Goal: Task Accomplishment & Management: Manage account settings

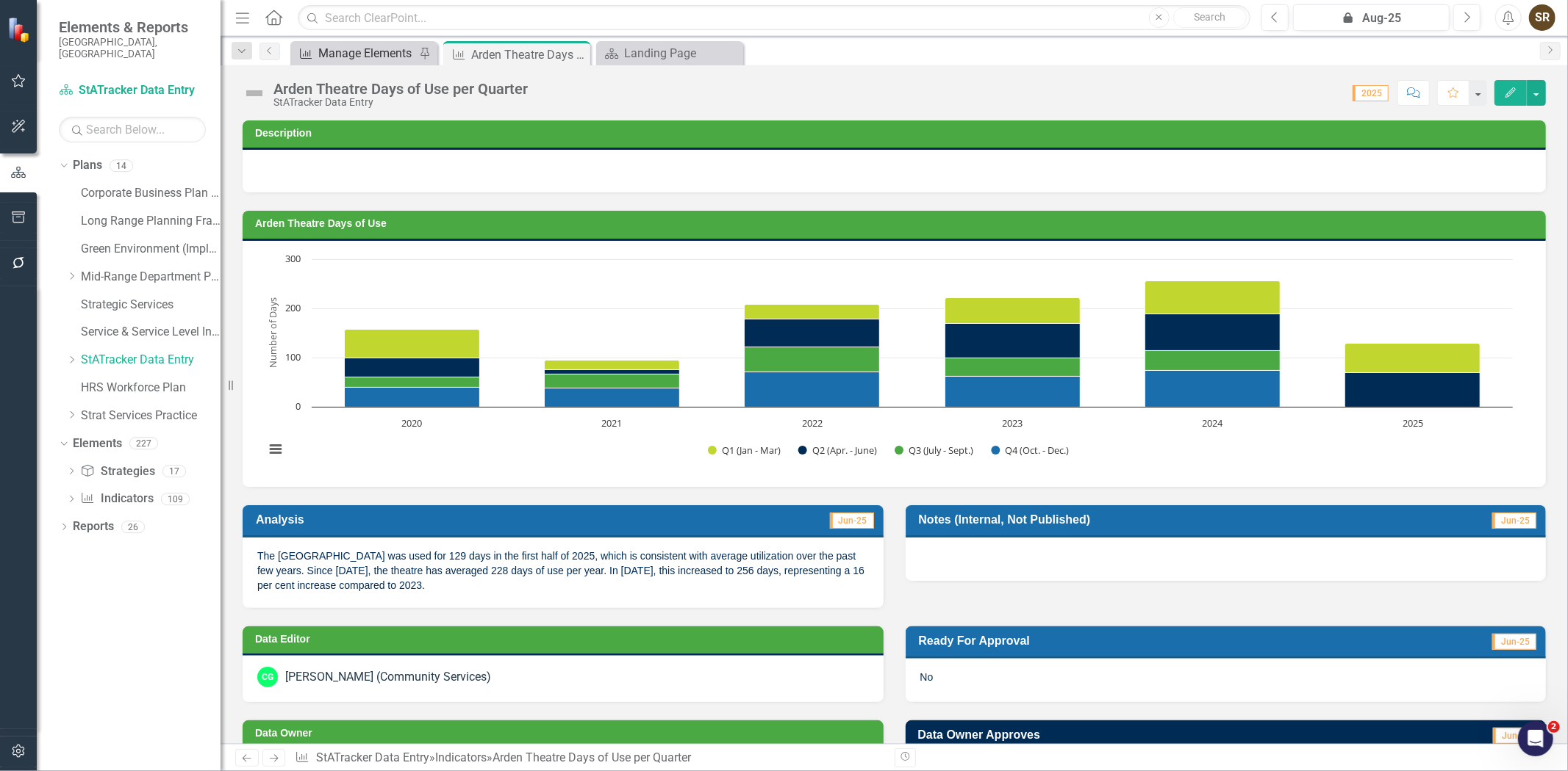
click at [385, 53] on div "Manage Elements" at bounding box center [367, 53] width 97 height 18
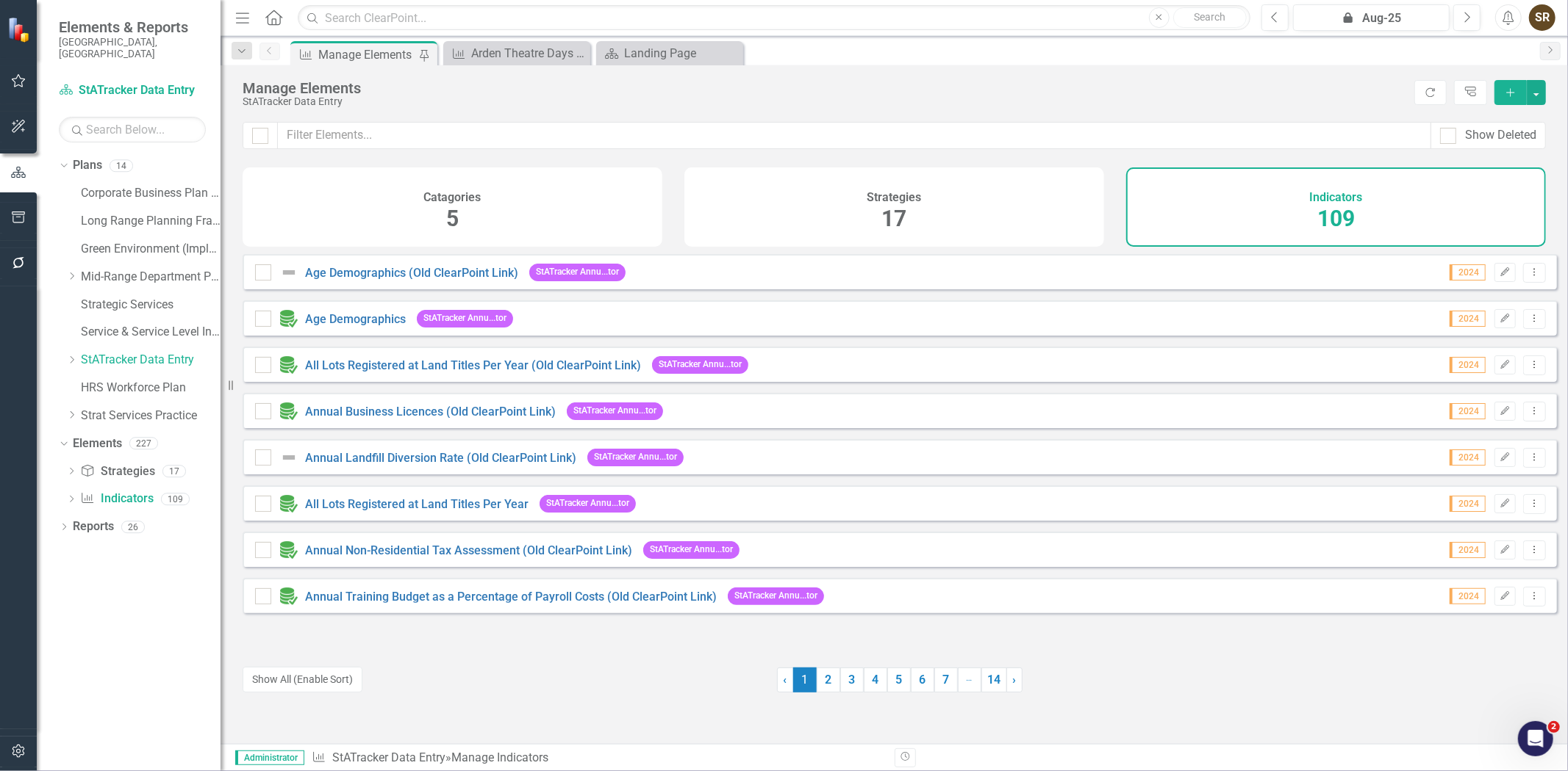
click at [365, 152] on div "Show Deleted" at bounding box center [894, 145] width 1348 height 46
click at [370, 138] on input "text" at bounding box center [855, 135] width 1154 height 27
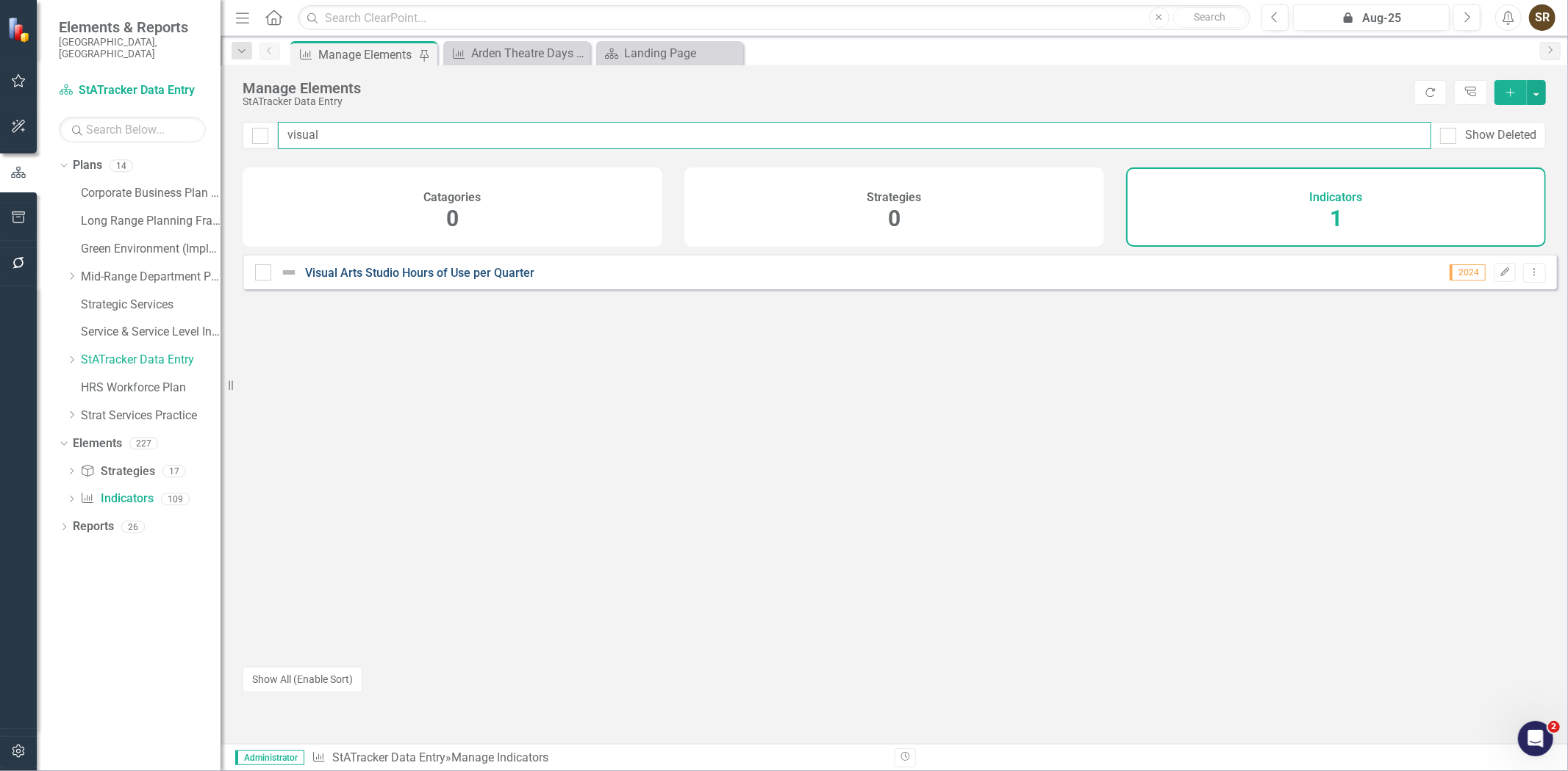
type input "visual"
click at [434, 277] on link "Visual Arts Studio Hours of Use per Quarter" at bounding box center [420, 273] width 230 height 14
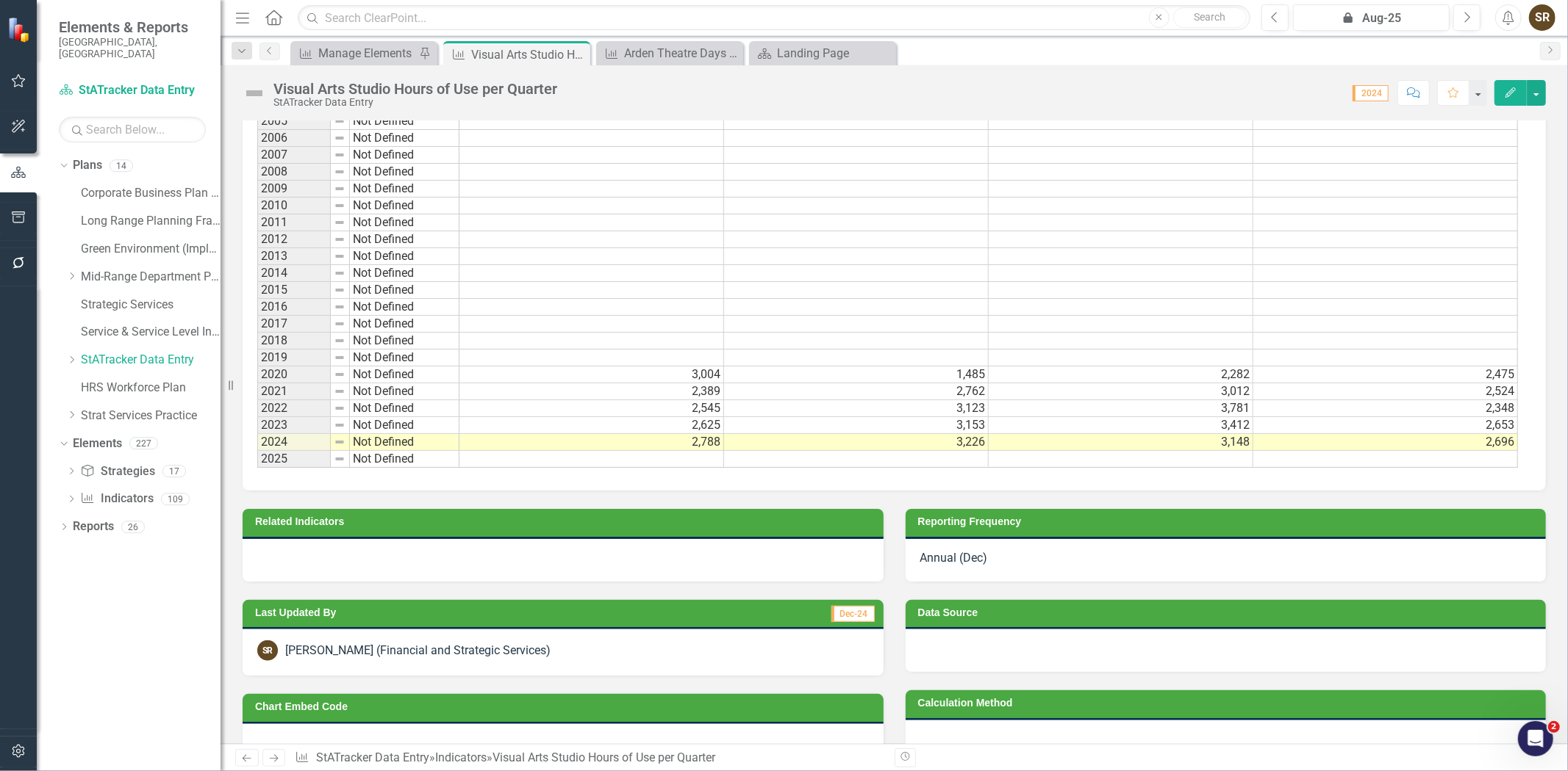
scroll to position [2, 0]
click at [621, 457] on td at bounding box center [591, 458] width 264 height 17
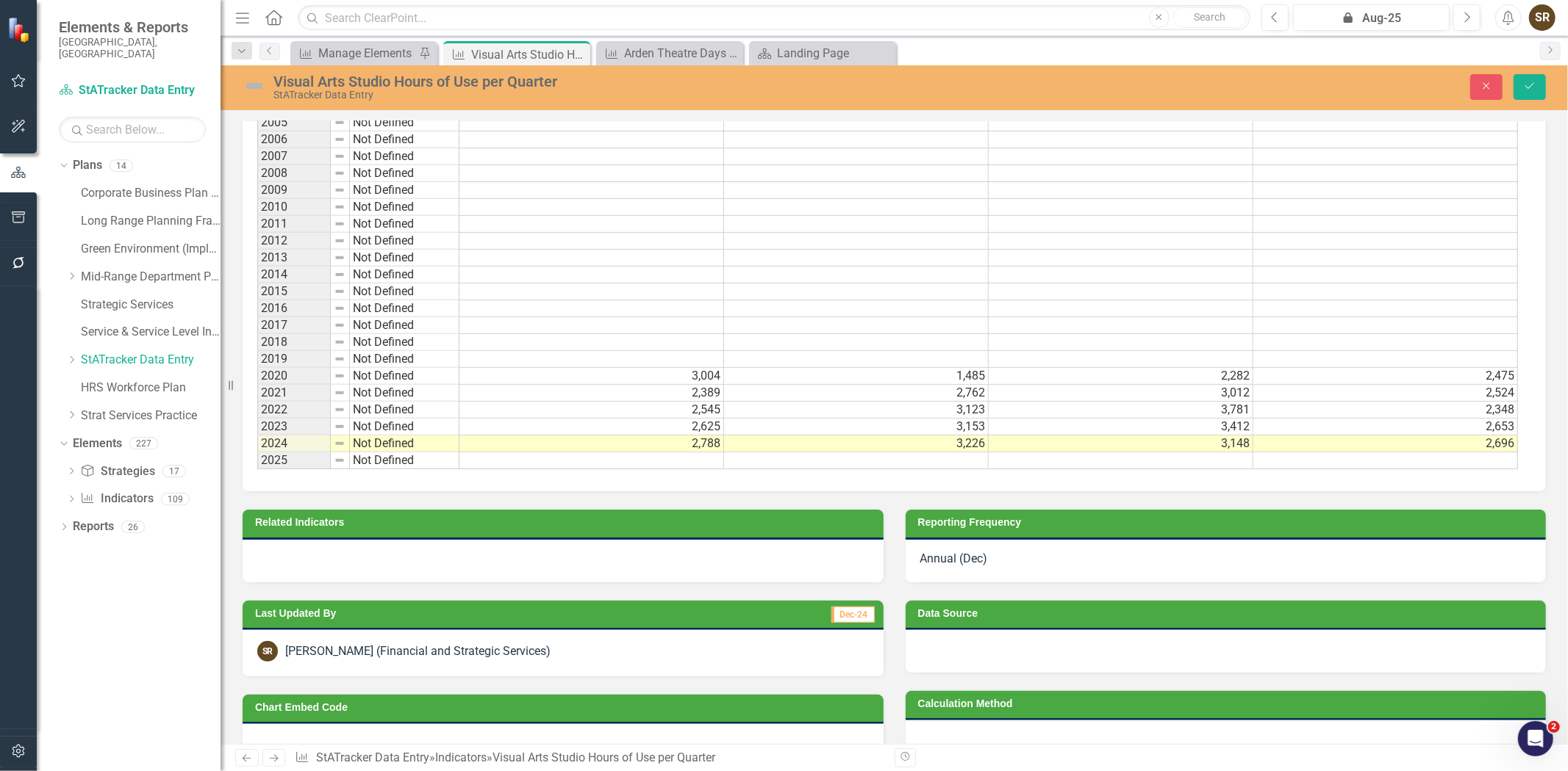
click at [954, 567] on div "Annual (Dec)" at bounding box center [1226, 560] width 641 height 42
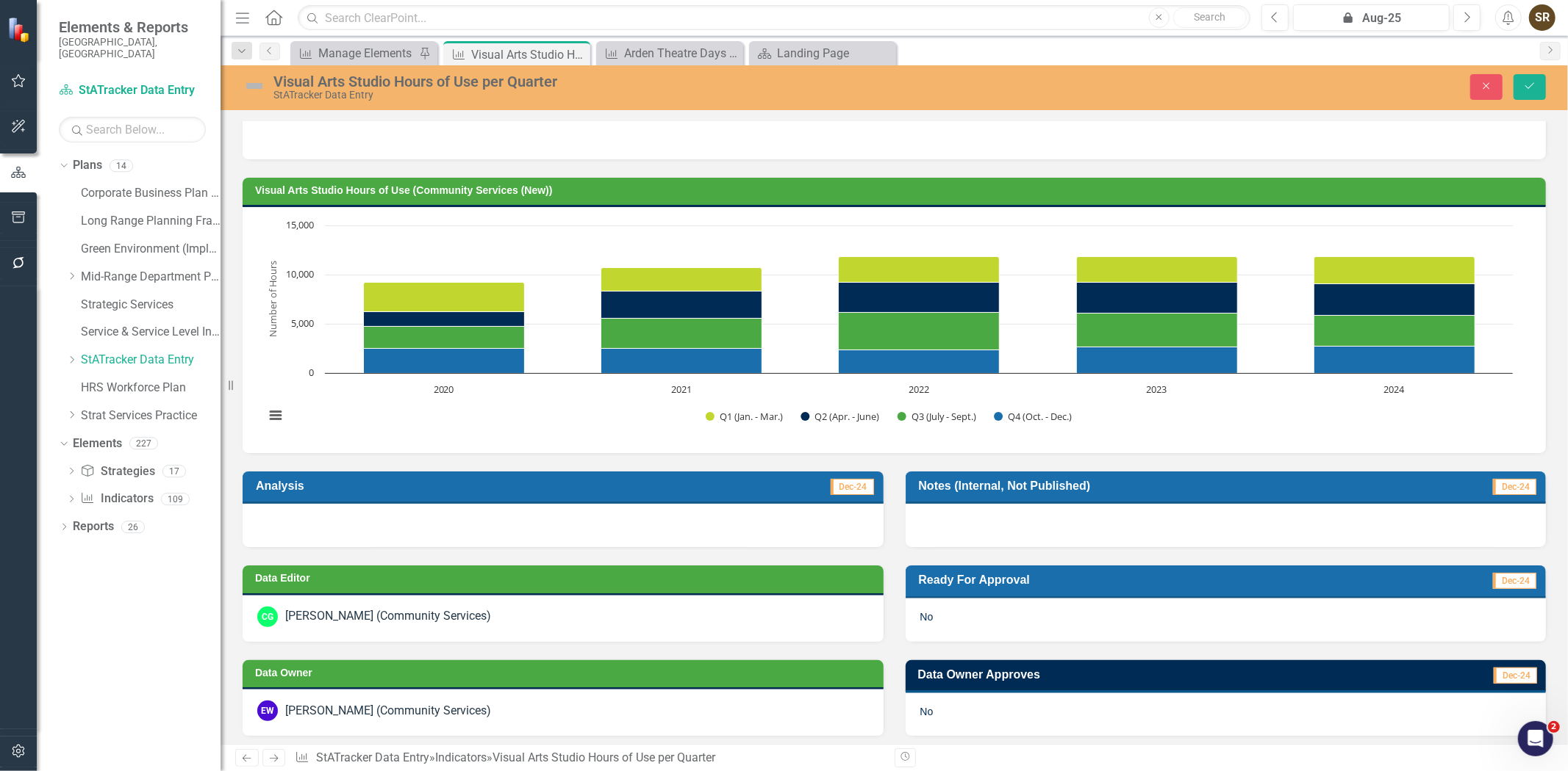
scroll to position [0, 0]
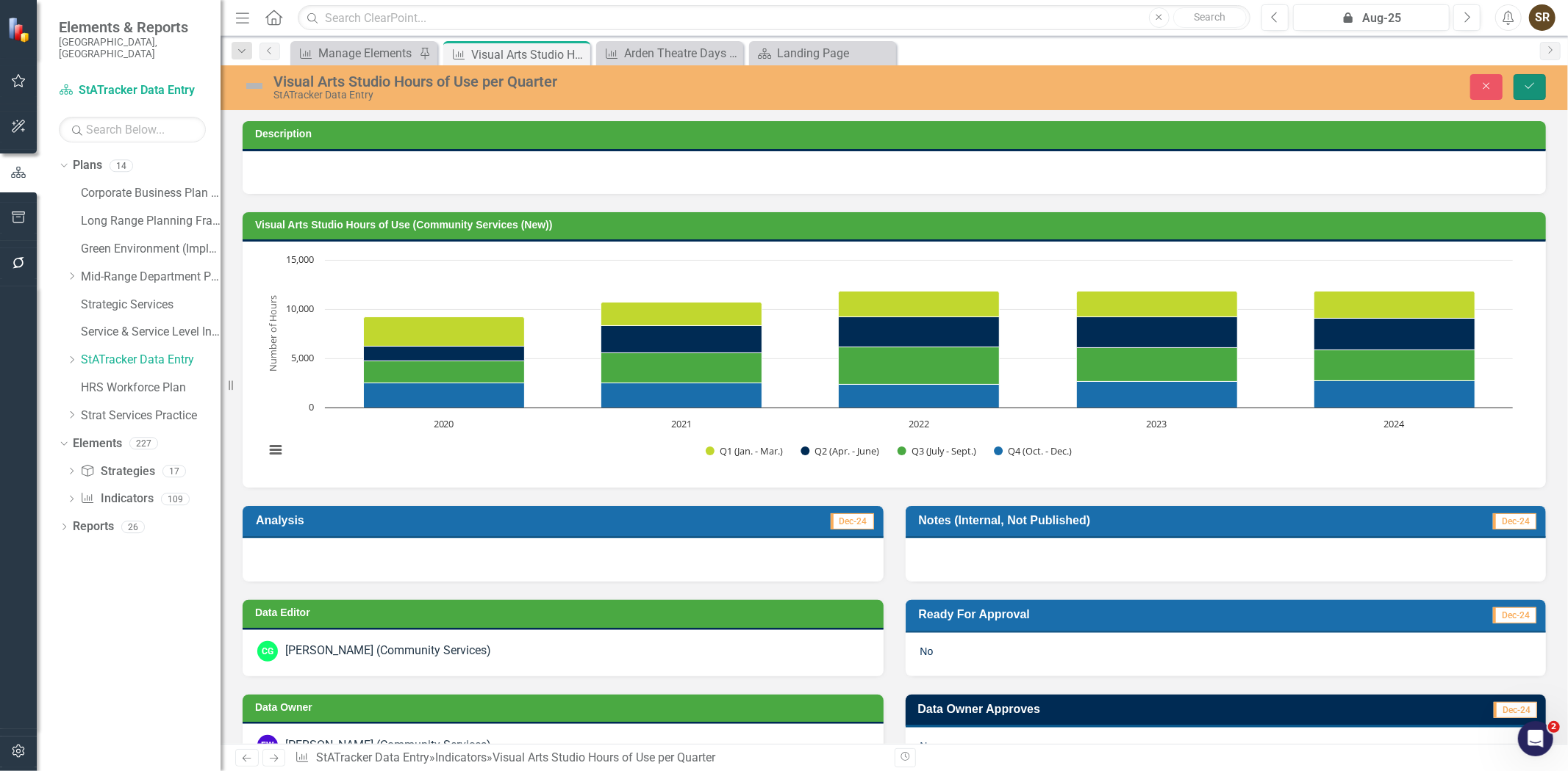
click at [1526, 85] on icon "Save" at bounding box center [1529, 86] width 13 height 10
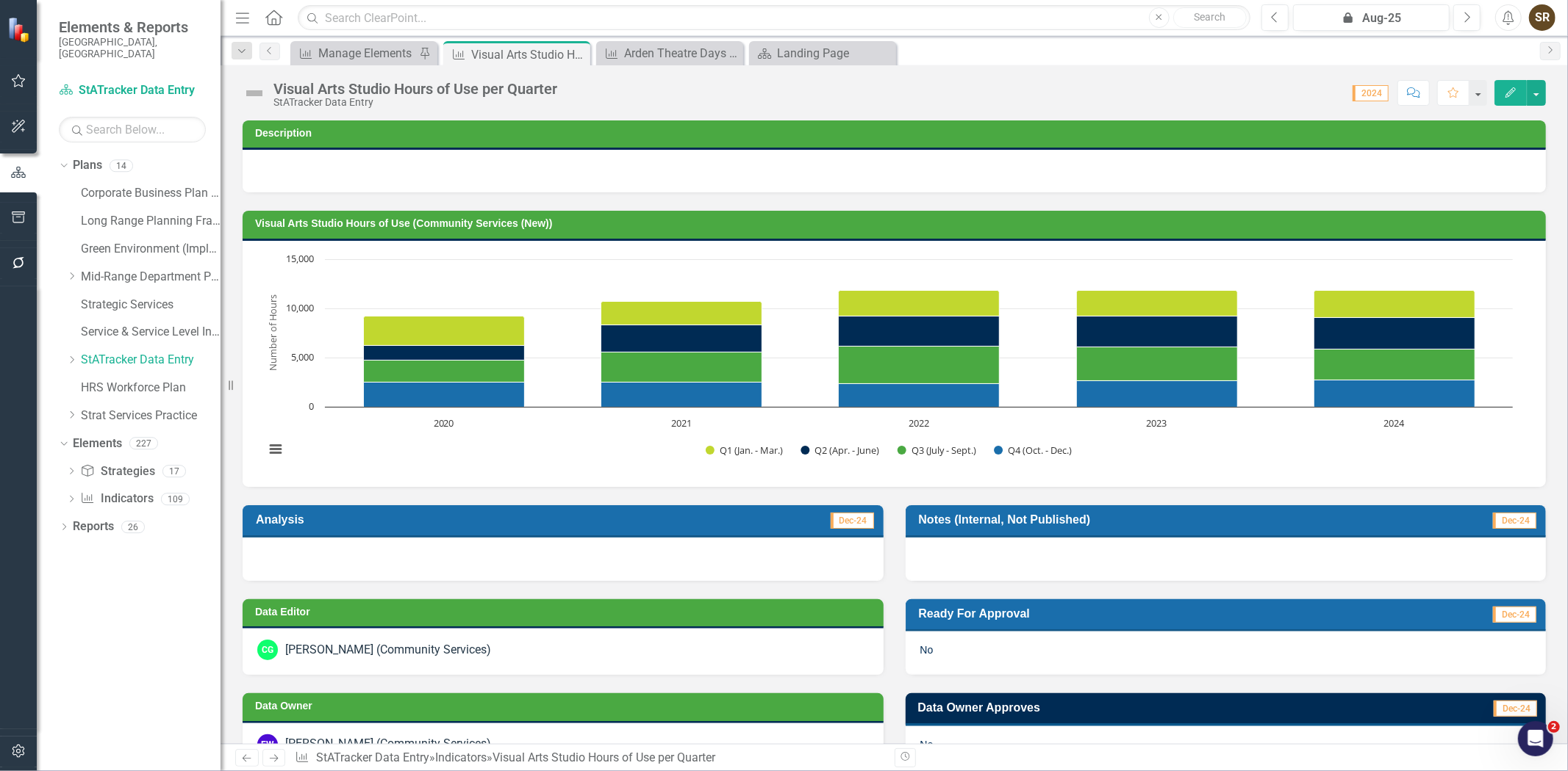
click at [1510, 98] on button "Edit" at bounding box center [1510, 93] width 32 height 26
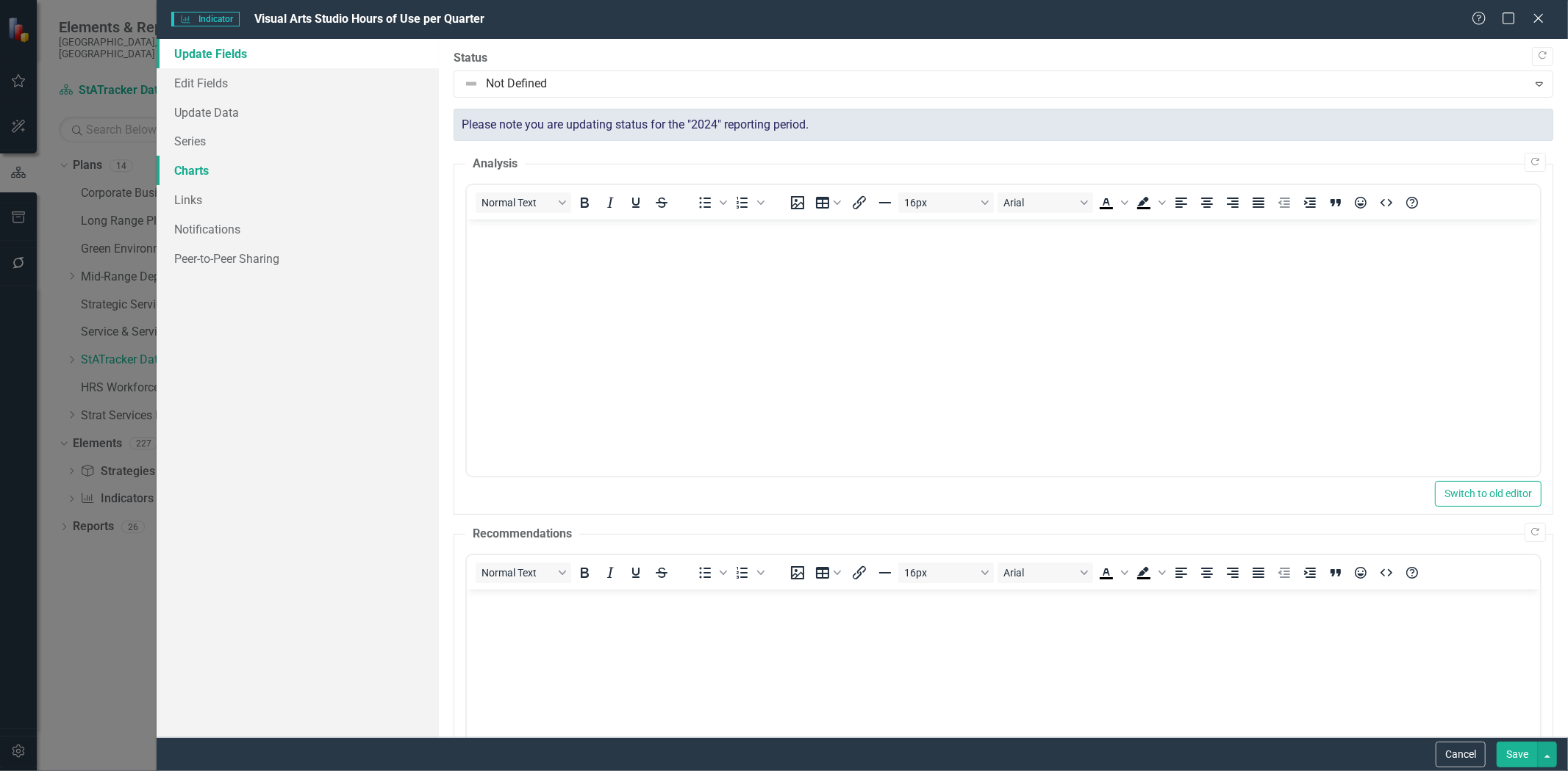
click at [223, 167] on link "Charts" at bounding box center [298, 171] width 283 height 29
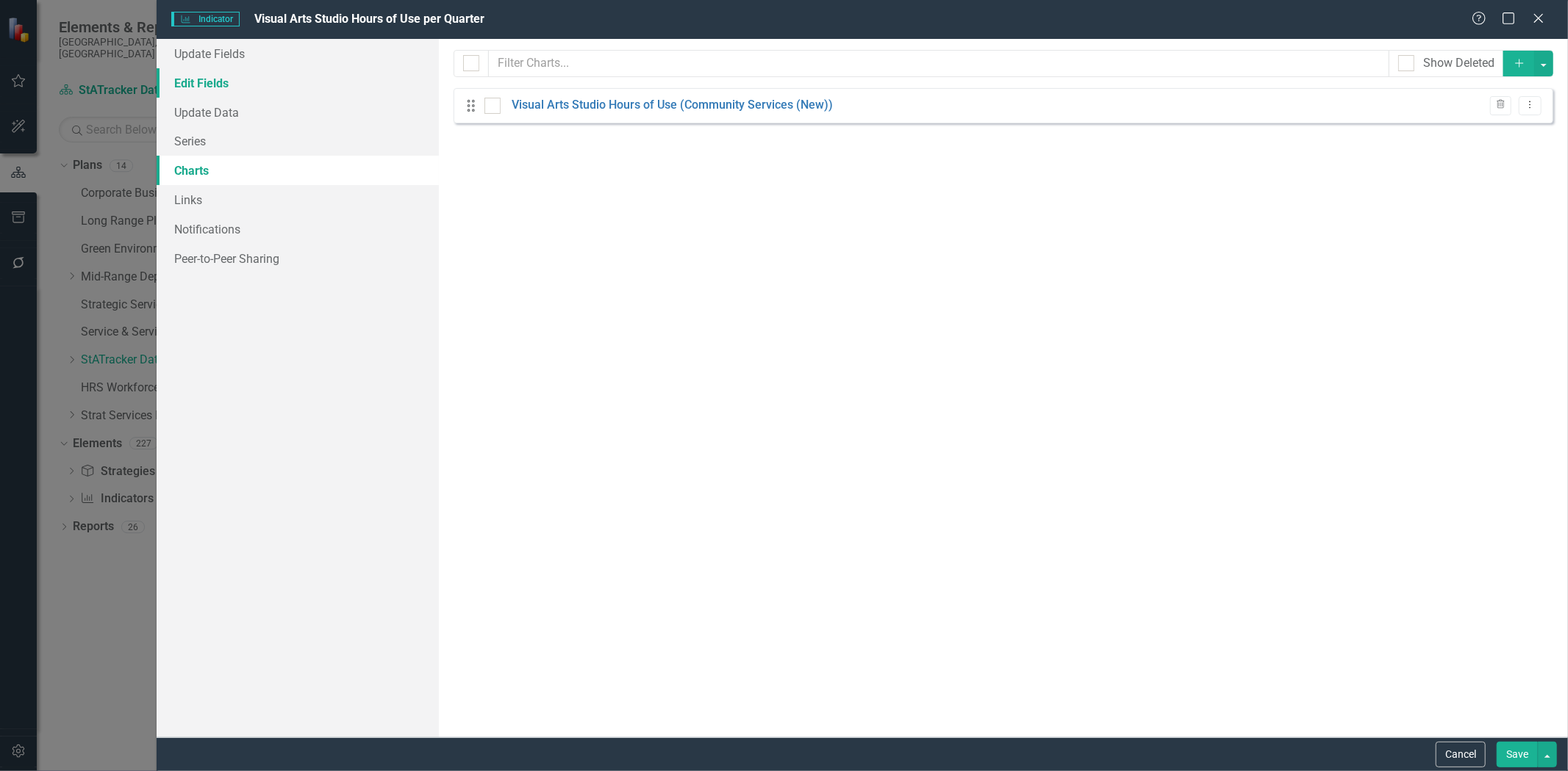
click at [233, 89] on link "Edit Fields" at bounding box center [298, 83] width 283 height 29
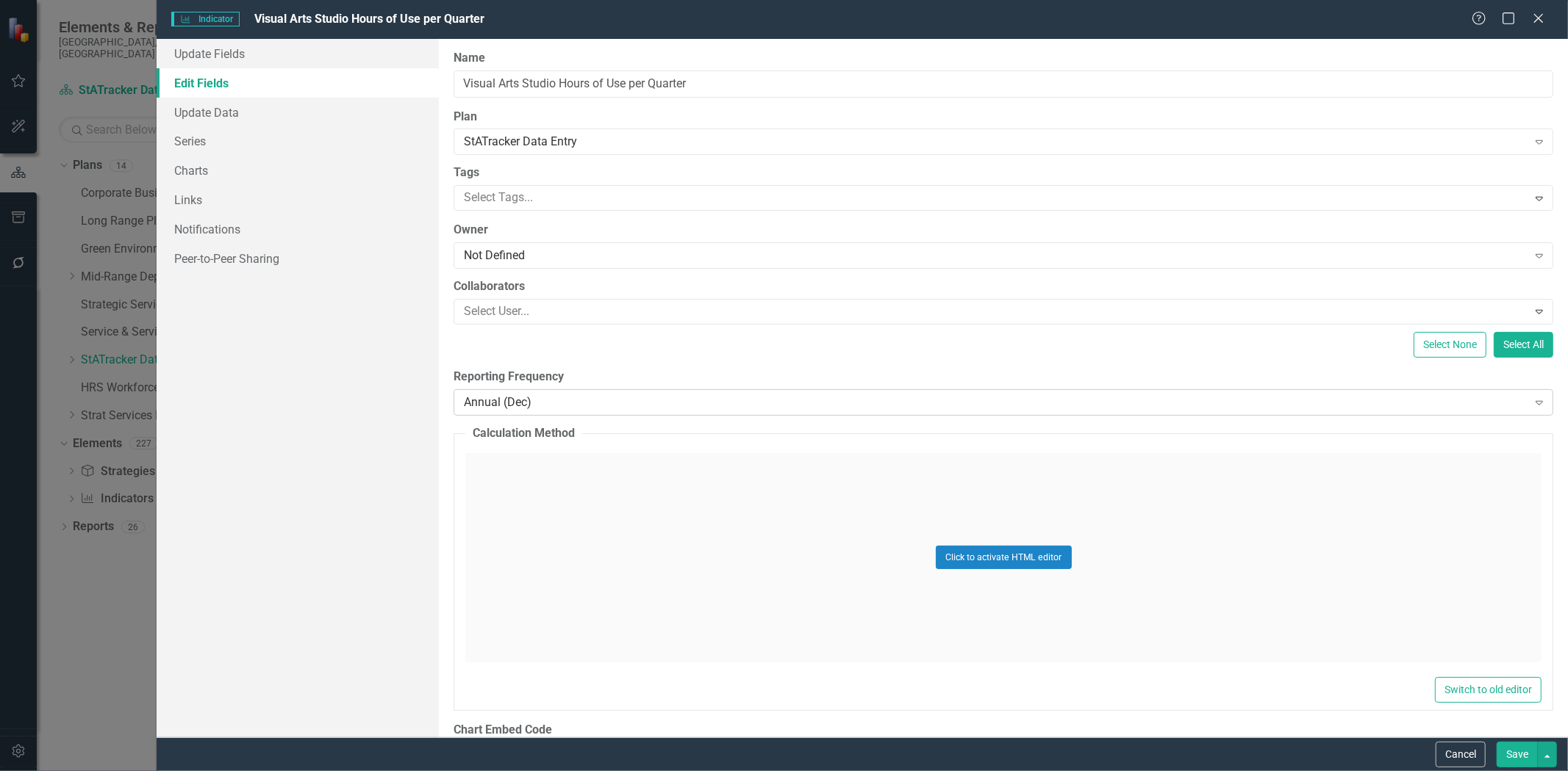
click at [545, 404] on div "Annual (Dec)" at bounding box center [995, 403] width 1063 height 17
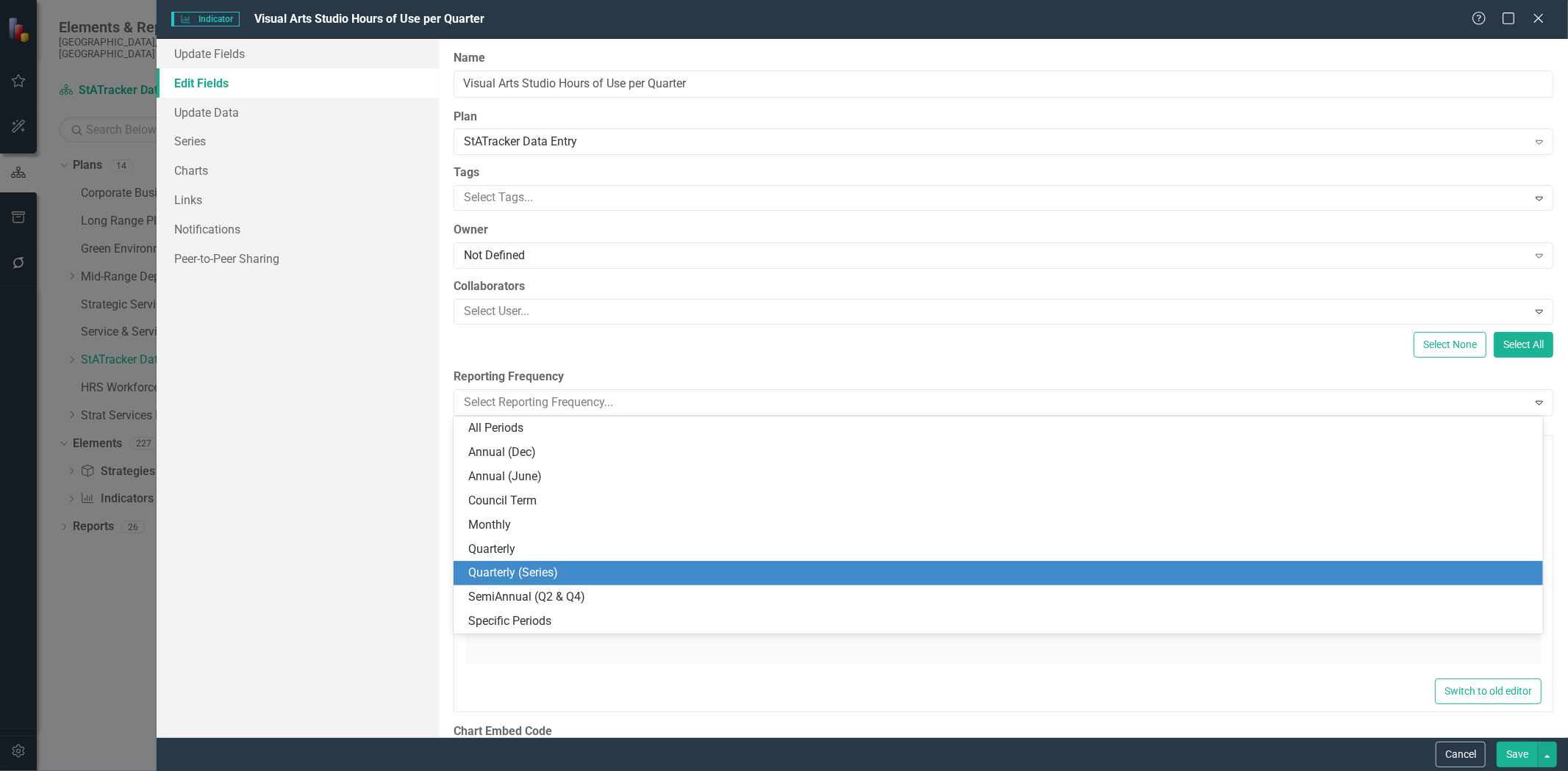
click at [569, 574] on div "Quarterly (Series)" at bounding box center [1001, 573] width 1066 height 17
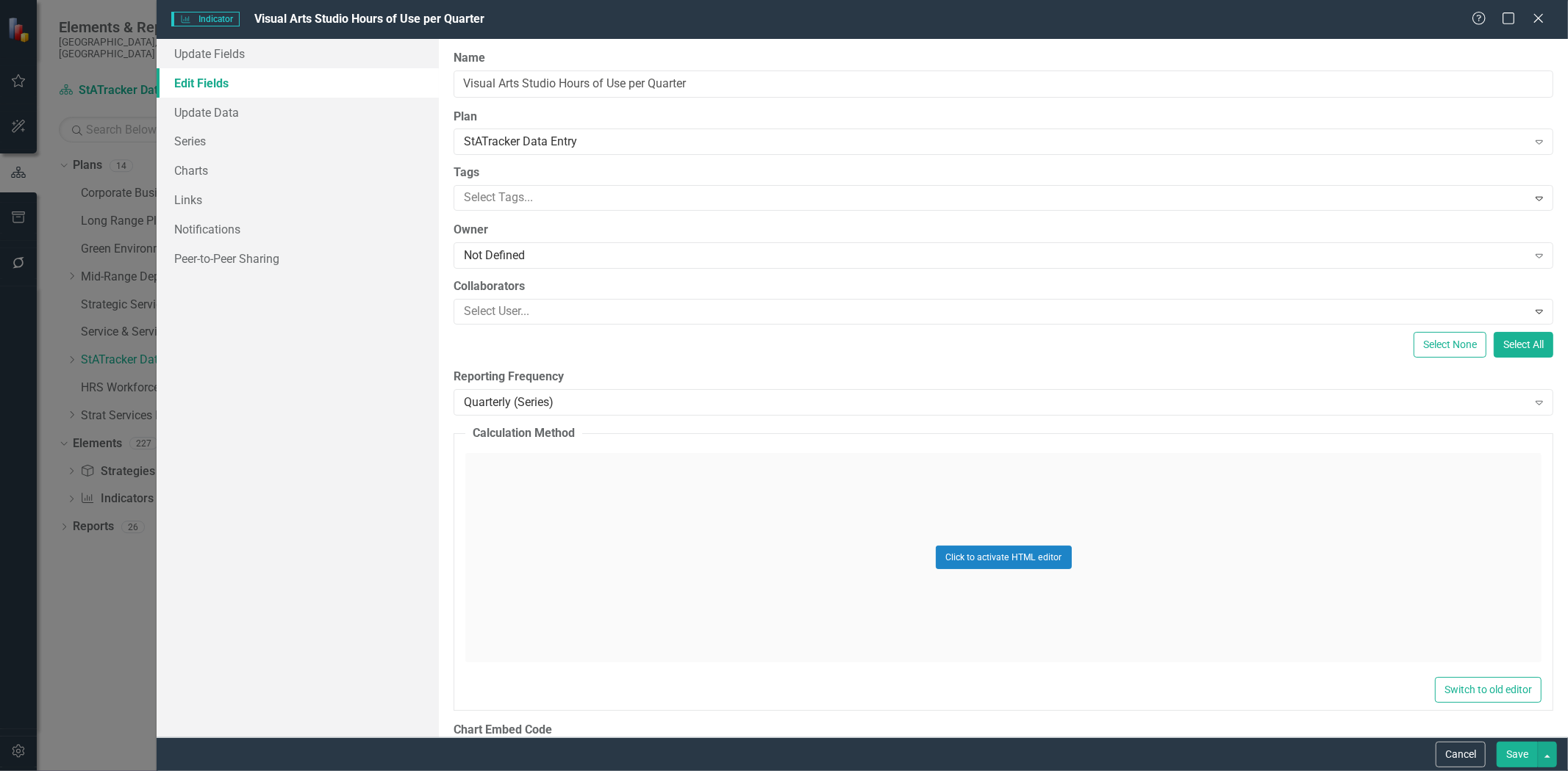
click at [1514, 757] on button "Save" at bounding box center [1517, 755] width 41 height 26
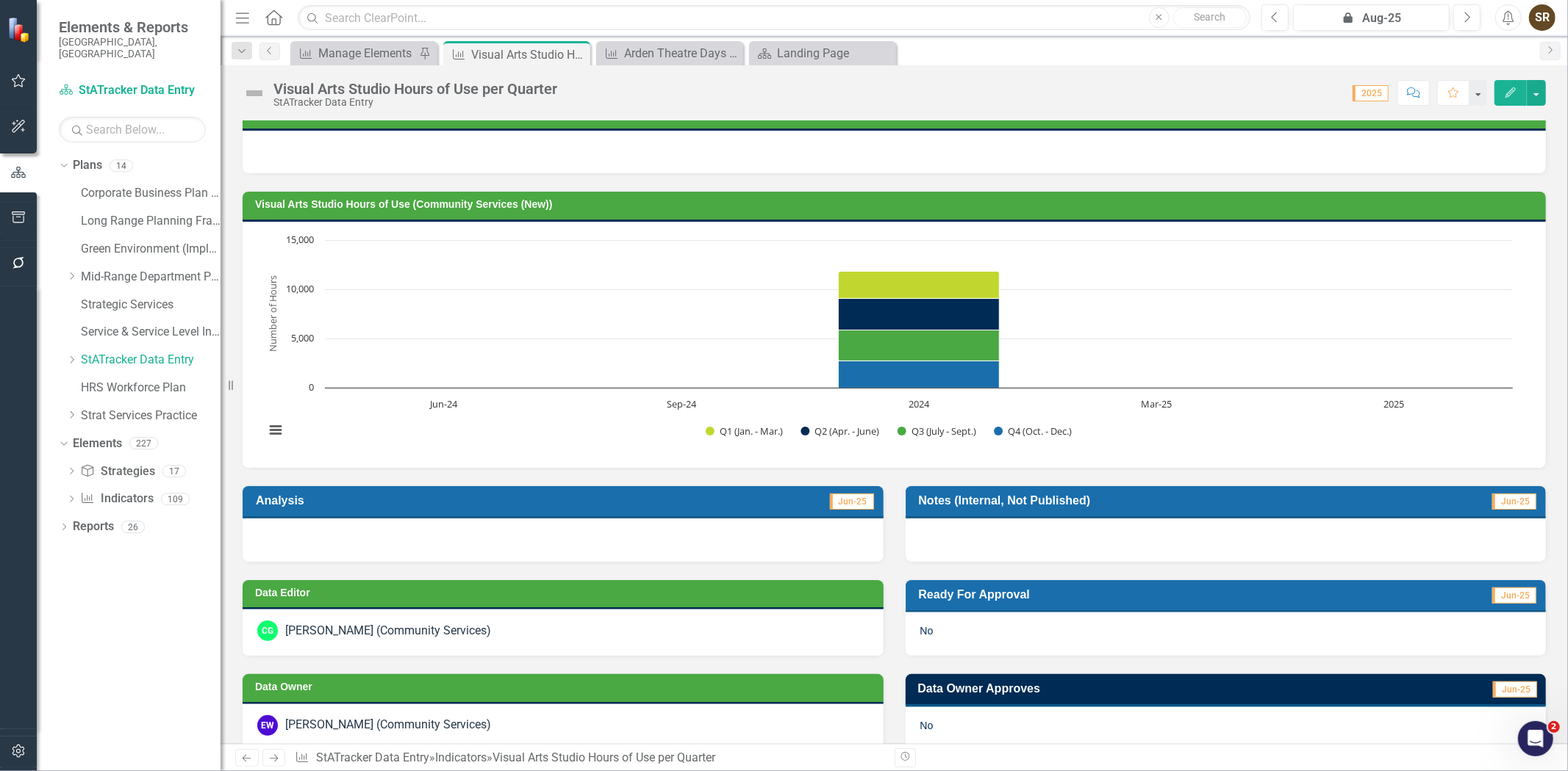
scroll to position [15, 0]
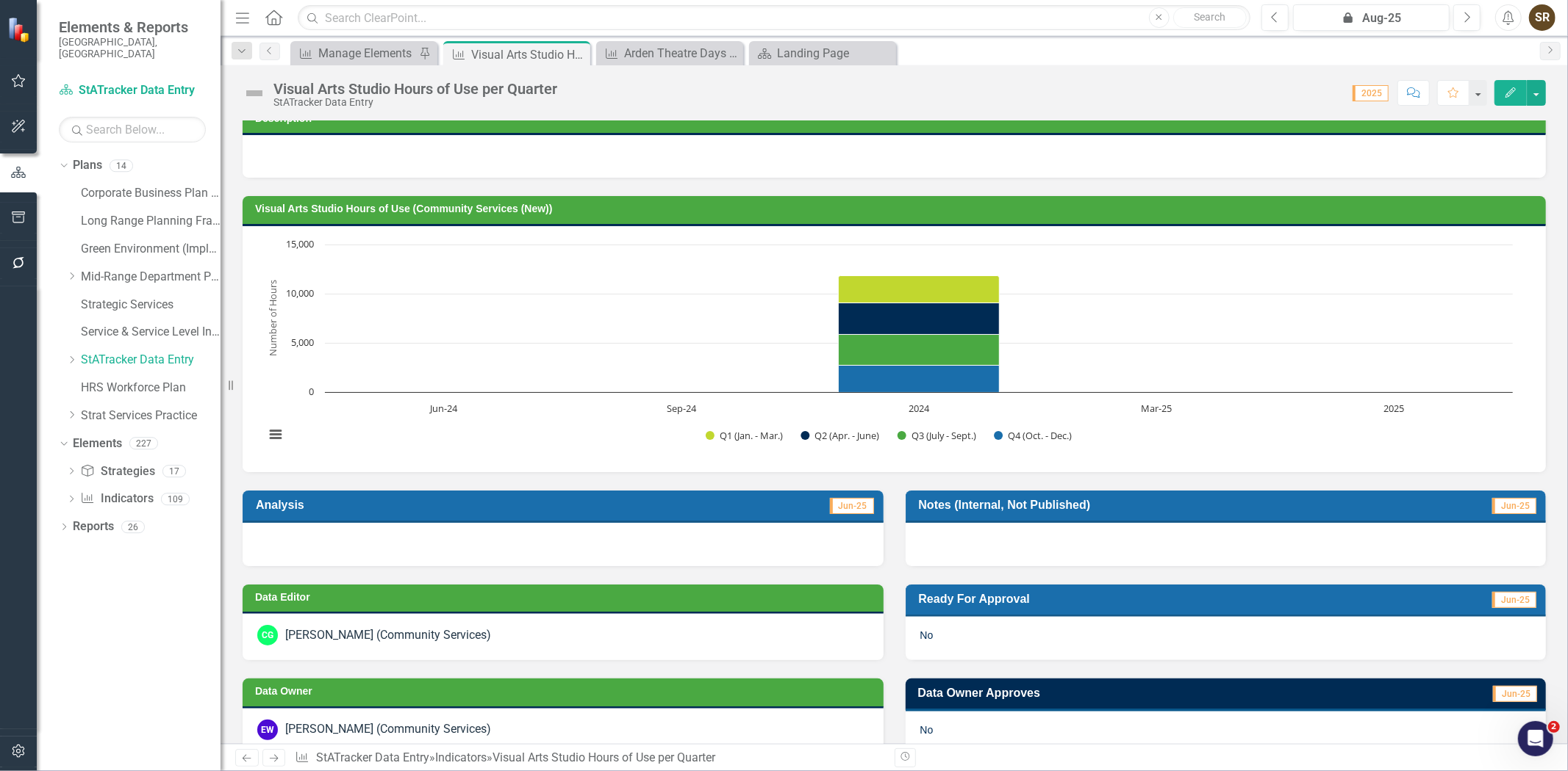
click at [1533, 293] on div "Chart Bar chart with 4 data series. Visual Arts Studio Hours of Use (Community …" at bounding box center [895, 349] width 1304 height 246
click at [694, 60] on div "Arden Theatre Days of Use per Quarter" at bounding box center [673, 53] width 97 height 18
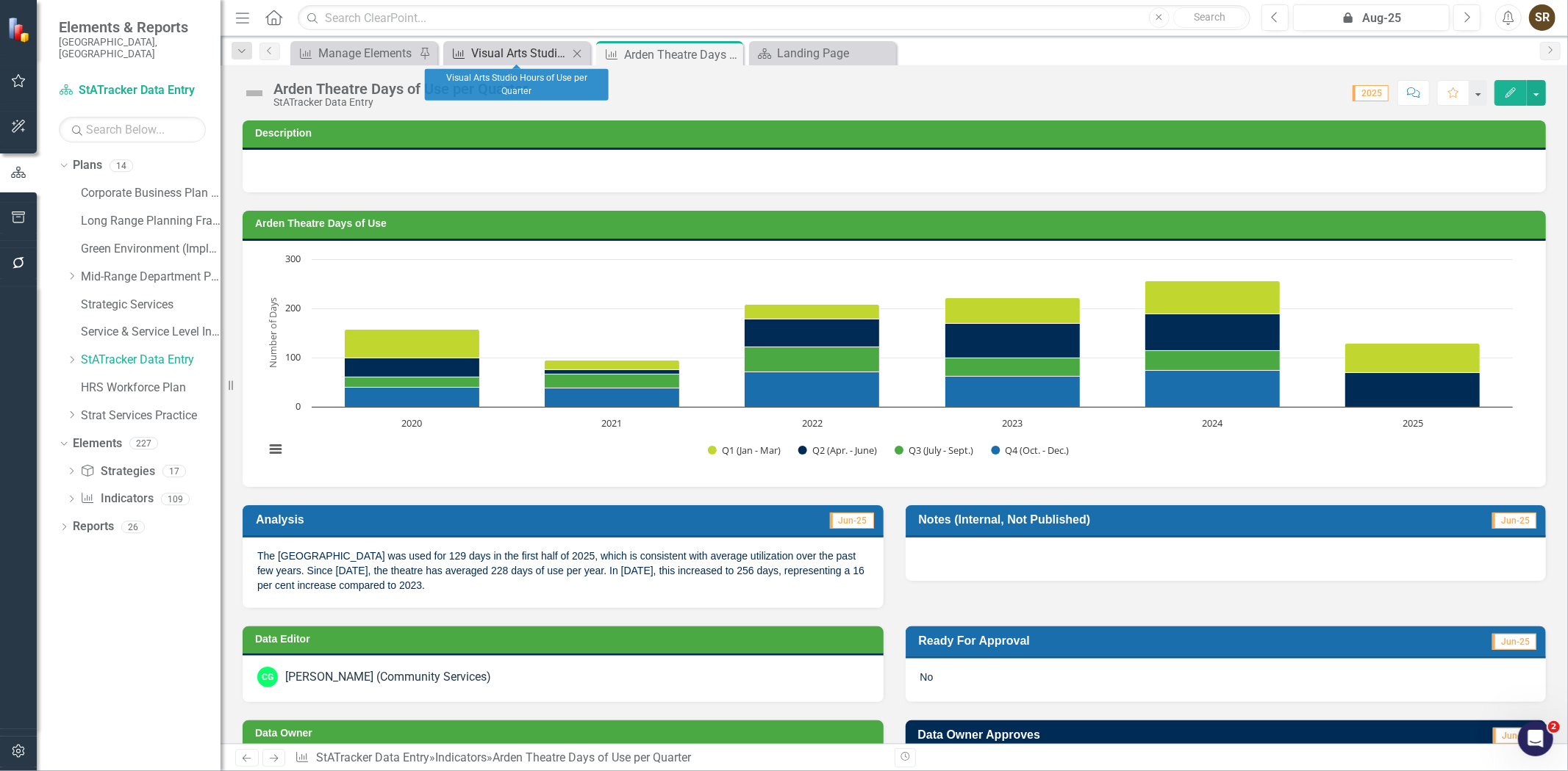
click at [516, 53] on div "Visual Arts Studio Hours of Use per Quarter" at bounding box center [520, 53] width 97 height 18
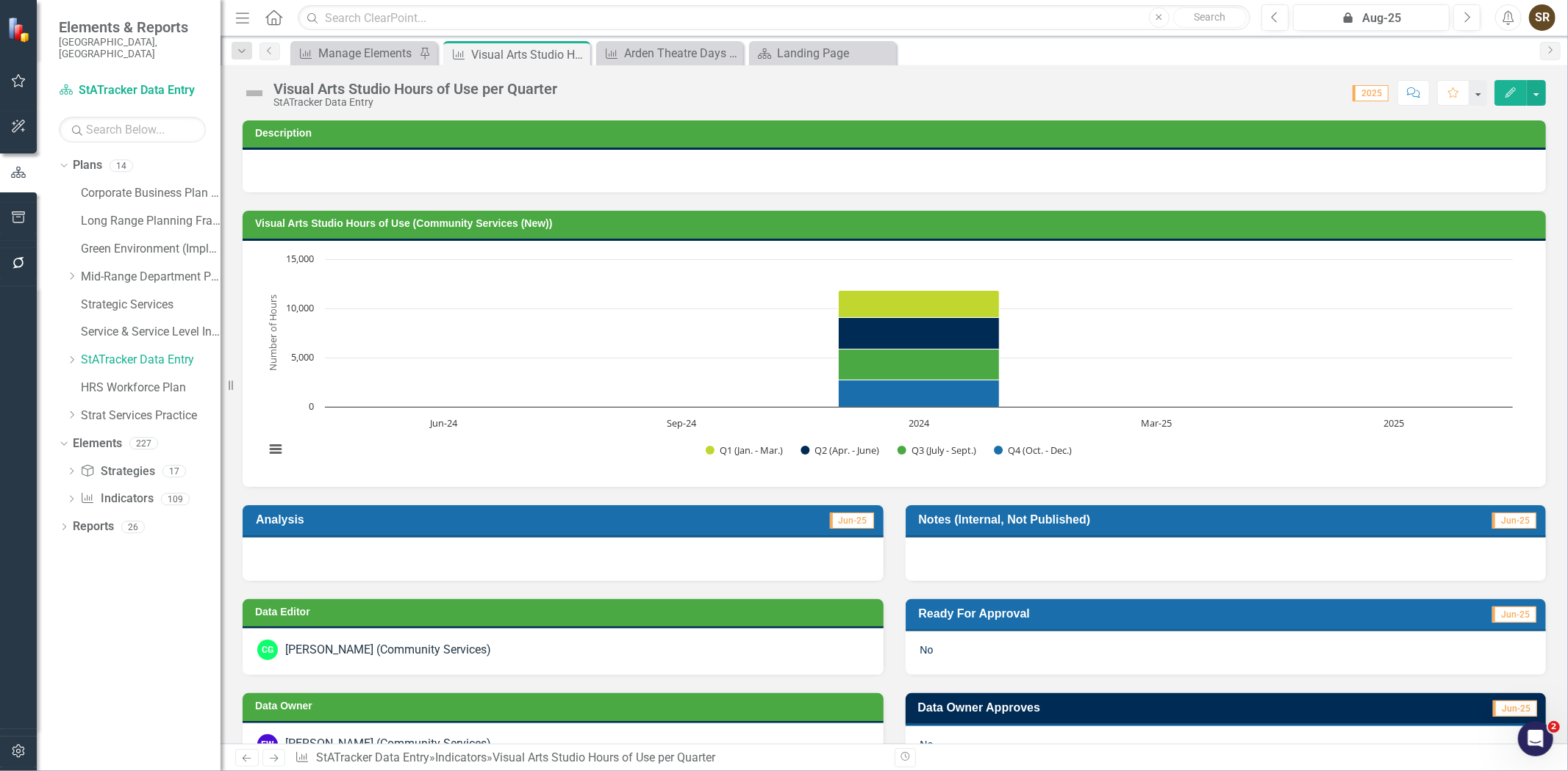
click at [1504, 97] on icon "Edit" at bounding box center [1510, 93] width 13 height 10
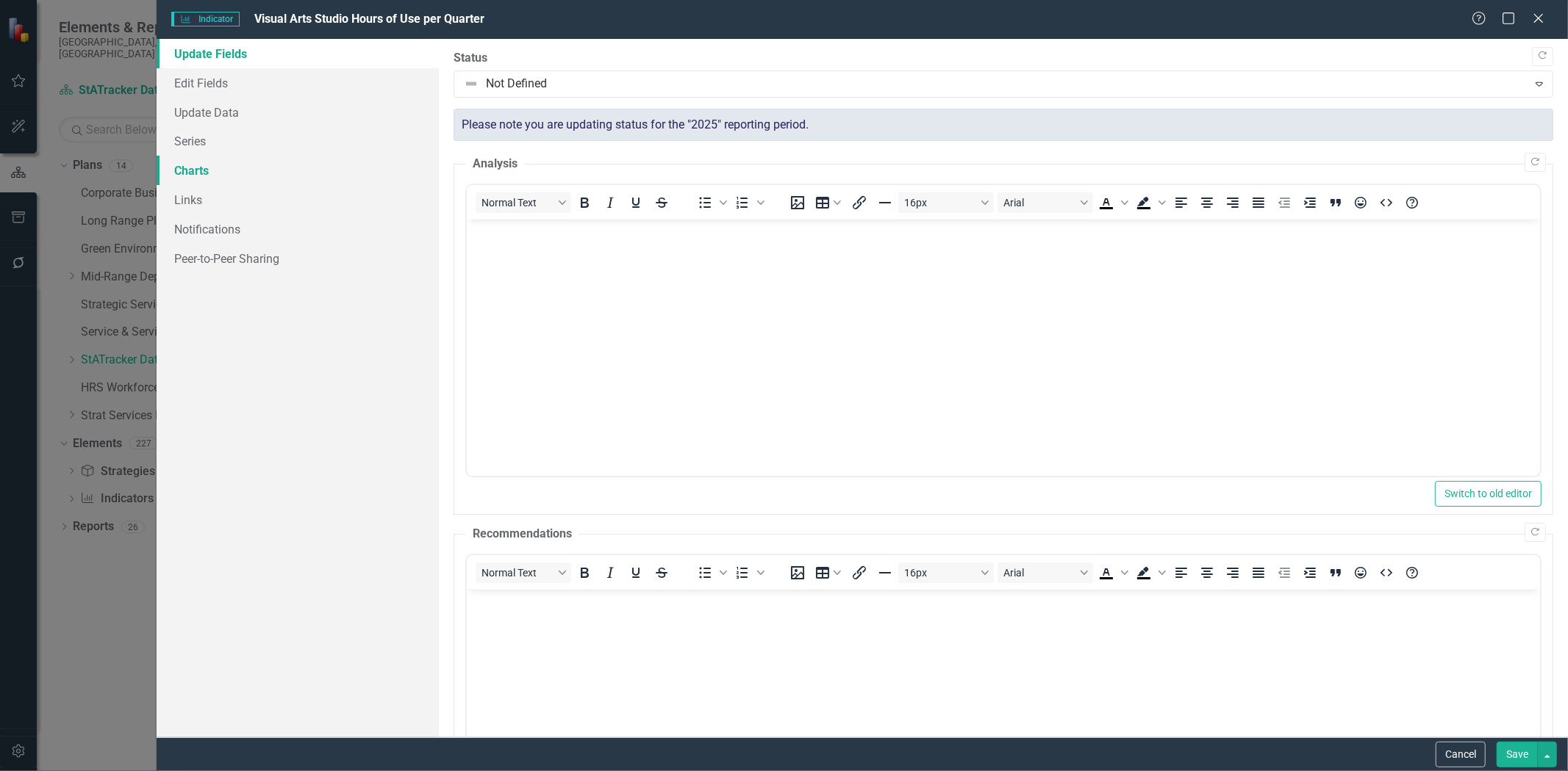
click at [196, 178] on link "Charts" at bounding box center [298, 171] width 283 height 29
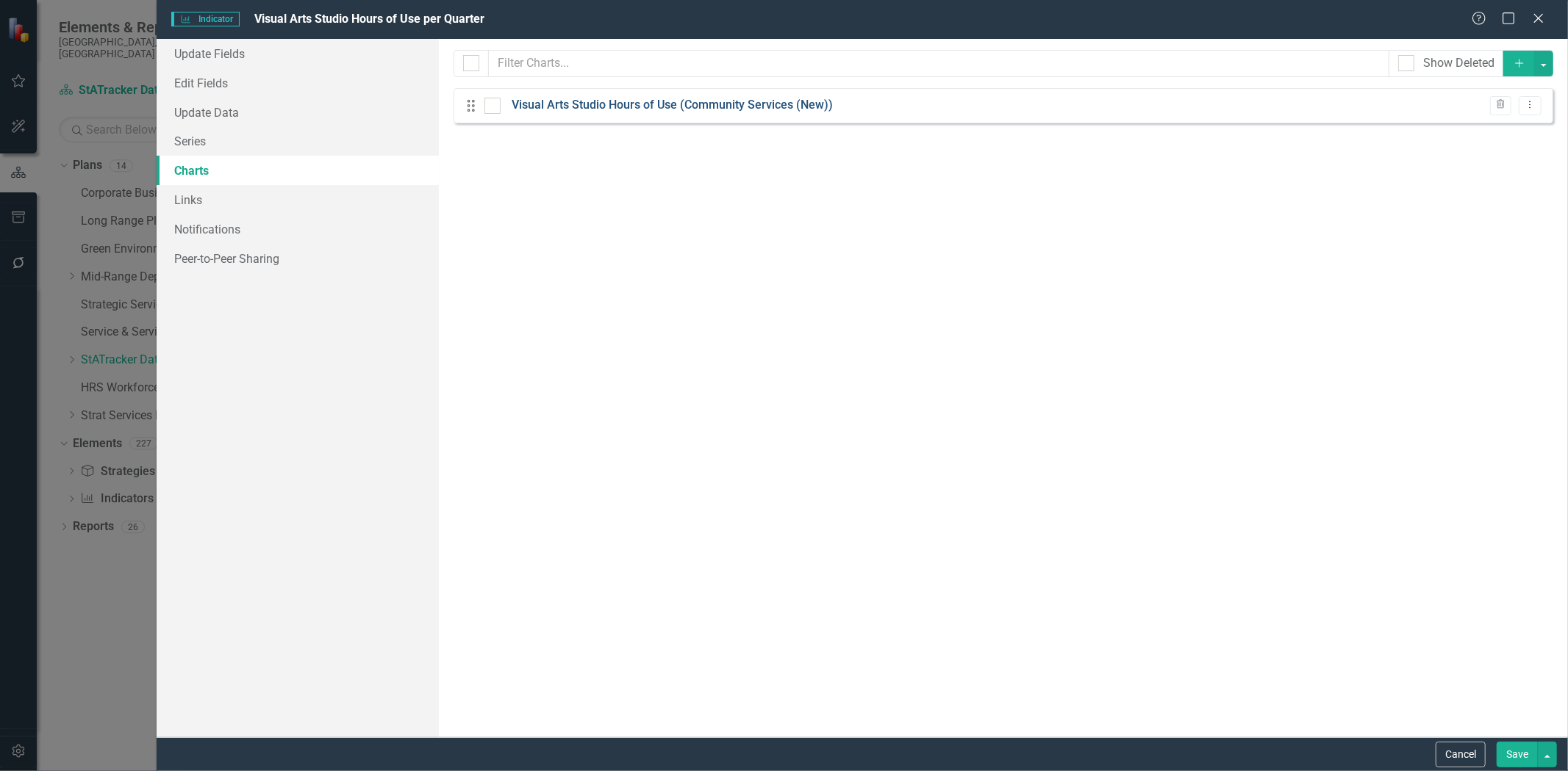
click at [554, 101] on link "Visual Arts Studio Hours of Use (Community Services (New))" at bounding box center [672, 106] width 322 height 17
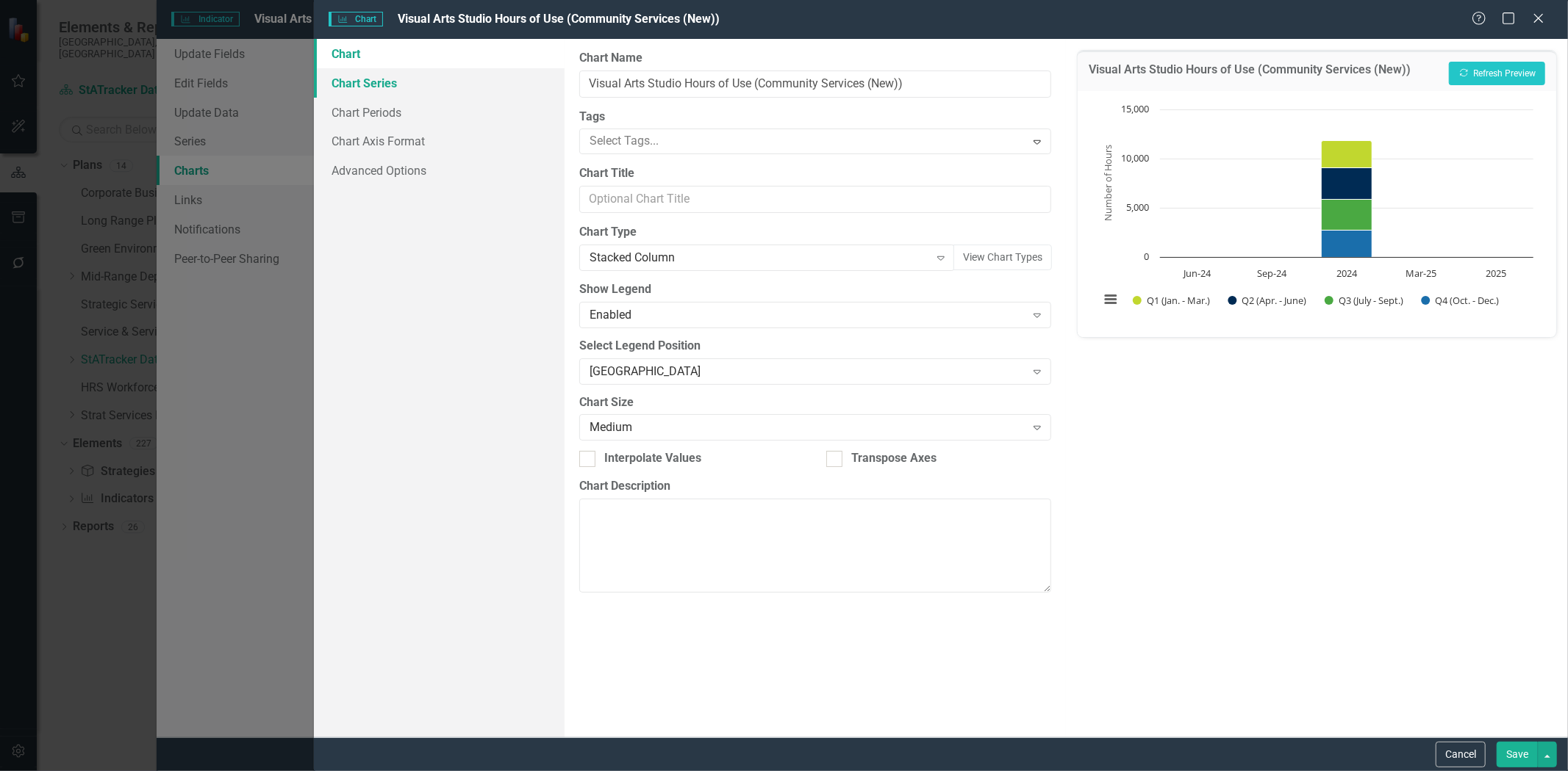
click at [378, 87] on link "Chart Series" at bounding box center [439, 83] width 250 height 29
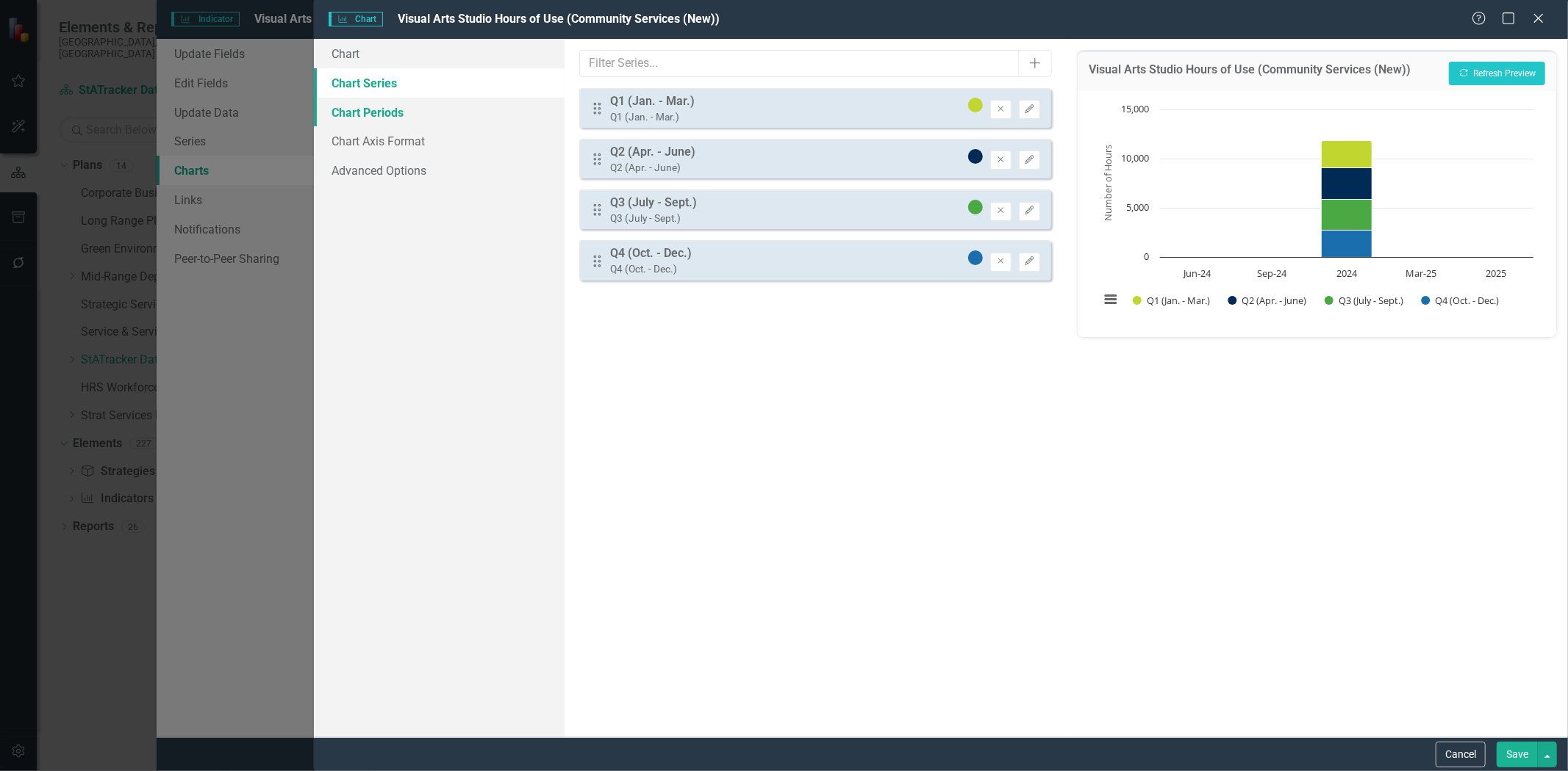
click at [379, 110] on link "Chart Periods" at bounding box center [439, 113] width 250 height 29
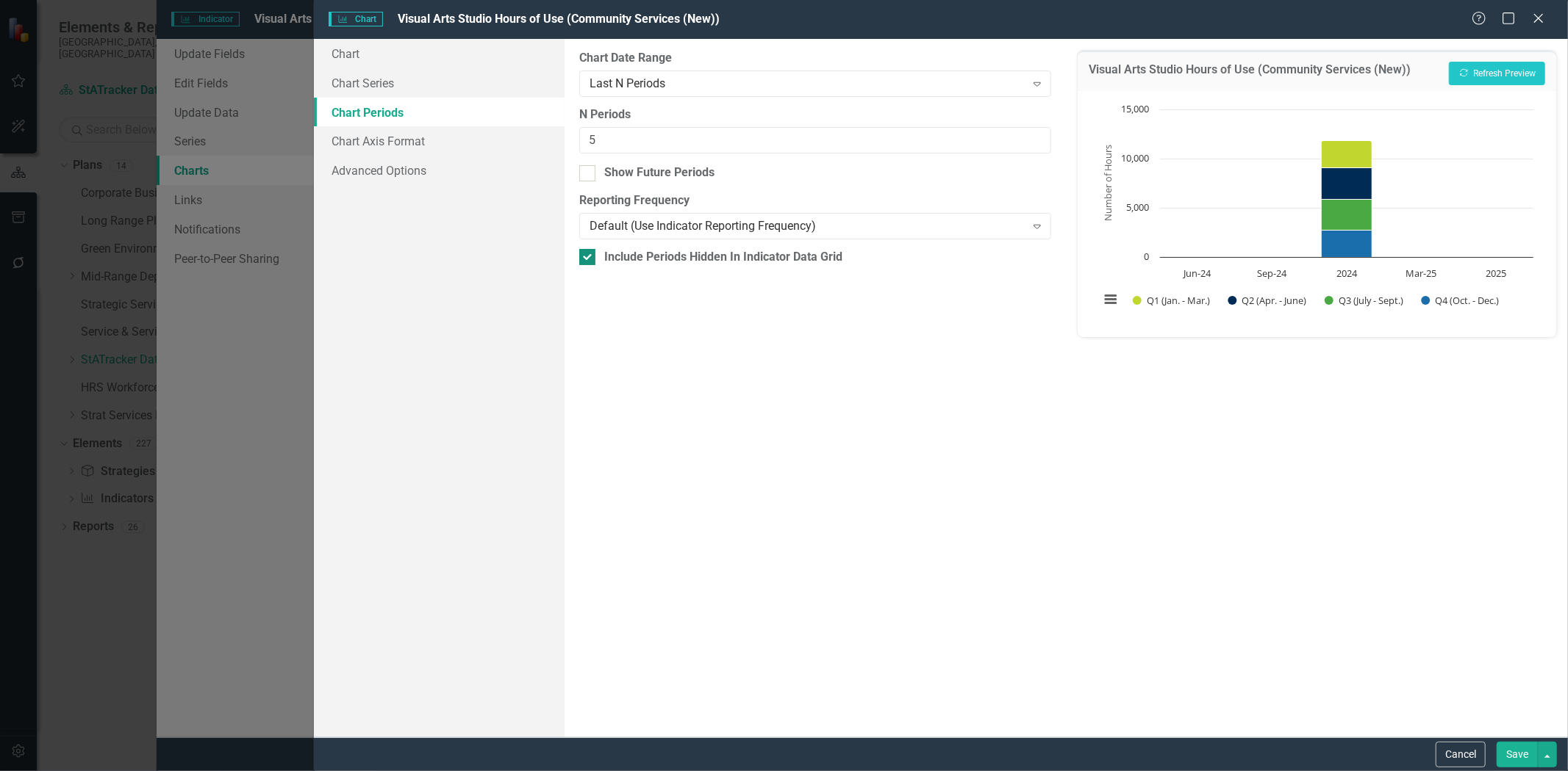
click at [593, 256] on div at bounding box center [587, 257] width 16 height 16
click at [589, 256] on input "Include Periods Hidden In Indicator Data Grid" at bounding box center [583, 254] width 10 height 10
checkbox input "false"
click at [1510, 748] on button "Save" at bounding box center [1517, 755] width 41 height 26
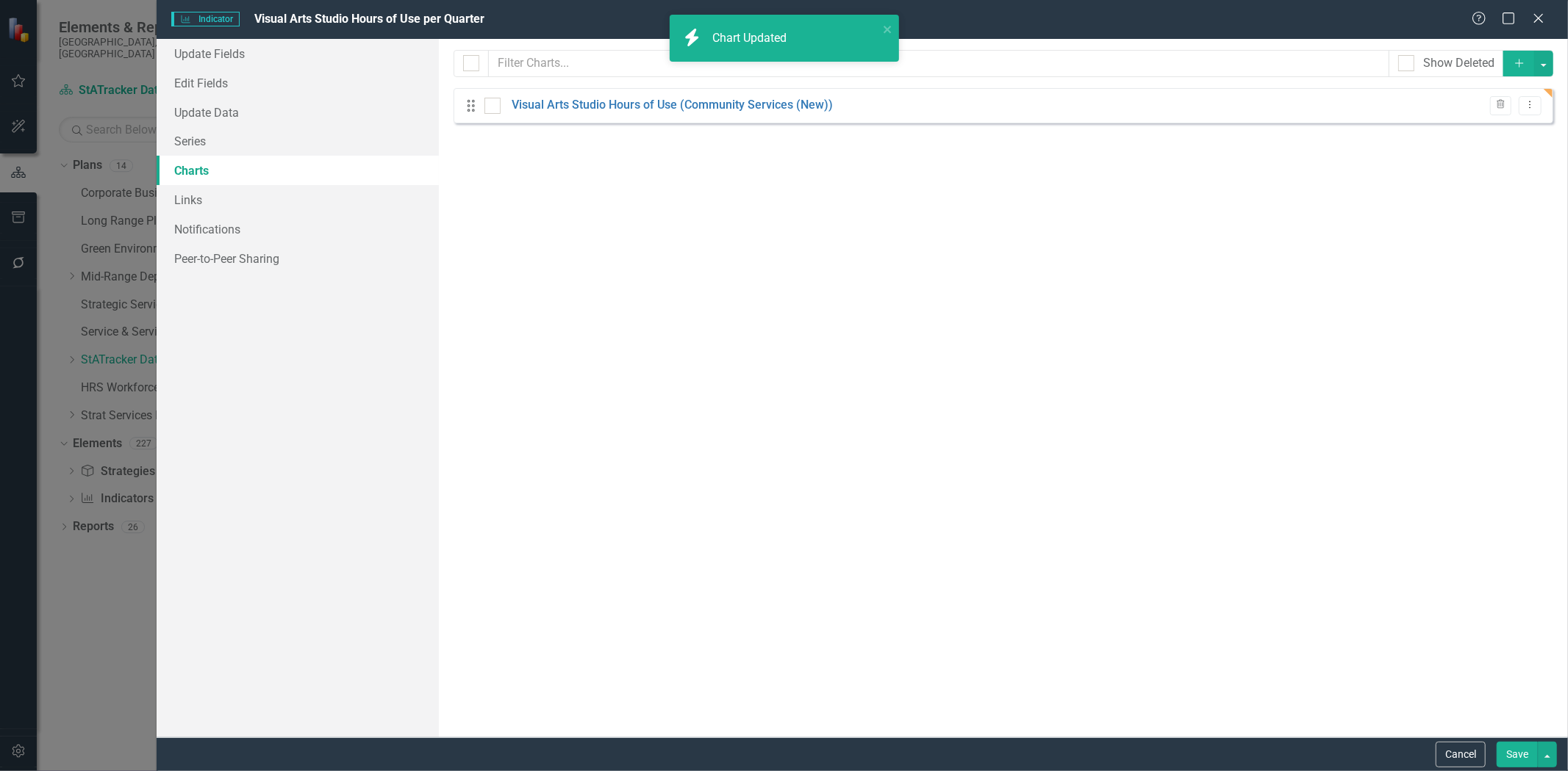
click at [1503, 744] on button "Save" at bounding box center [1517, 755] width 41 height 26
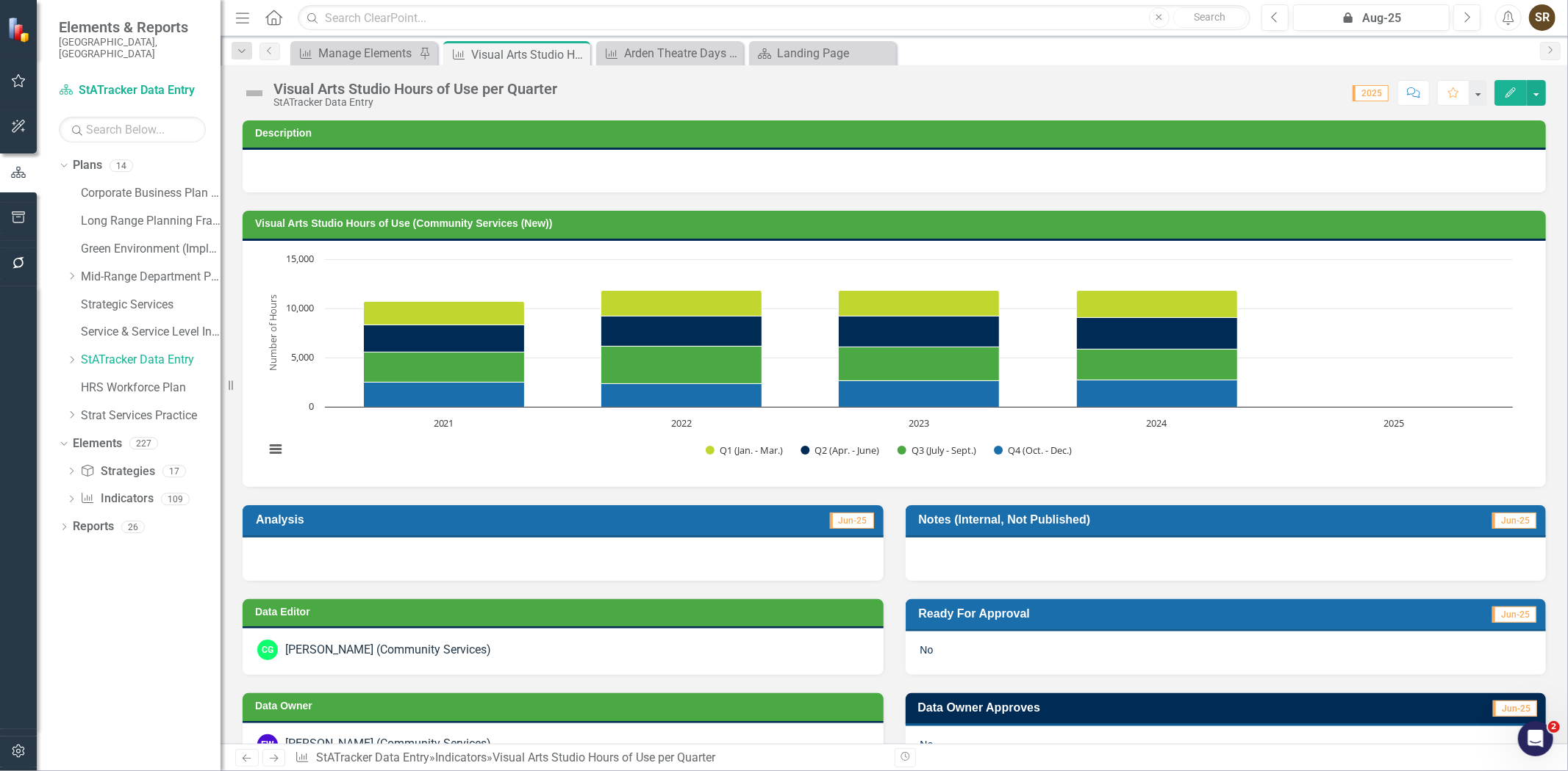
click at [1508, 95] on icon "button" at bounding box center [1511, 93] width 10 height 10
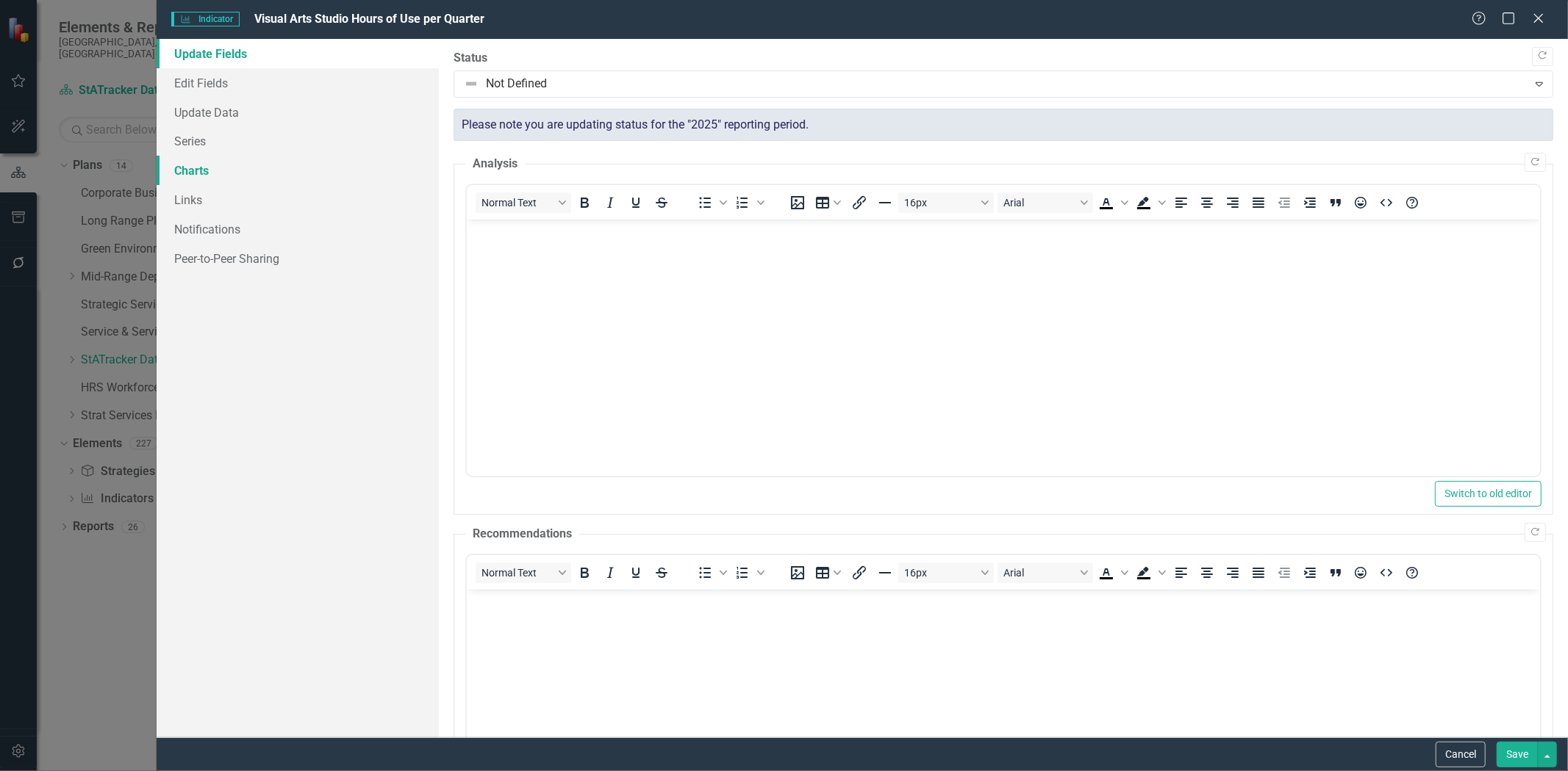
click at [199, 172] on link "Charts" at bounding box center [298, 171] width 283 height 29
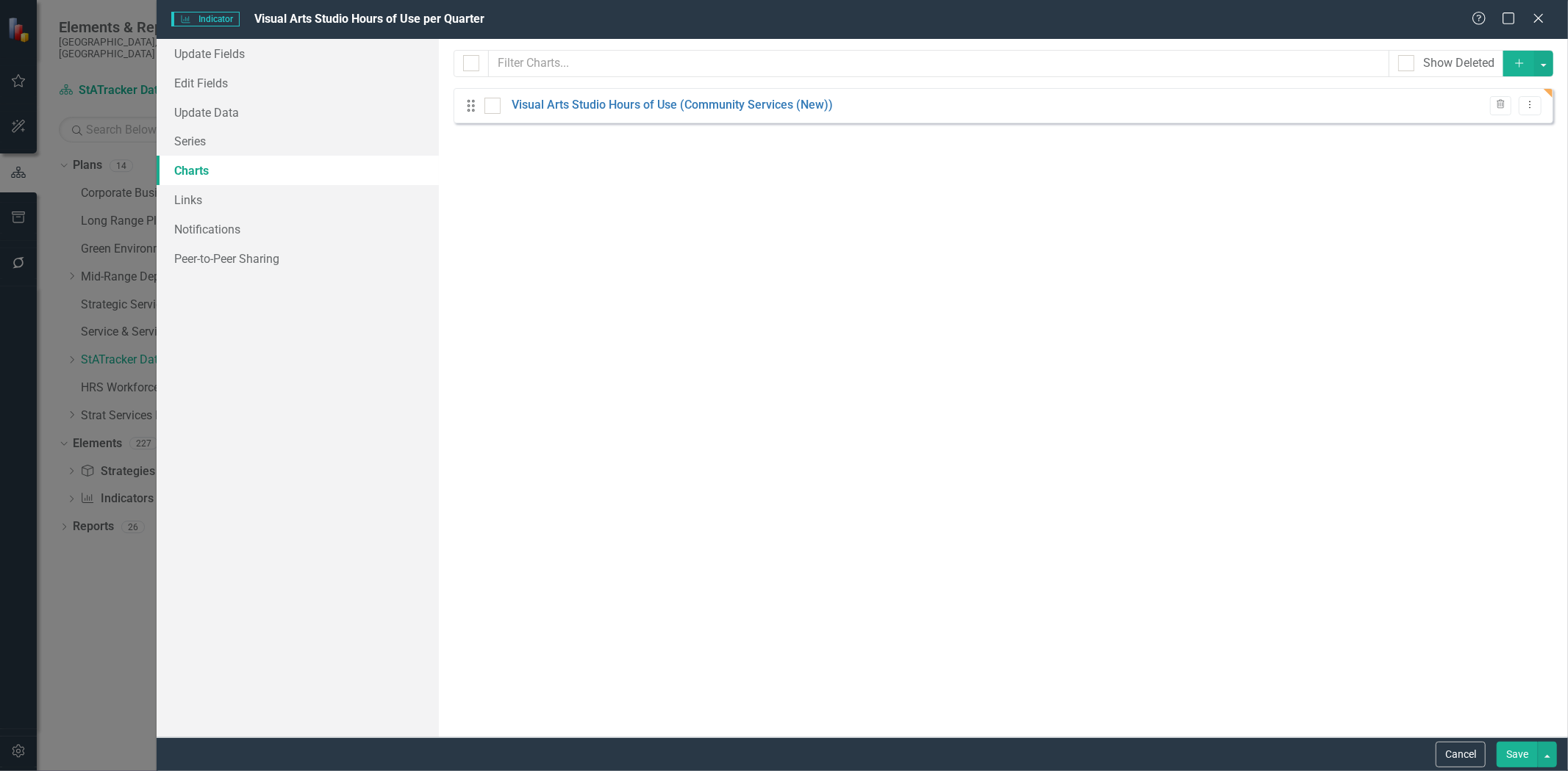
click at [570, 114] on div "Drag Visual Arts Studio Hours of Use (Community Services (New)) Trash Dropdown …" at bounding box center [1003, 106] width 1100 height 36
click at [574, 100] on link "Visual Arts Studio Hours of Use (Community Services (New))" at bounding box center [672, 106] width 322 height 17
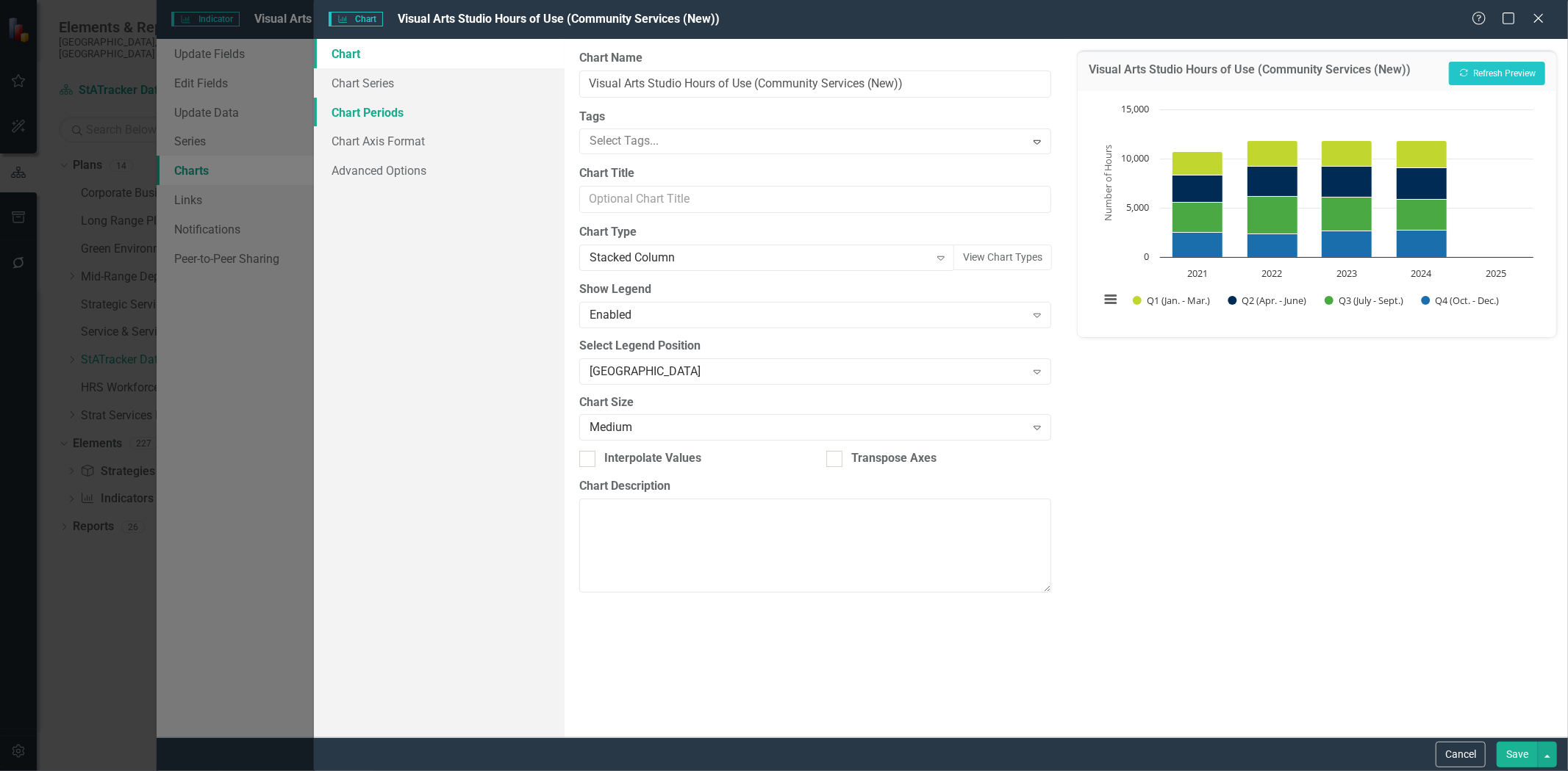
click at [374, 114] on link "Chart Periods" at bounding box center [439, 113] width 250 height 29
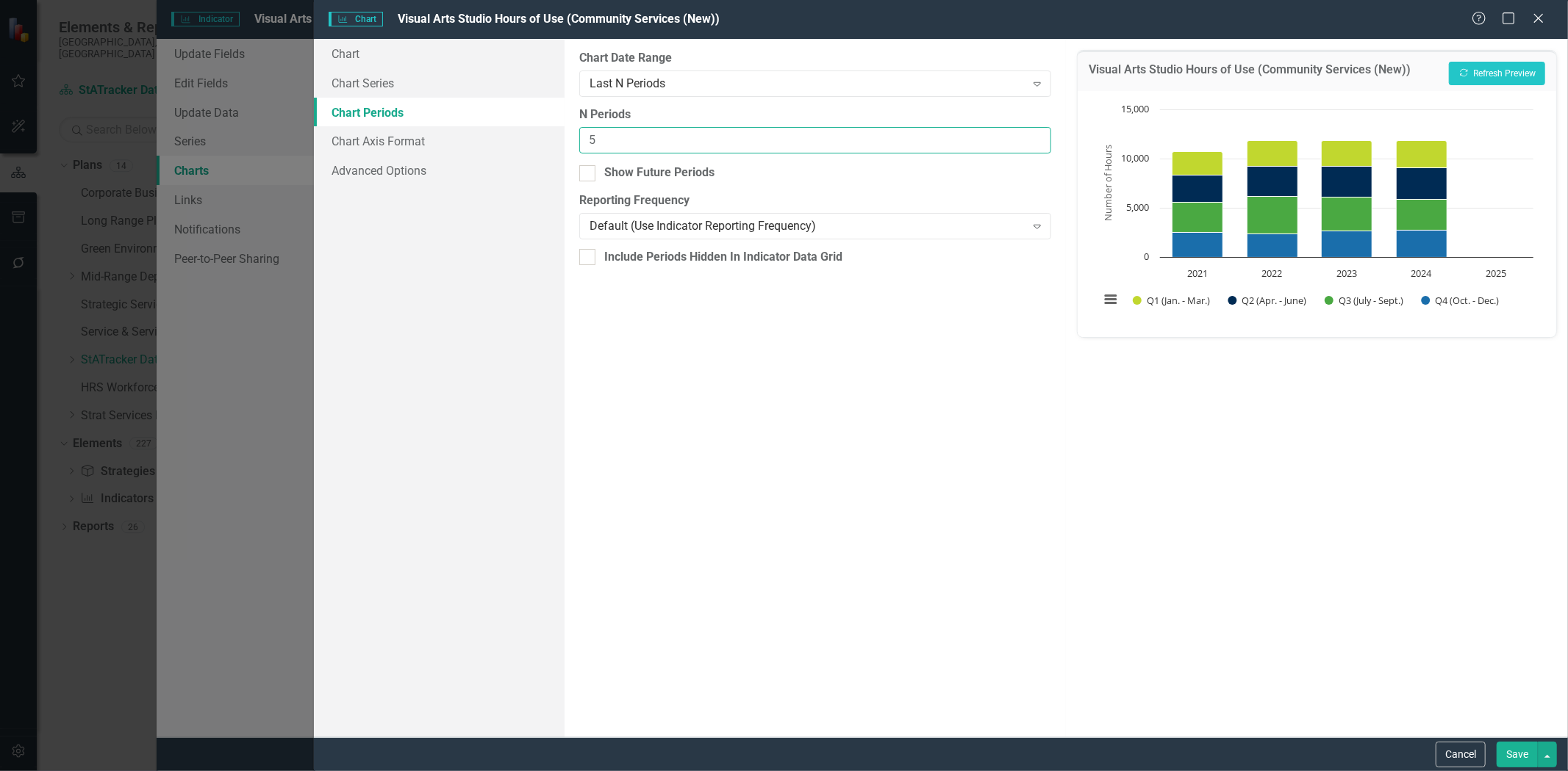
drag, startPoint x: 607, startPoint y: 140, endPoint x: 575, endPoint y: 141, distance: 32.0
click at [575, 141] on div "From this tab, you define the periods you want included in the chart. For examp…" at bounding box center [815, 388] width 502 height 699
type input "6"
click at [1517, 761] on button "Save" at bounding box center [1517, 755] width 41 height 26
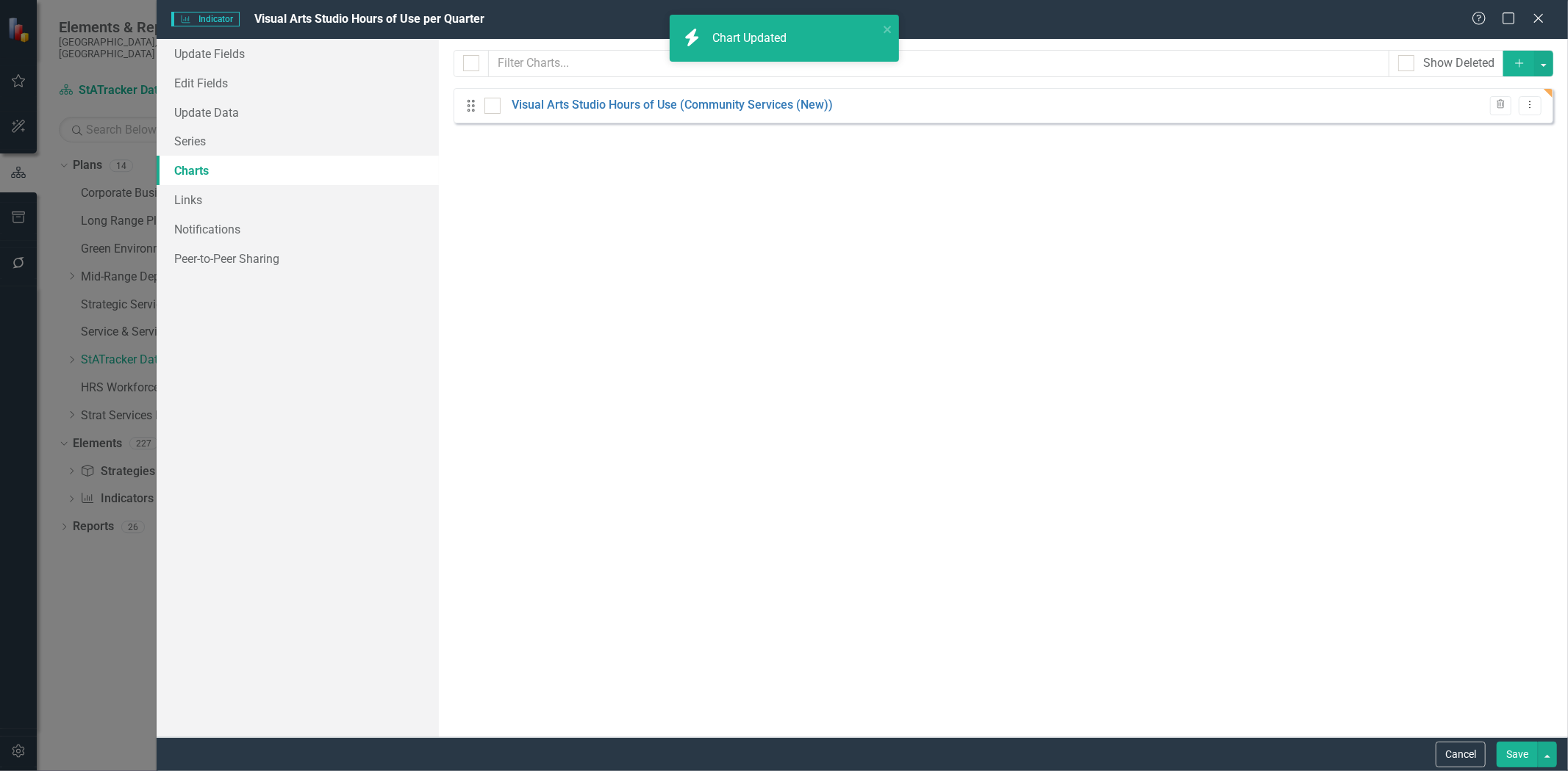
click at [1518, 757] on button "Save" at bounding box center [1517, 755] width 41 height 26
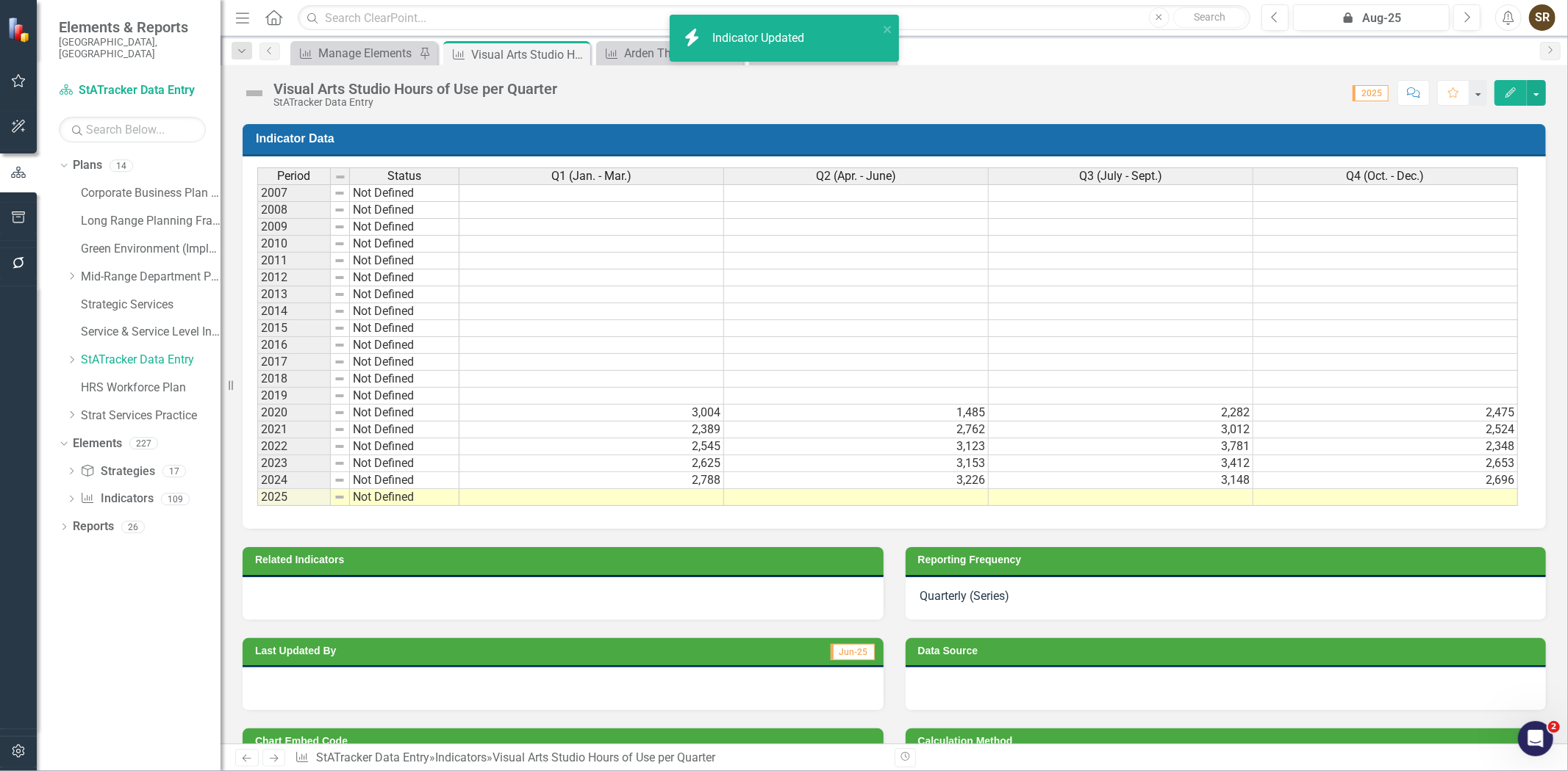
scroll to position [831, 0]
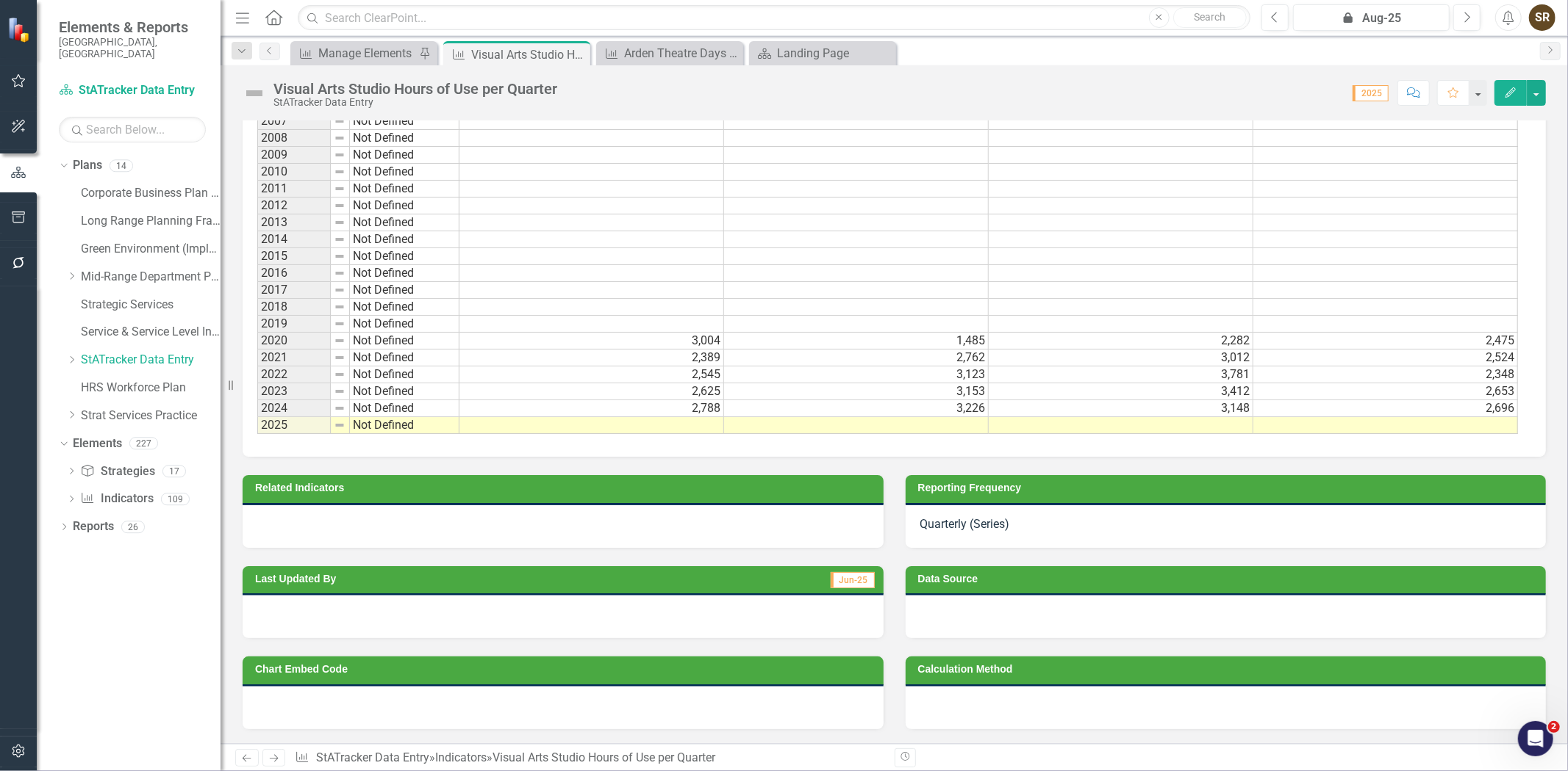
click at [696, 418] on td at bounding box center [591, 426] width 264 height 17
click at [694, 420] on td at bounding box center [591, 426] width 264 height 17
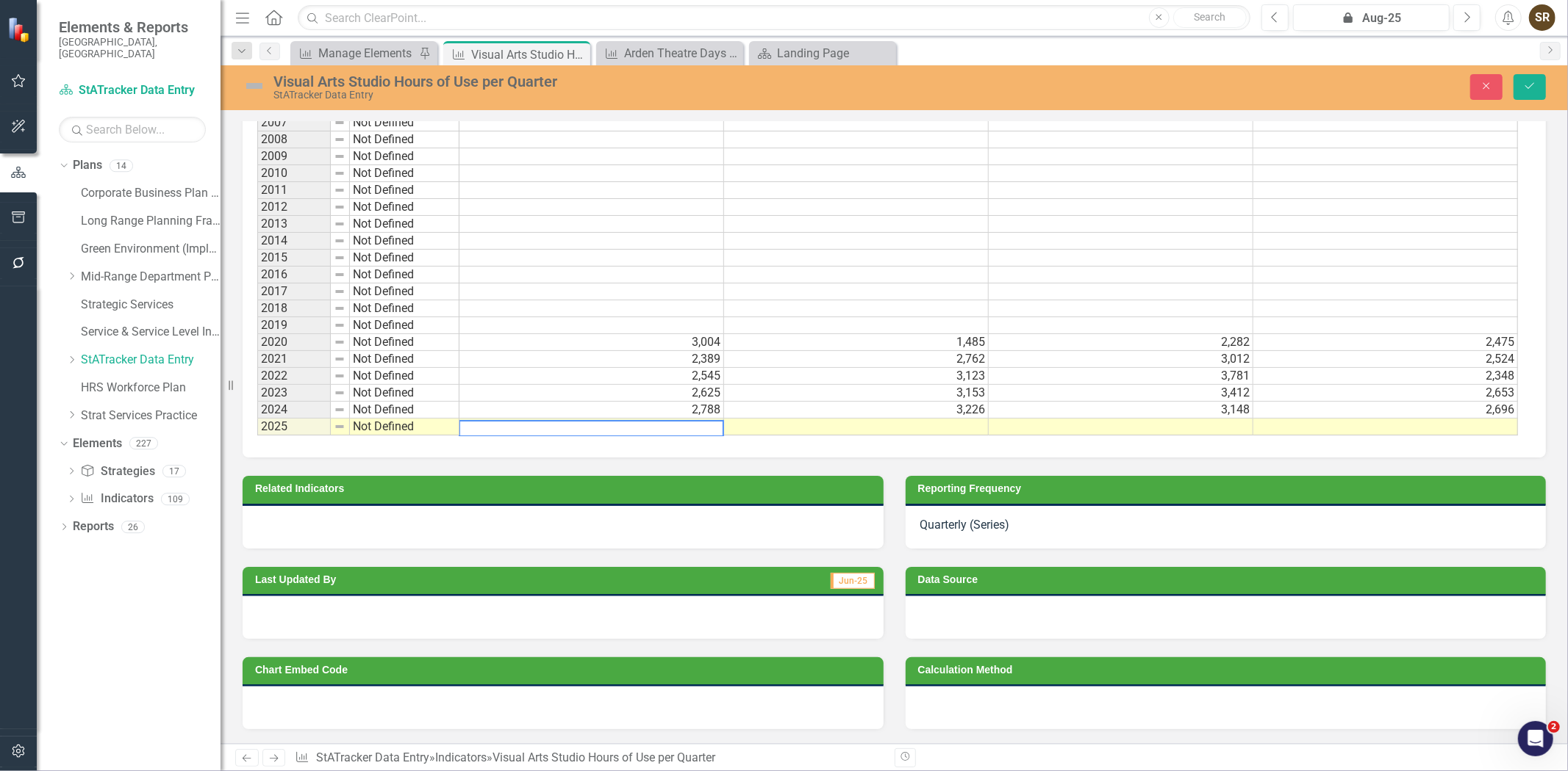
scroll to position [834, 0]
type textarea "2777"
click at [804, 418] on td at bounding box center [856, 427] width 264 height 17
type textarea "3412"
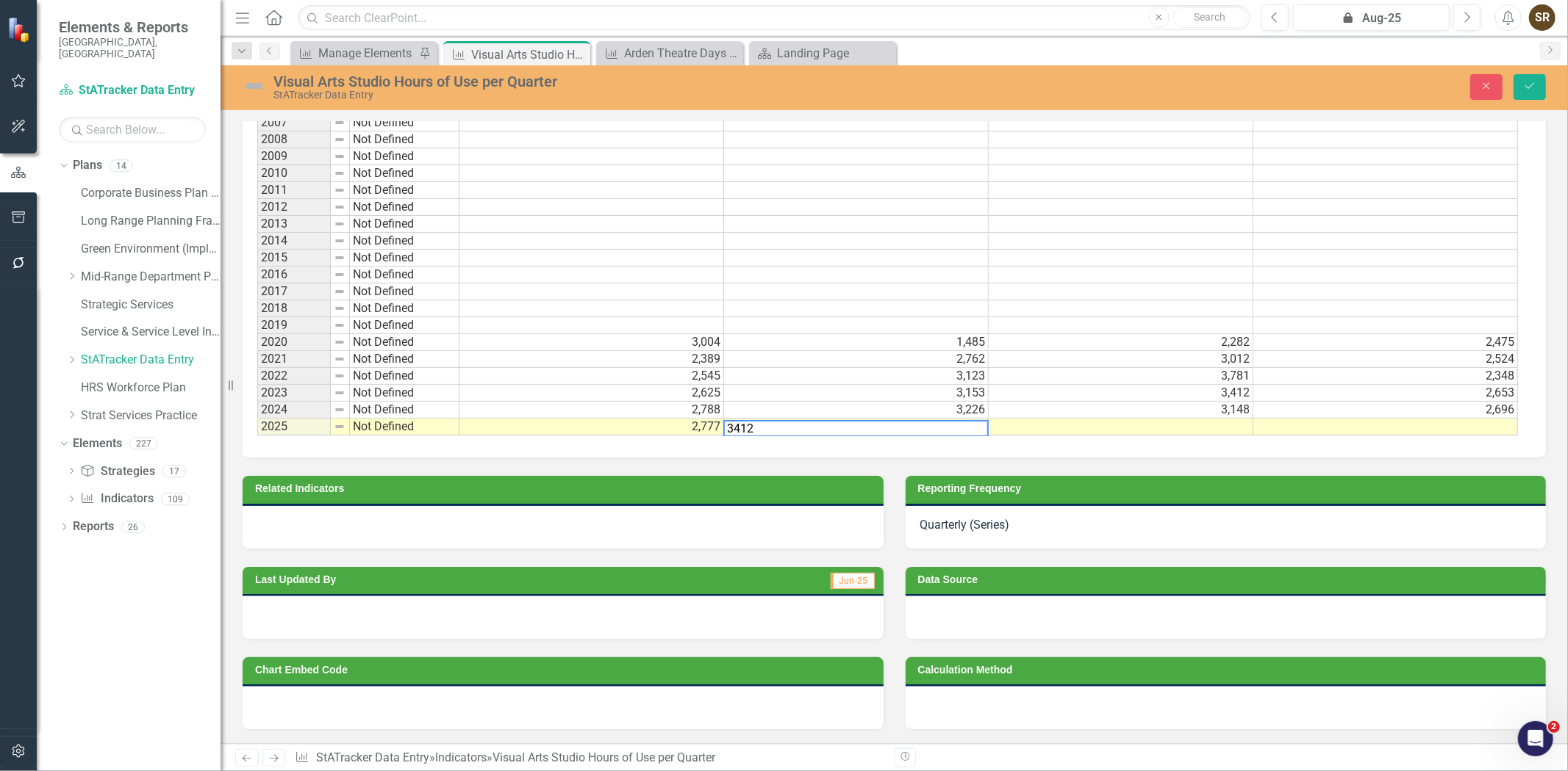
click at [1075, 385] on td "3,412" at bounding box center [1121, 393] width 264 height 17
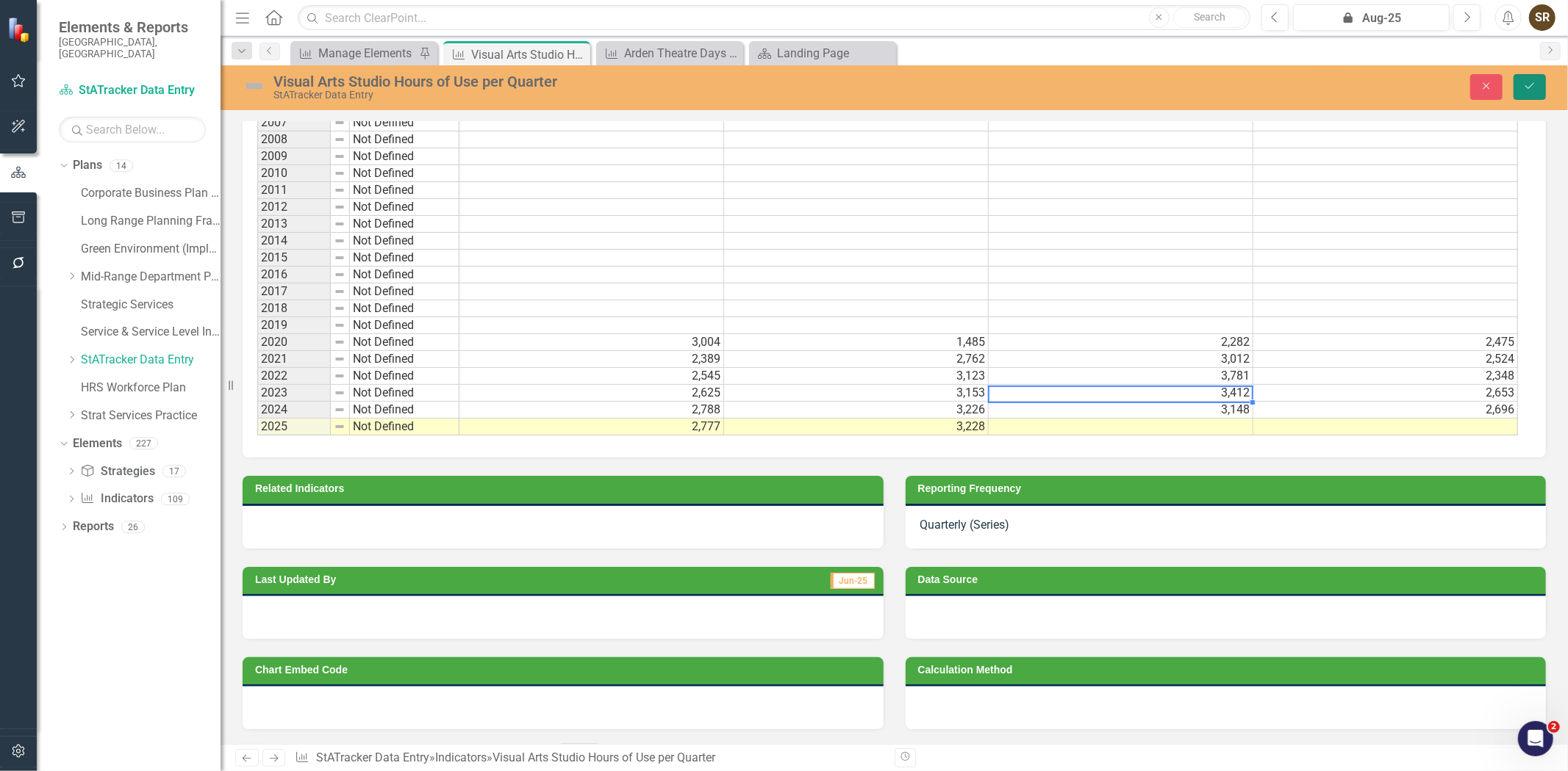
click at [1532, 81] on icon "Save" at bounding box center [1529, 86] width 13 height 10
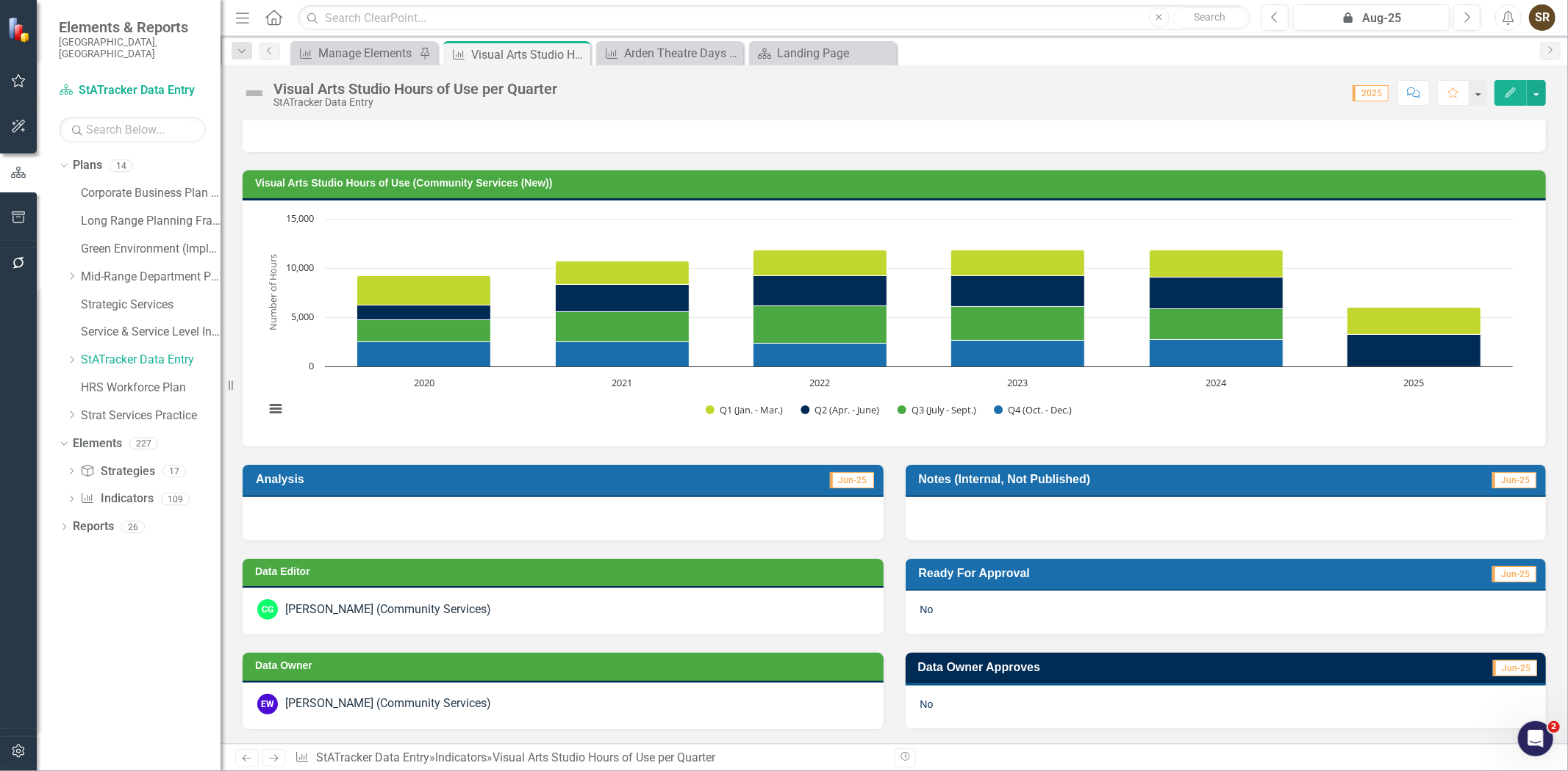
scroll to position [0, 0]
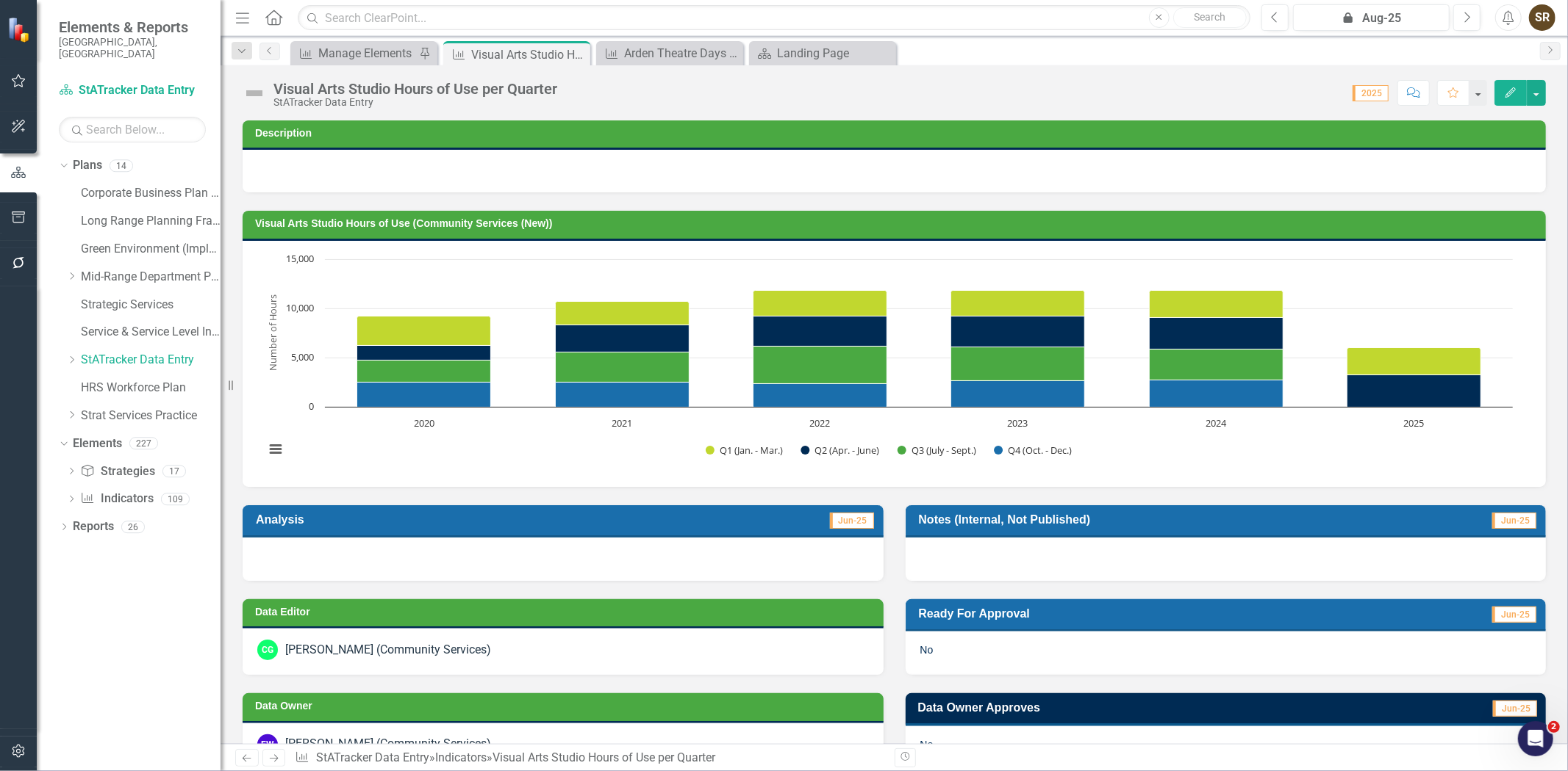
click at [1509, 89] on icon "Edit" at bounding box center [1510, 93] width 13 height 10
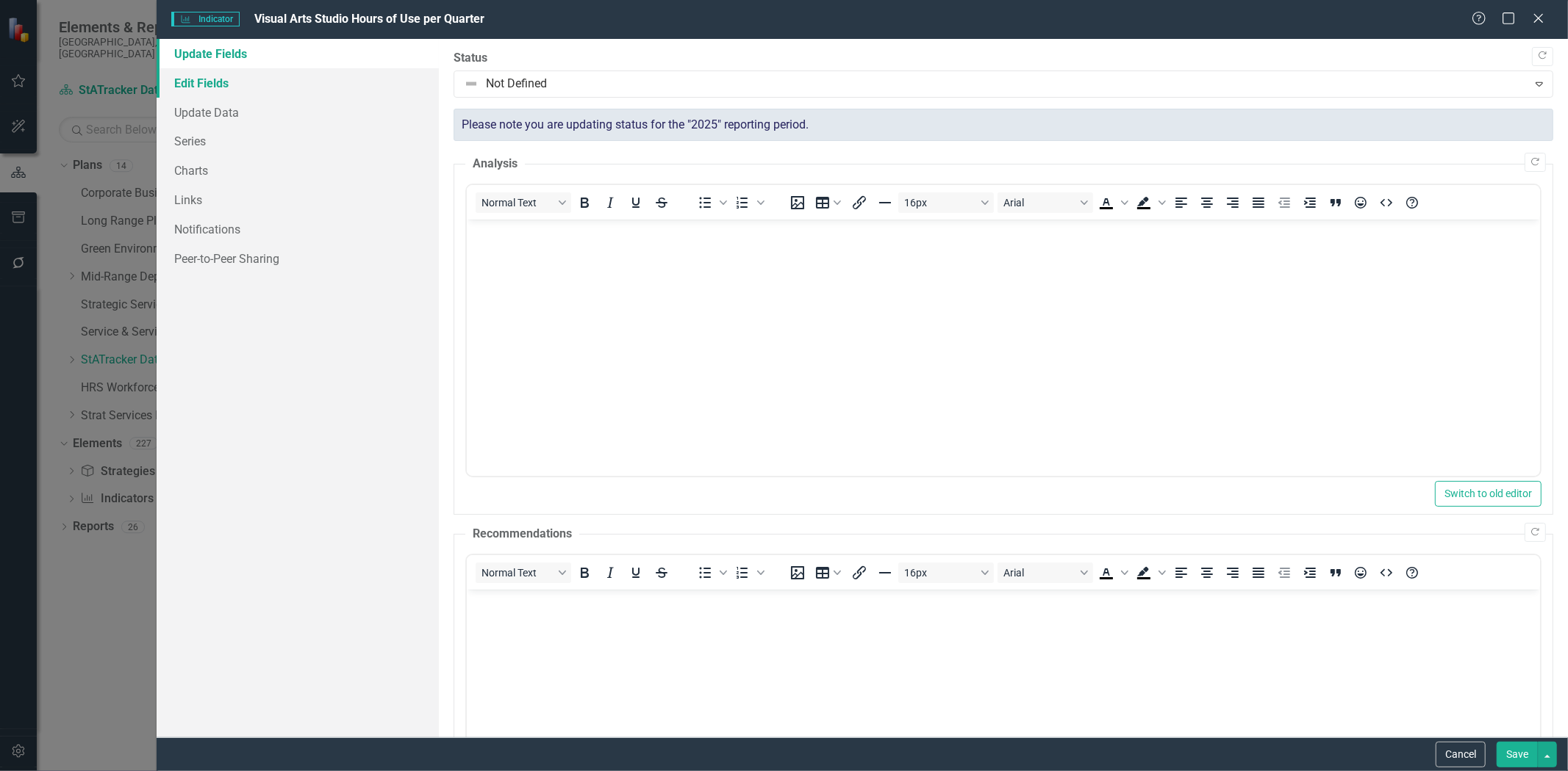
click at [206, 82] on link "Edit Fields" at bounding box center [298, 83] width 283 height 29
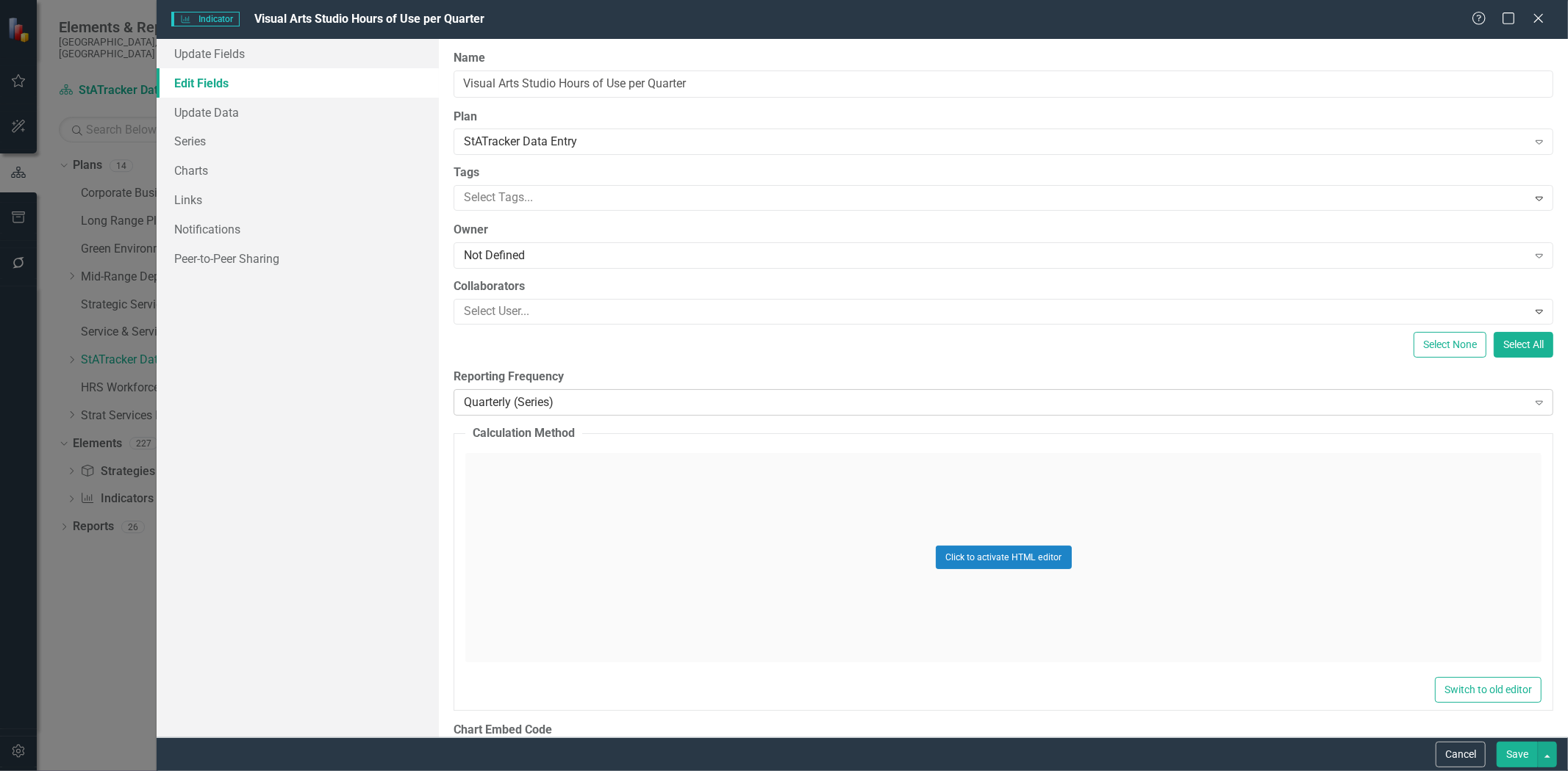
click at [556, 403] on div "Quarterly (Series)" at bounding box center [995, 403] width 1063 height 17
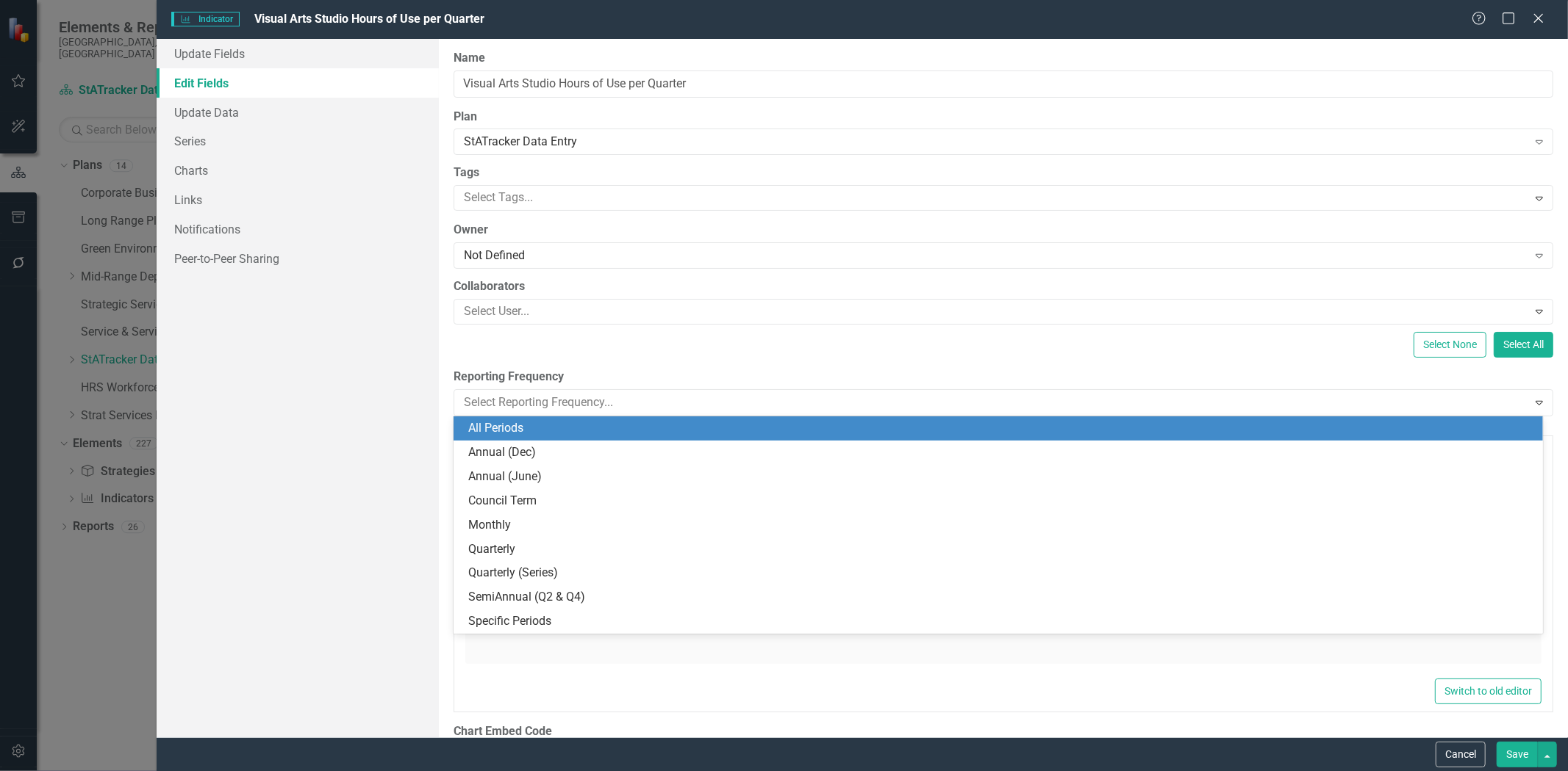
click at [559, 431] on div "All Periods" at bounding box center [1001, 429] width 1066 height 17
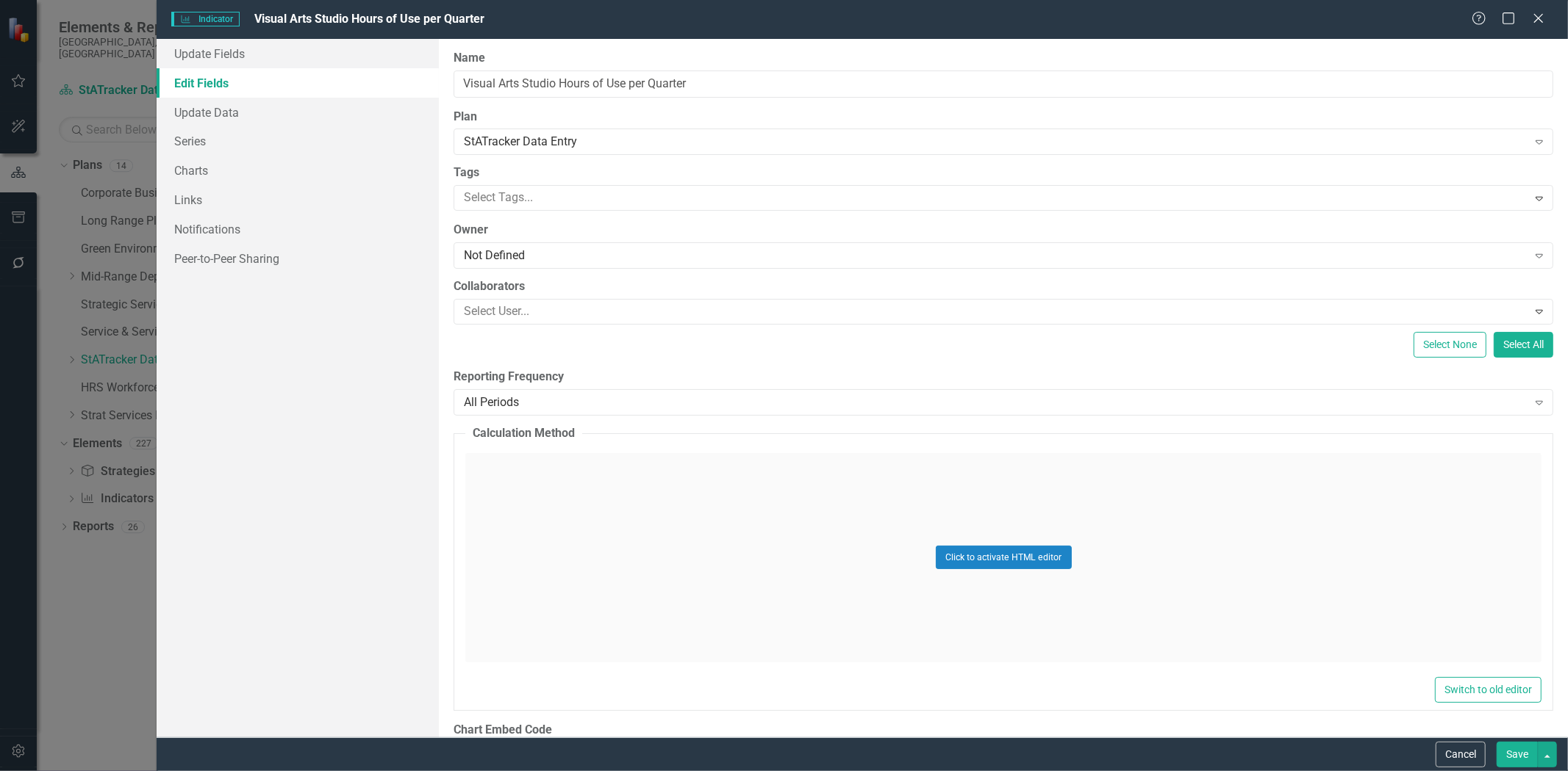
click at [1522, 757] on button "Save" at bounding box center [1517, 755] width 41 height 26
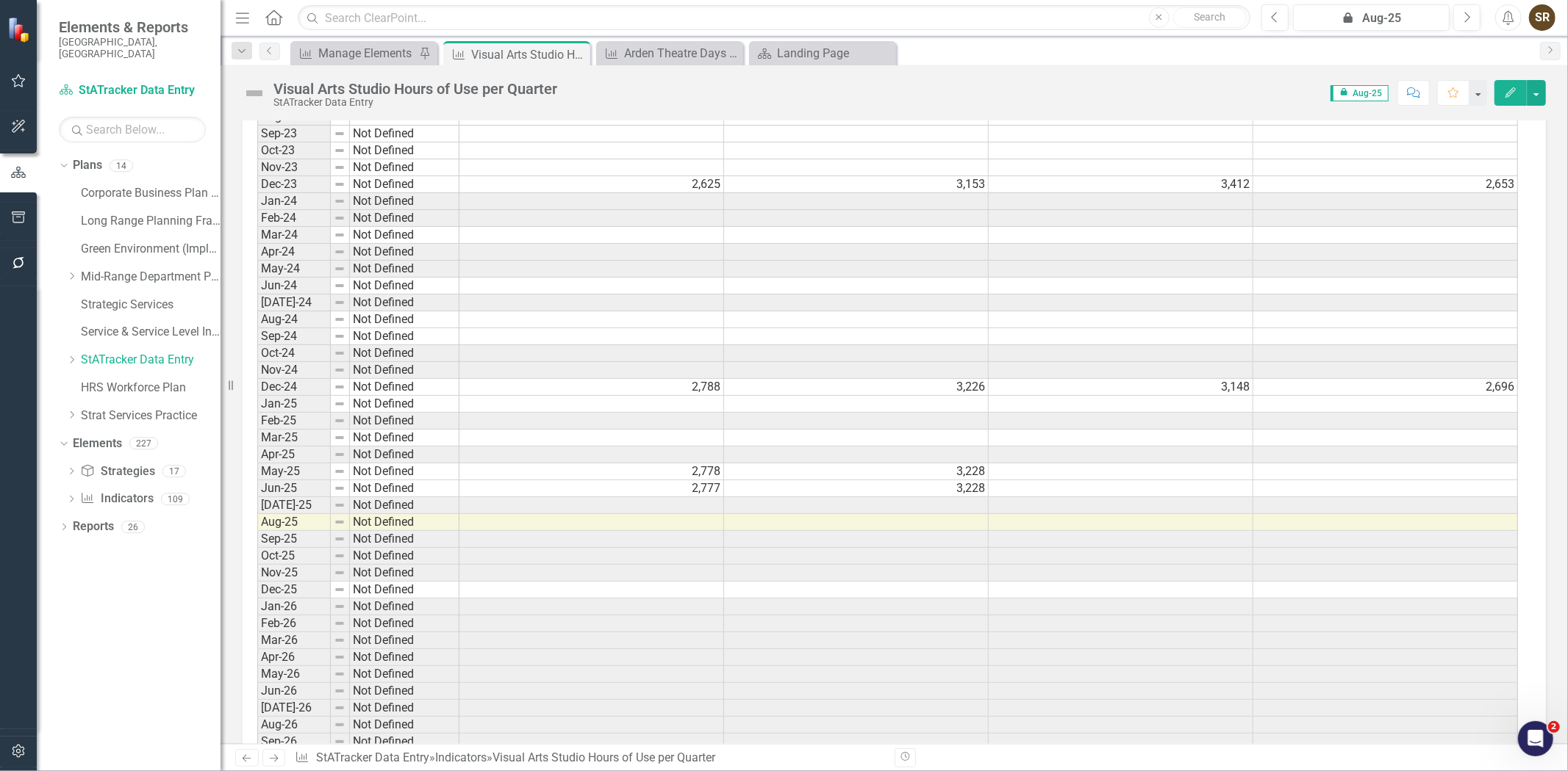
scroll to position [3027, 0]
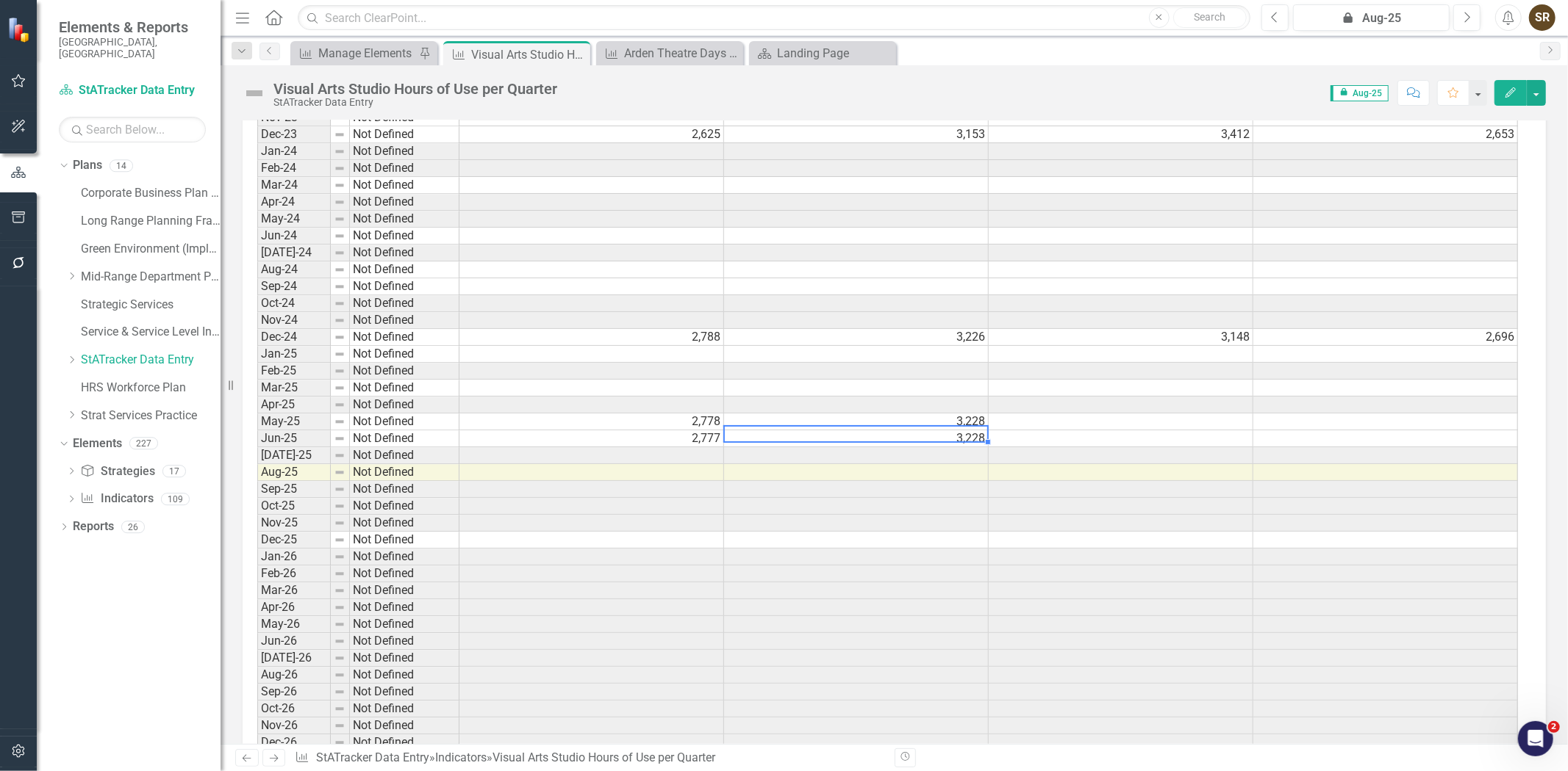
click at [878, 429] on td "3,228" at bounding box center [856, 422] width 264 height 17
type textarea "3228"
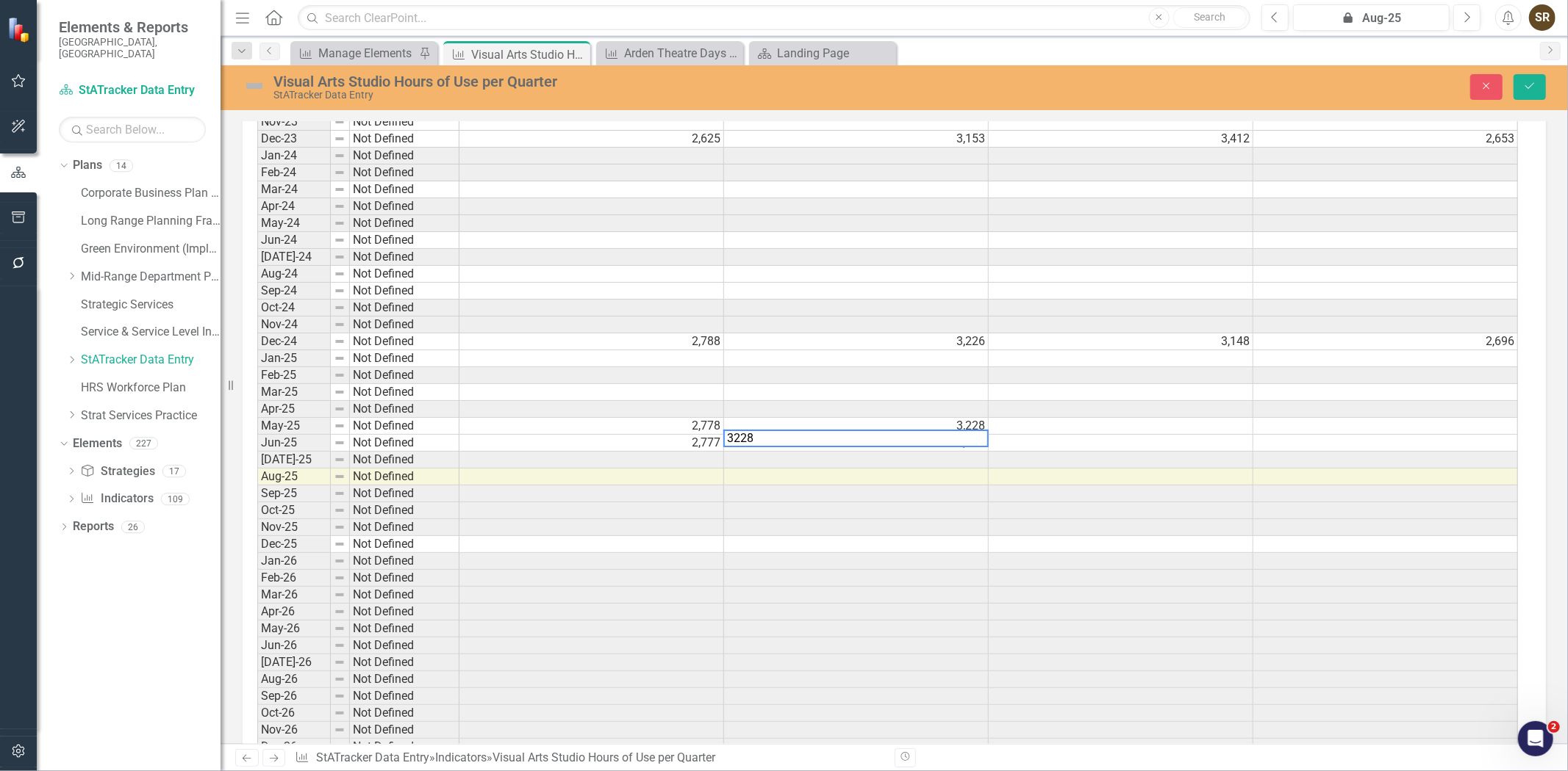
scroll to position [3030, 0]
drag, startPoint x: 861, startPoint y: 430, endPoint x: 722, endPoint y: 437, distance: 139.2
click at [704, 426] on td "2,778" at bounding box center [591, 424] width 264 height 17
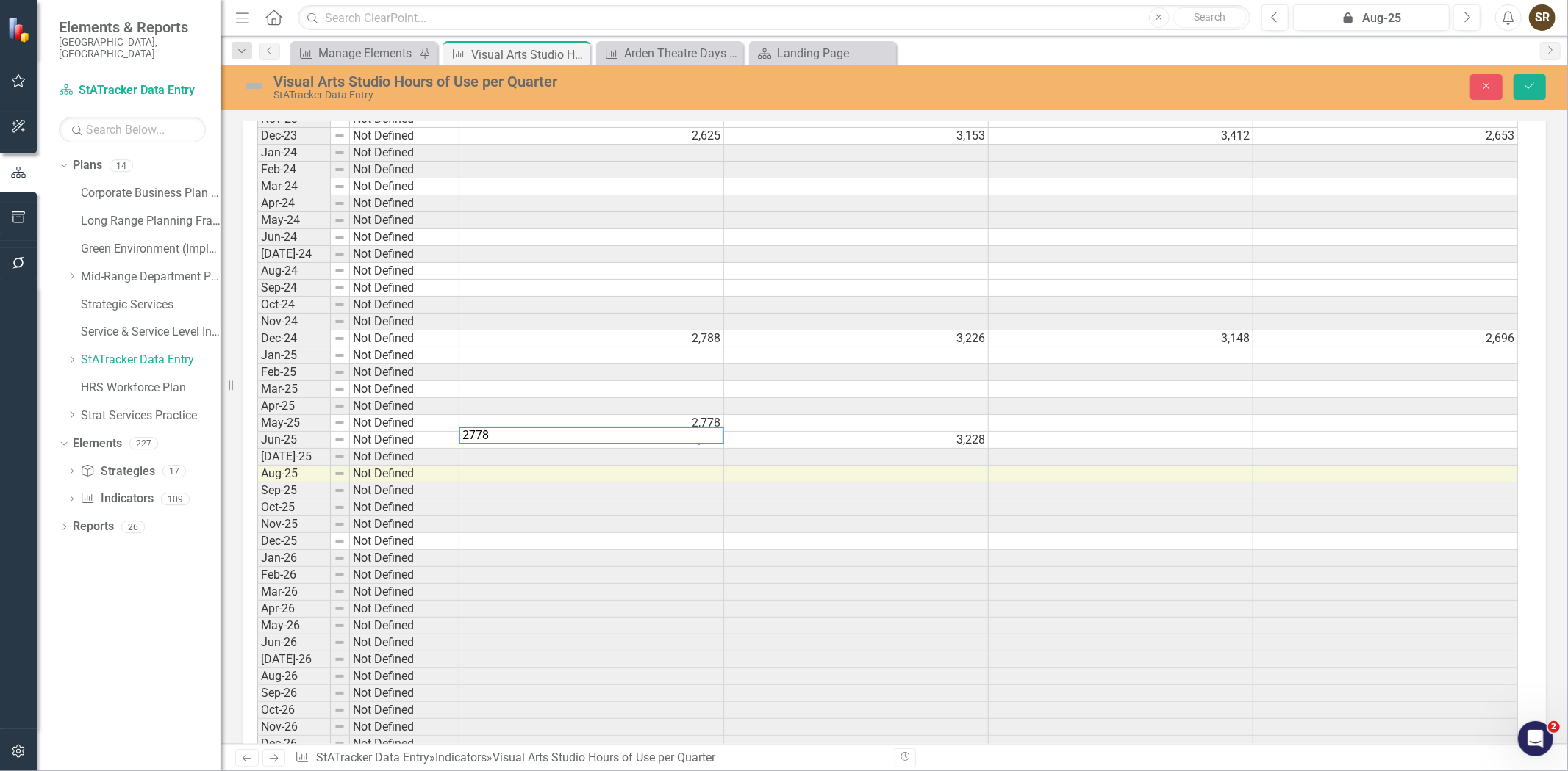
type textarea "2778"
drag, startPoint x: 596, startPoint y: 431, endPoint x: 448, endPoint y: 429, distance: 148.0
click at [1530, 93] on button "Save" at bounding box center [1529, 87] width 32 height 26
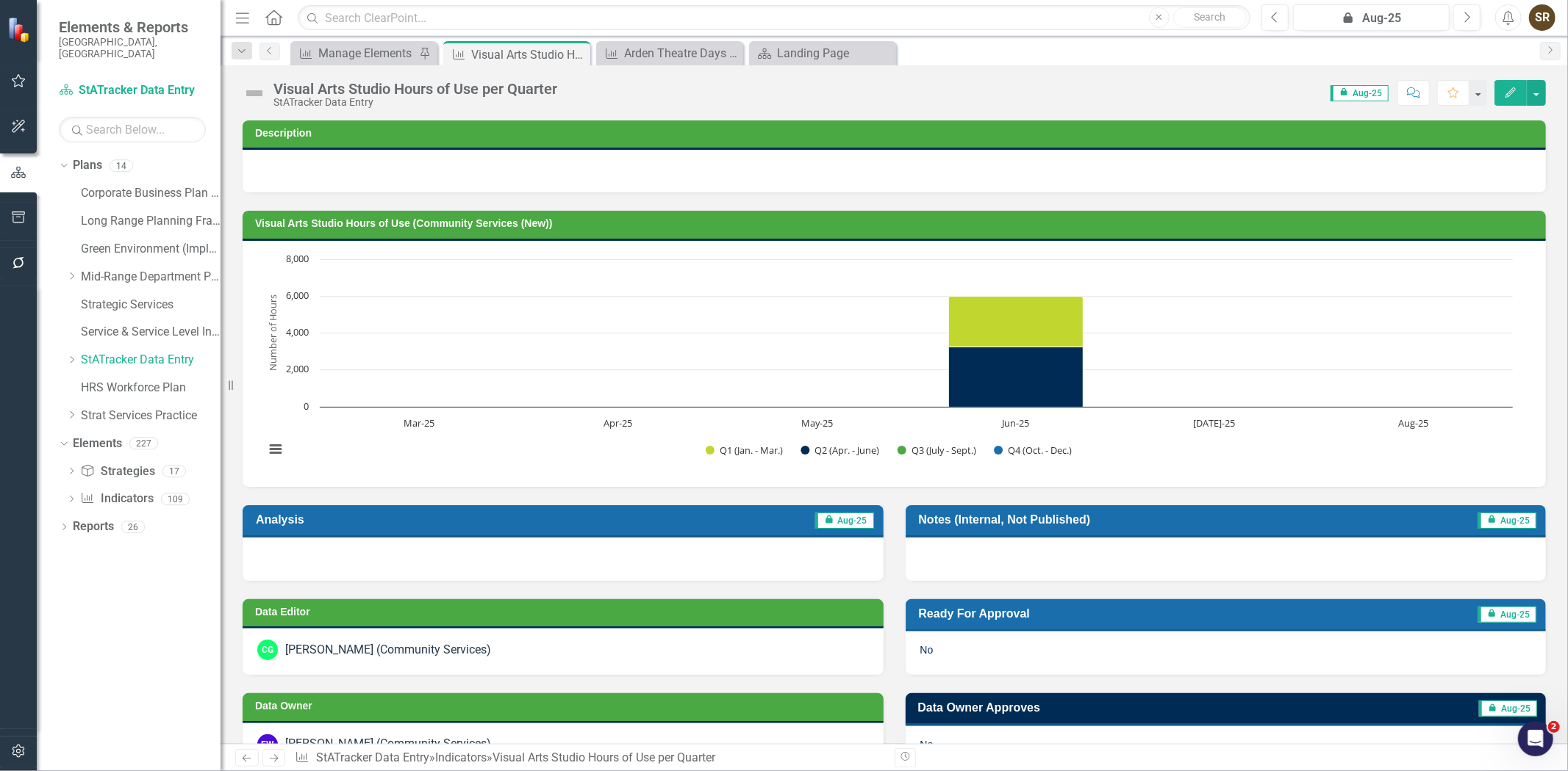
click at [1504, 95] on icon "Edit" at bounding box center [1510, 93] width 13 height 10
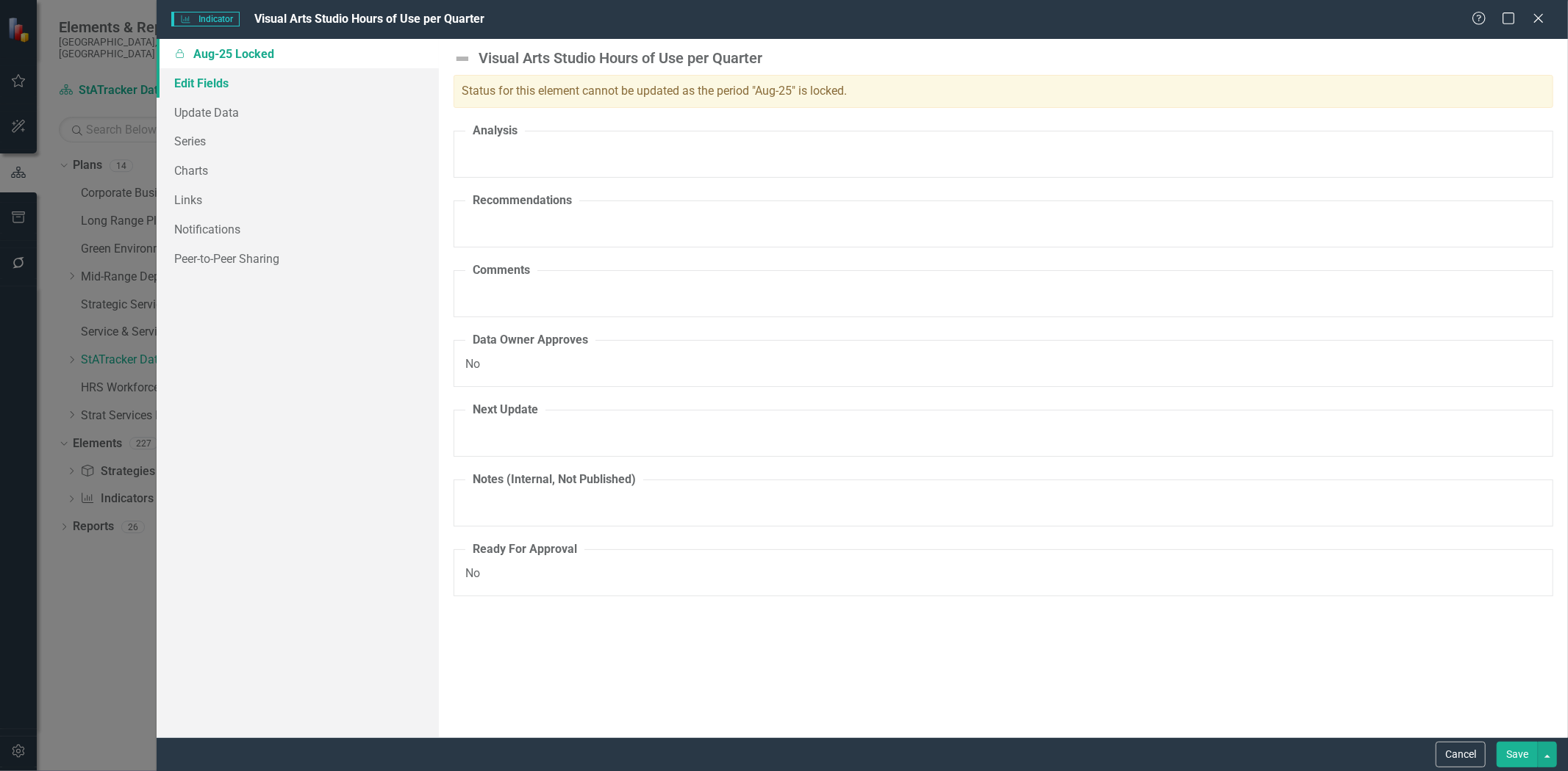
click at [218, 81] on link "Edit Fields" at bounding box center [298, 83] width 283 height 29
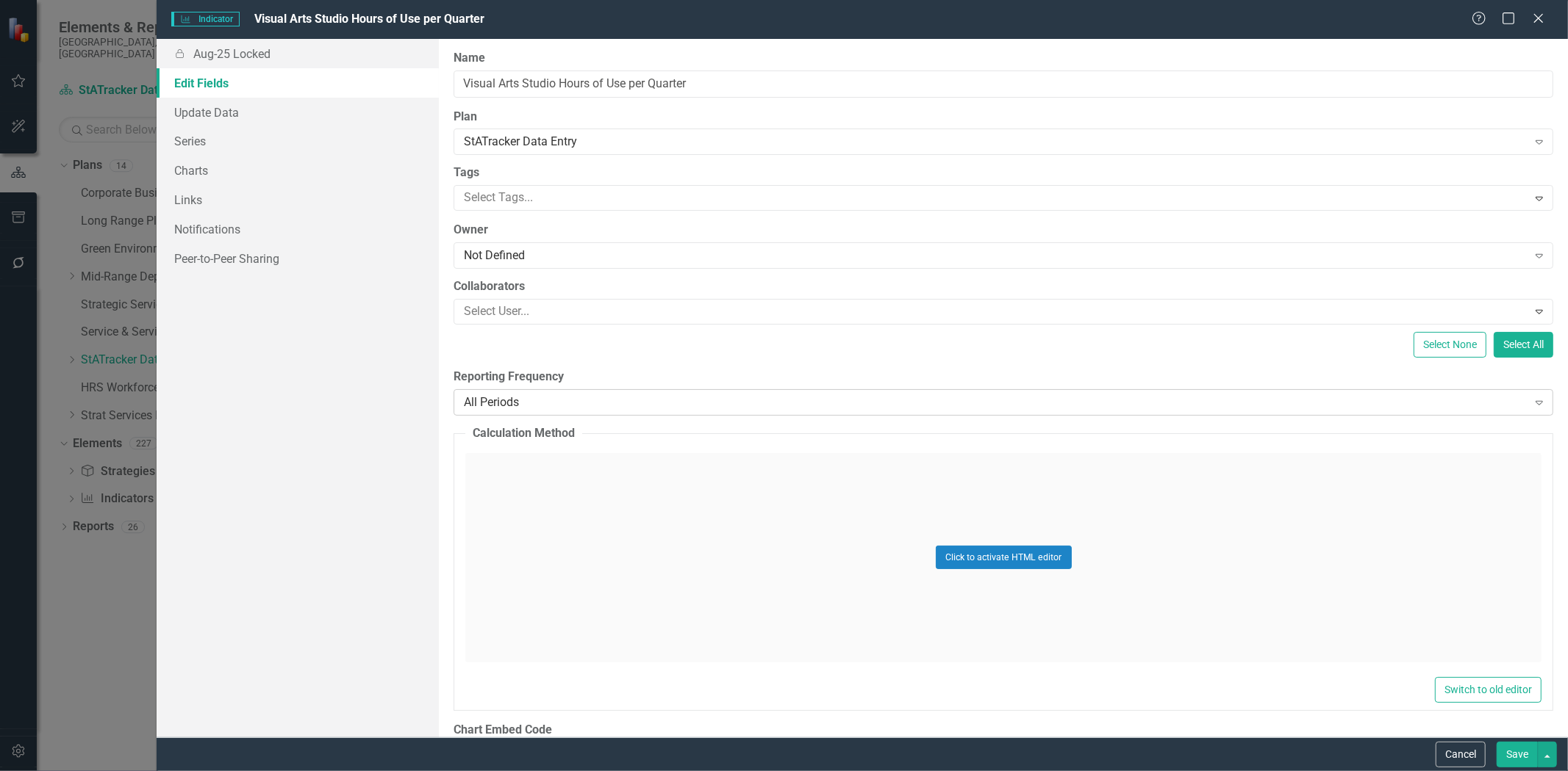
click at [585, 405] on div "All Periods" at bounding box center [995, 403] width 1063 height 17
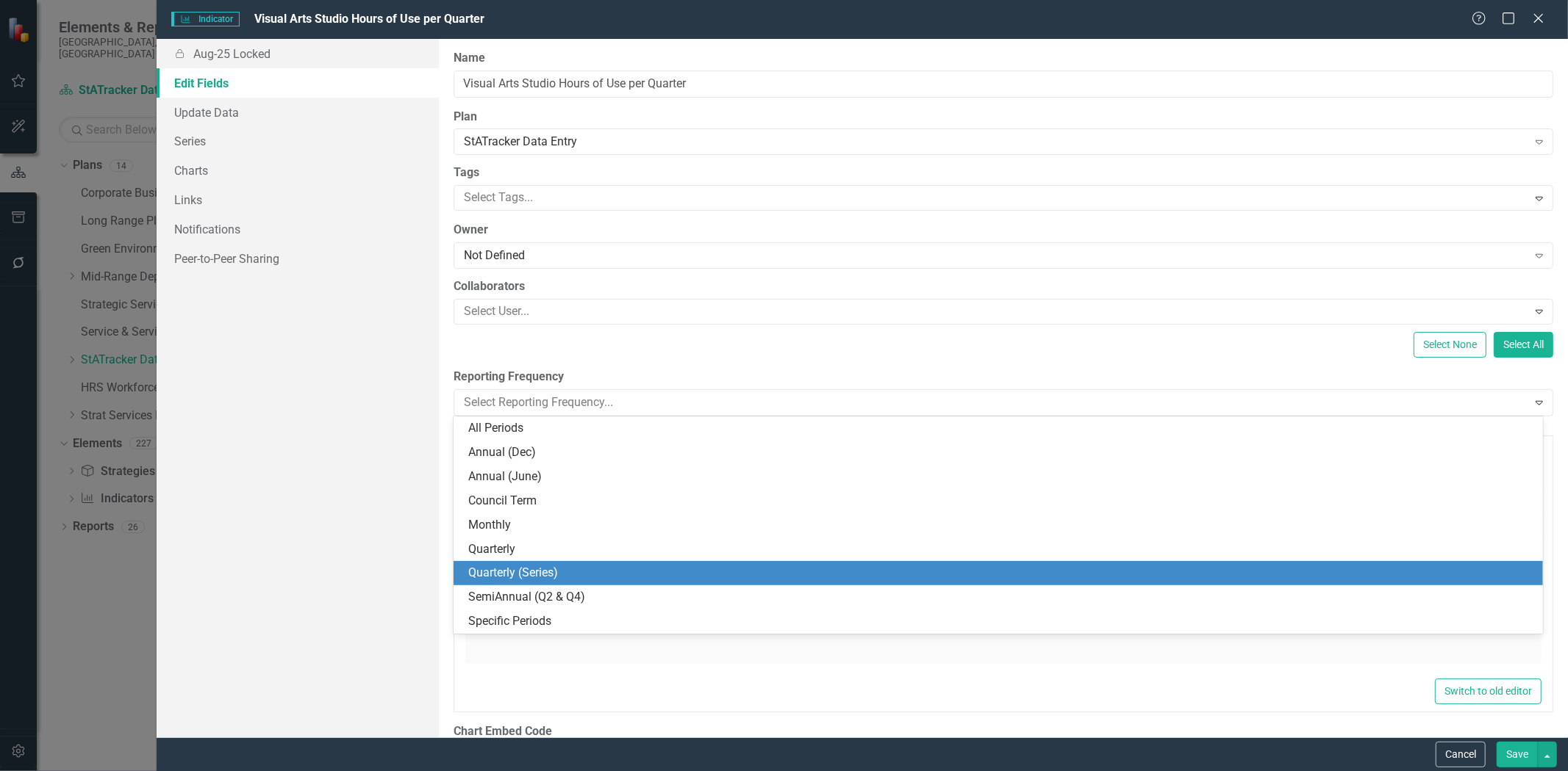
click at [614, 573] on div "Quarterly (Series)" at bounding box center [1001, 573] width 1066 height 17
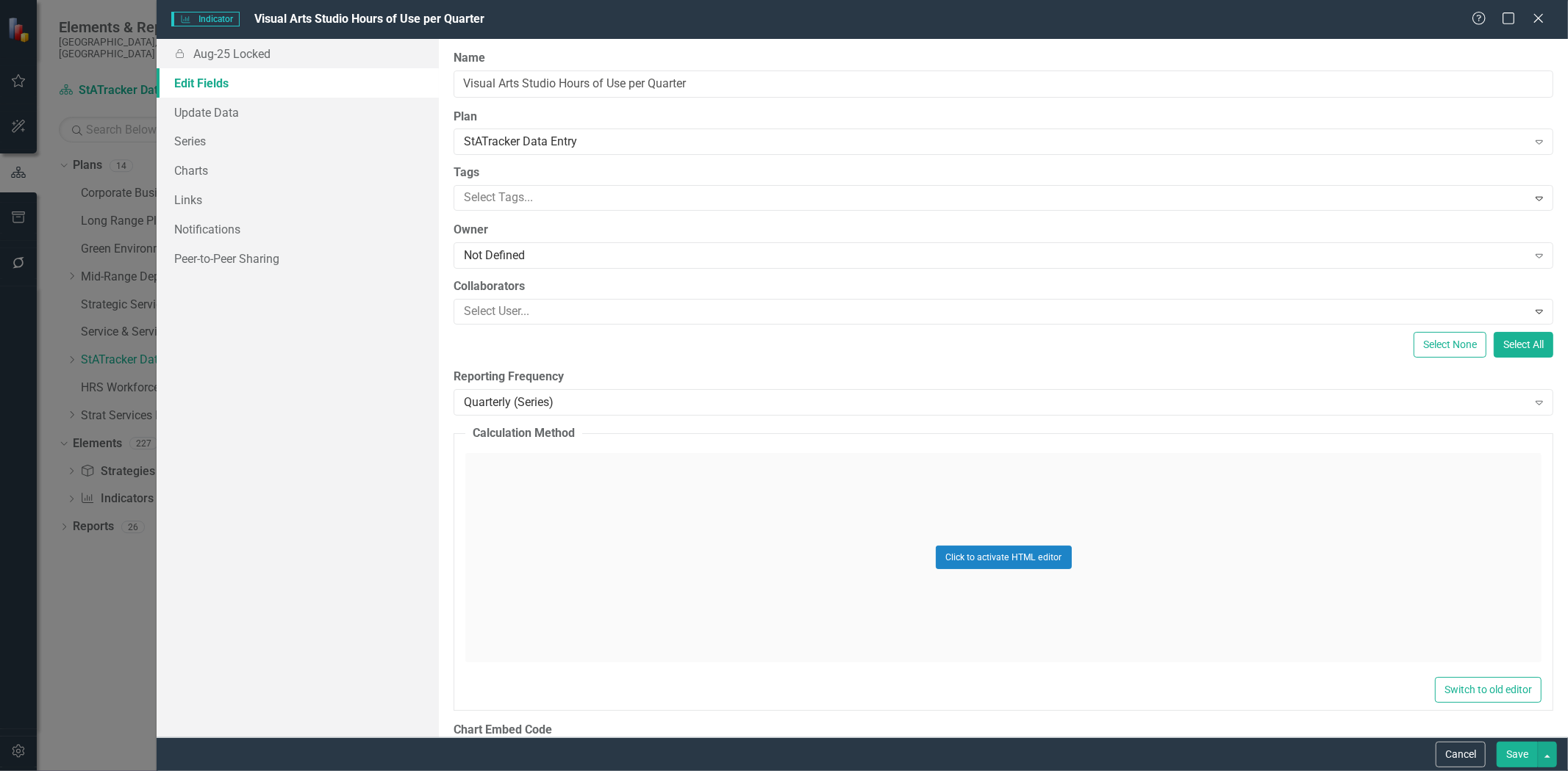
click at [1508, 752] on button "Save" at bounding box center [1517, 755] width 41 height 26
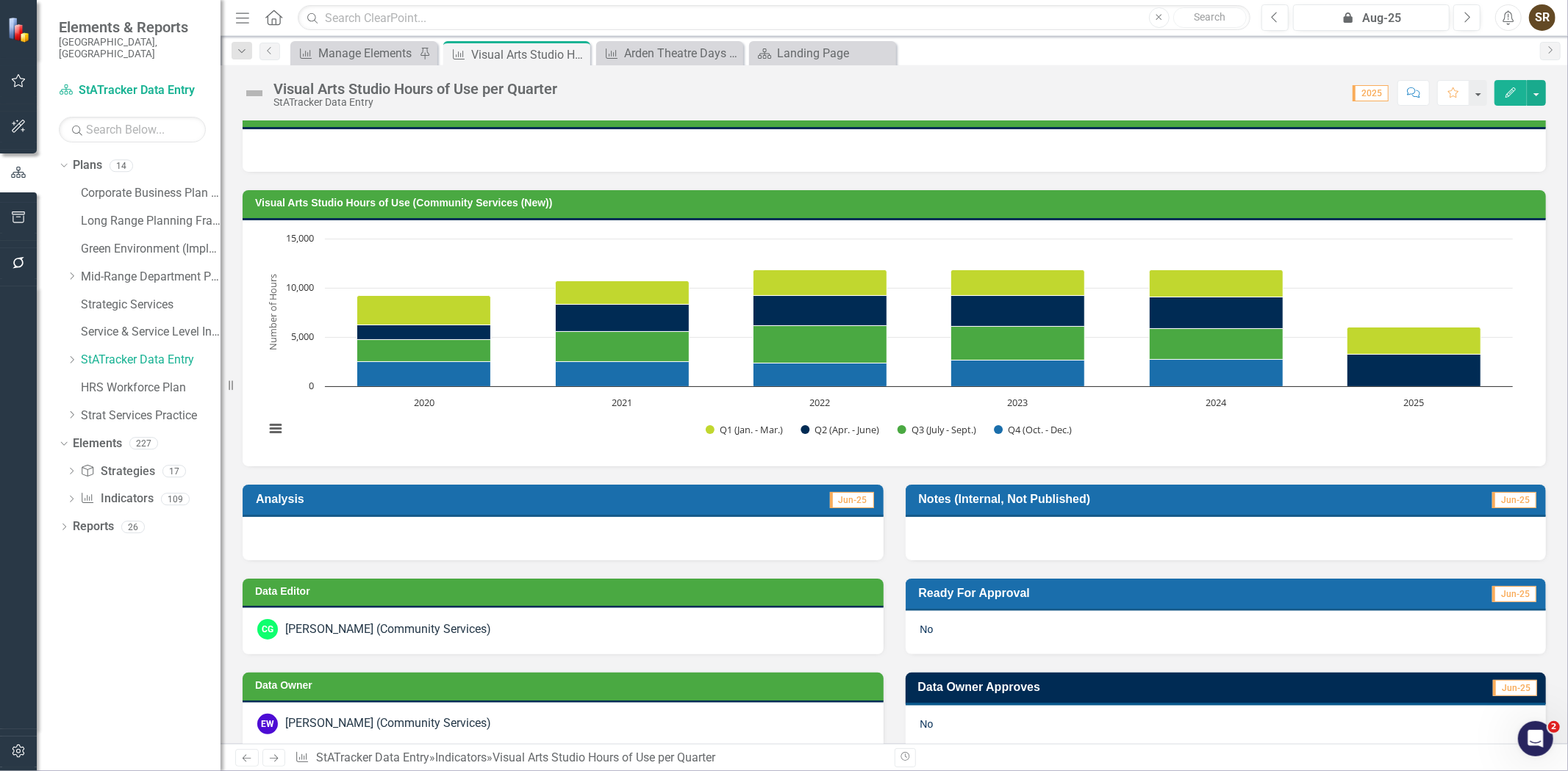
scroll to position [0, 0]
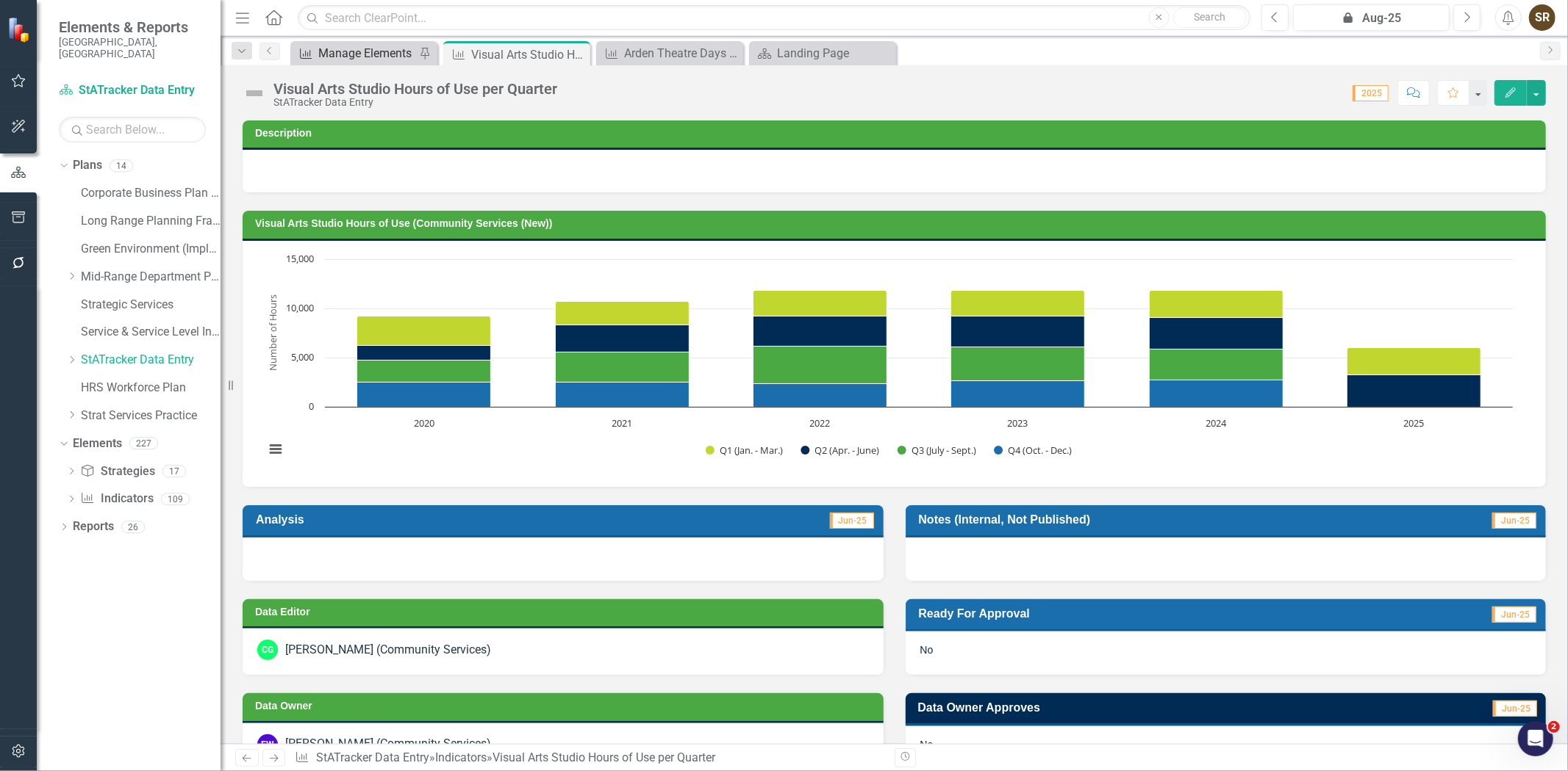
click at [342, 48] on div "Manage Elements" at bounding box center [367, 53] width 97 height 18
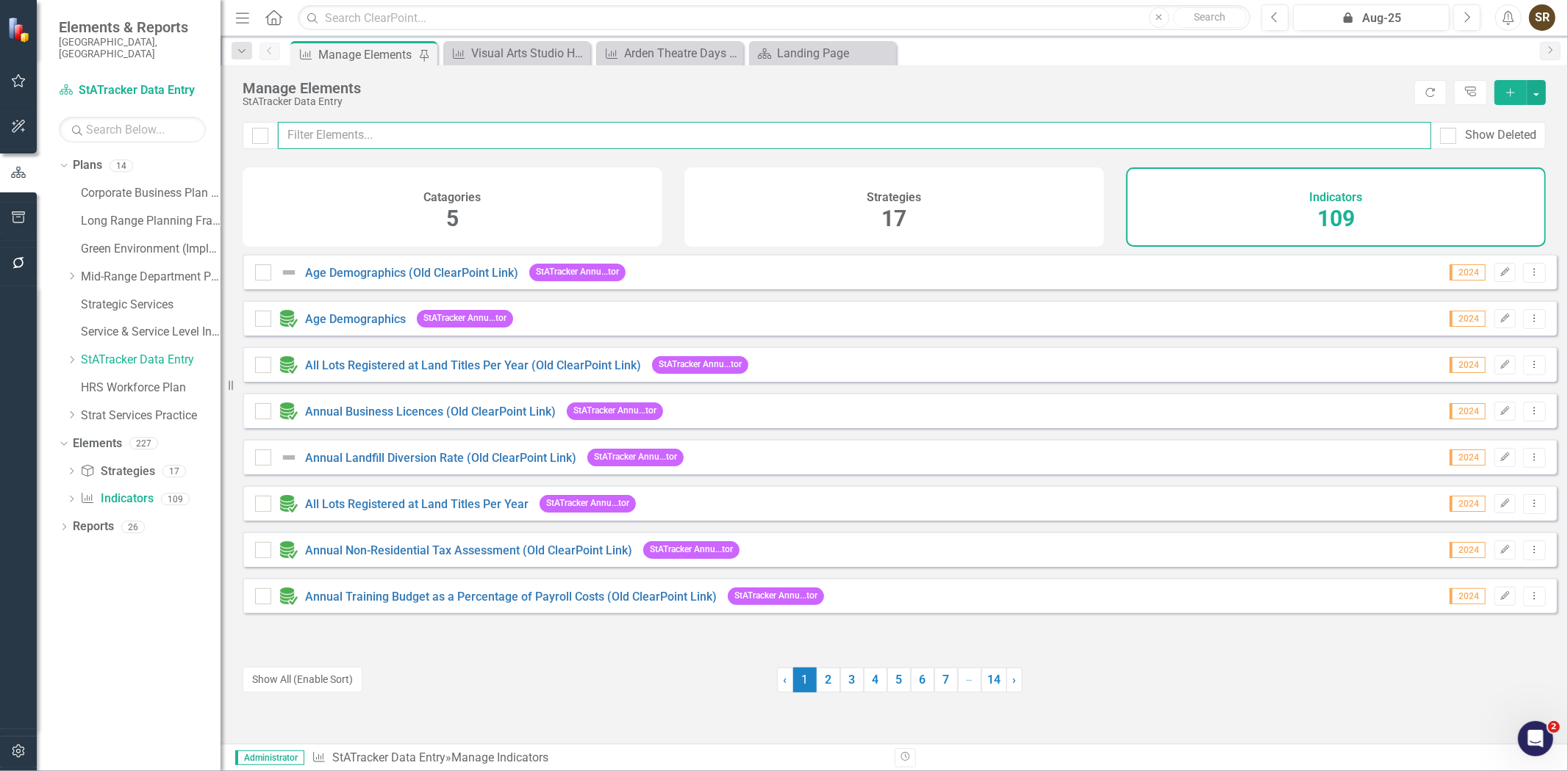
click at [364, 130] on input "text" at bounding box center [855, 135] width 1154 height 27
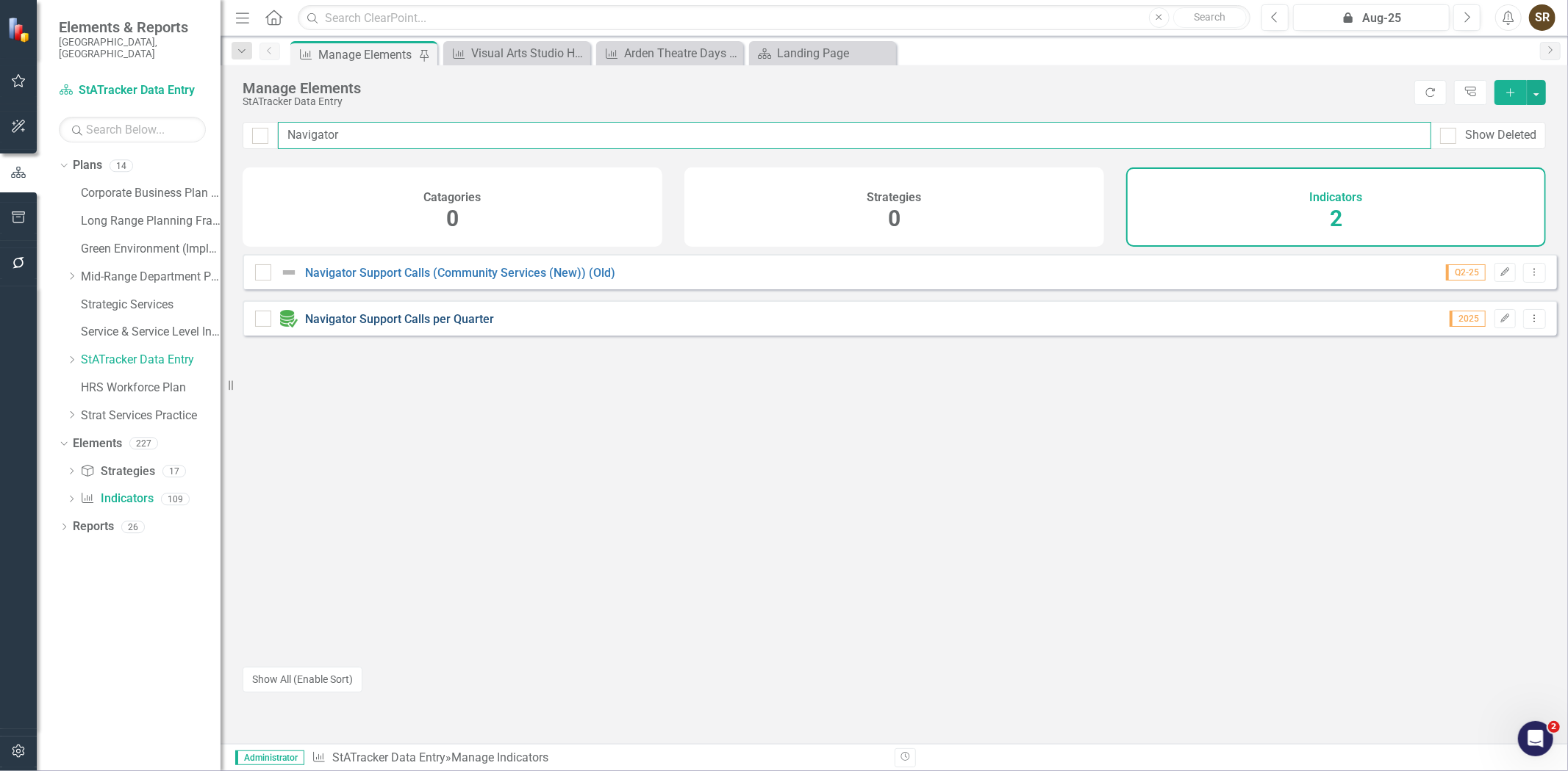
type input "Navigator"
click at [375, 327] on link "Navigator Support Calls per Quarter" at bounding box center [400, 319] width 189 height 14
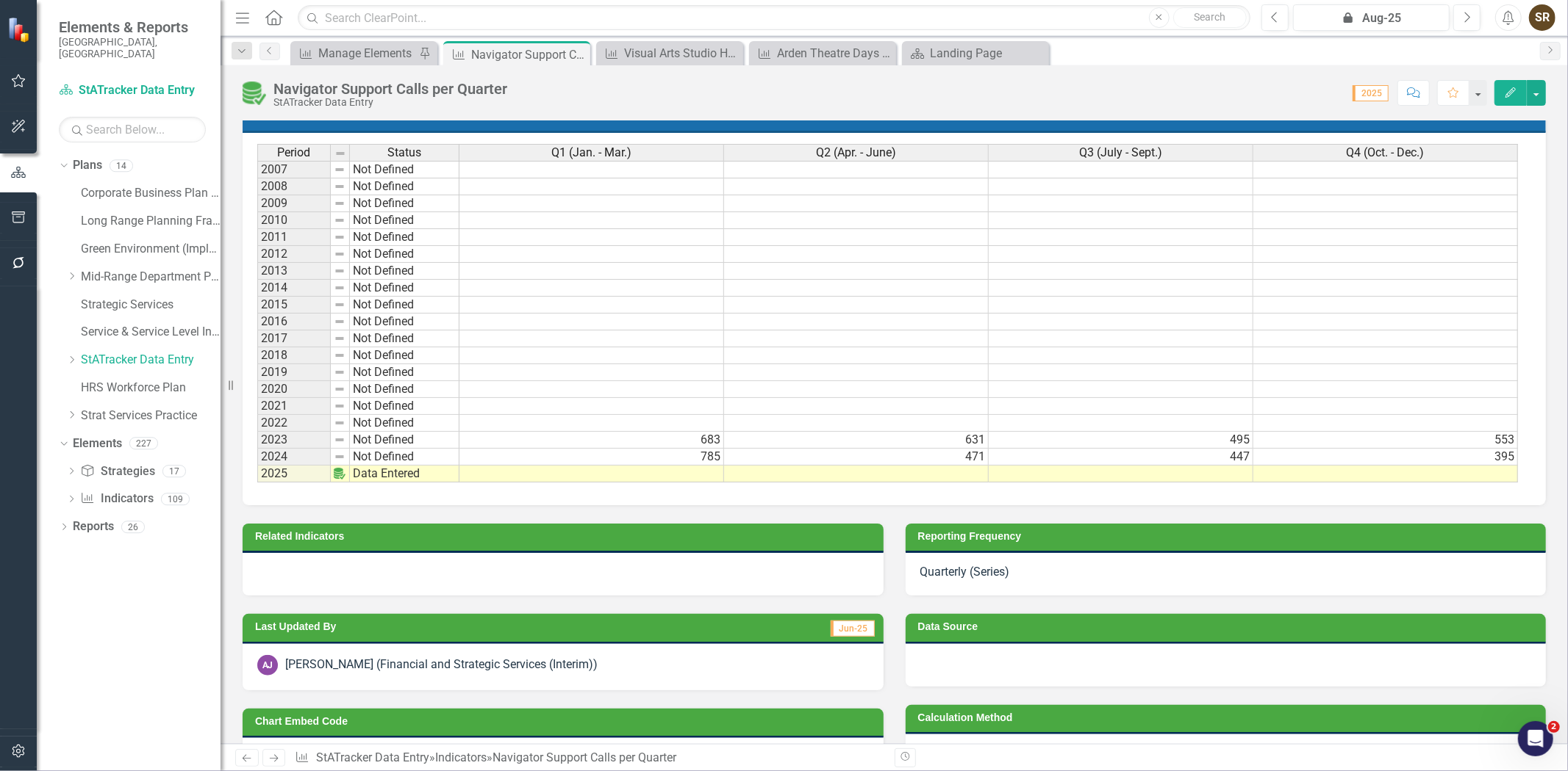
drag, startPoint x: 1513, startPoint y: 358, endPoint x: 1513, endPoint y: 399, distance: 41.0
click at [1513, 399] on div "Period Status Q1 (Jan. - Mar.) Q2 (Apr. - June) Q3 (July - Sept.) Q4 (Oct. - De…" at bounding box center [888, 314] width 1263 height 340
click at [1164, 549] on td "Reporting Frequency" at bounding box center [1228, 538] width 621 height 22
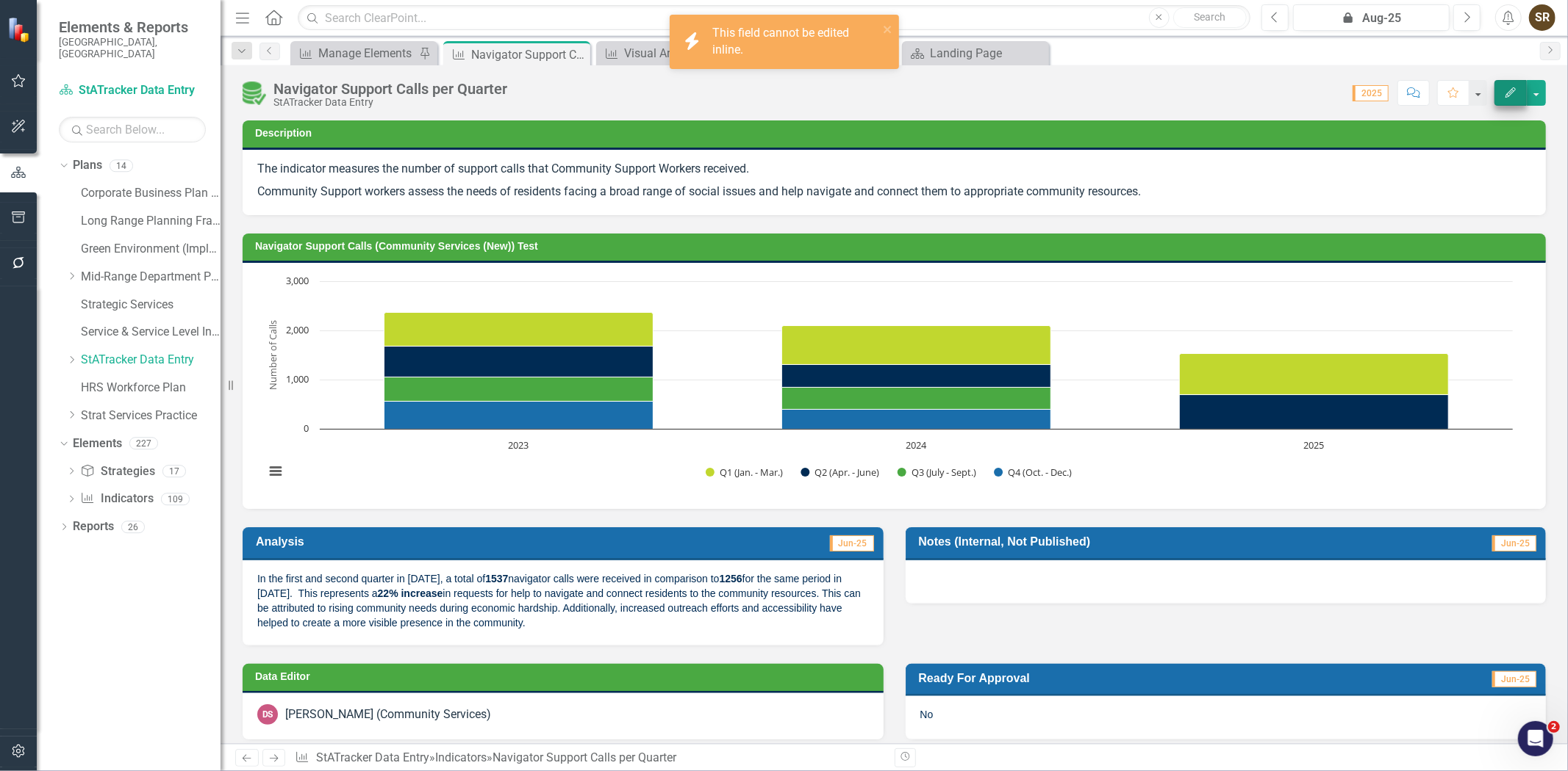
scroll to position [839, 0]
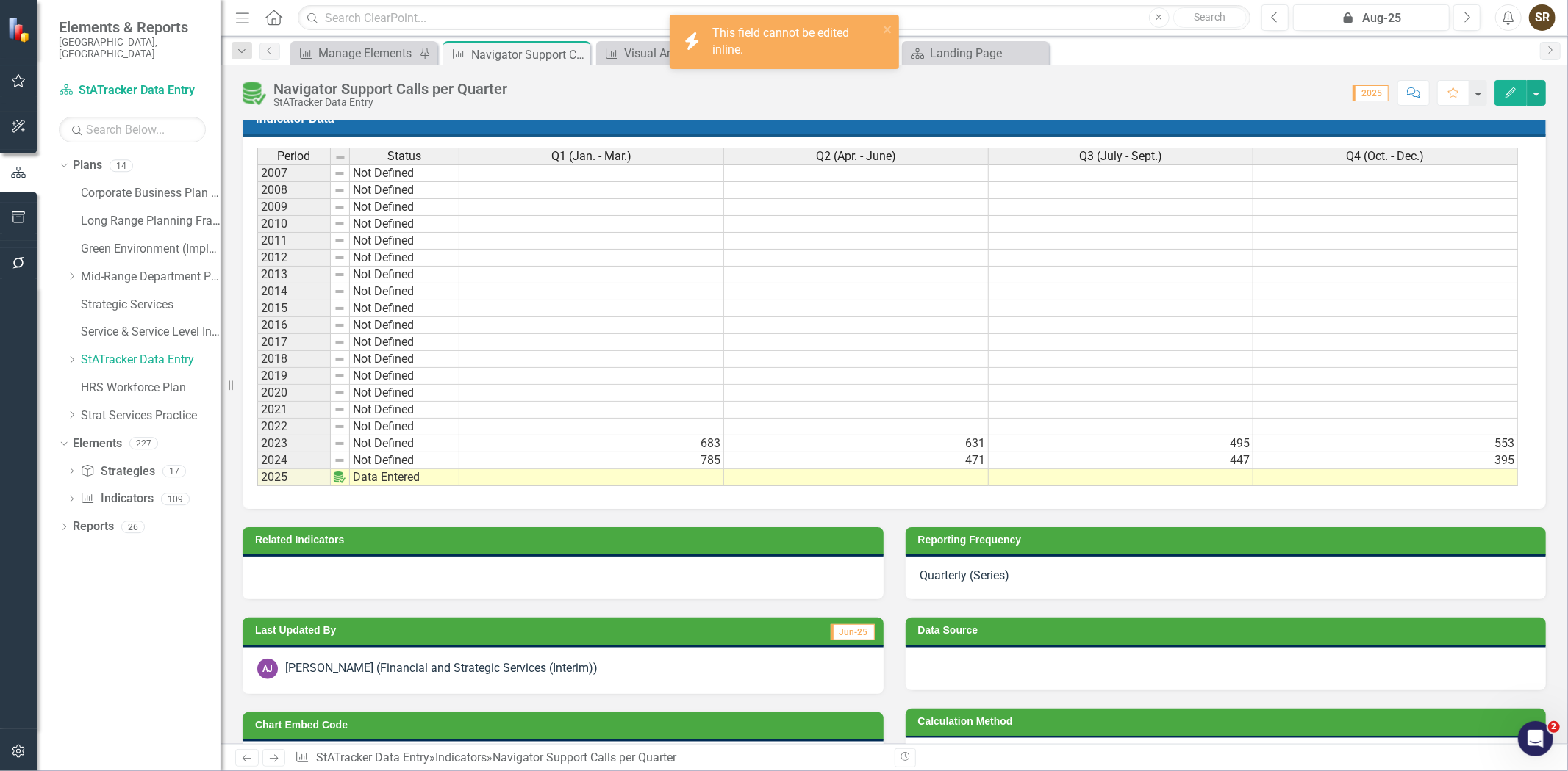
click at [1509, 95] on icon "button" at bounding box center [1511, 93] width 10 height 10
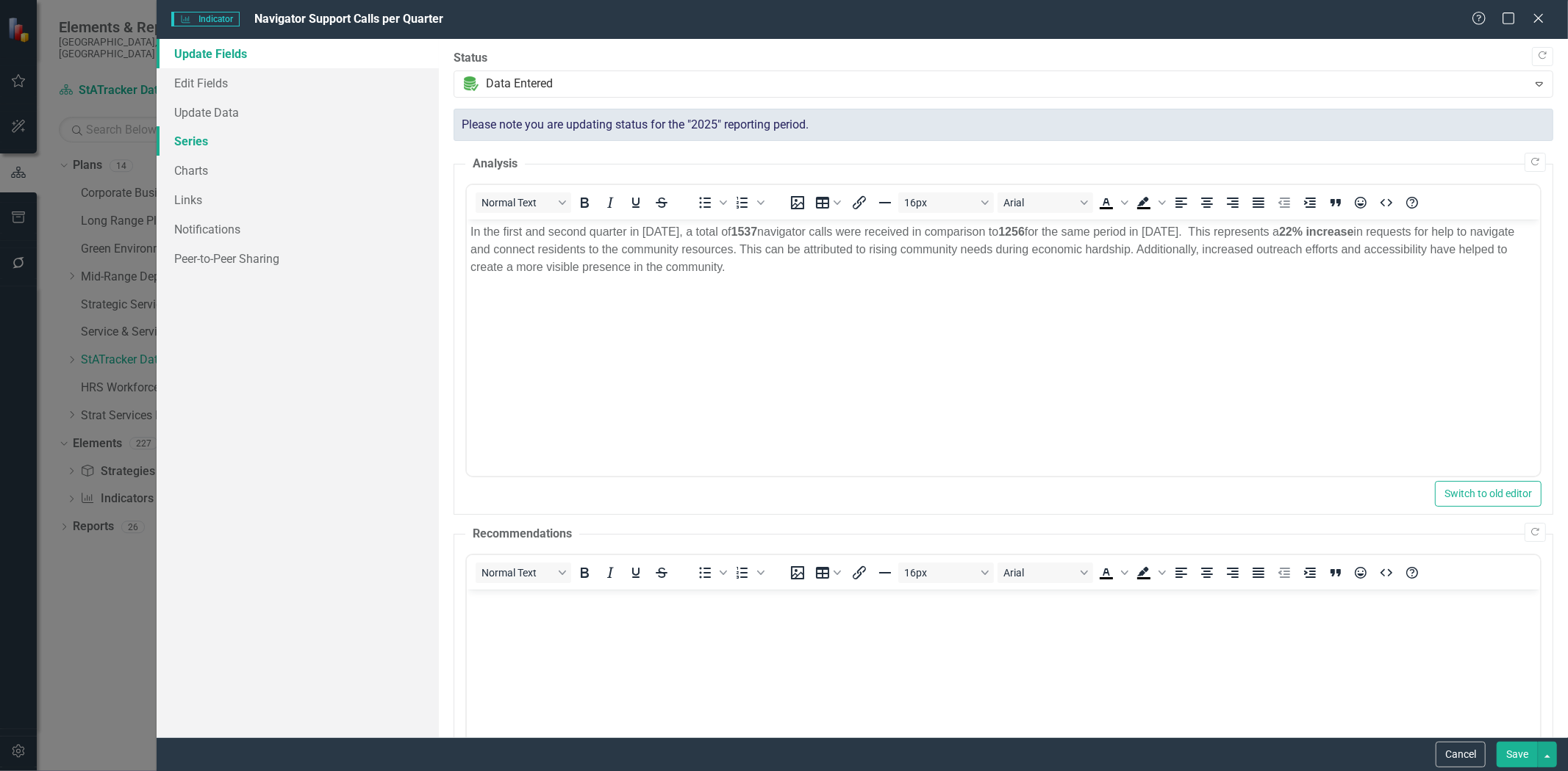
scroll to position [0, 0]
click at [214, 138] on link "Series" at bounding box center [298, 141] width 283 height 29
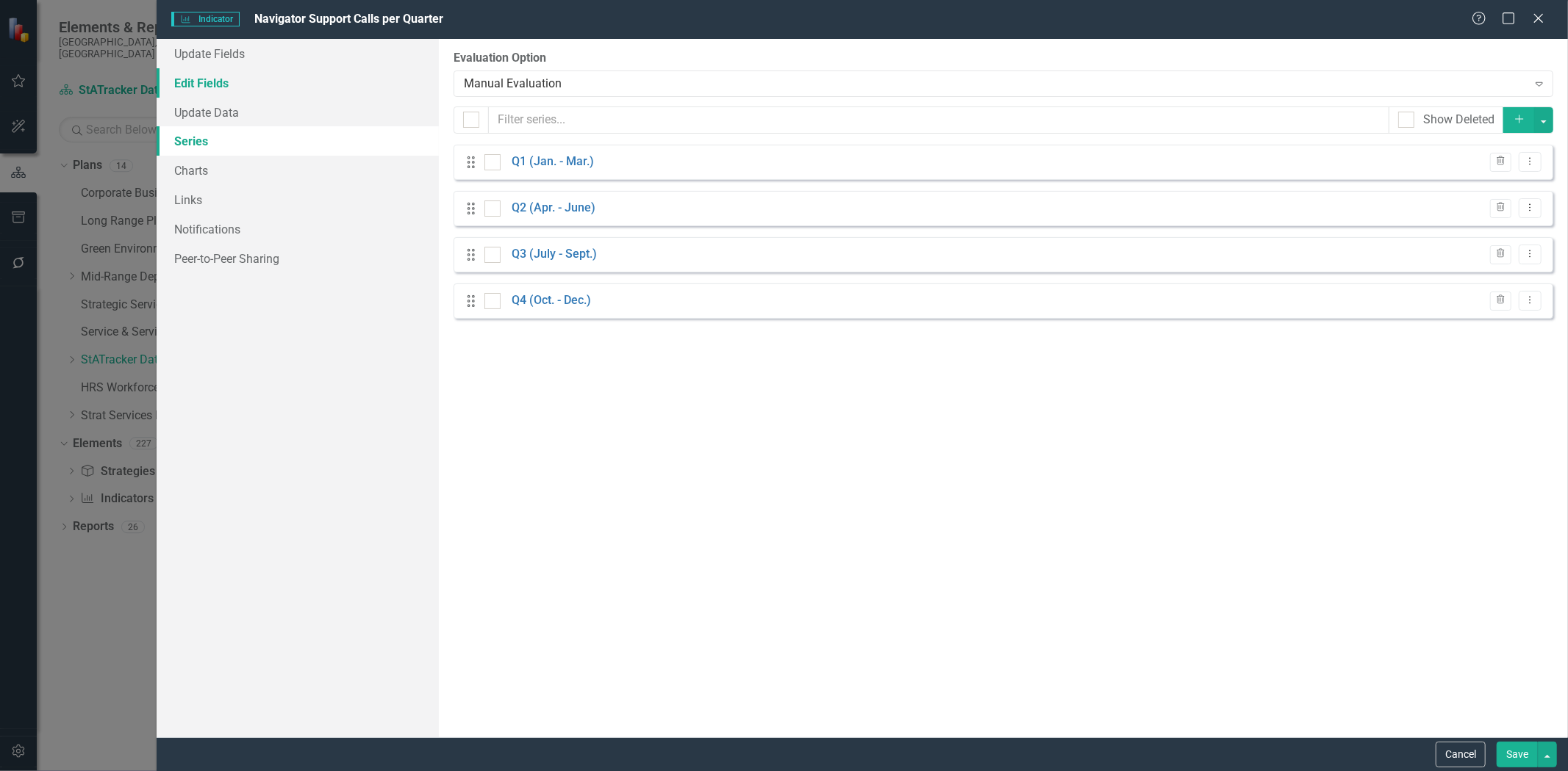
click at [224, 79] on link "Edit Fields" at bounding box center [298, 83] width 283 height 29
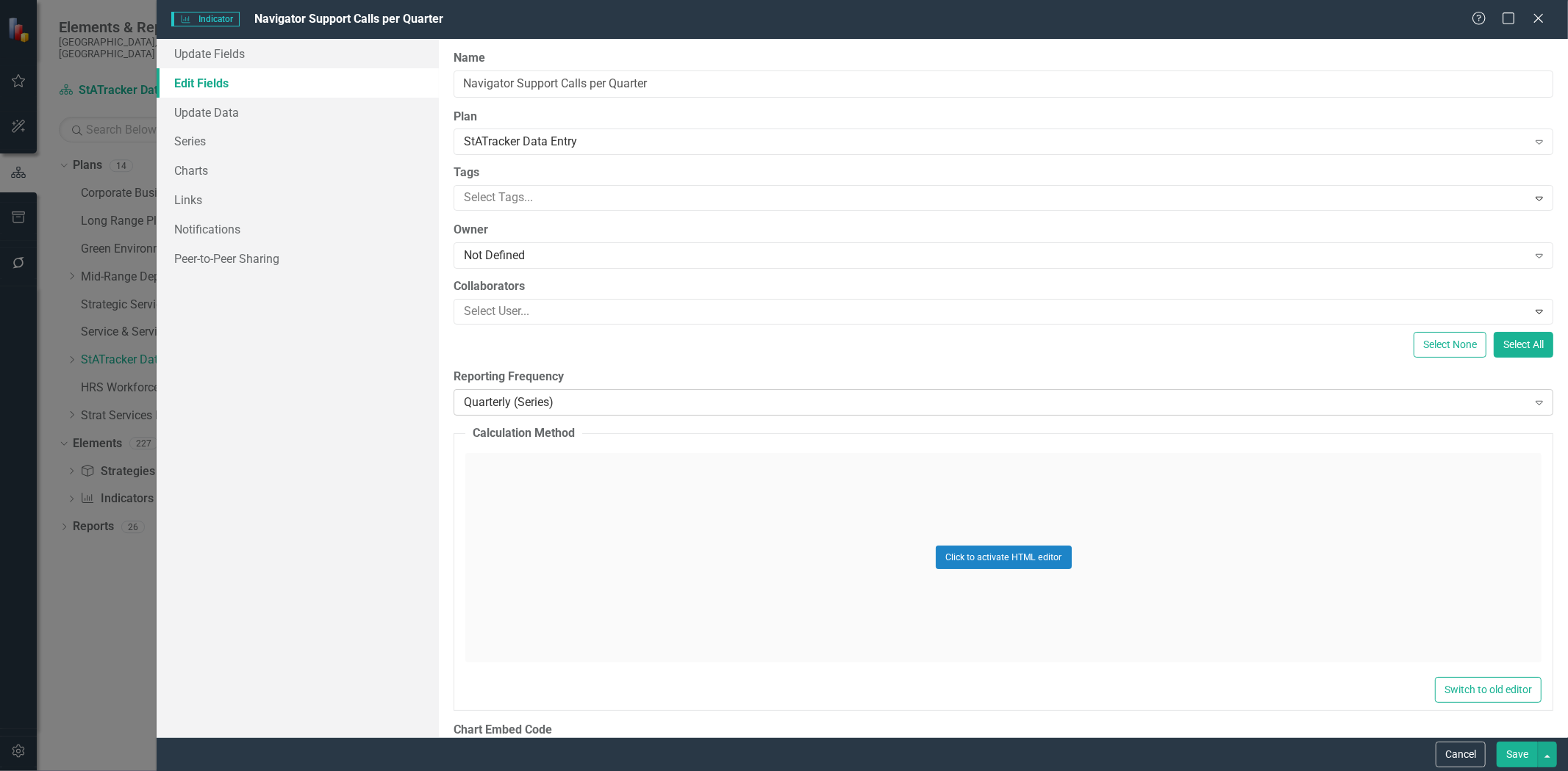
click at [556, 398] on div "Quarterly (Series)" at bounding box center [995, 403] width 1063 height 17
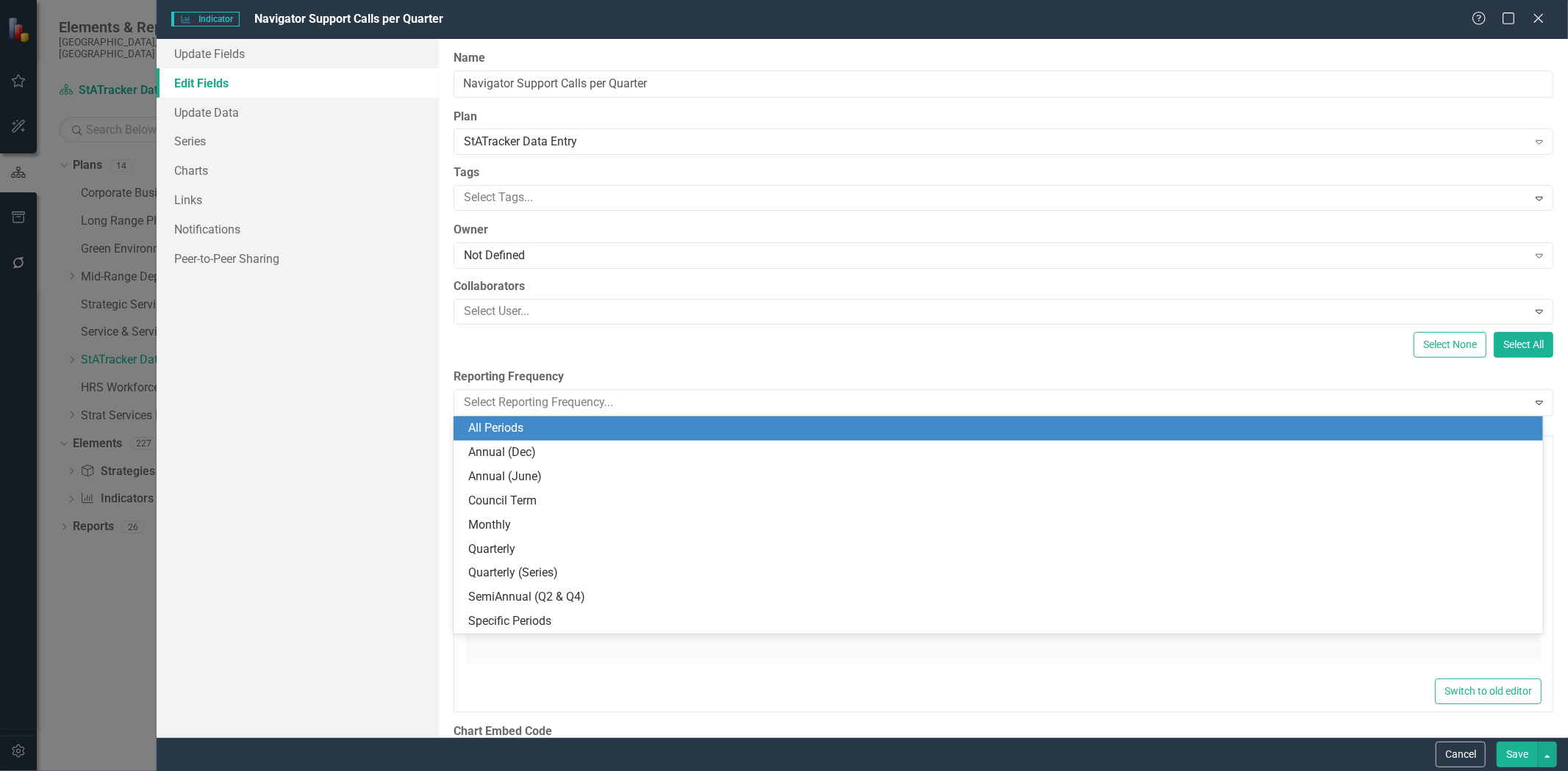
click at [554, 430] on div "All Periods" at bounding box center [1001, 429] width 1066 height 17
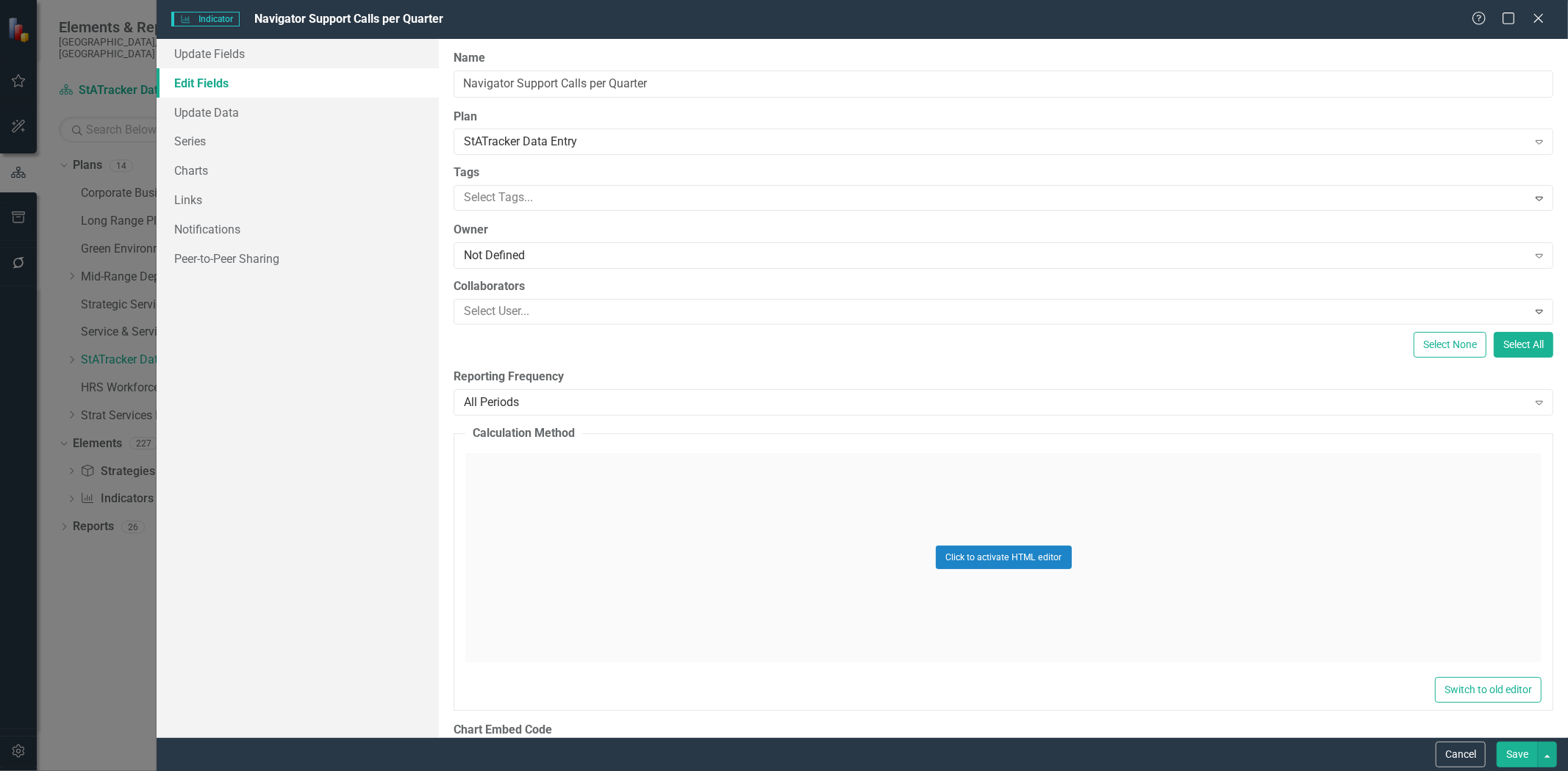
click at [1515, 754] on button "Save" at bounding box center [1517, 755] width 41 height 26
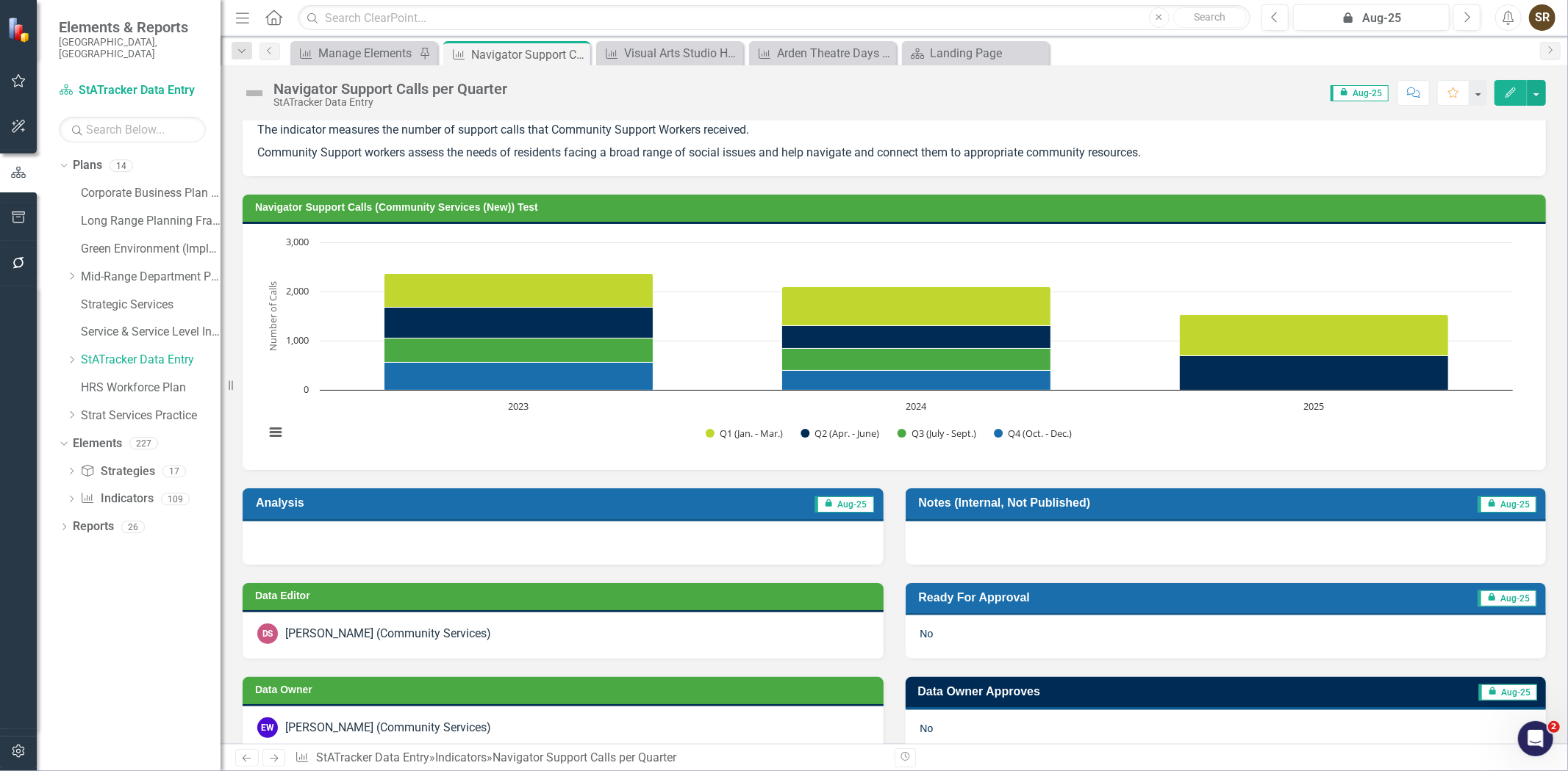
scroll to position [24, 0]
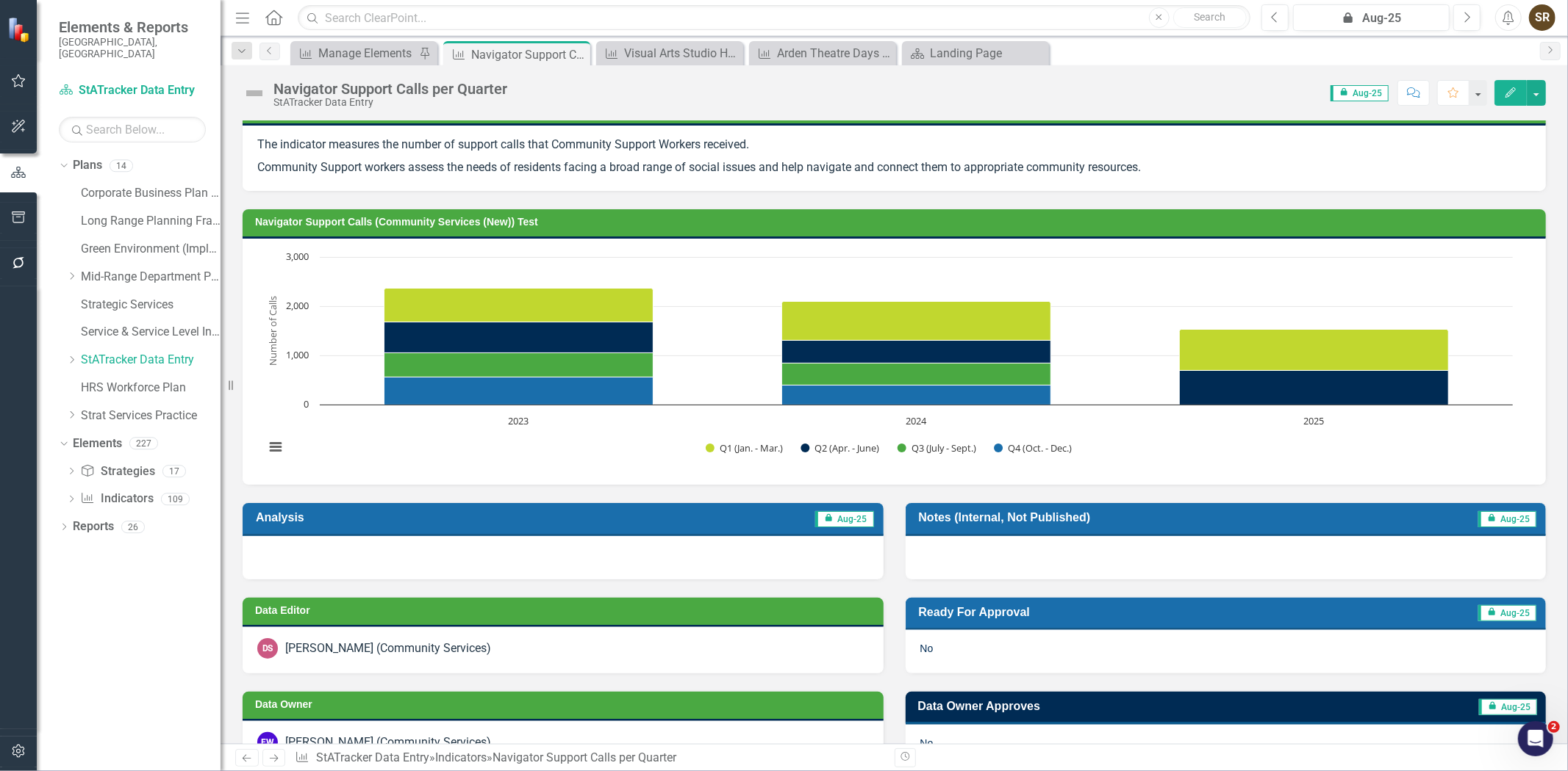
click at [1509, 87] on icon "Edit" at bounding box center [1510, 93] width 13 height 10
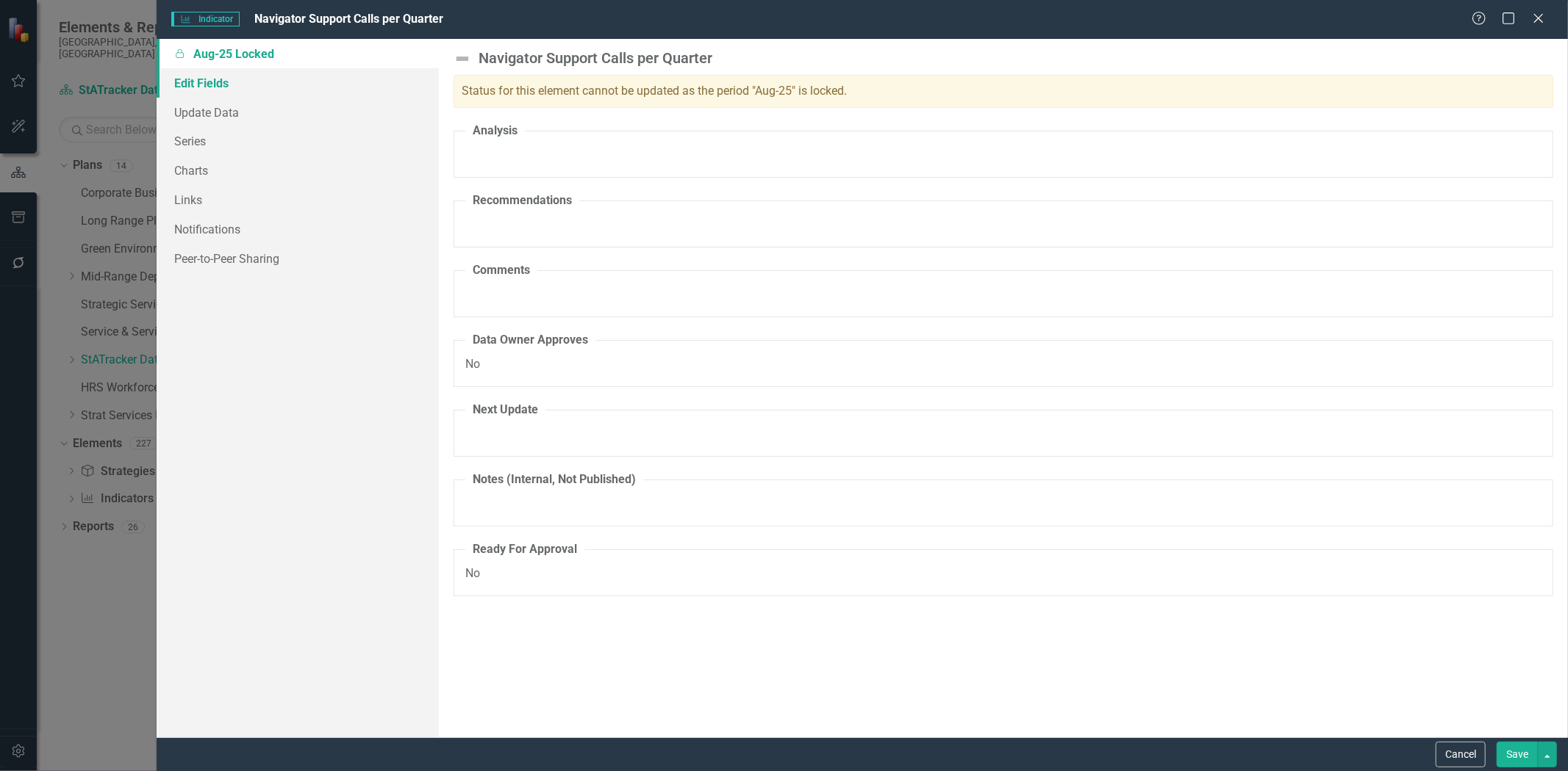
click at [203, 77] on link "Edit Fields" at bounding box center [298, 83] width 283 height 29
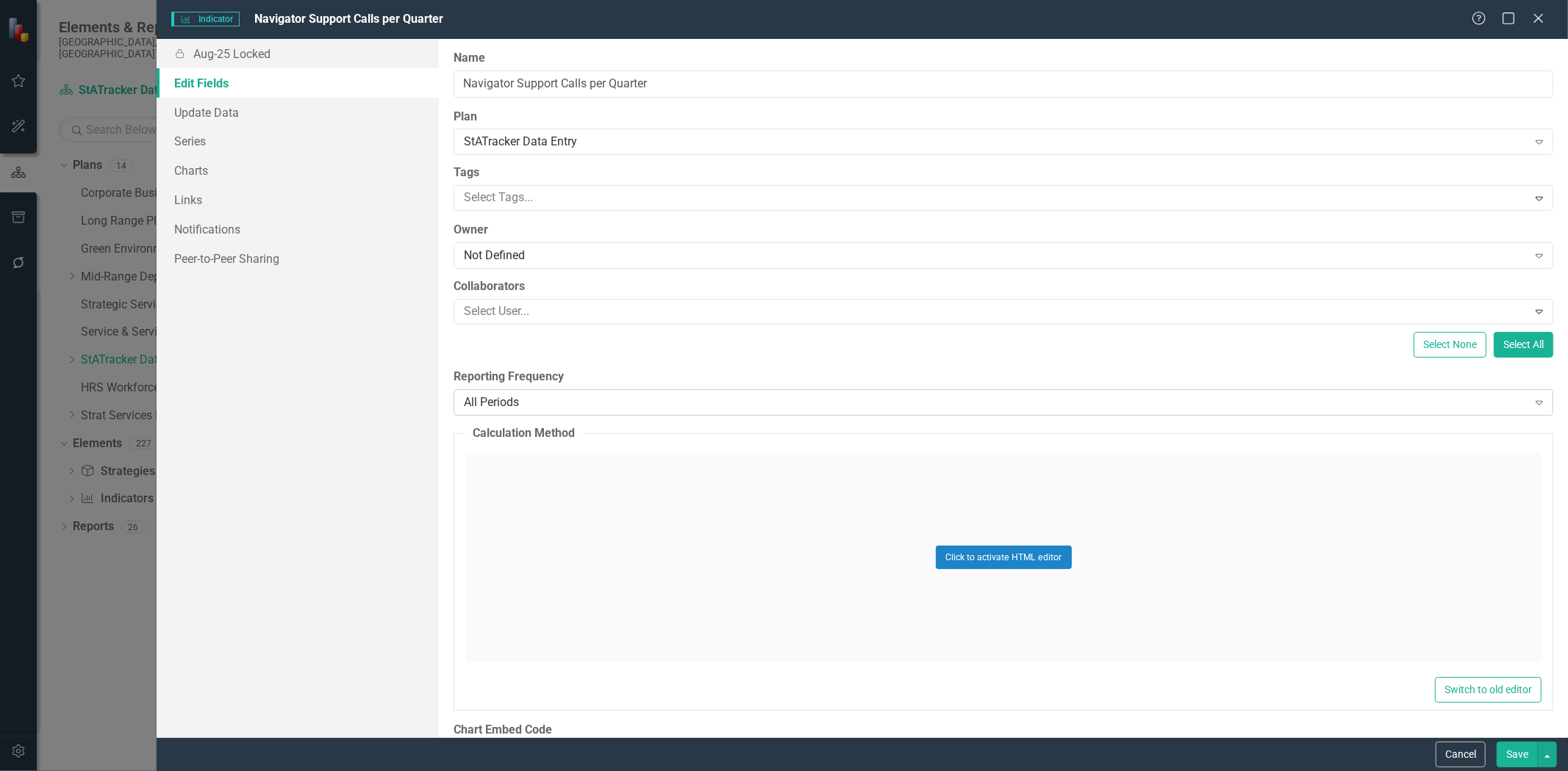
click at [929, 406] on div "All Periods" at bounding box center [995, 403] width 1063 height 17
click at [1511, 751] on button "Save" at bounding box center [1517, 755] width 41 height 26
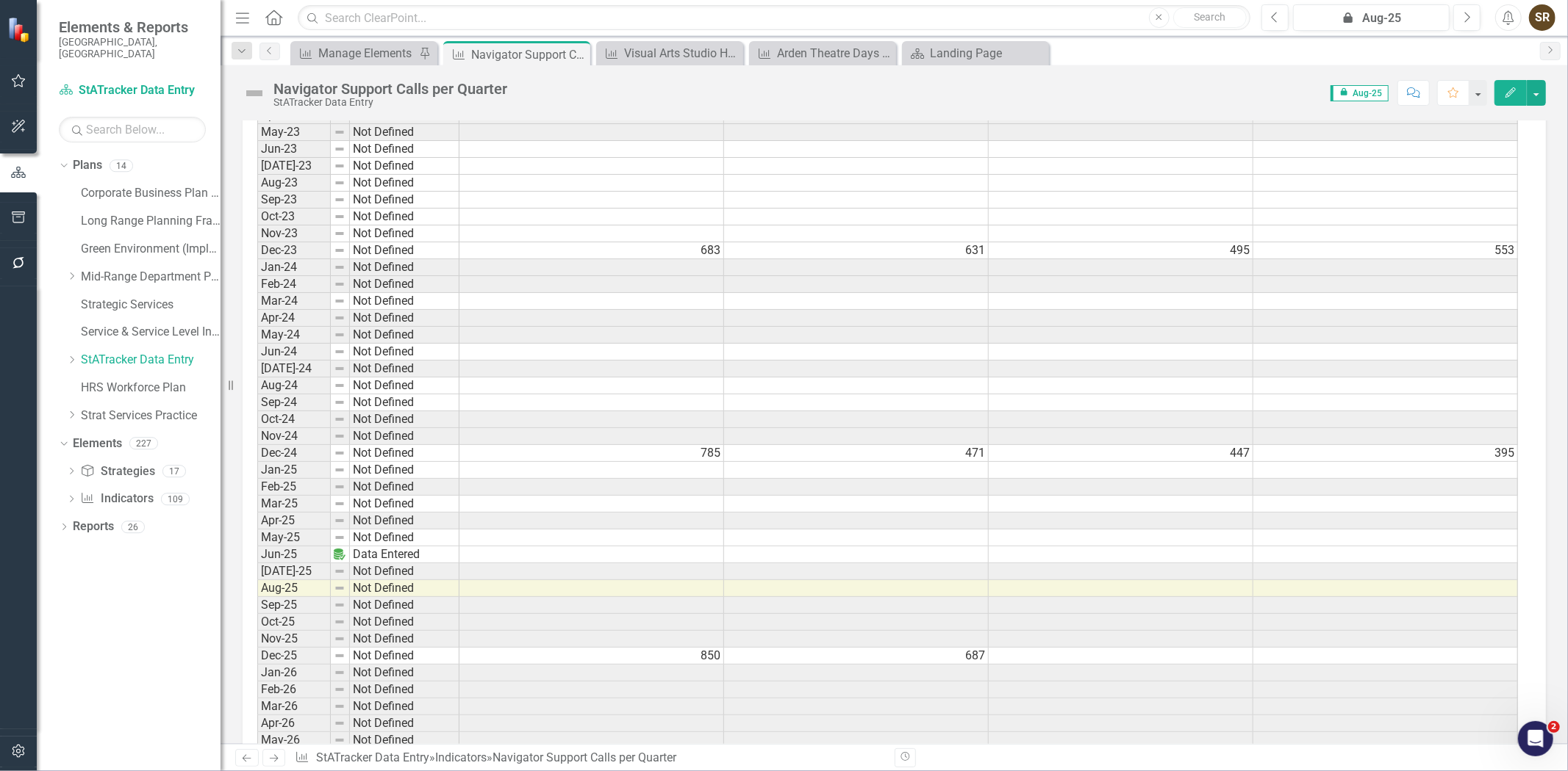
scroll to position [2994, 0]
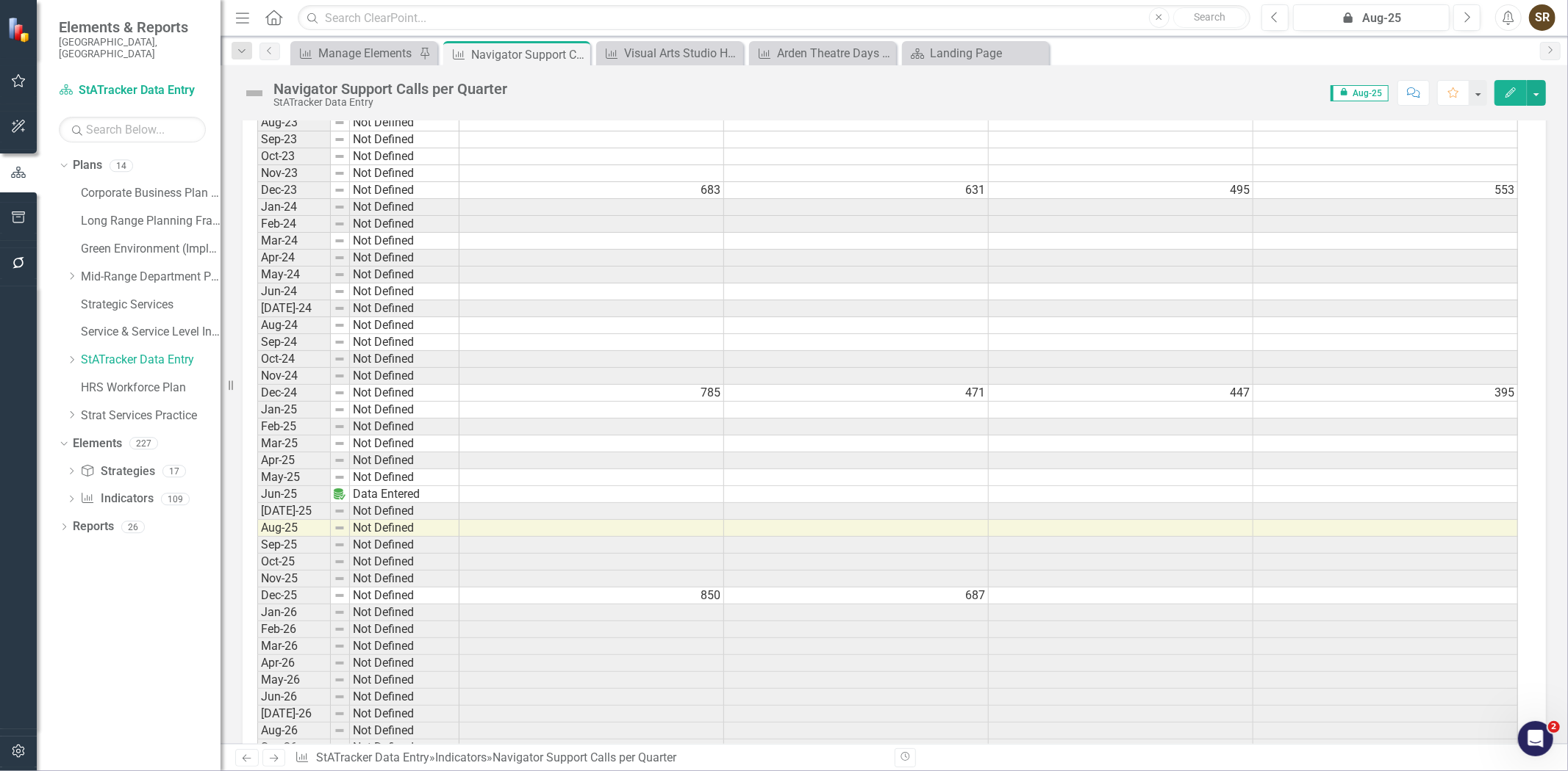
click at [700, 605] on td "850" at bounding box center [591, 596] width 264 height 17
click at [862, 605] on td "687" at bounding box center [856, 596] width 264 height 17
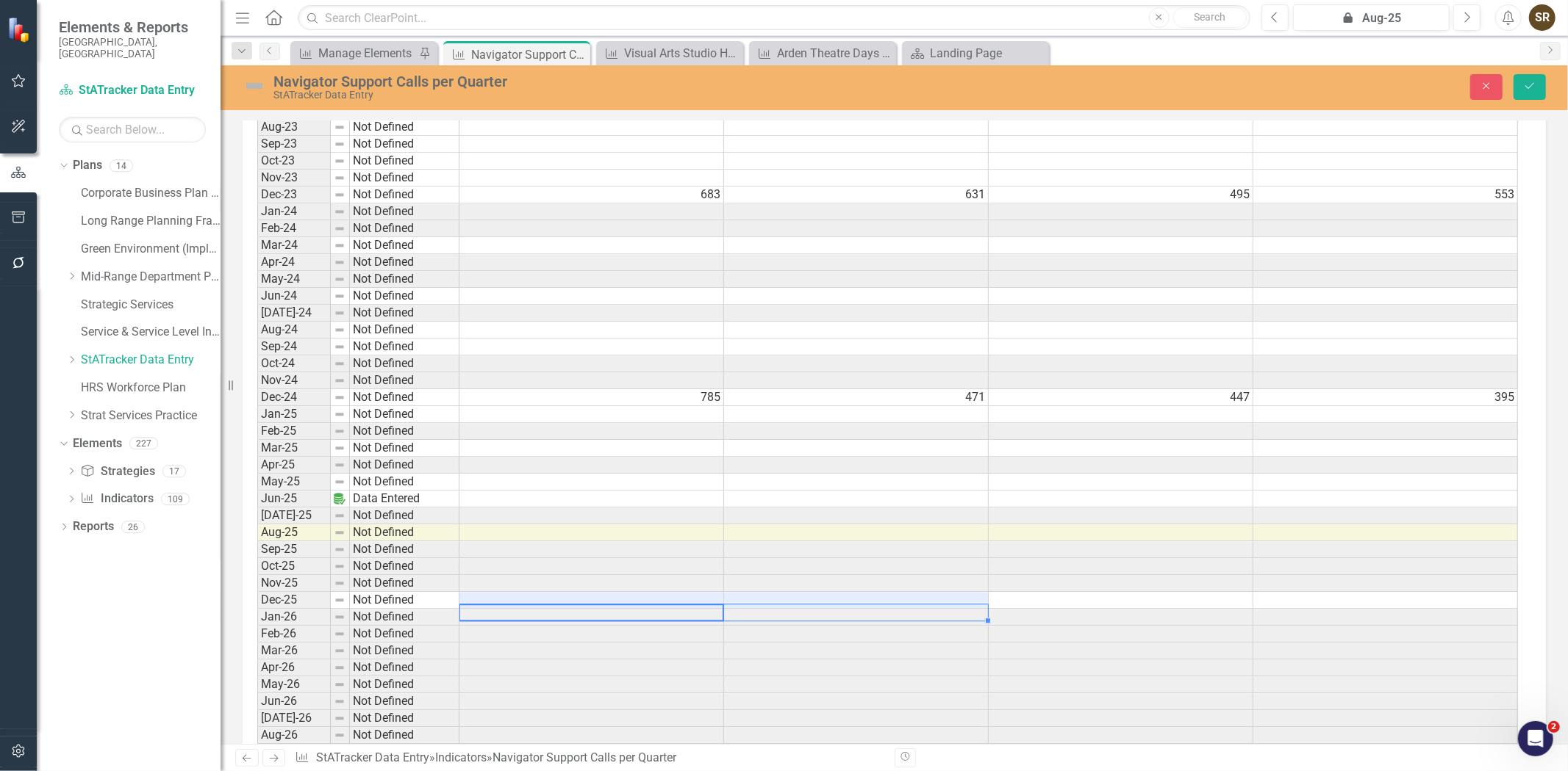
scroll to position [2997, 0]
click at [578, 502] on td at bounding box center [591, 496] width 264 height 17
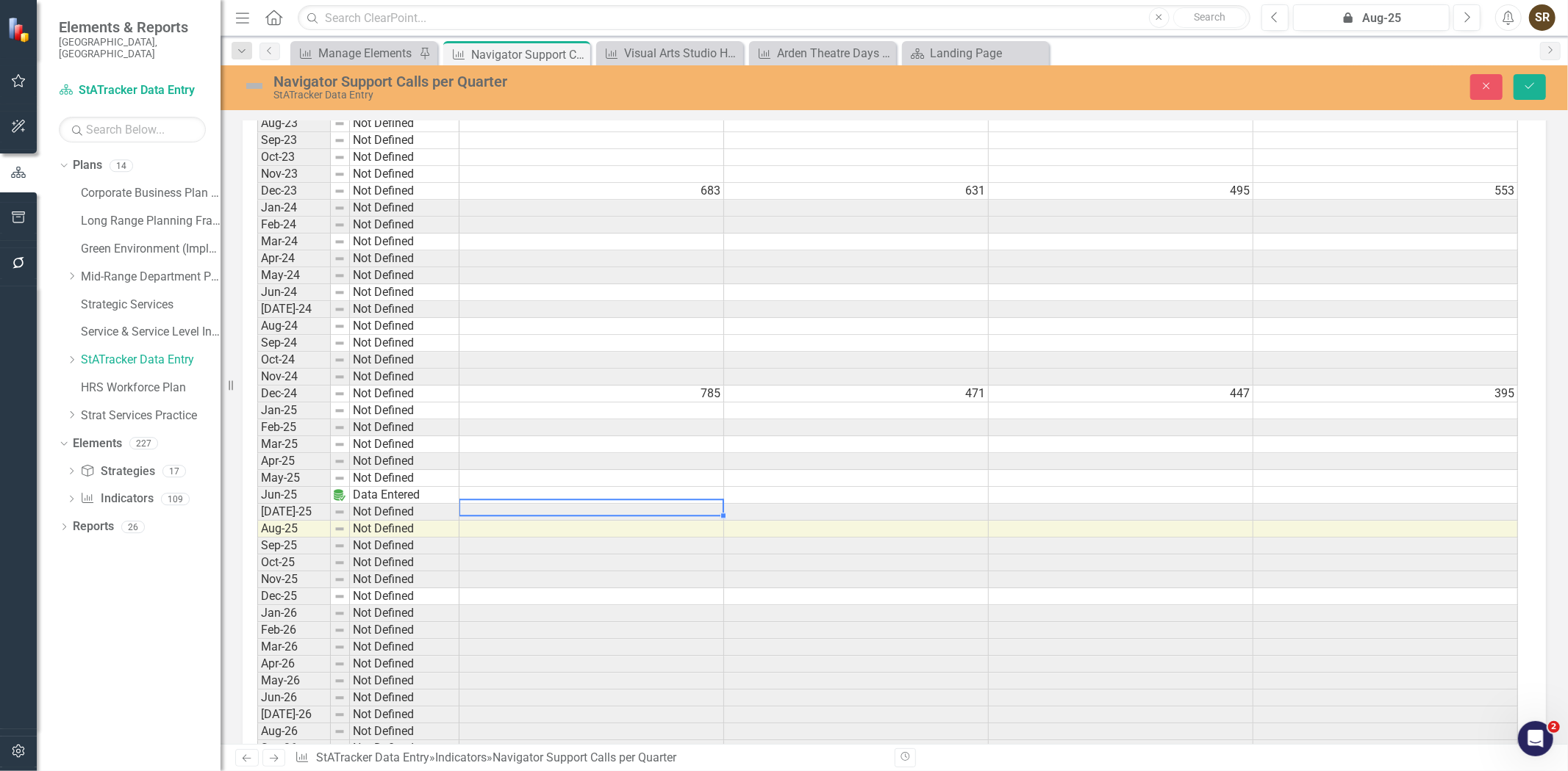
type textarea "850"
click at [1526, 88] on icon "Save" at bounding box center [1529, 86] width 13 height 10
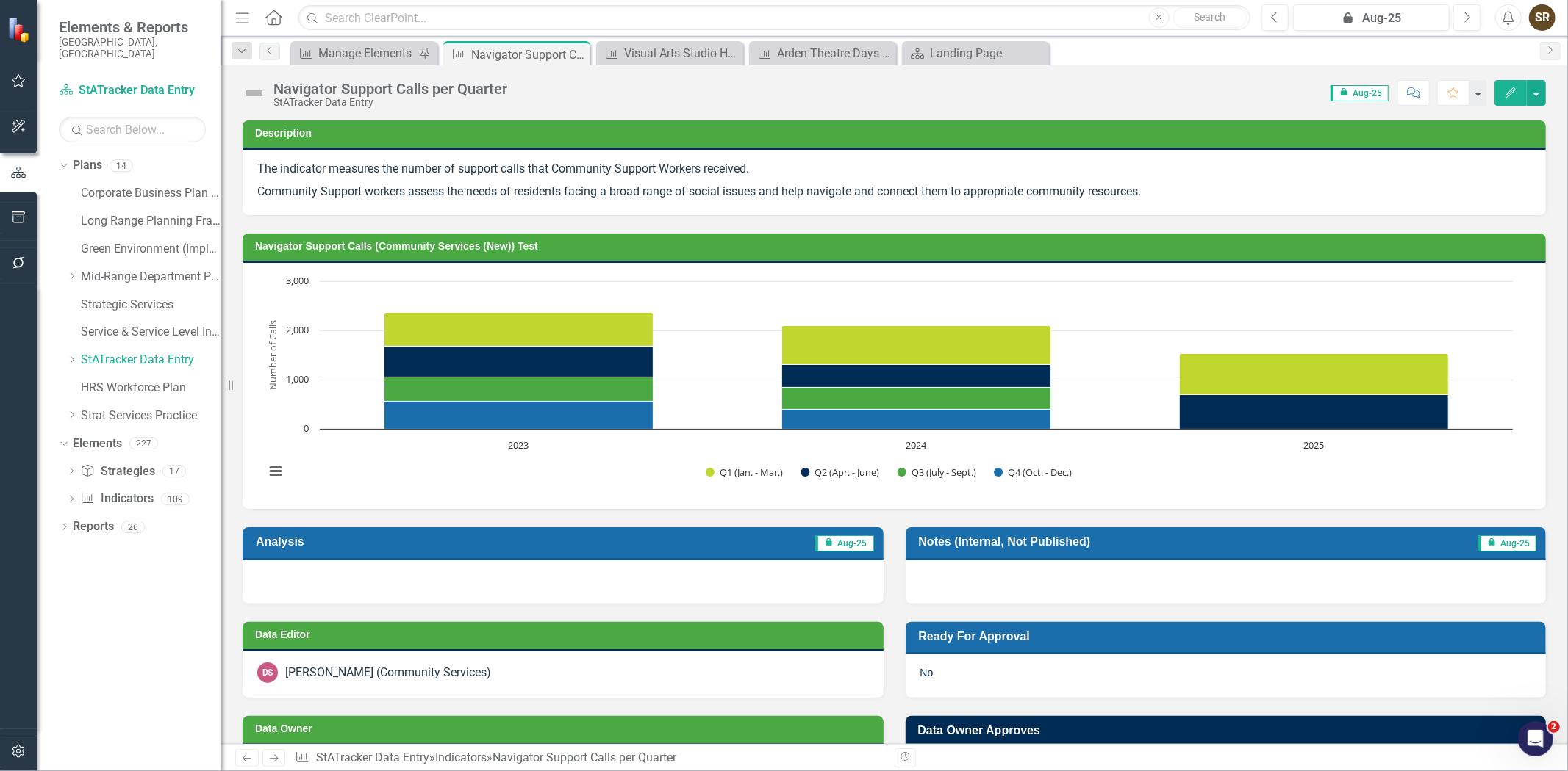
click at [1508, 94] on icon "Edit" at bounding box center [1510, 93] width 13 height 10
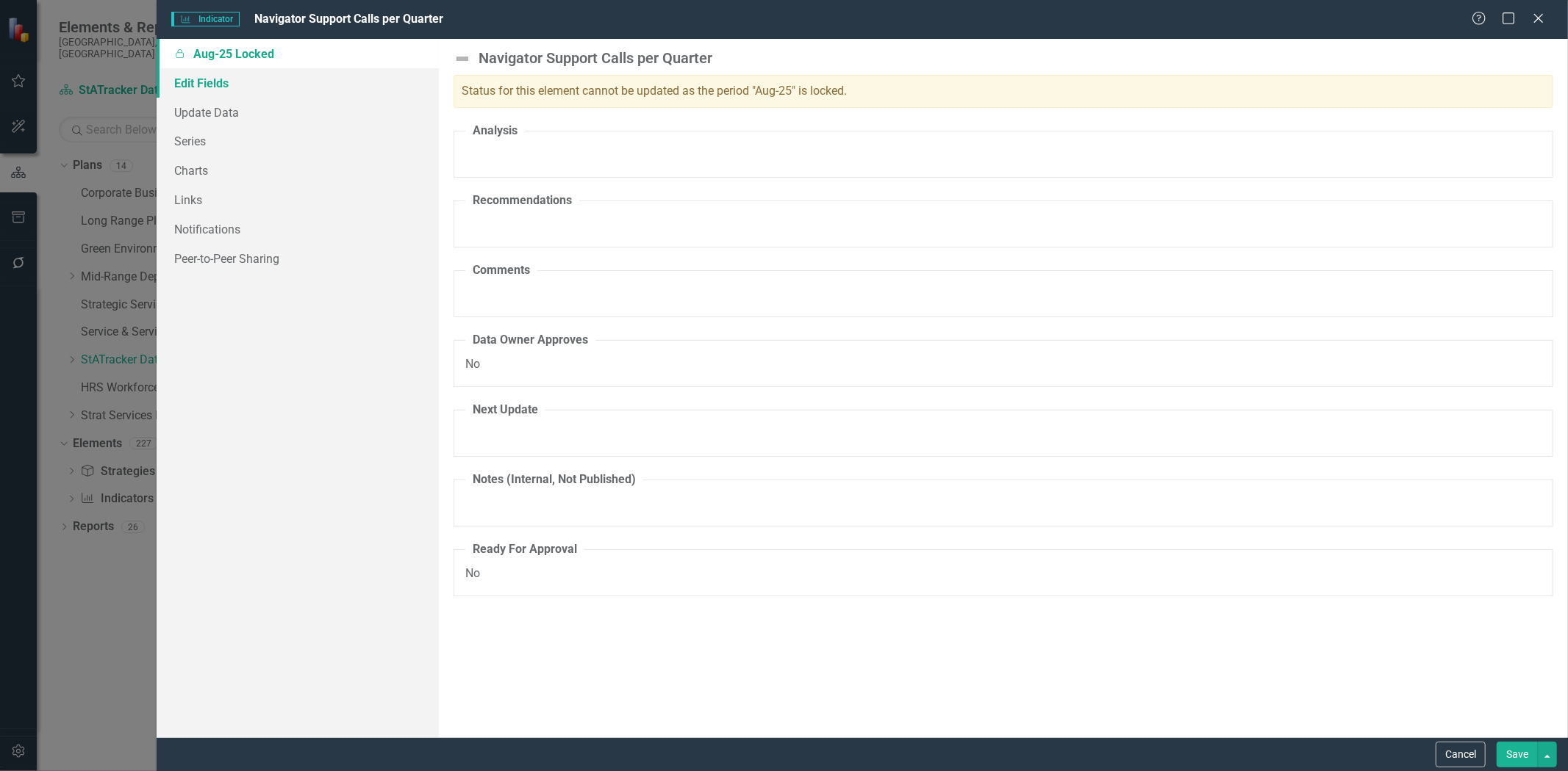
click at [204, 75] on link "Edit Fields" at bounding box center [298, 83] width 283 height 29
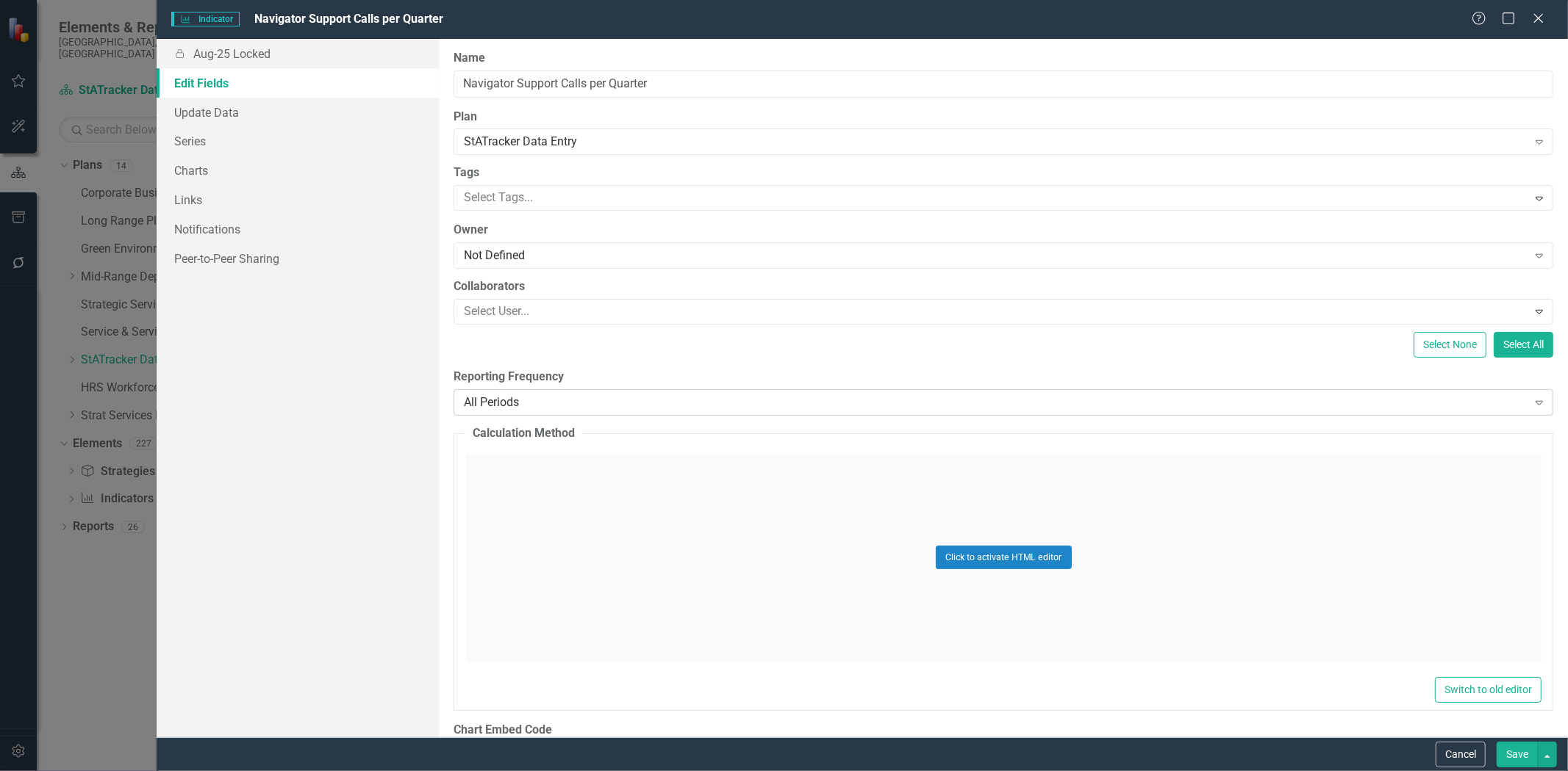
click at [535, 403] on div "All Periods" at bounding box center [995, 403] width 1063 height 17
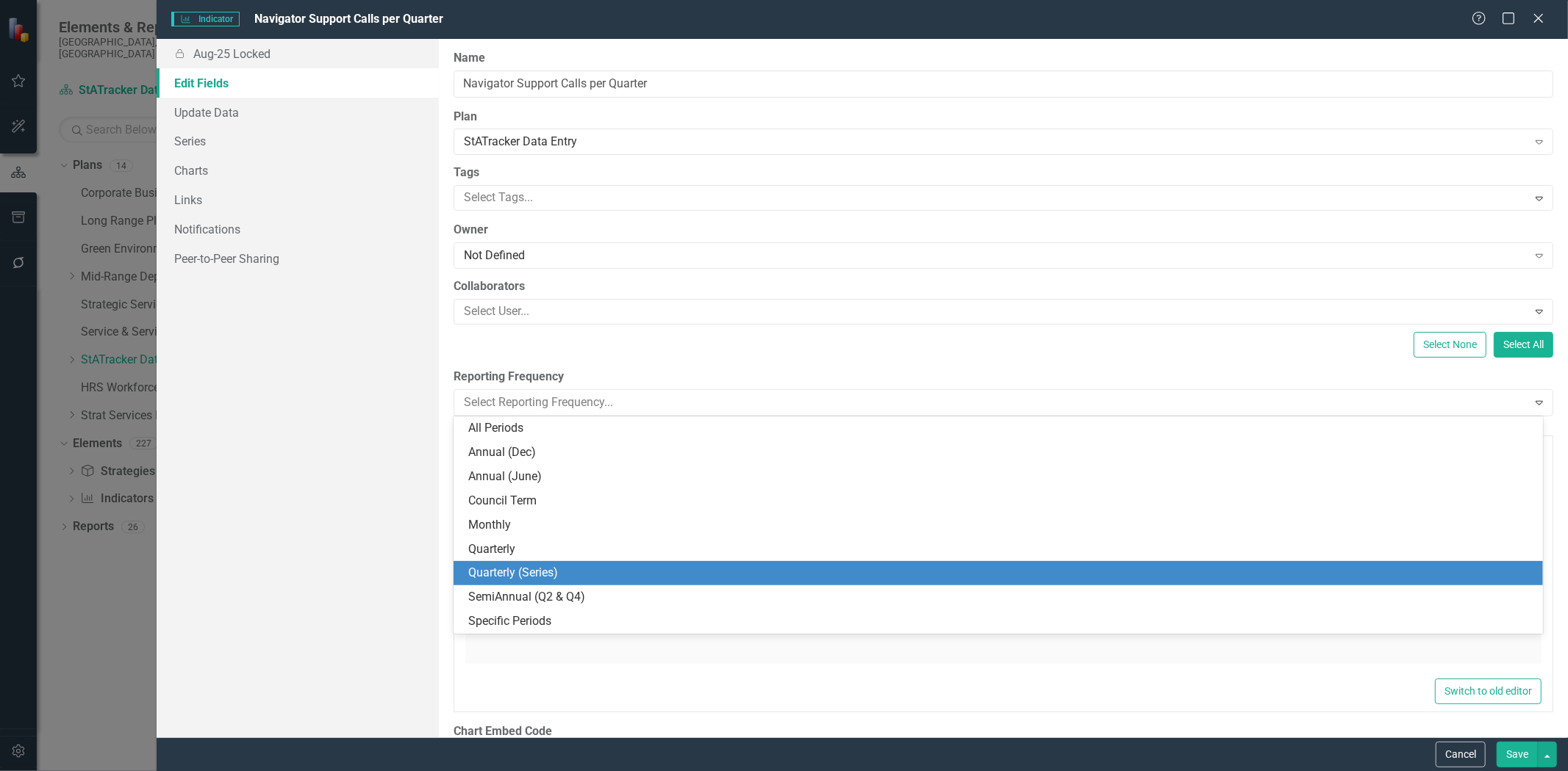
click at [586, 573] on div "Quarterly (Series)" at bounding box center [1001, 573] width 1066 height 17
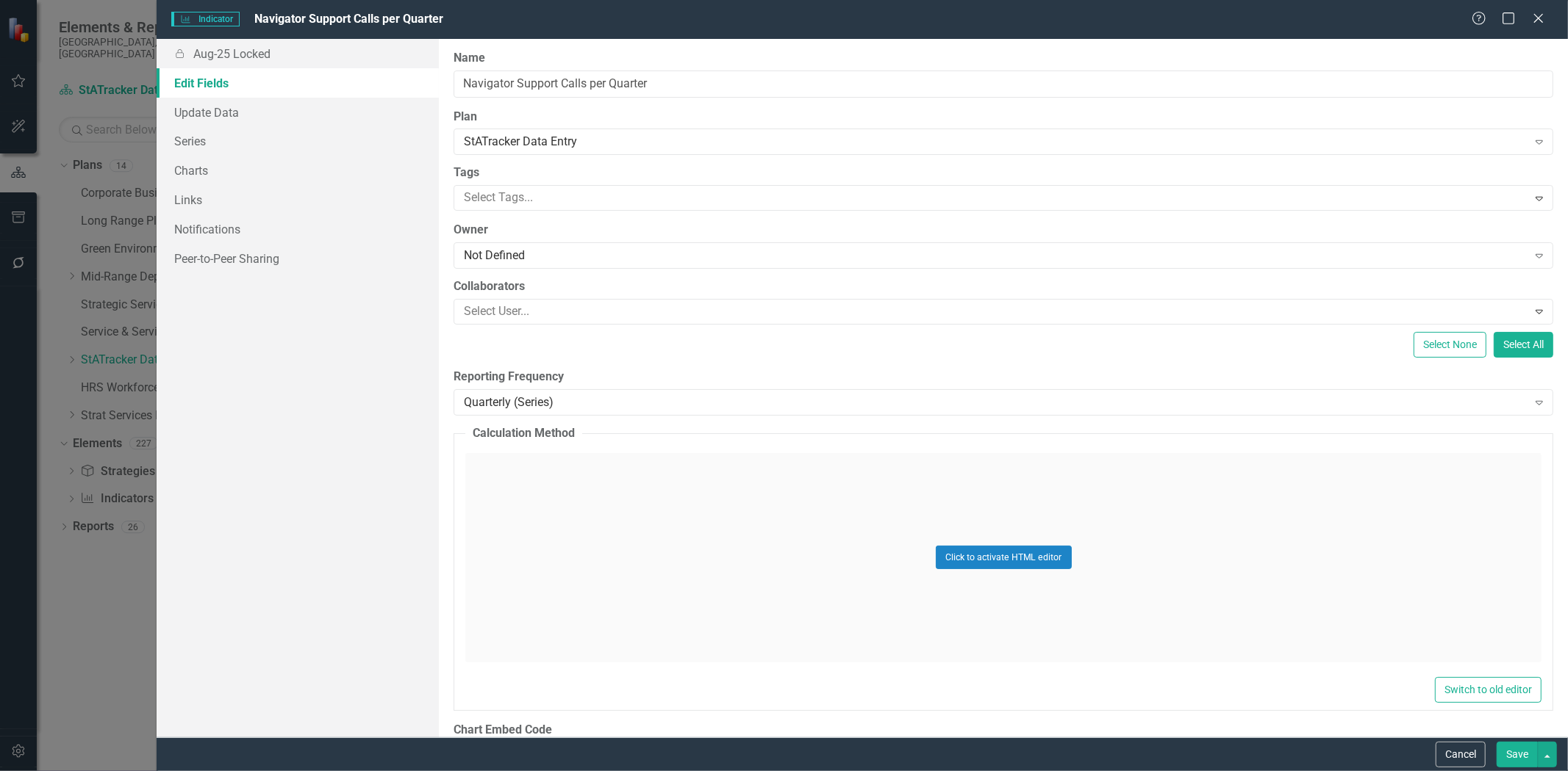
click at [1518, 755] on button "Save" at bounding box center [1517, 755] width 41 height 26
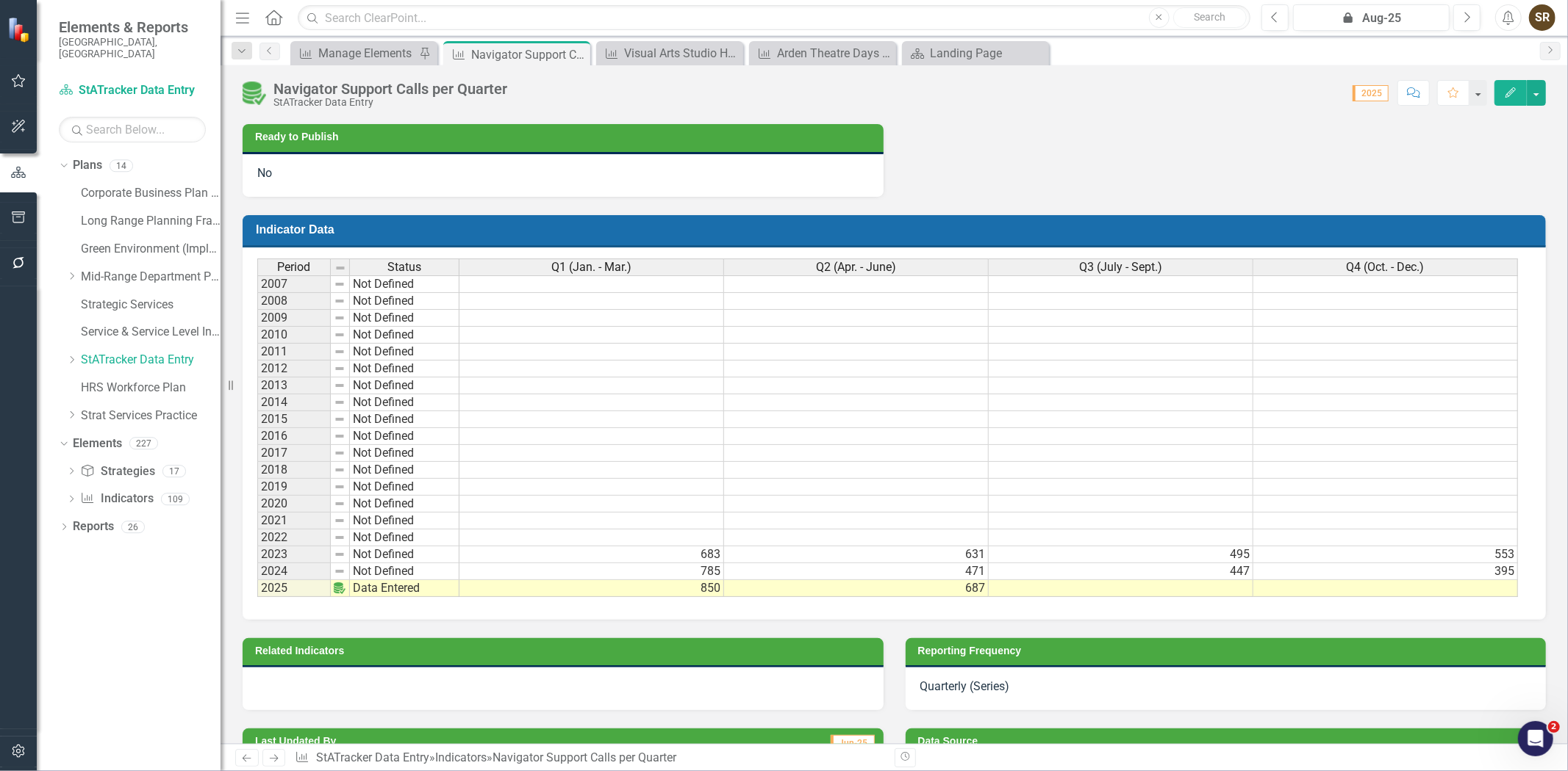
scroll to position [764, 0]
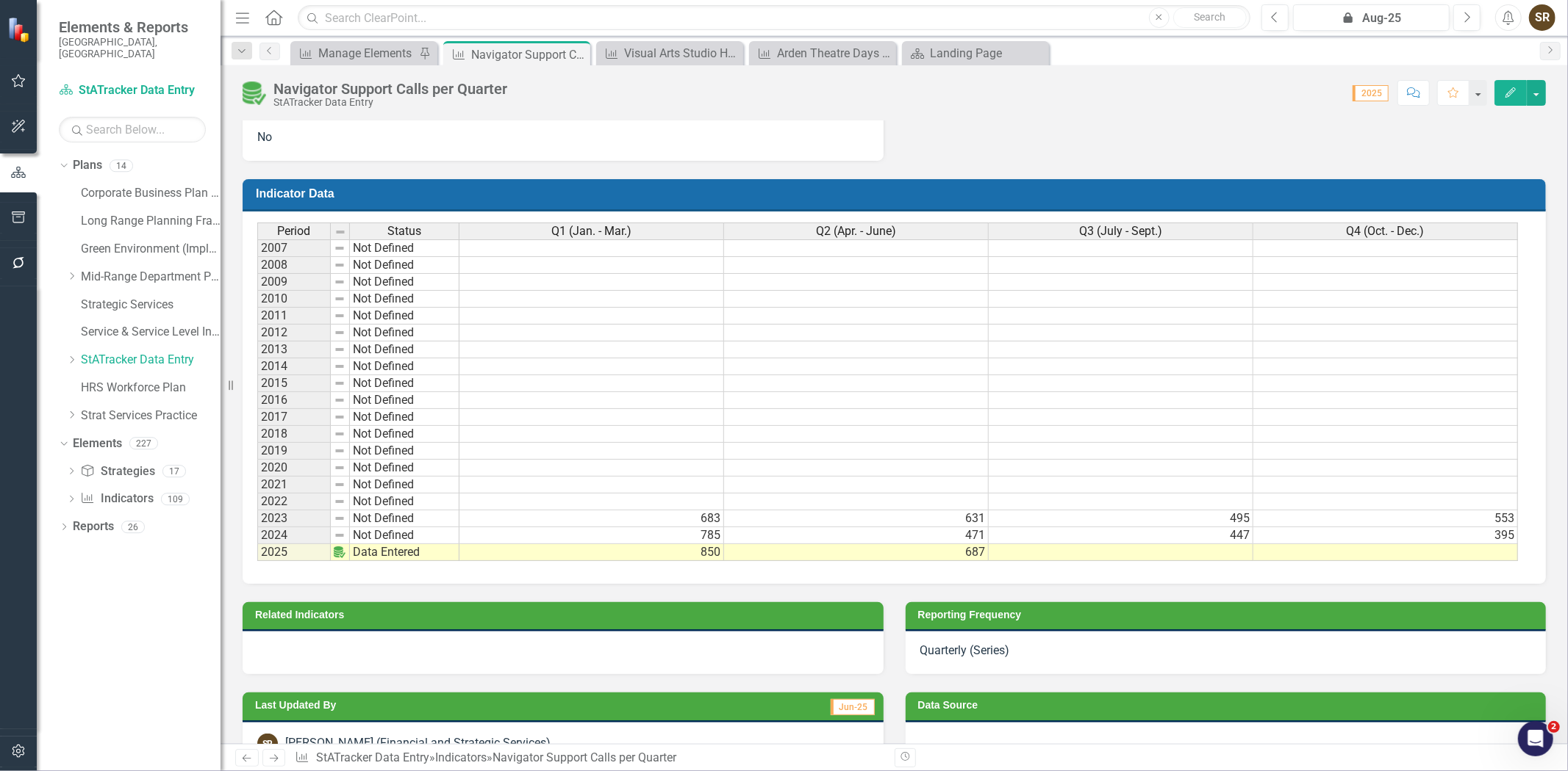
click at [1512, 90] on icon "button" at bounding box center [1511, 93] width 10 height 10
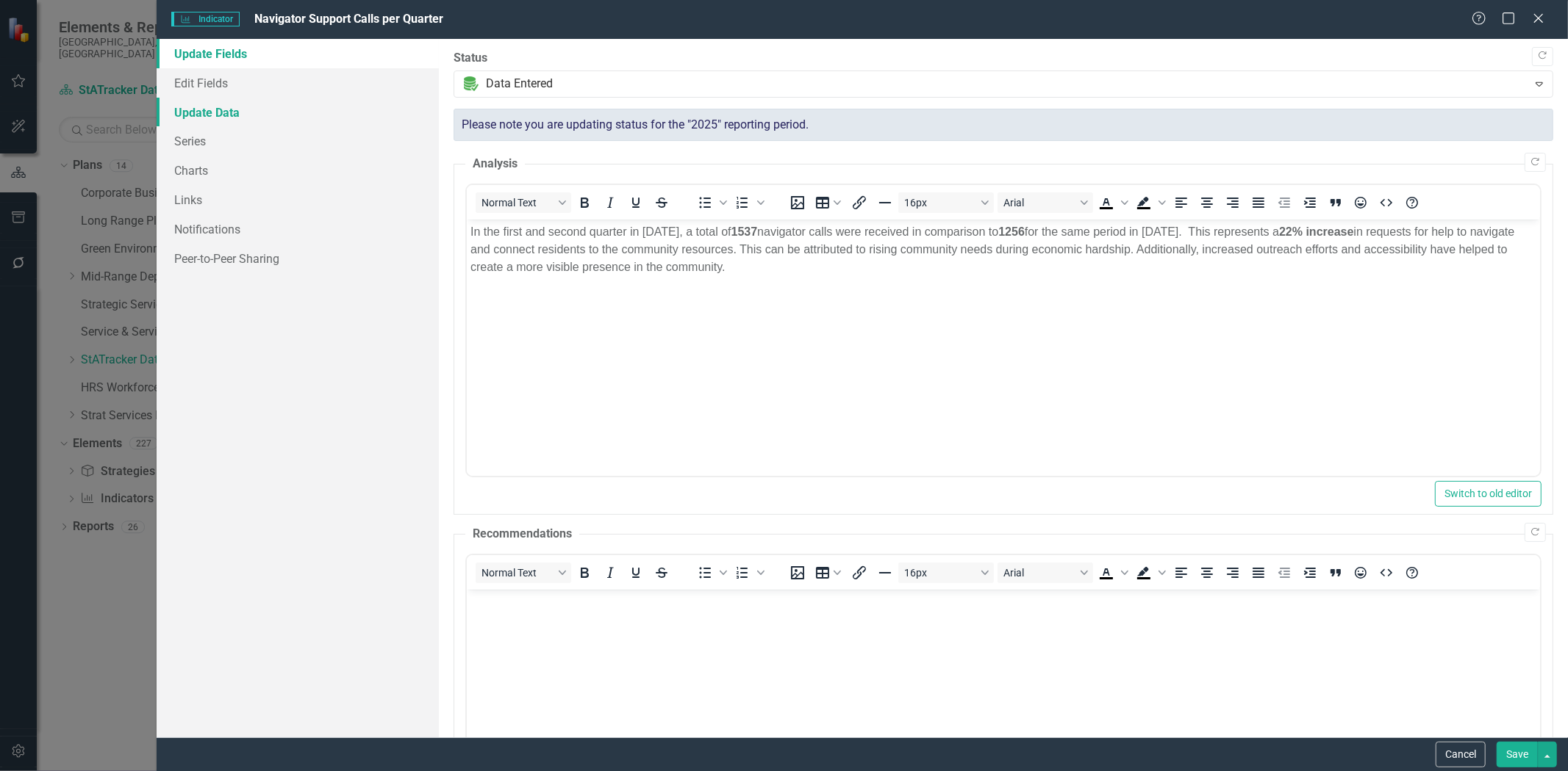
scroll to position [0, 0]
drag, startPoint x: 190, startPoint y: 170, endPoint x: 201, endPoint y: 164, distance: 12.5
click at [190, 170] on link "Charts" at bounding box center [298, 171] width 283 height 29
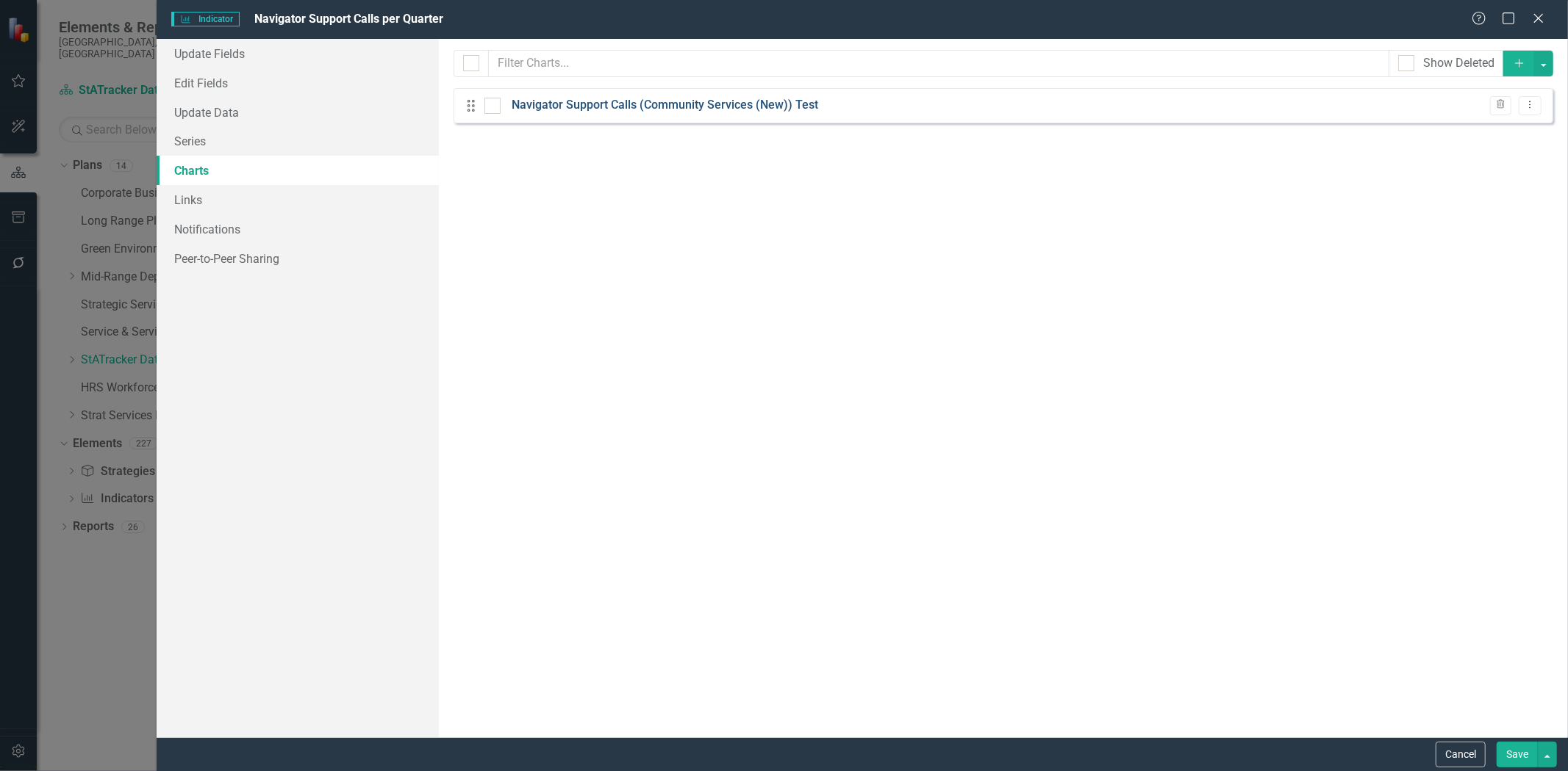
click at [519, 101] on link "Navigator Support Calls (Community Services (New)) Test" at bounding box center [665, 106] width 307 height 17
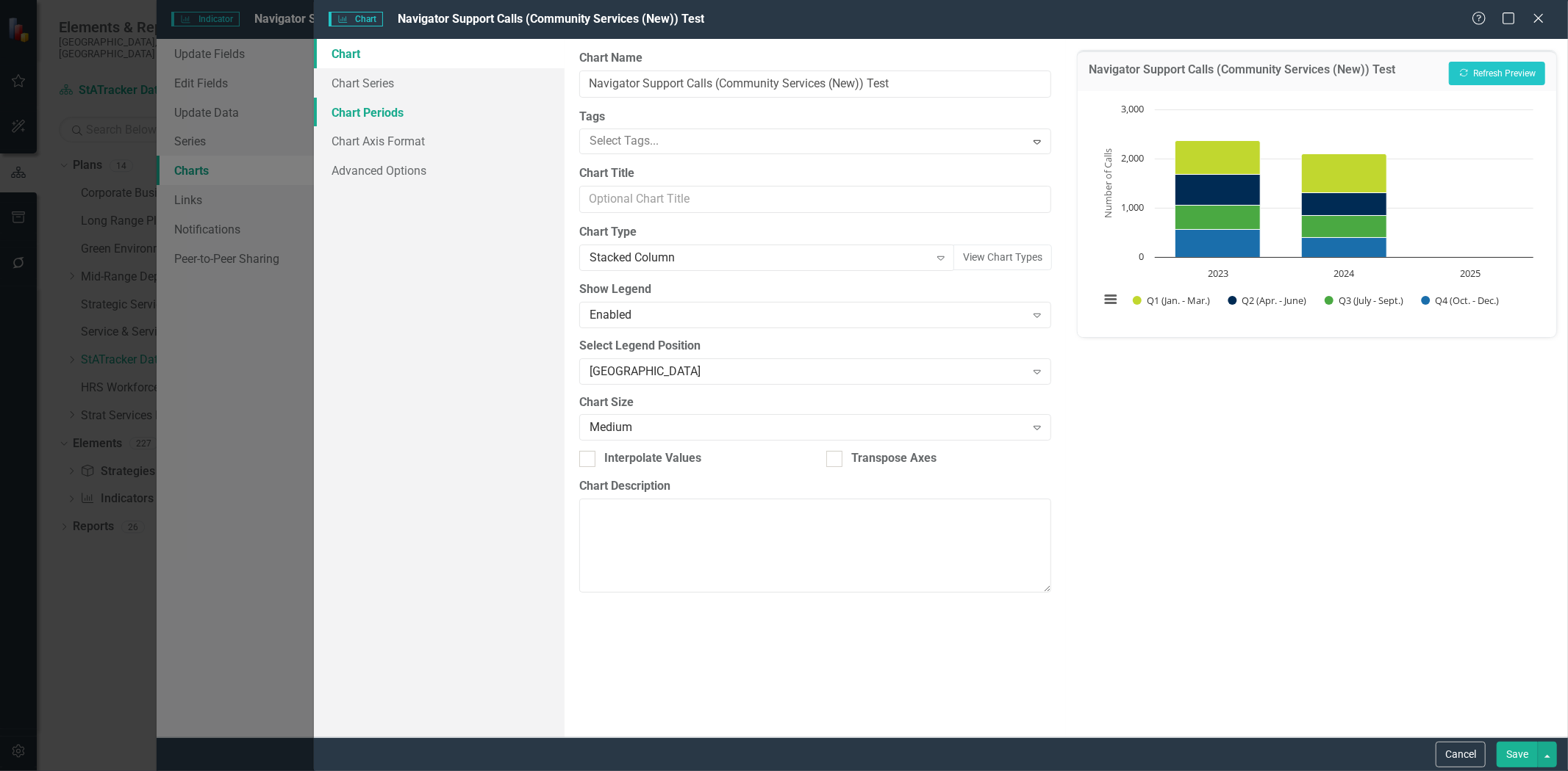
click at [394, 120] on link "Chart Periods" at bounding box center [439, 113] width 250 height 29
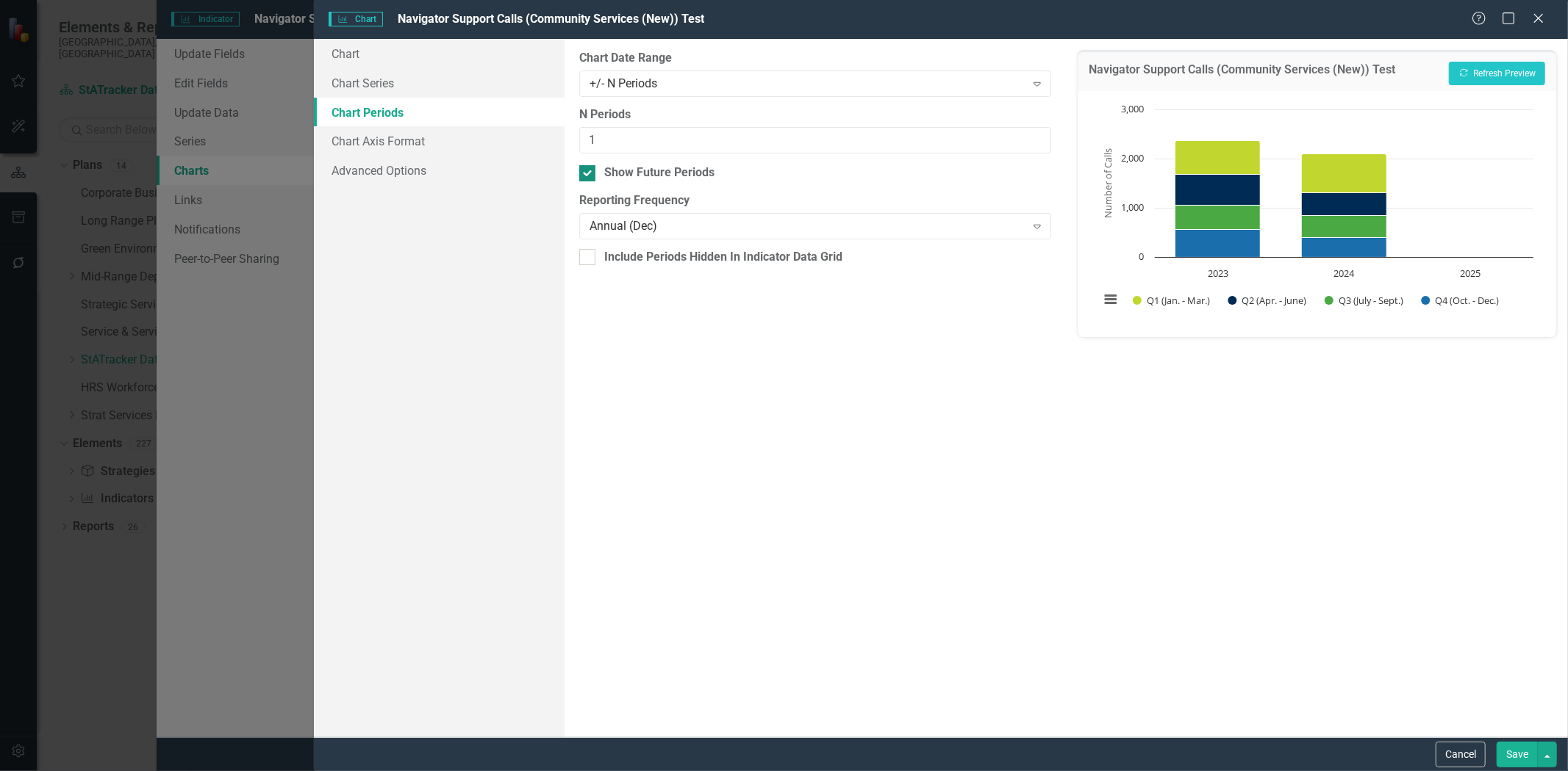
click at [593, 178] on div at bounding box center [587, 173] width 16 height 16
click at [589, 175] on input "Show Future Periods" at bounding box center [583, 170] width 10 height 10
checkbox input "false"
click at [652, 85] on div "+/- N Periods" at bounding box center [807, 84] width 436 height 17
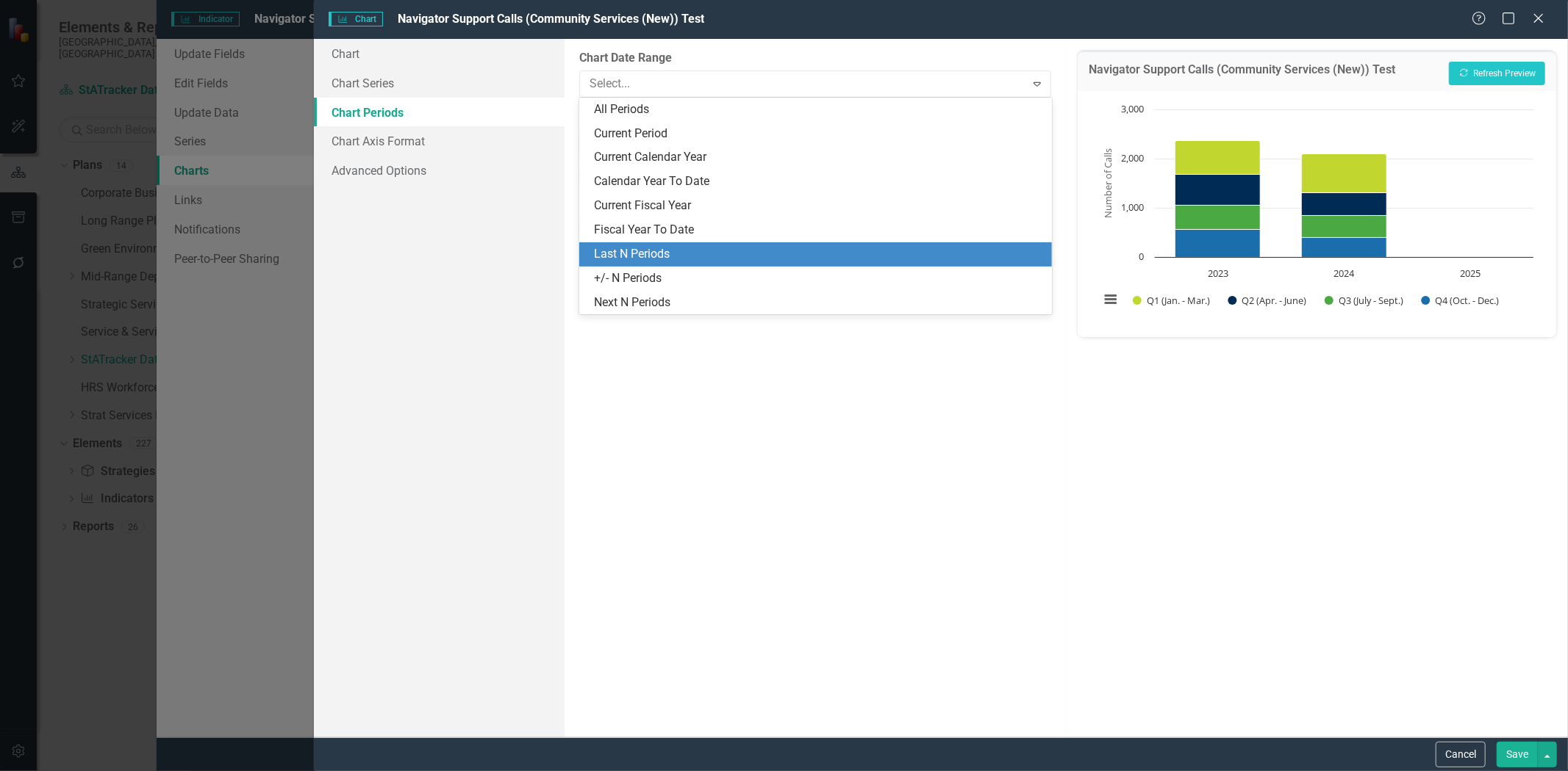
click at [644, 246] on div "Last N Periods" at bounding box center [818, 255] width 449 height 17
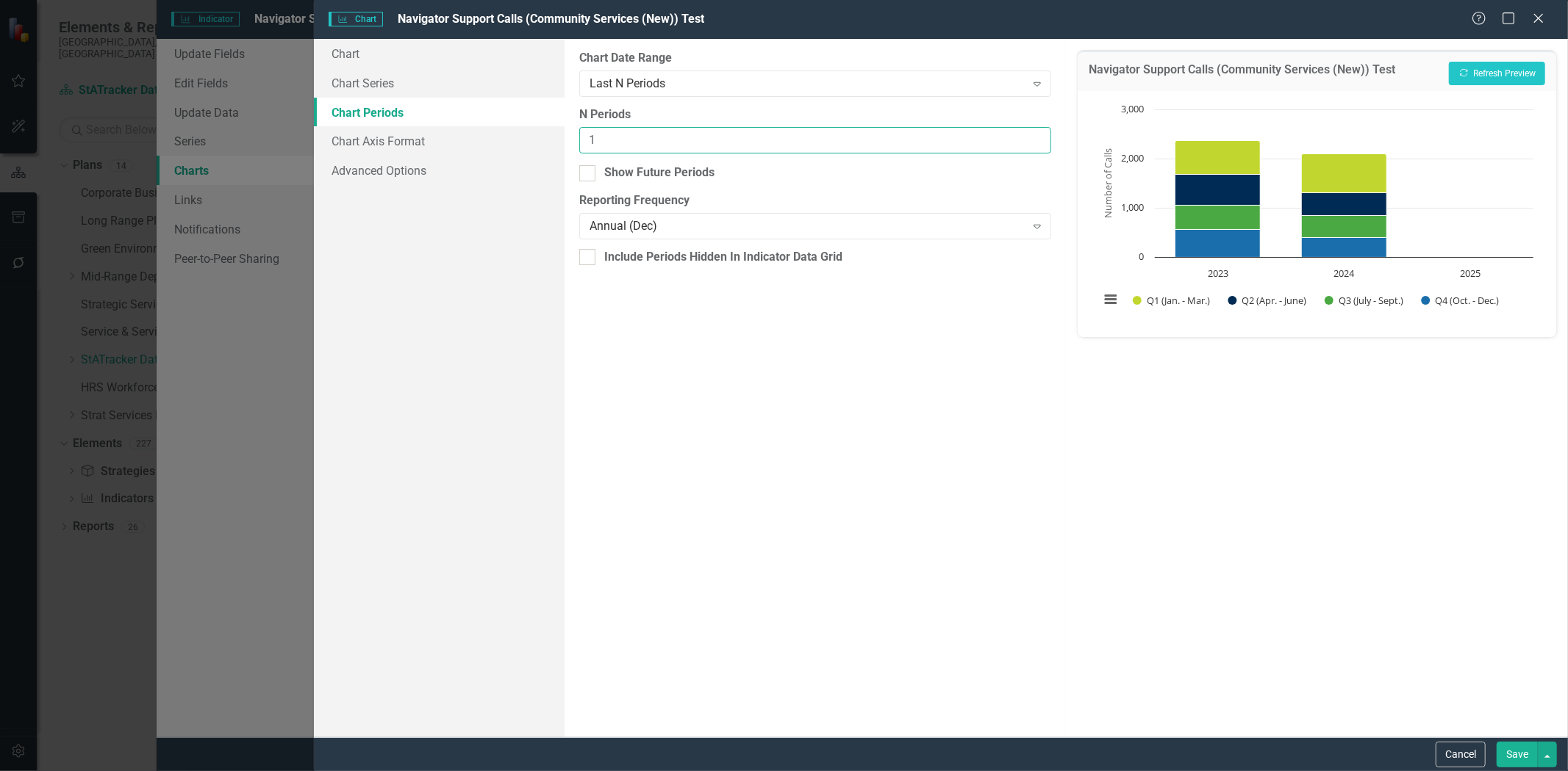
drag, startPoint x: 607, startPoint y: 142, endPoint x: 569, endPoint y: 142, distance: 38.0
click at [569, 142] on div "From this tab, you define the periods you want included in the chart. For examp…" at bounding box center [815, 388] width 502 height 699
type input "3"
click at [1526, 761] on button "Save" at bounding box center [1517, 755] width 41 height 26
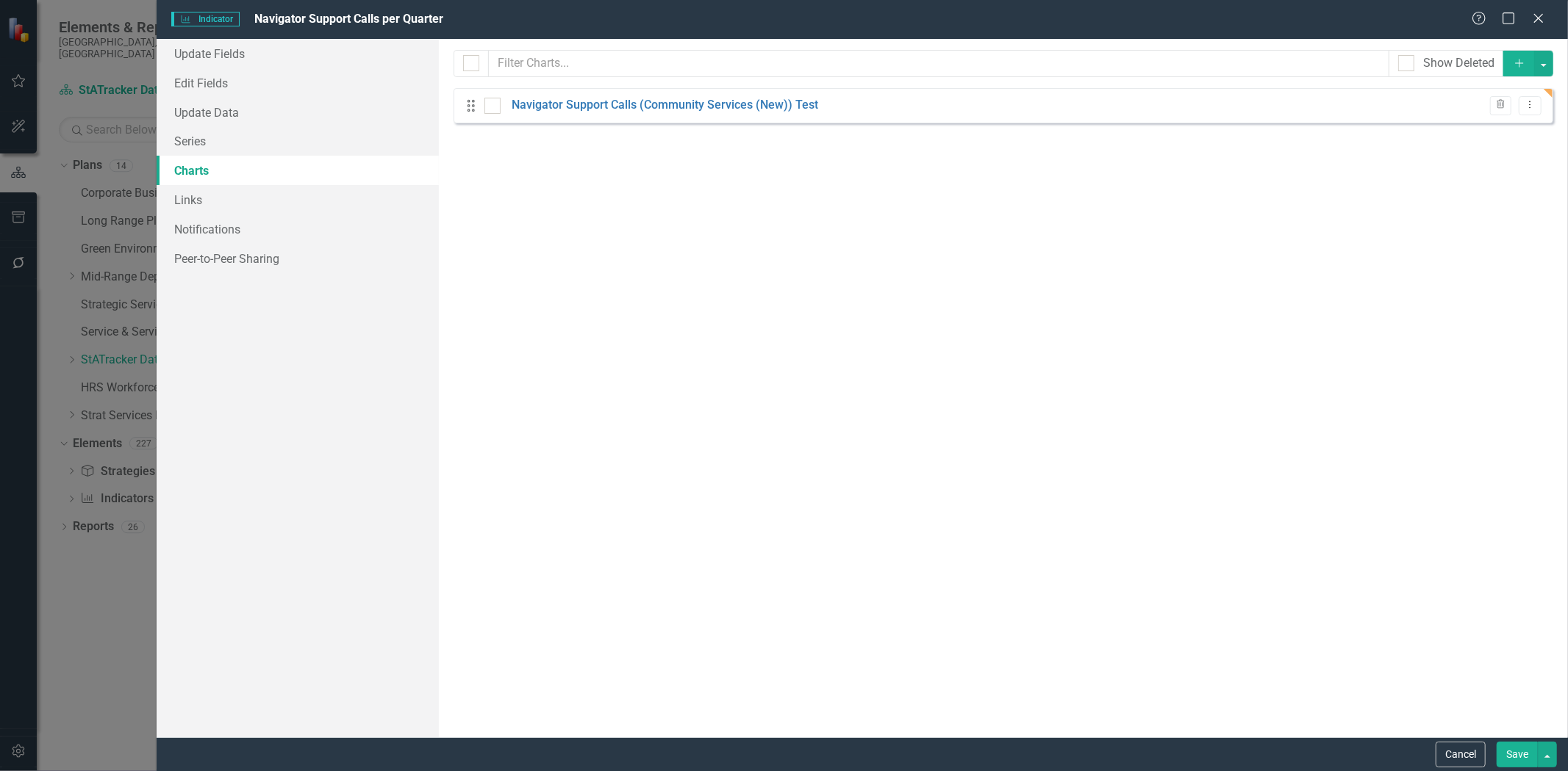
click at [1522, 758] on button "Save" at bounding box center [1517, 755] width 41 height 26
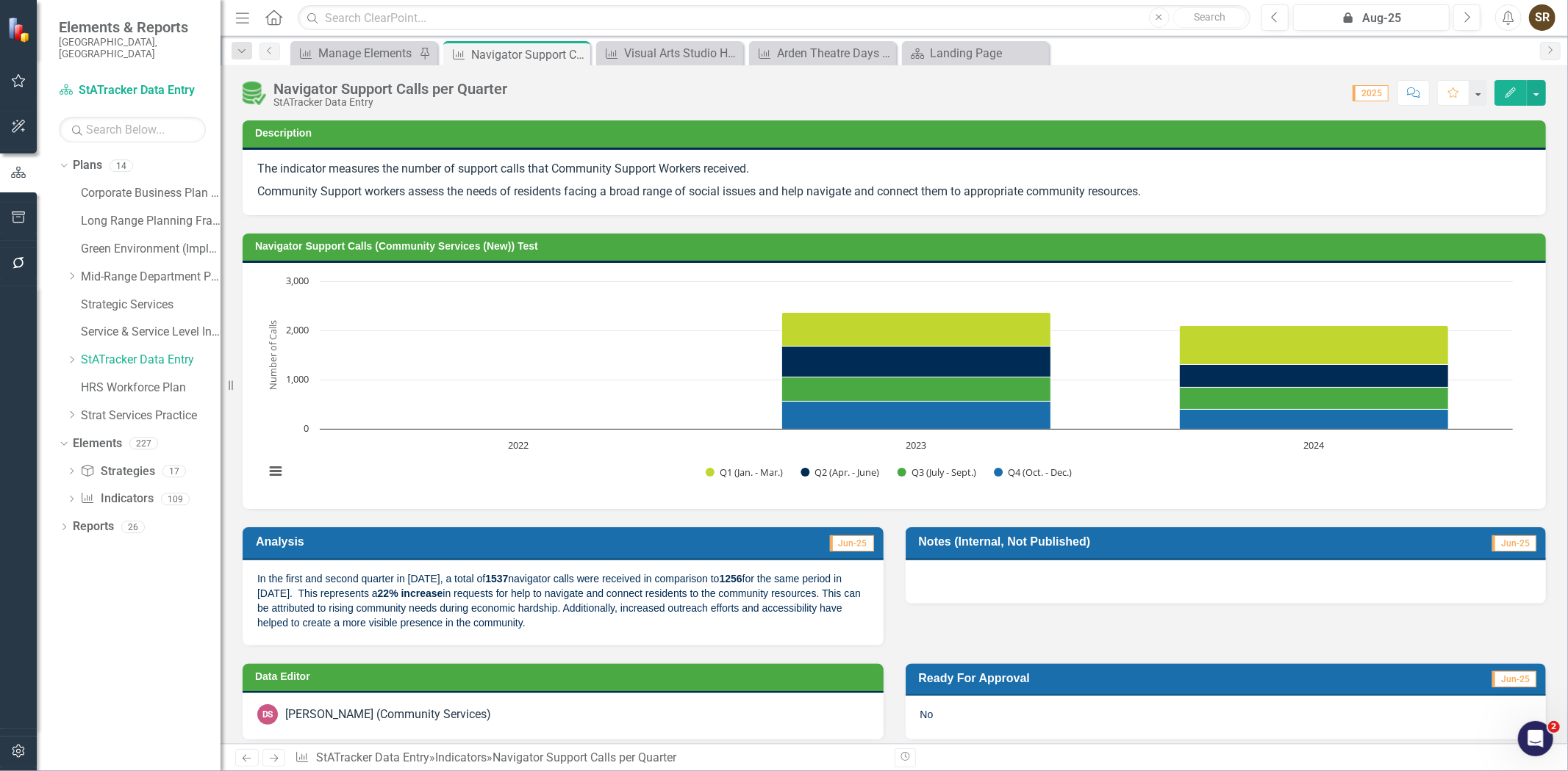
click at [1504, 93] on icon "Edit" at bounding box center [1510, 93] width 13 height 10
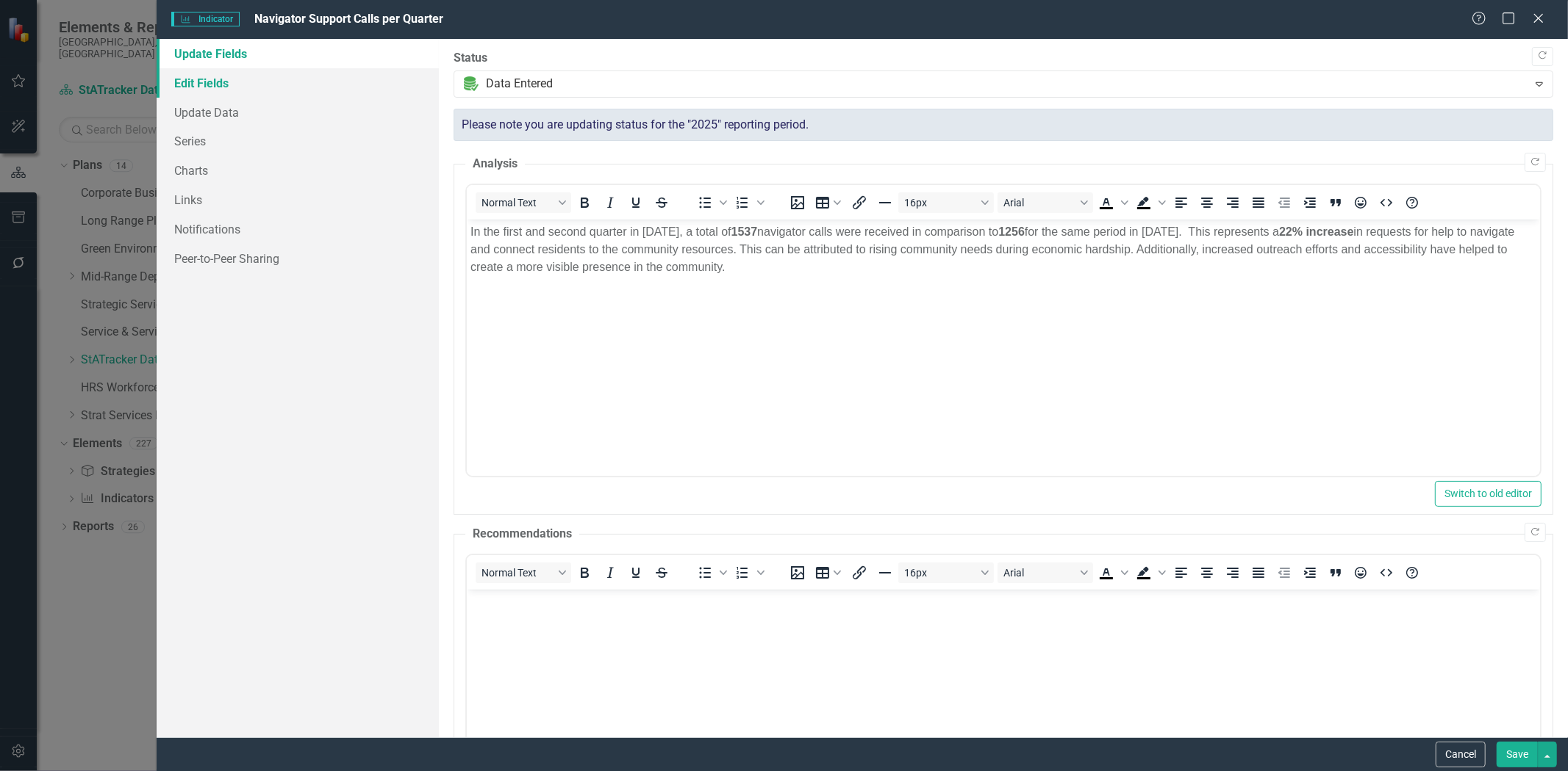
click at [209, 77] on link "Edit Fields" at bounding box center [298, 83] width 283 height 29
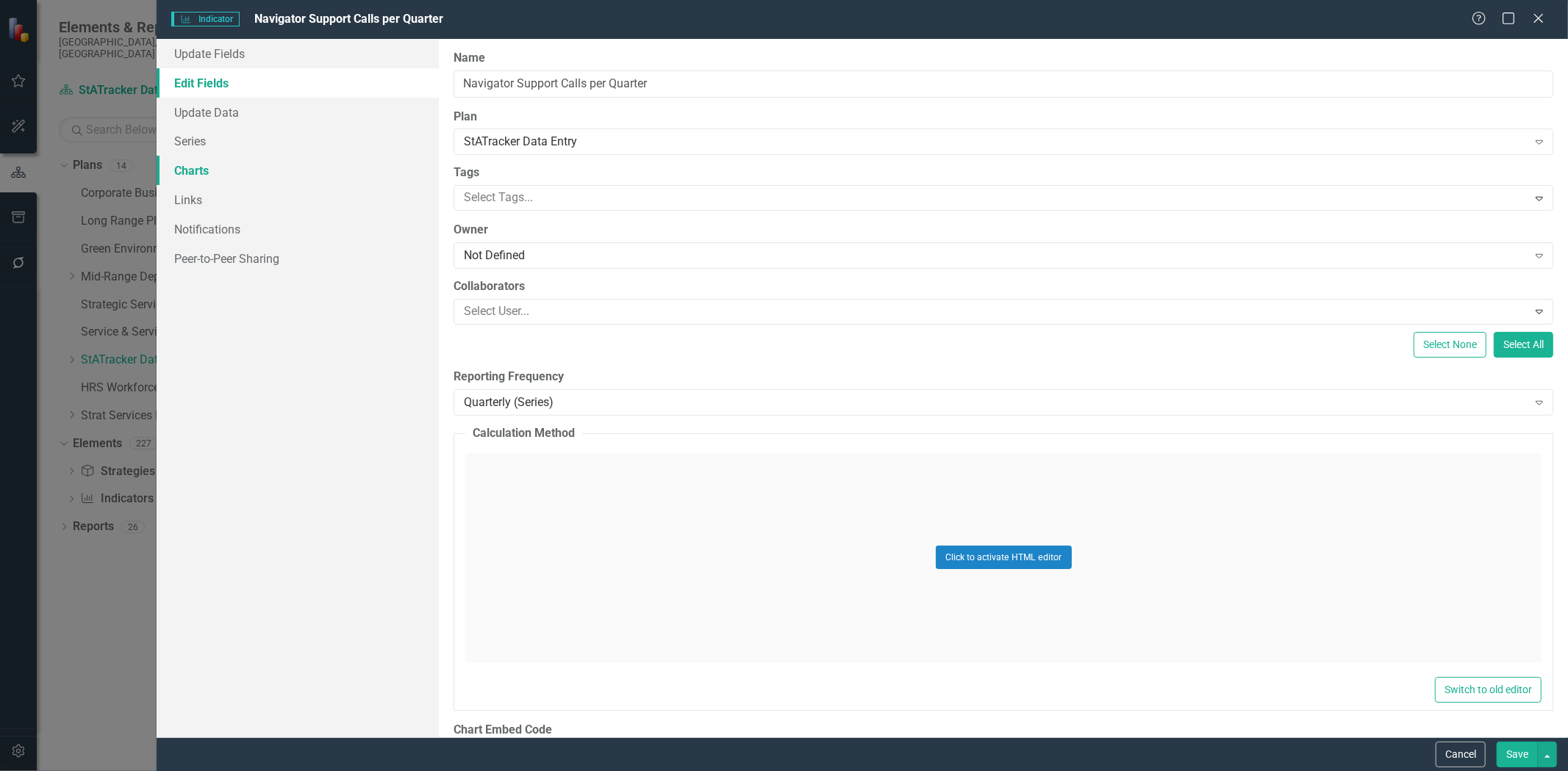
click at [211, 167] on link "Charts" at bounding box center [298, 171] width 283 height 29
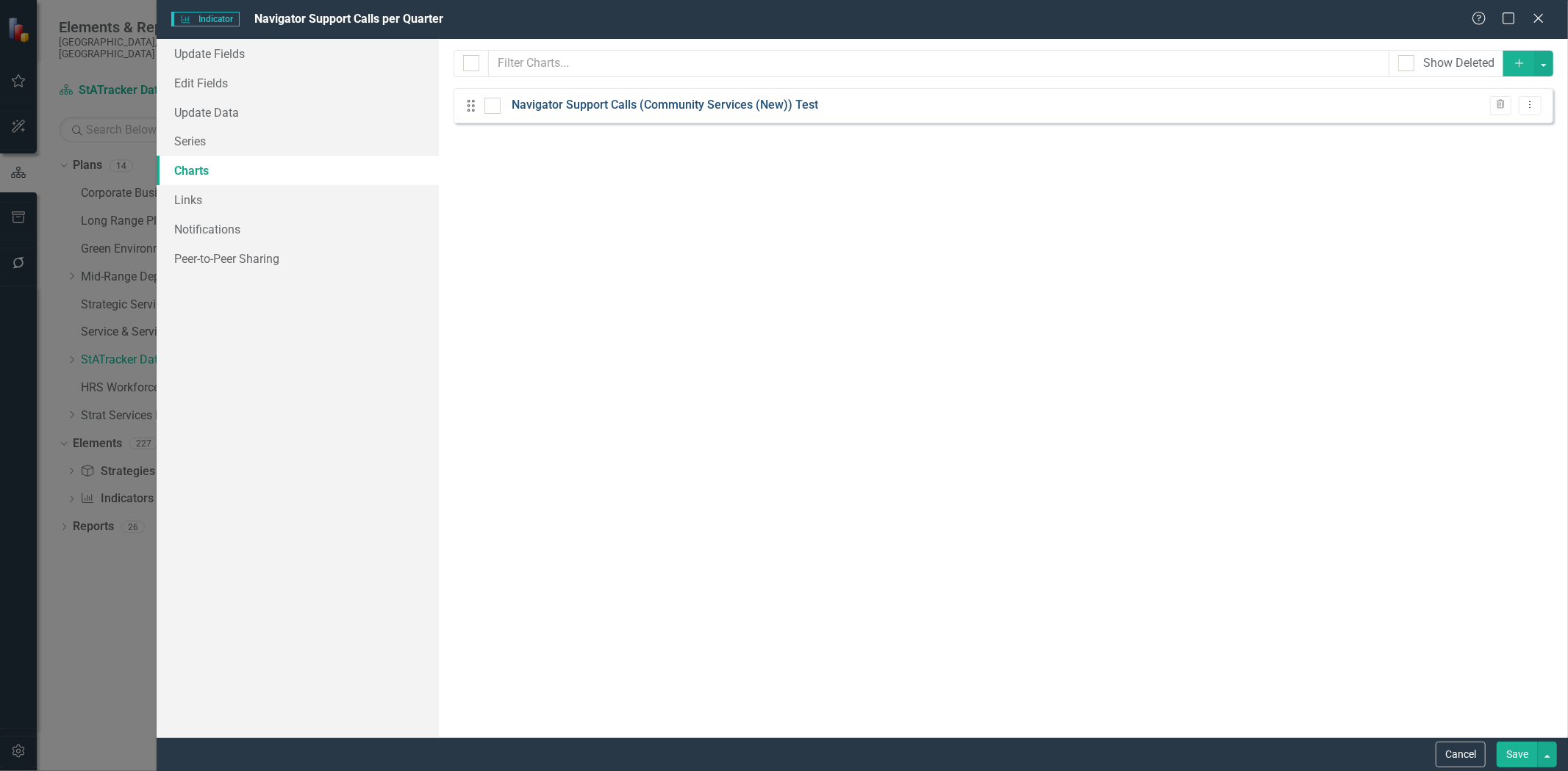
click at [587, 110] on link "Navigator Support Calls (Community Services (New)) Test" at bounding box center [665, 106] width 307 height 17
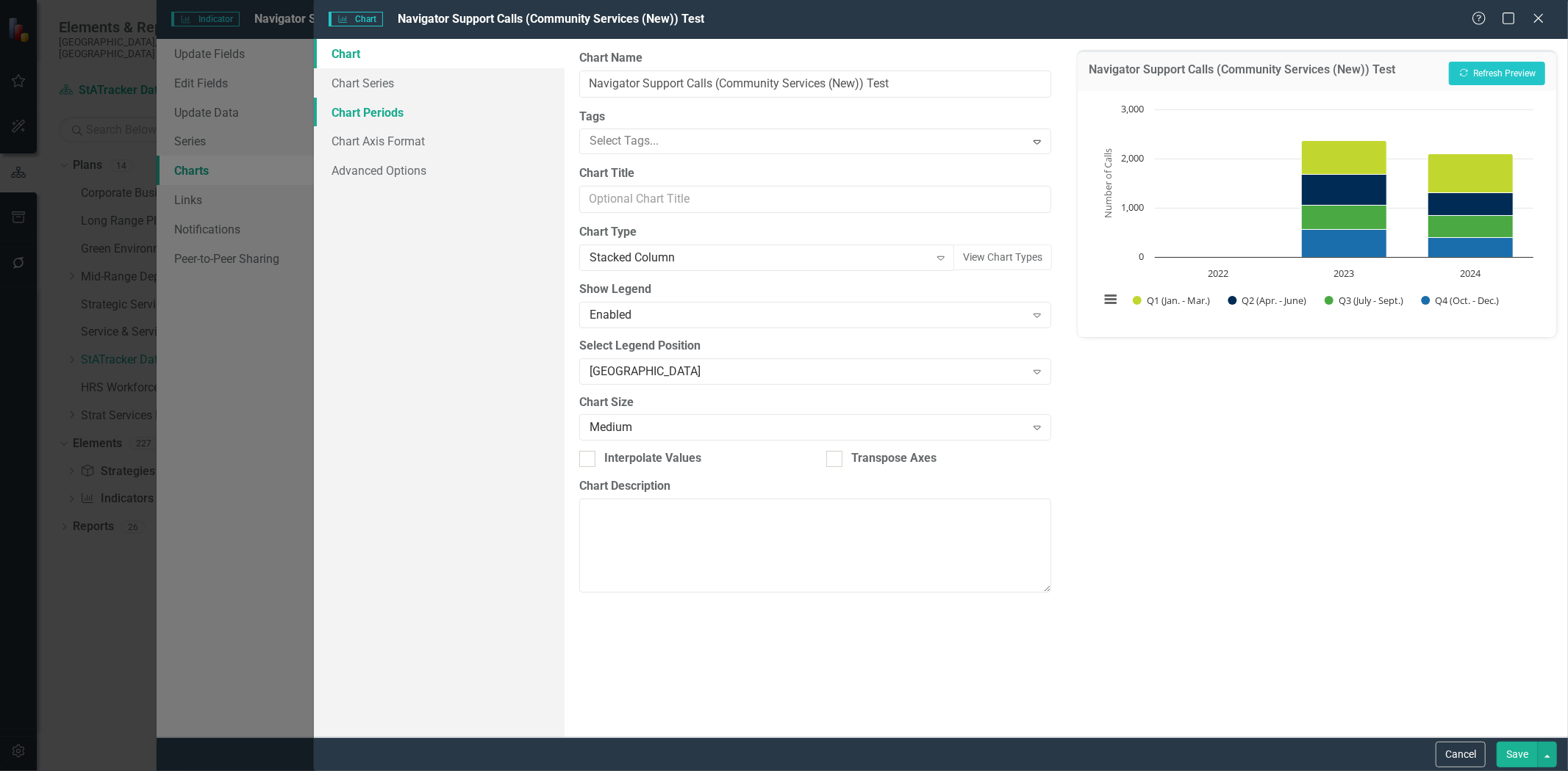
click at [366, 113] on link "Chart Periods" at bounding box center [439, 113] width 250 height 29
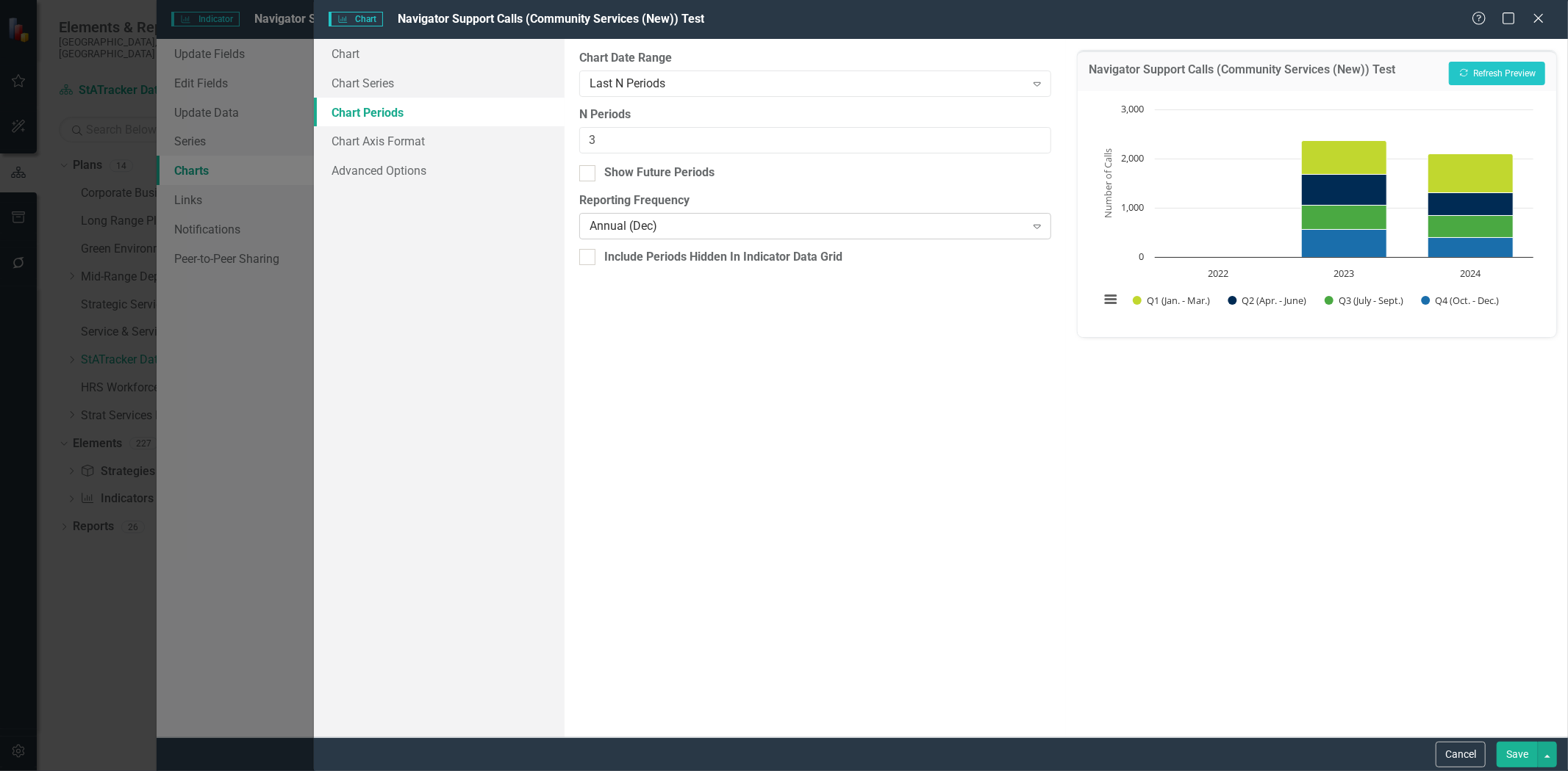
click at [680, 226] on div "Annual (Dec)" at bounding box center [807, 227] width 436 height 17
click at [869, 771] on div "Default (Use Indicator Reporting Frequency)" at bounding box center [787, 784] width 1545 height 17
click at [1516, 755] on button "Save" at bounding box center [1517, 755] width 41 height 26
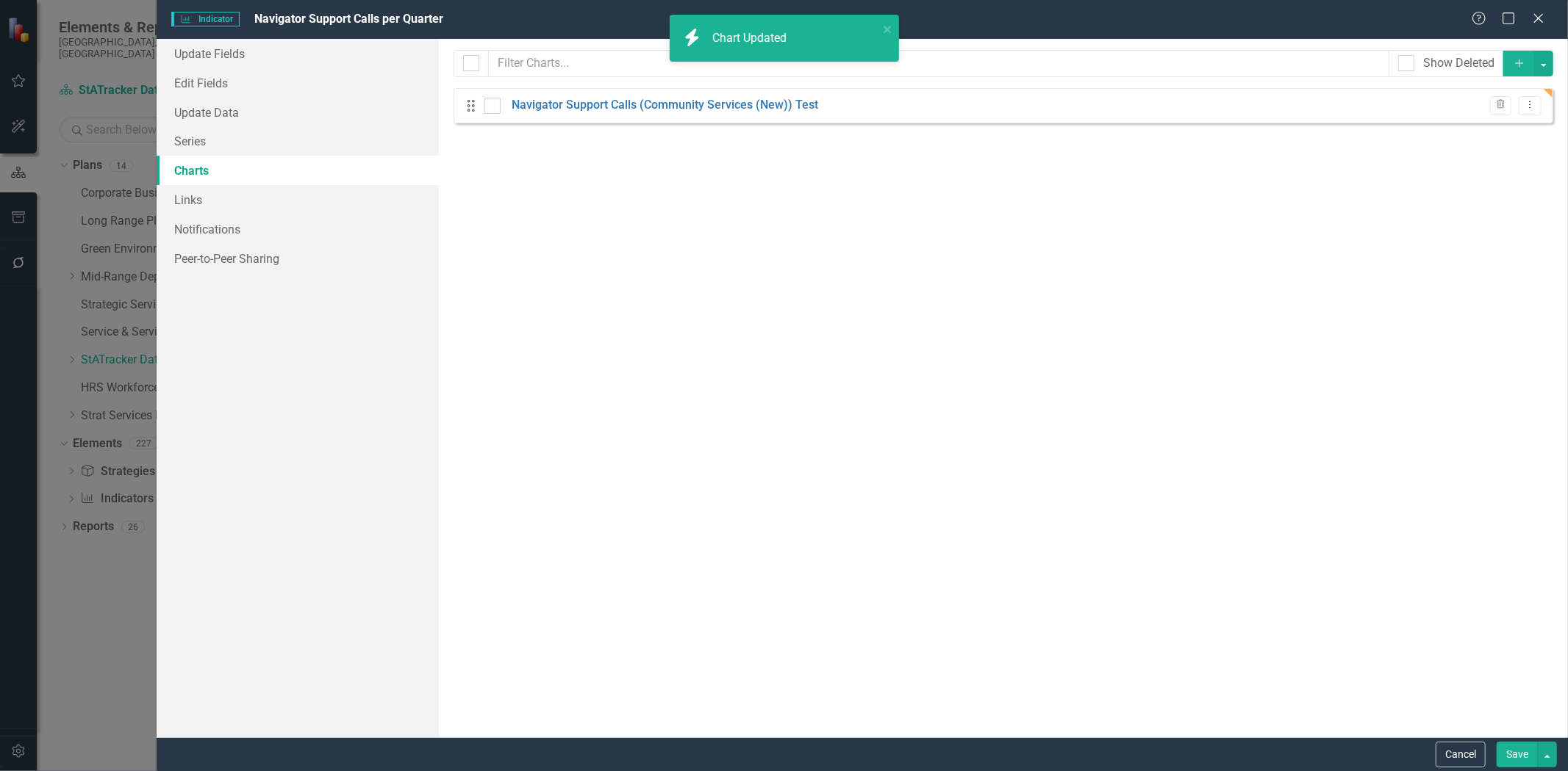
click at [1502, 747] on button "Save" at bounding box center [1517, 755] width 41 height 26
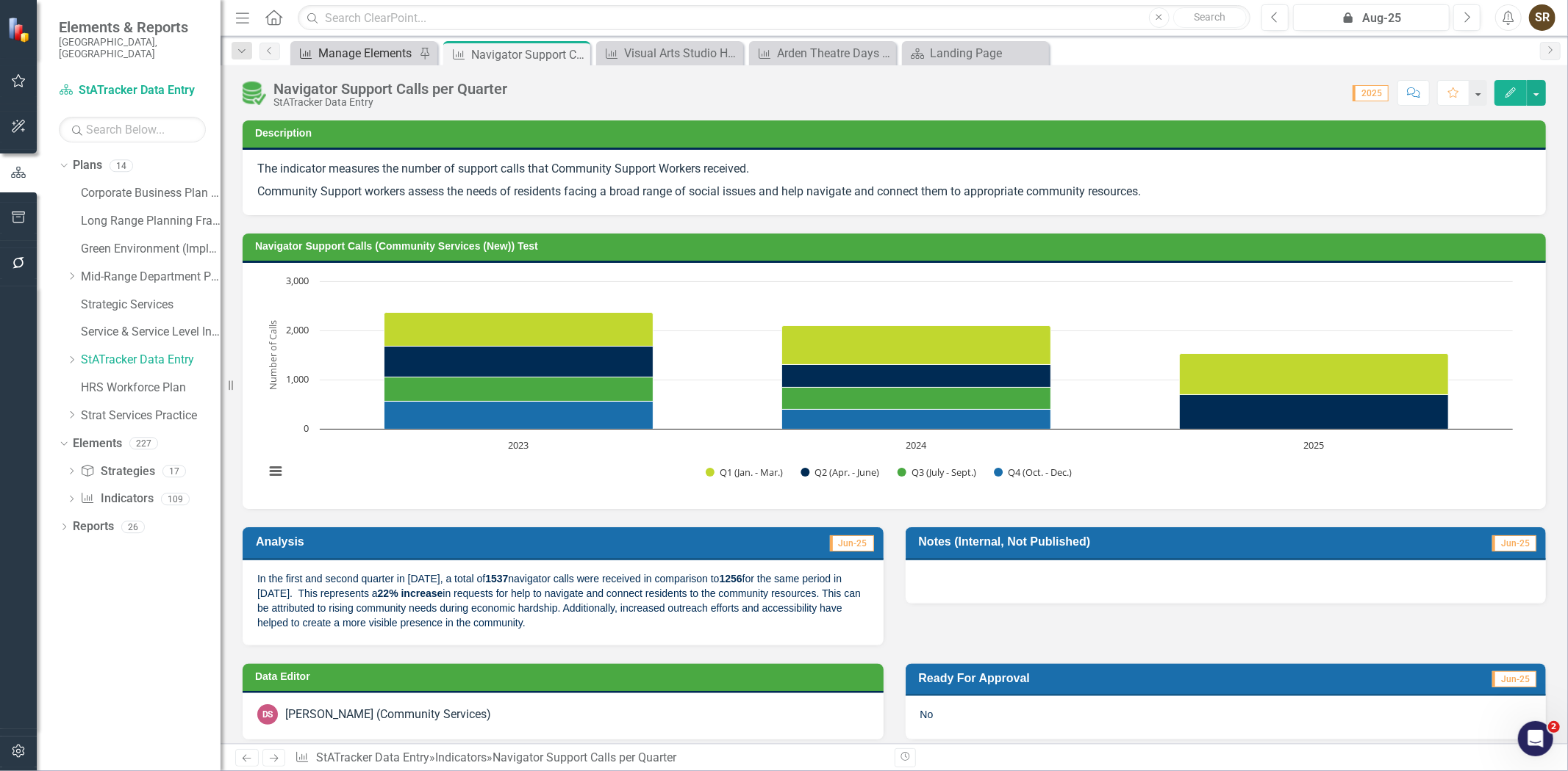
click at [383, 55] on div "Manage Elements" at bounding box center [367, 53] width 97 height 18
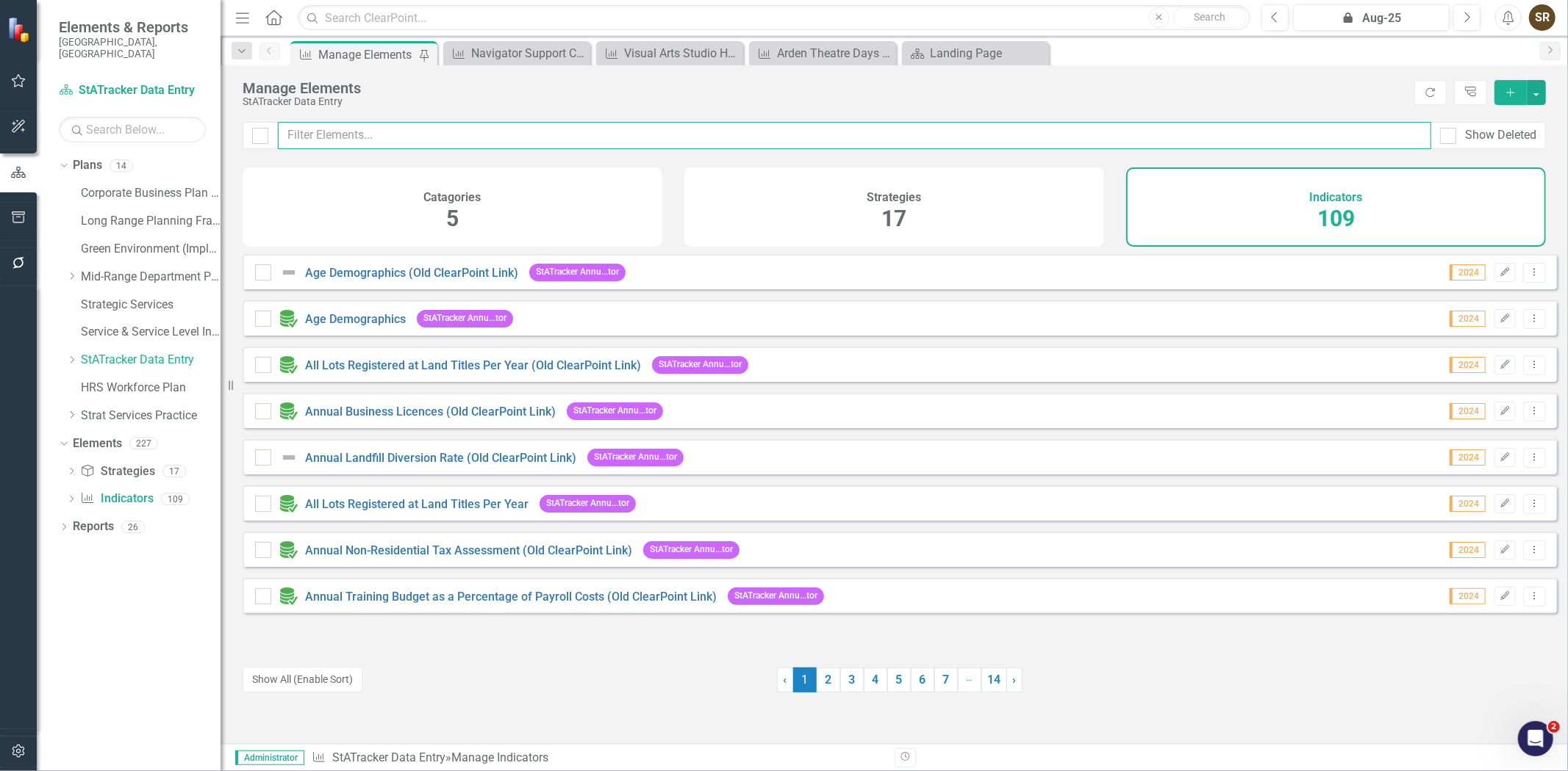
click at [389, 133] on input "text" at bounding box center [855, 135] width 1154 height 27
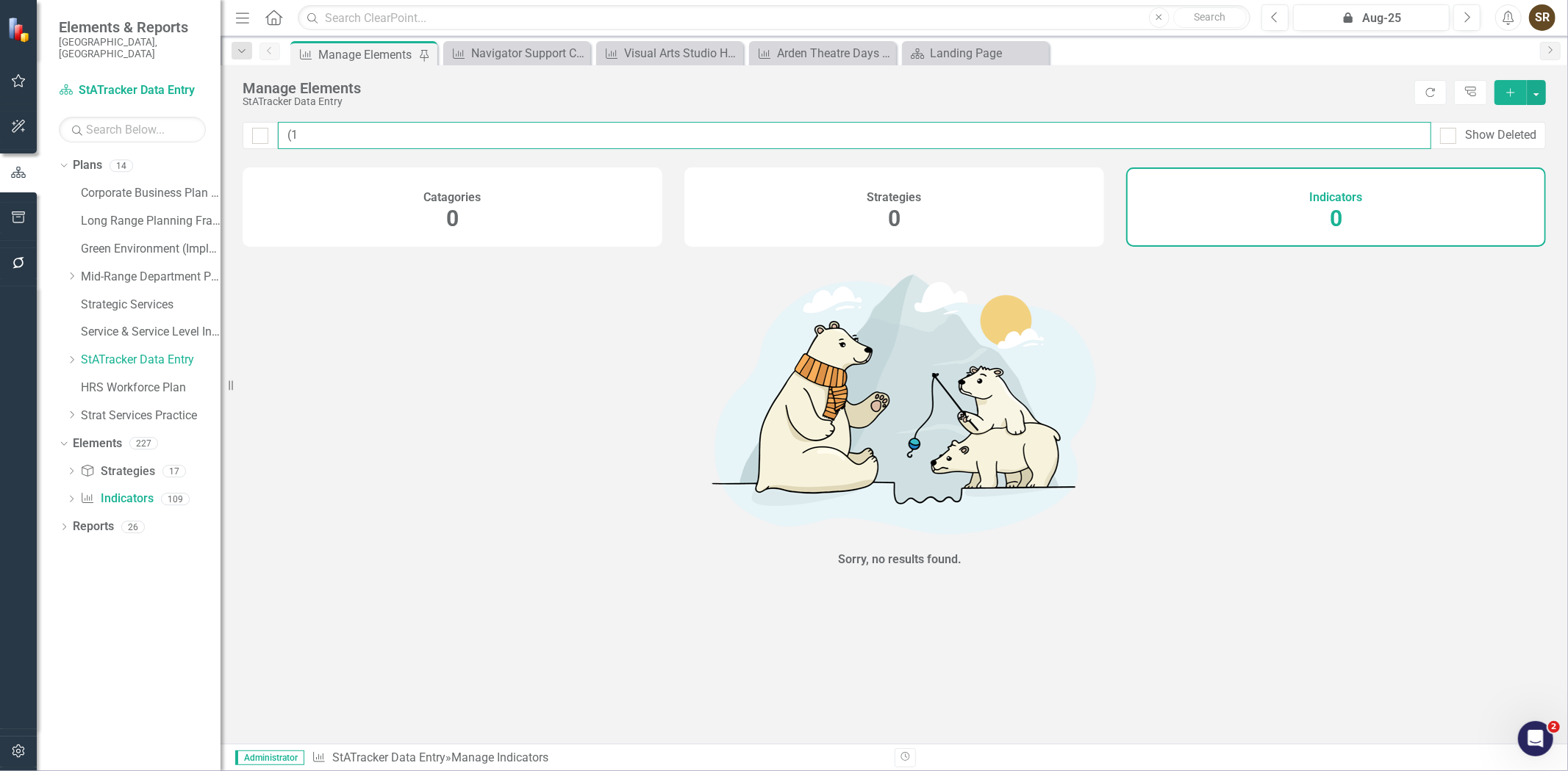
type input "("
click at [320, 135] on input "9111" at bounding box center [855, 135] width 1154 height 27
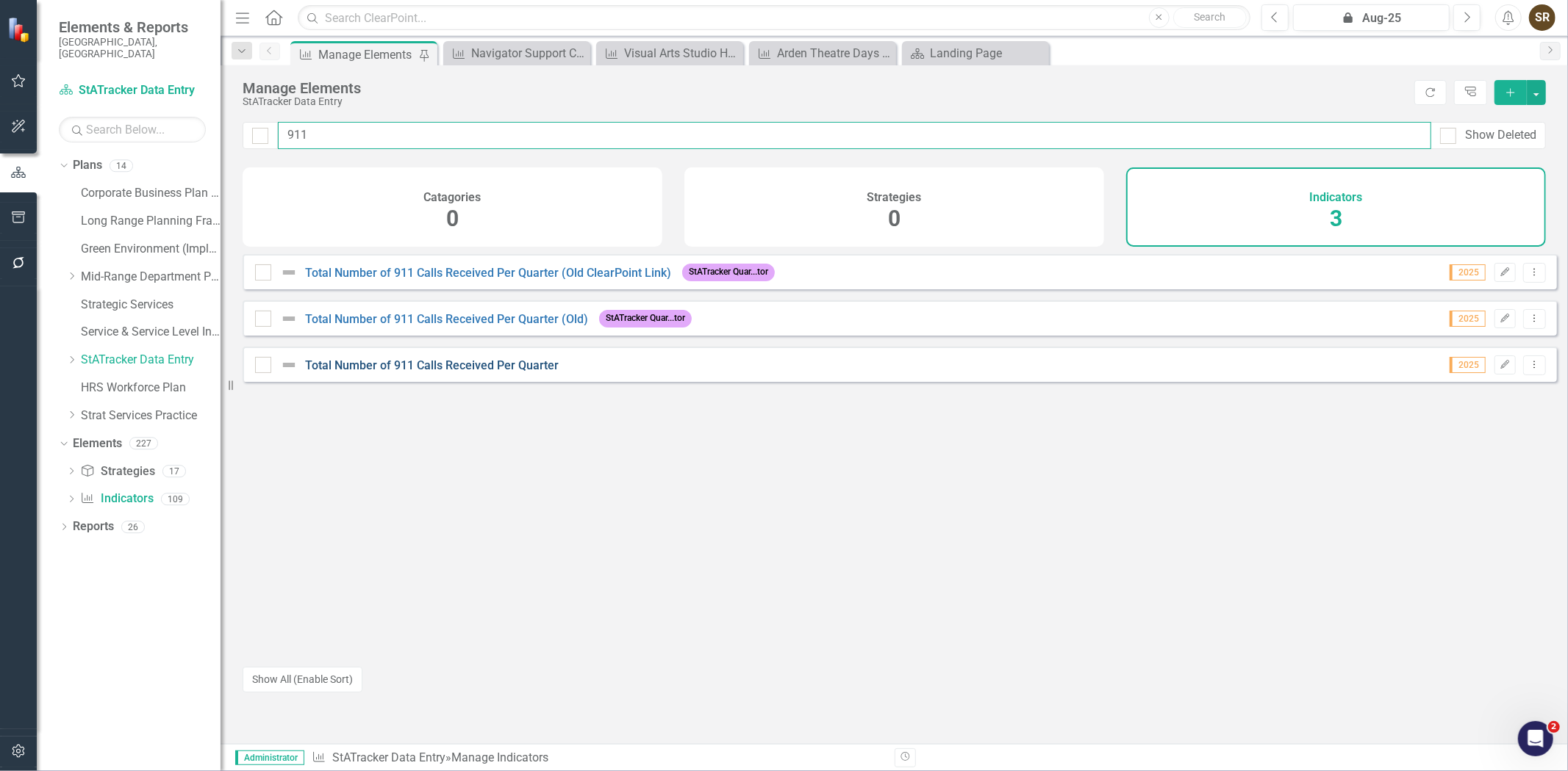
type input "911"
click at [439, 373] on link "Total Number of 911 Calls Received Per Quarter" at bounding box center [432, 366] width 254 height 14
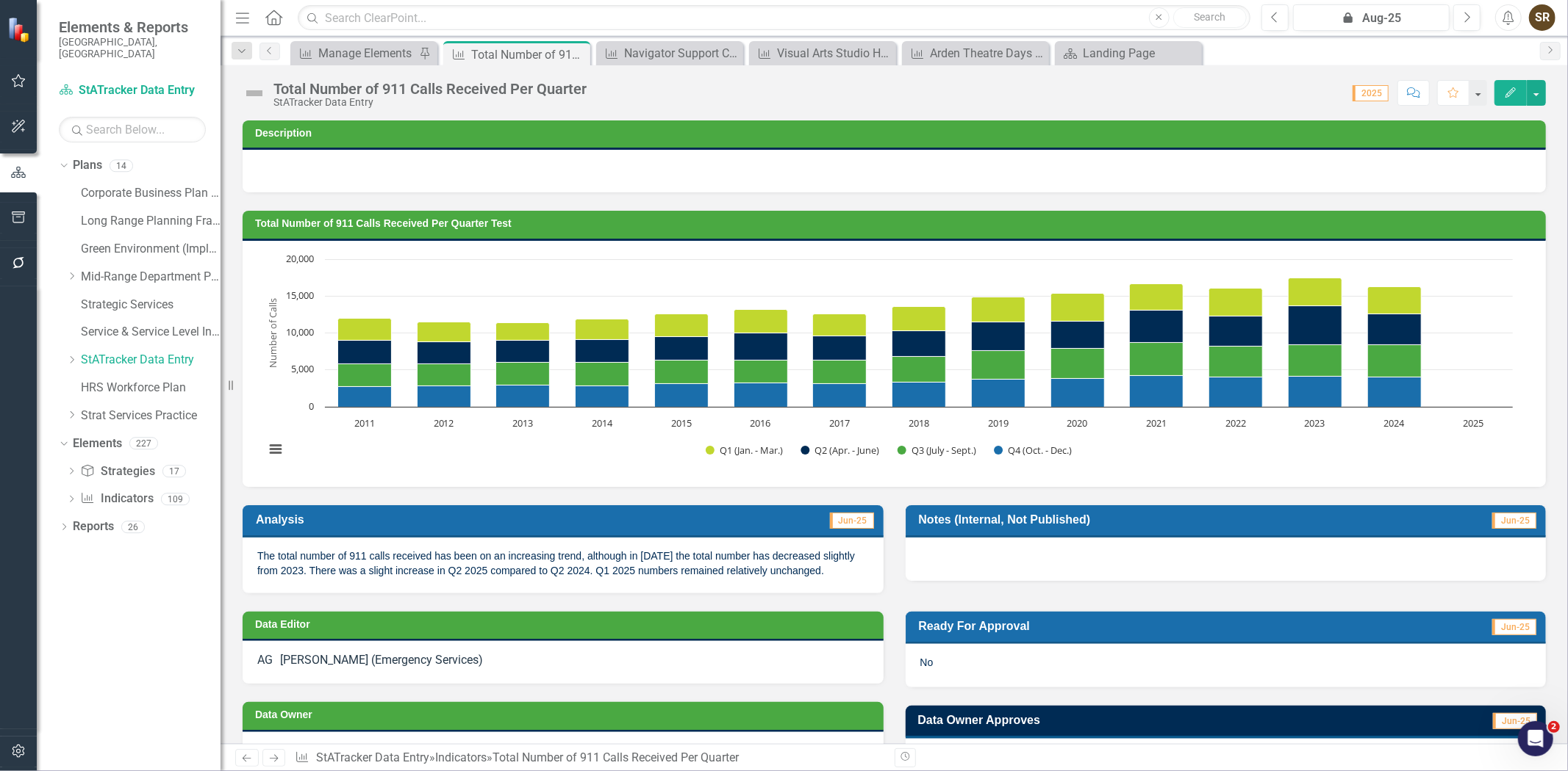
scroll to position [19, 0]
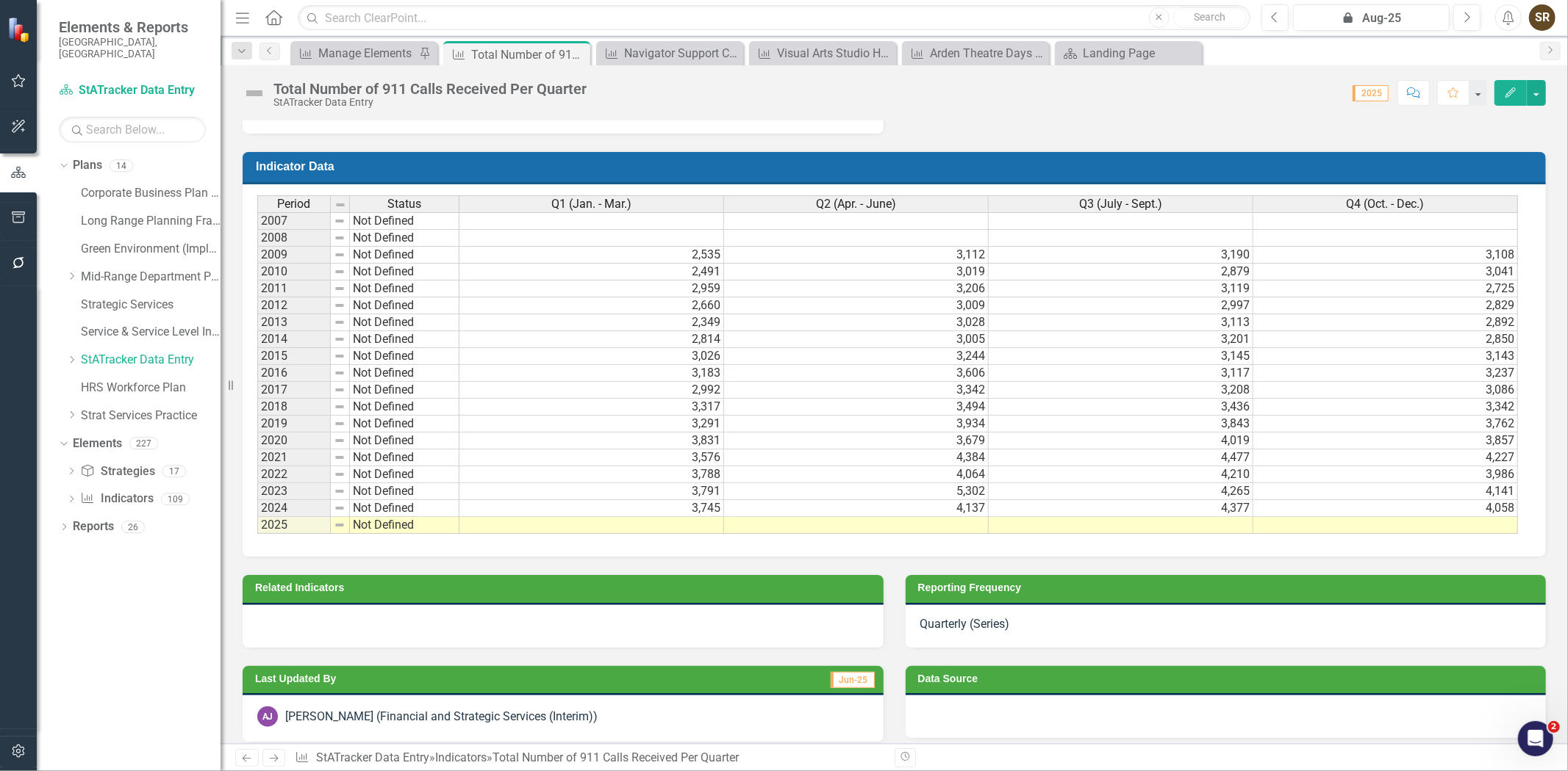
scroll to position [745, 0]
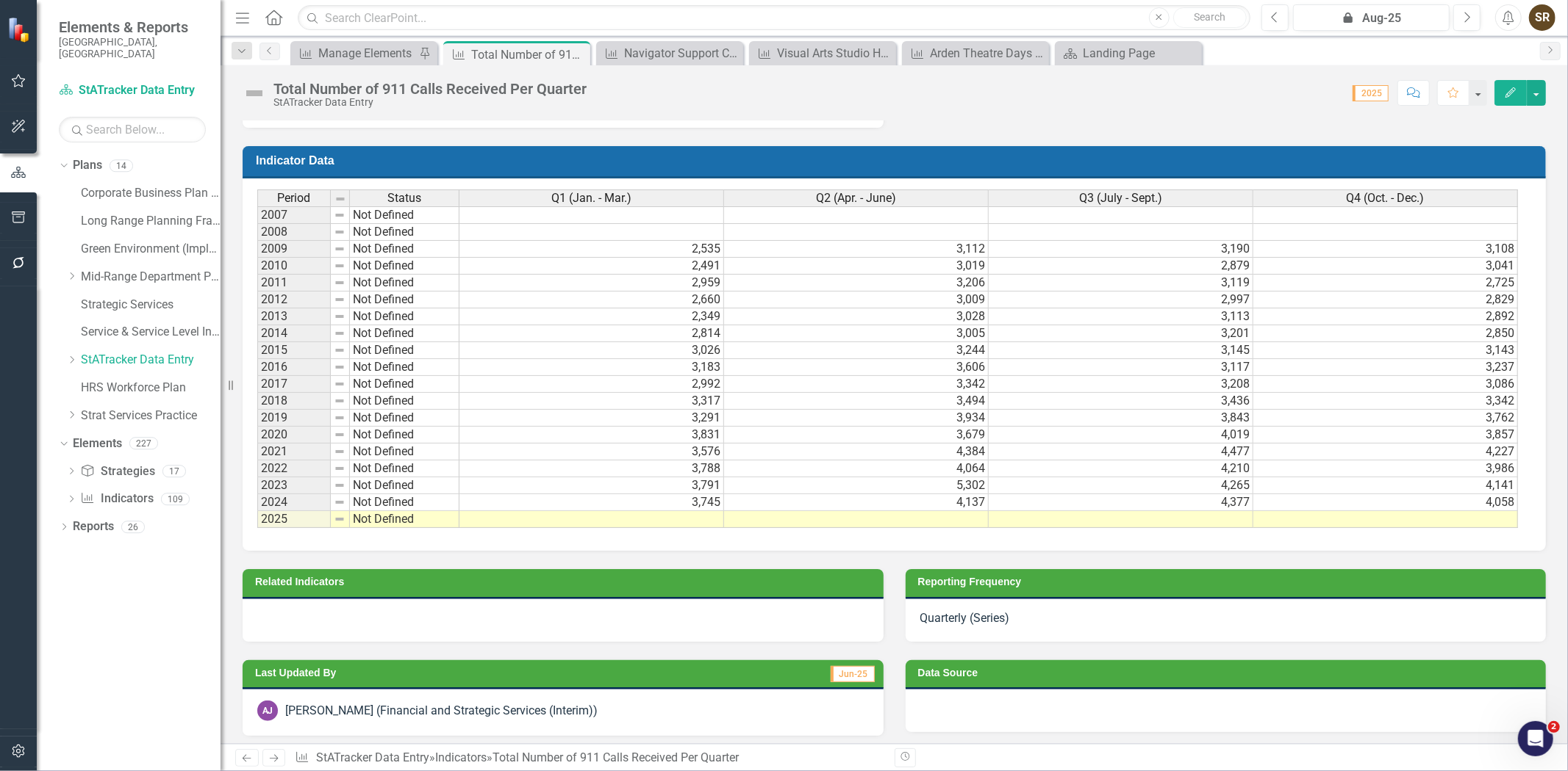
click at [1509, 97] on icon "Edit" at bounding box center [1510, 93] width 13 height 10
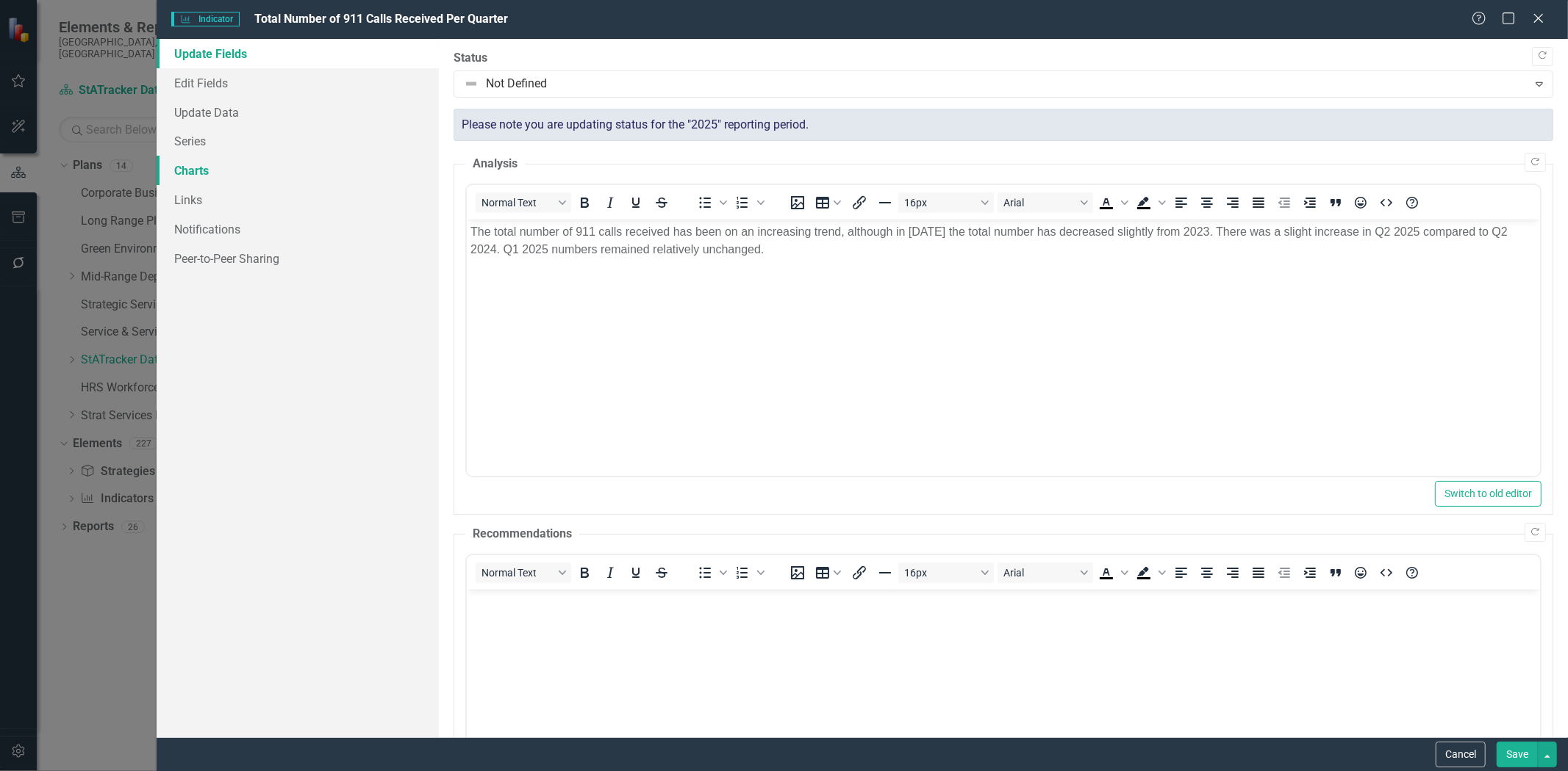
scroll to position [0, 0]
click at [210, 85] on link "Edit Fields" at bounding box center [298, 83] width 283 height 29
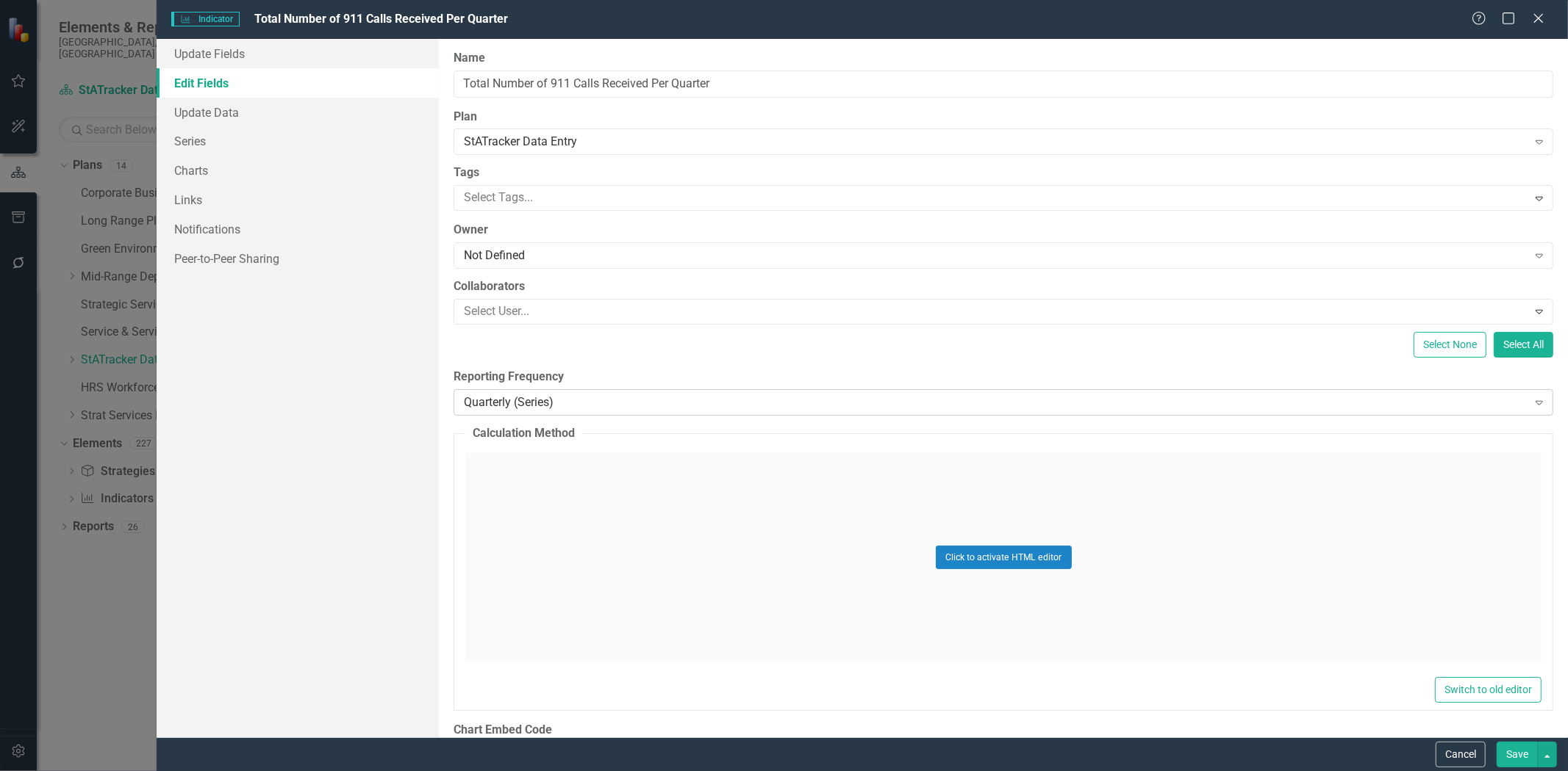
click at [579, 401] on div "Quarterly (Series)" at bounding box center [995, 403] width 1063 height 17
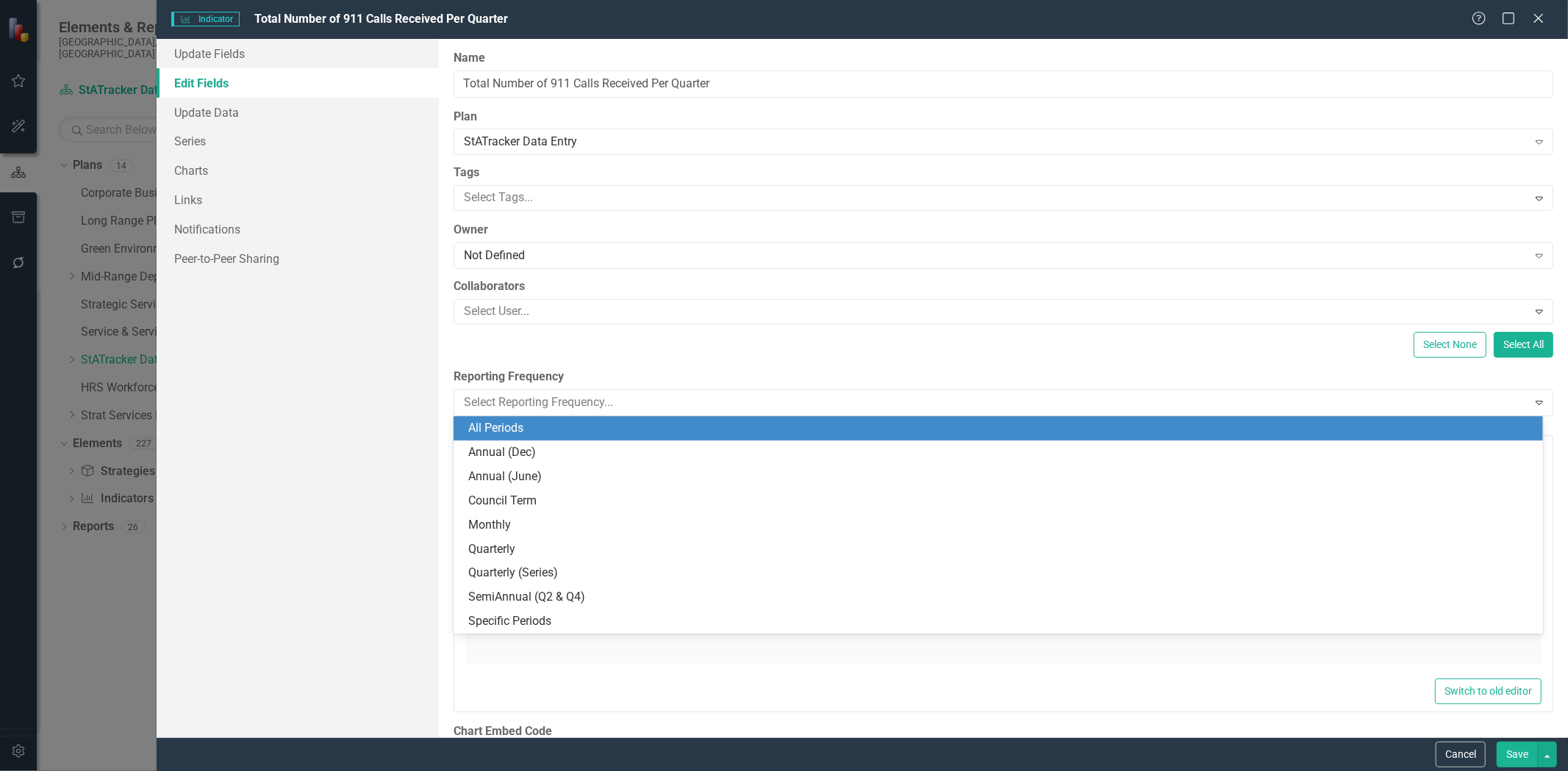
click at [582, 432] on div "All Periods" at bounding box center [1001, 429] width 1066 height 17
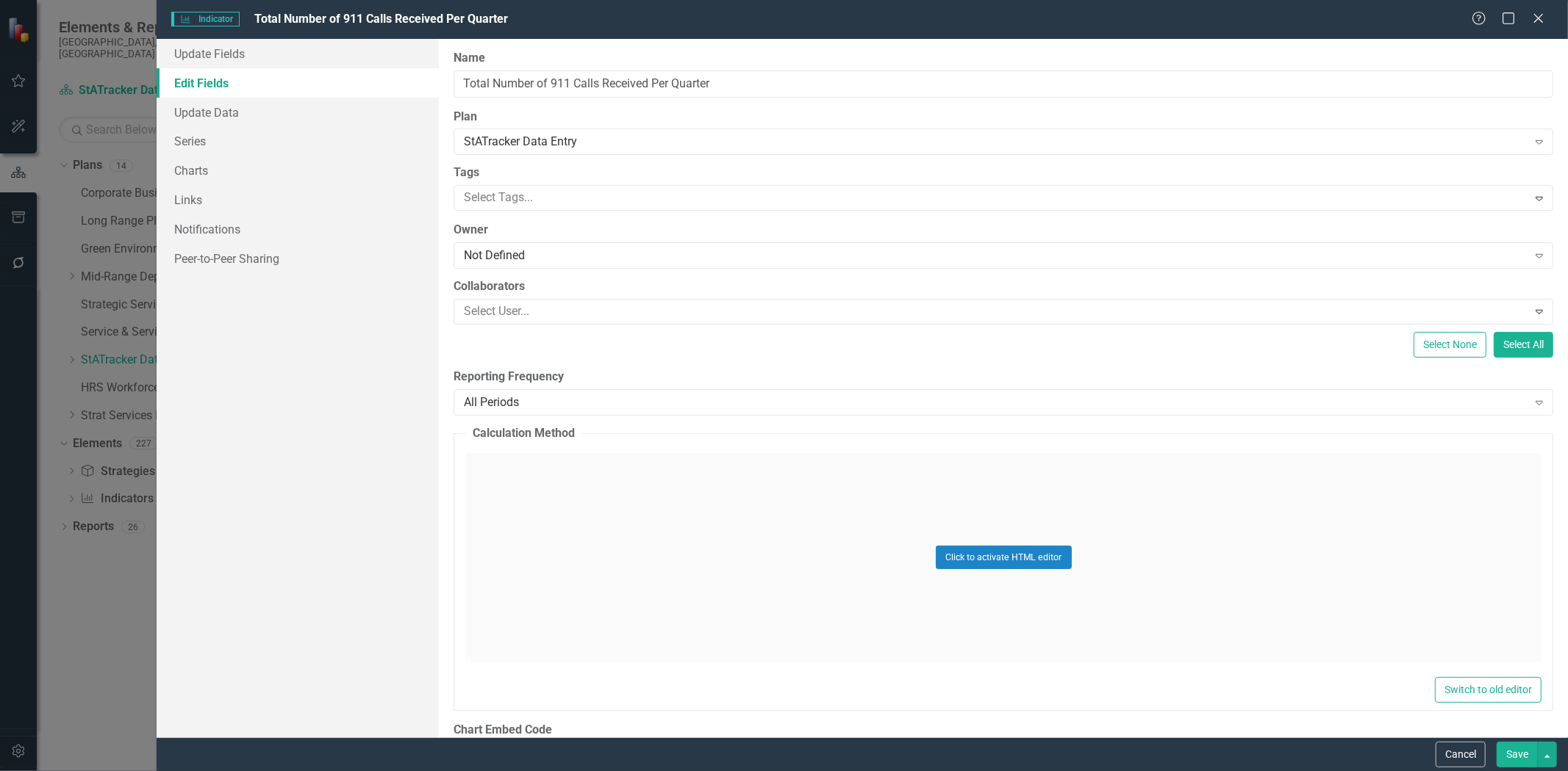
click at [1517, 757] on button "Save" at bounding box center [1517, 755] width 41 height 26
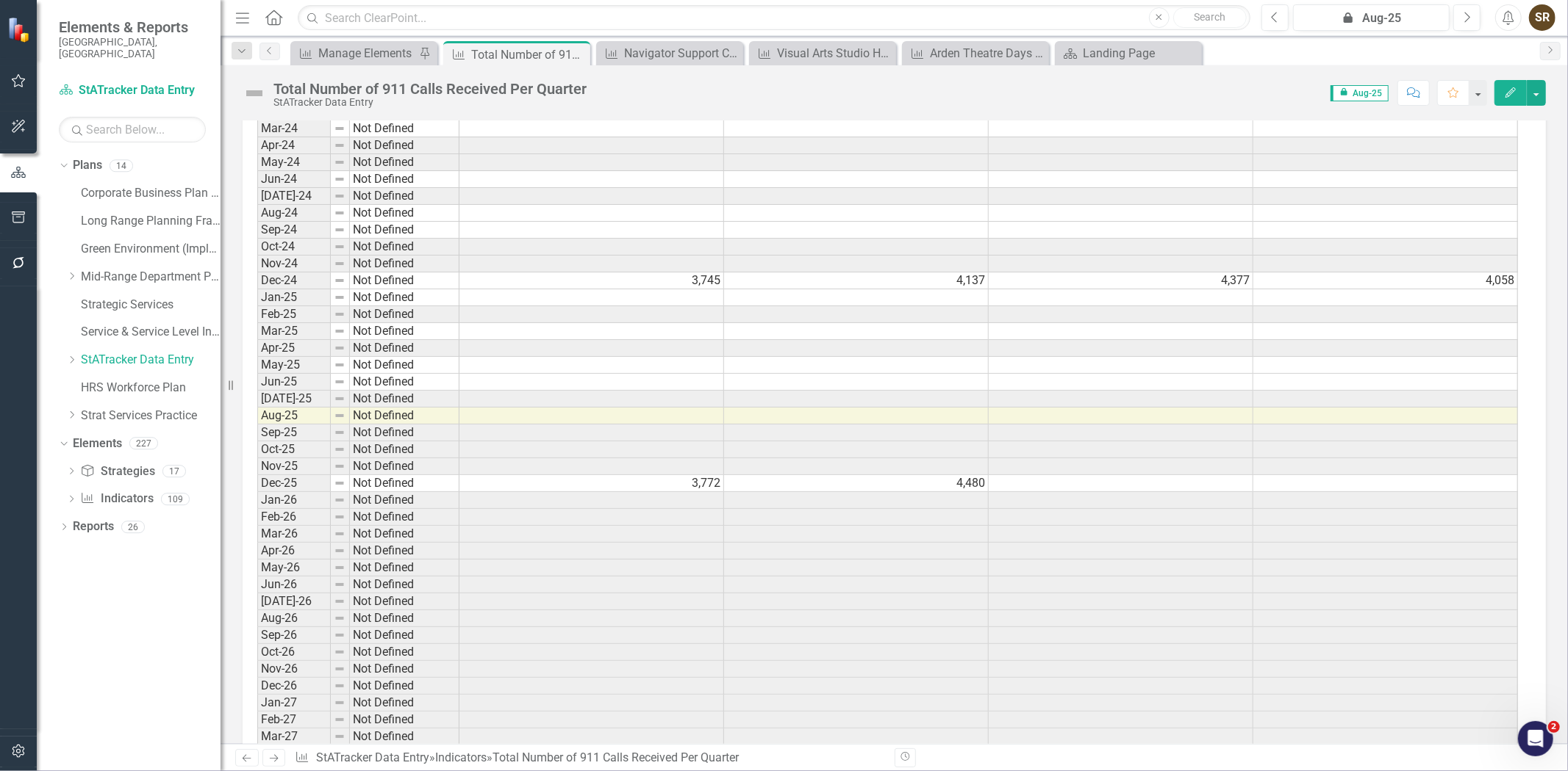
scroll to position [3155, 0]
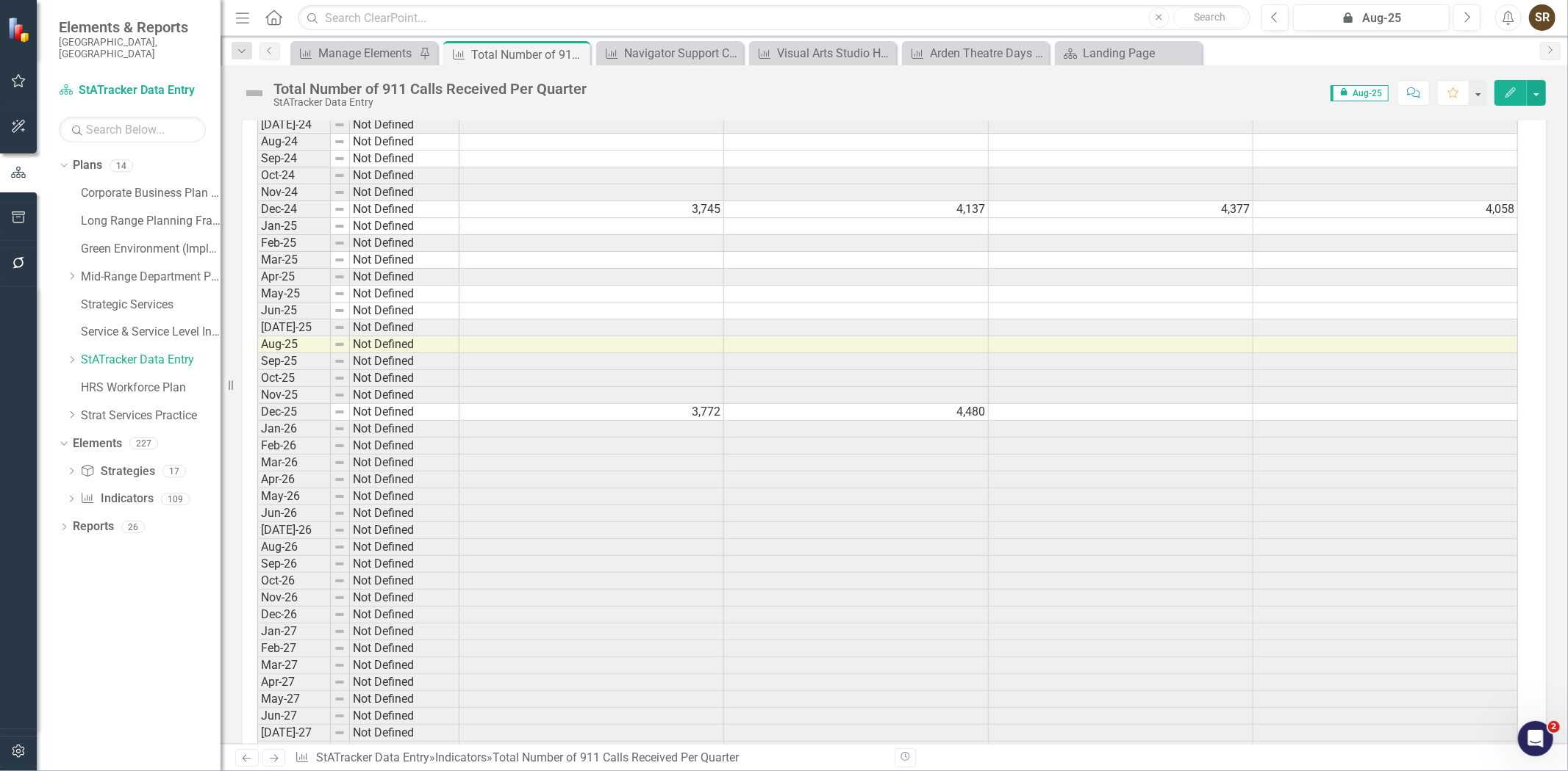
click at [678, 421] on td "3,772" at bounding box center [591, 412] width 264 height 17
click at [846, 421] on td "4,480" at bounding box center [856, 412] width 264 height 17
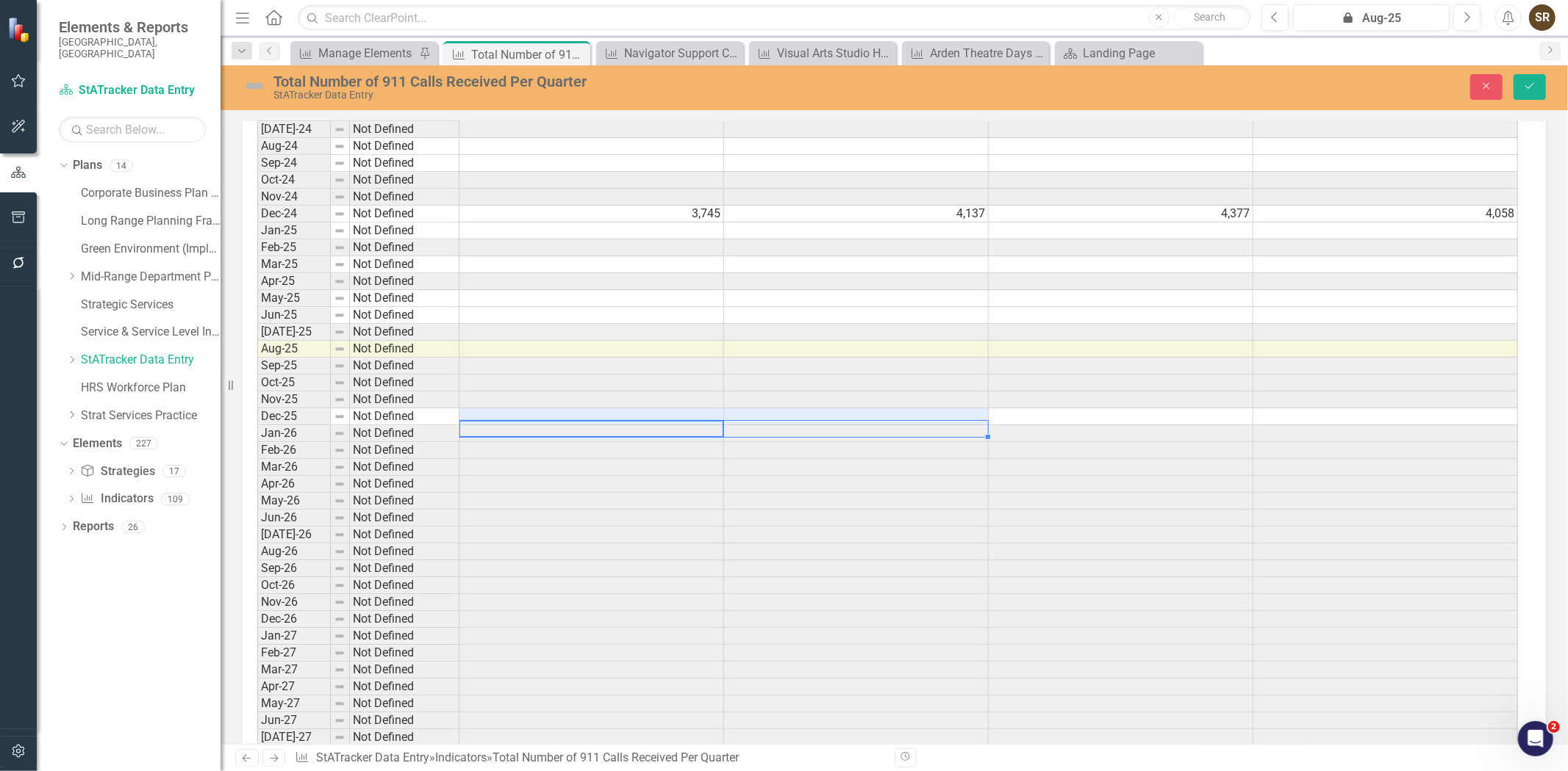
scroll to position [3158, 0]
click at [641, 317] on td at bounding box center [591, 313] width 264 height 17
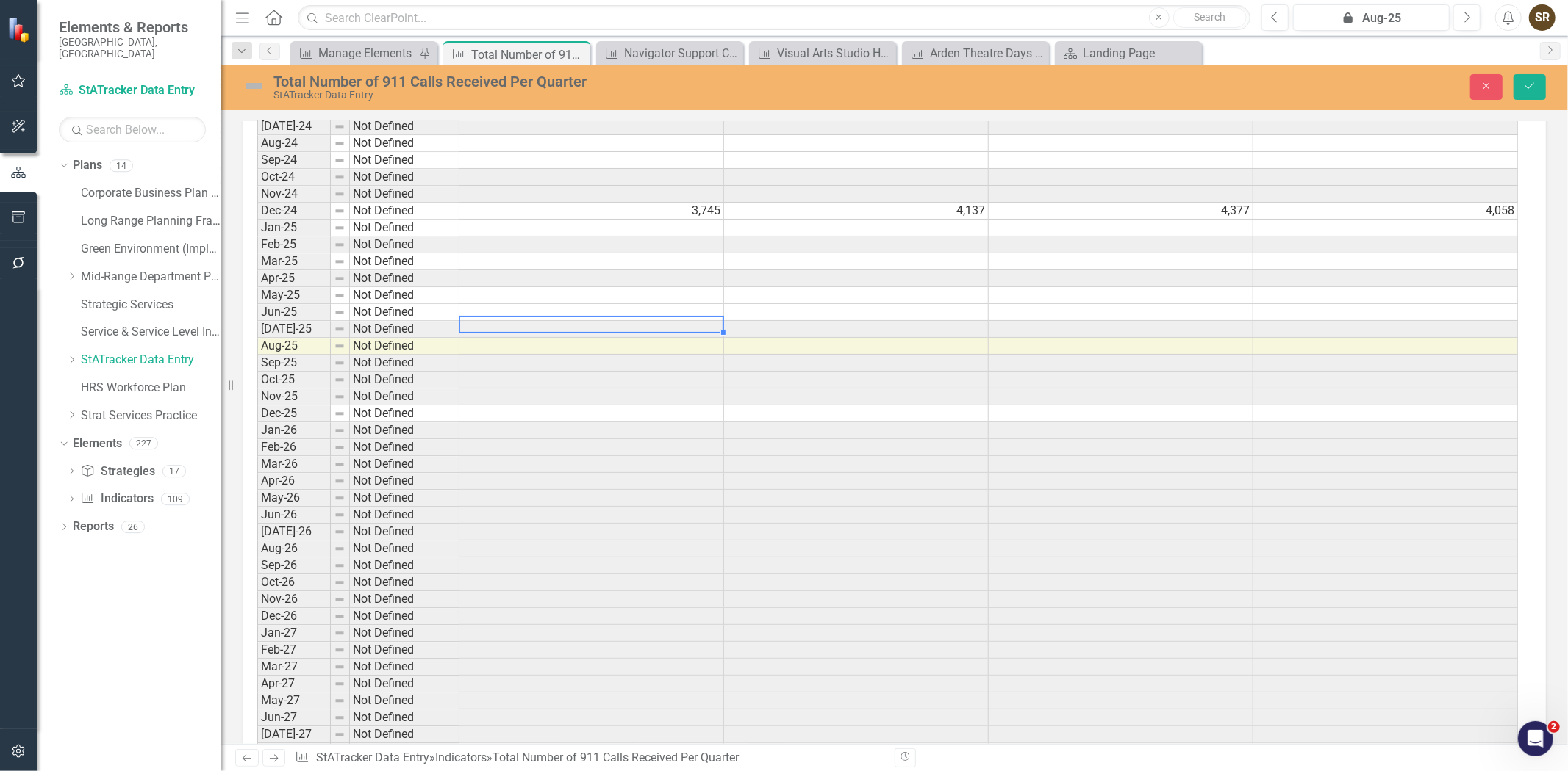
type textarea "3772"
click at [1523, 89] on icon "Save" at bounding box center [1529, 86] width 13 height 10
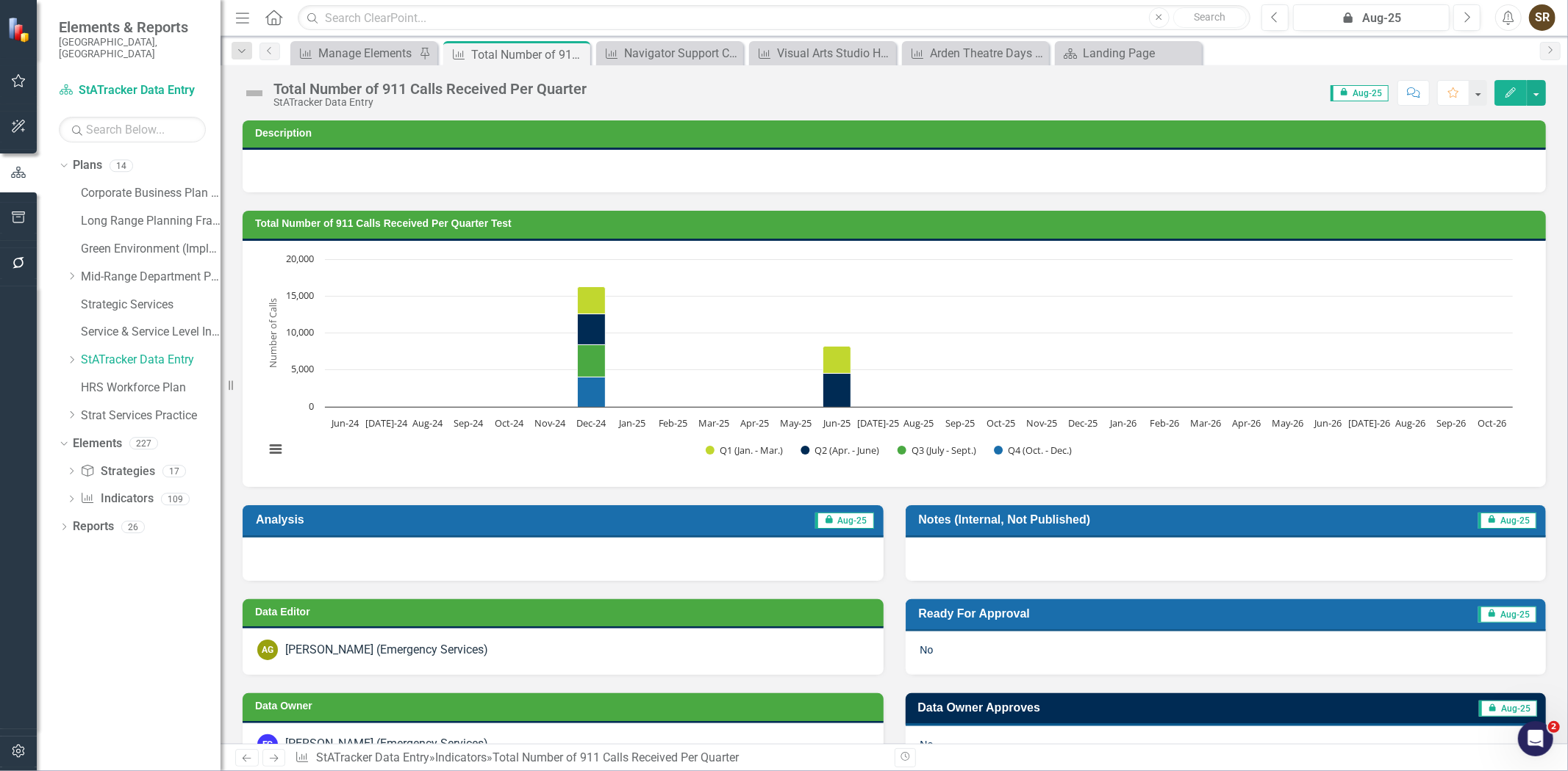
click at [1513, 90] on icon "Edit" at bounding box center [1510, 93] width 13 height 10
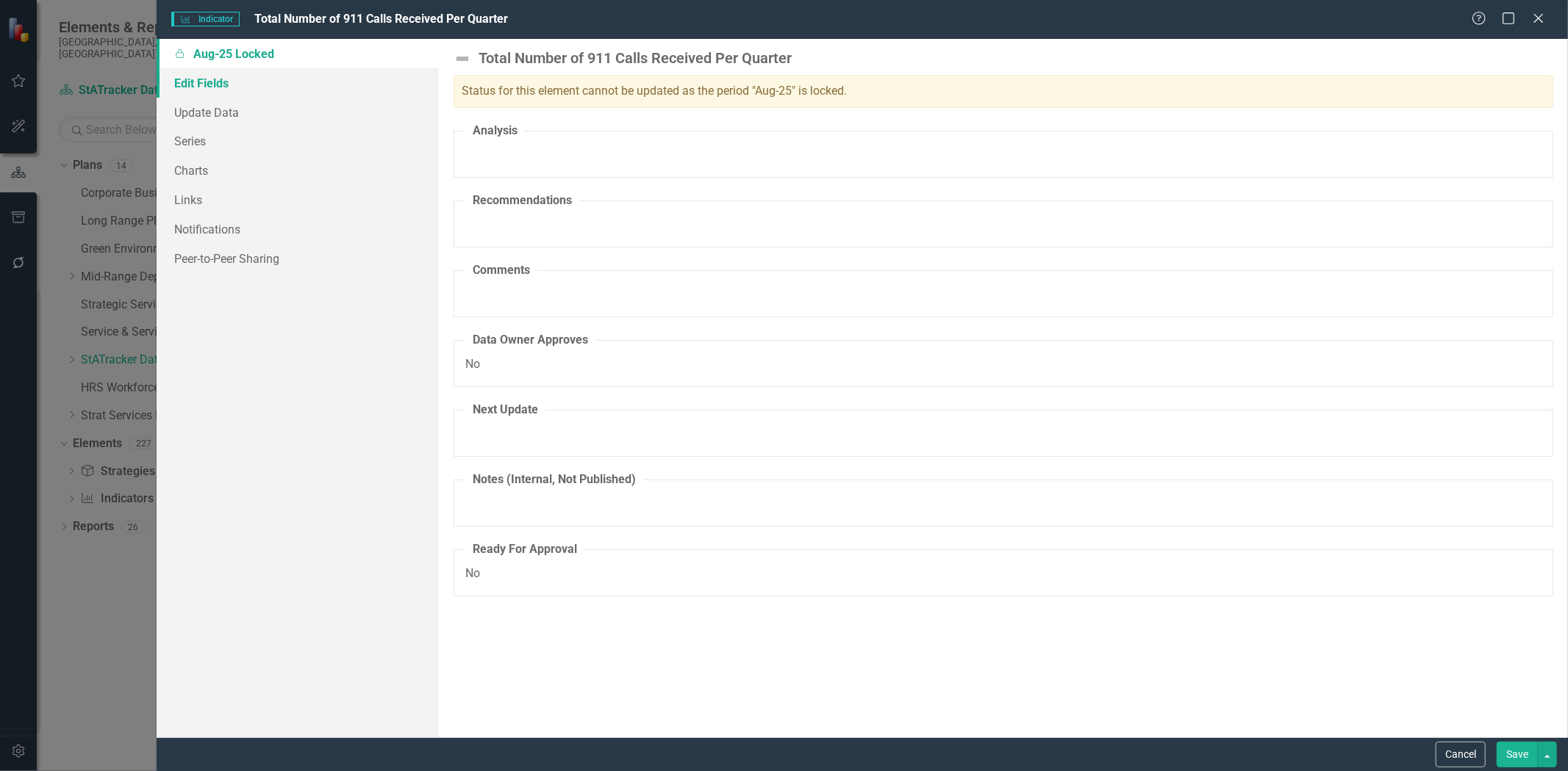
click at [220, 86] on link "Edit Fields" at bounding box center [298, 83] width 283 height 29
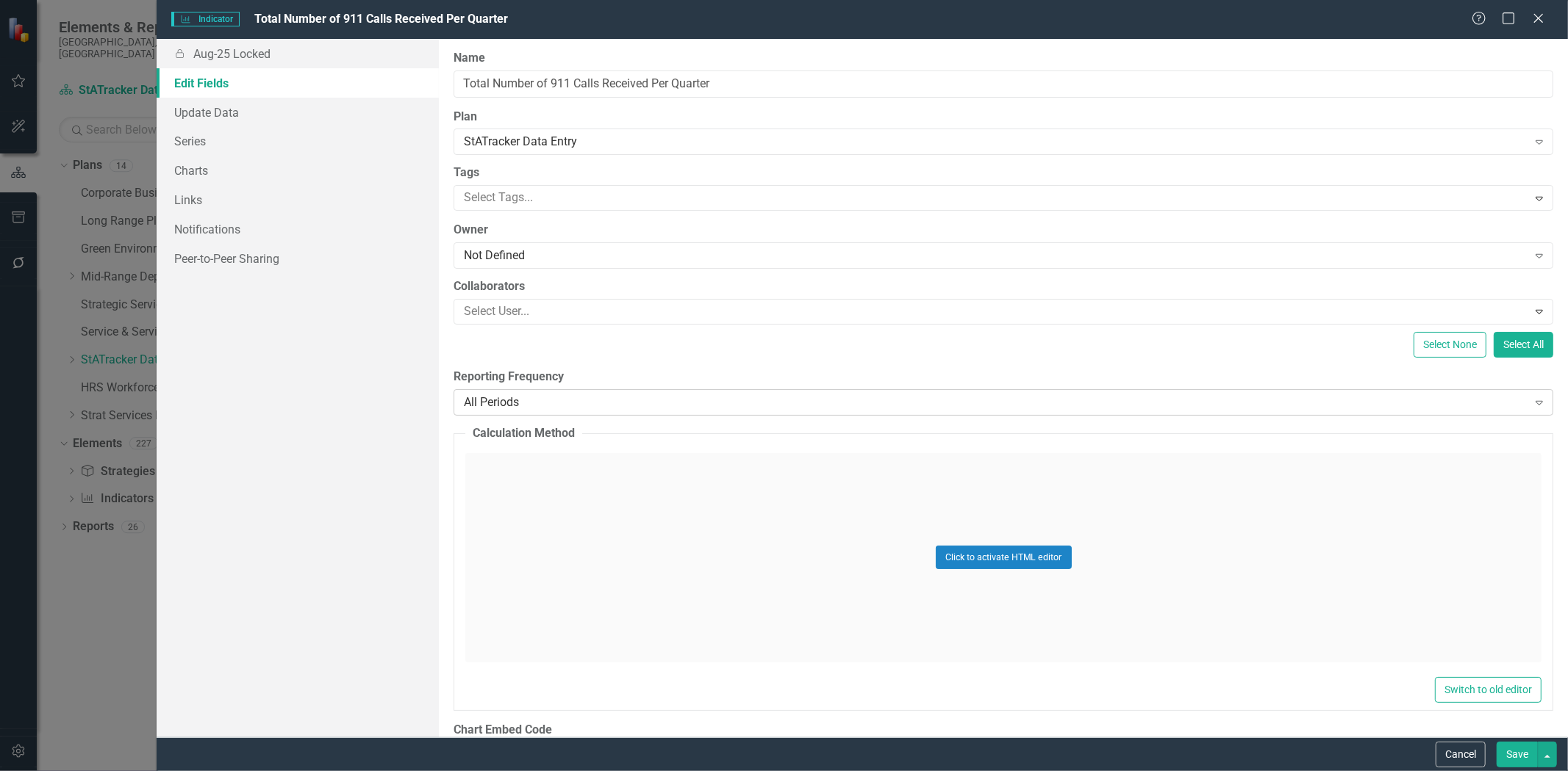
click at [524, 404] on div "All Periods" at bounding box center [995, 403] width 1063 height 17
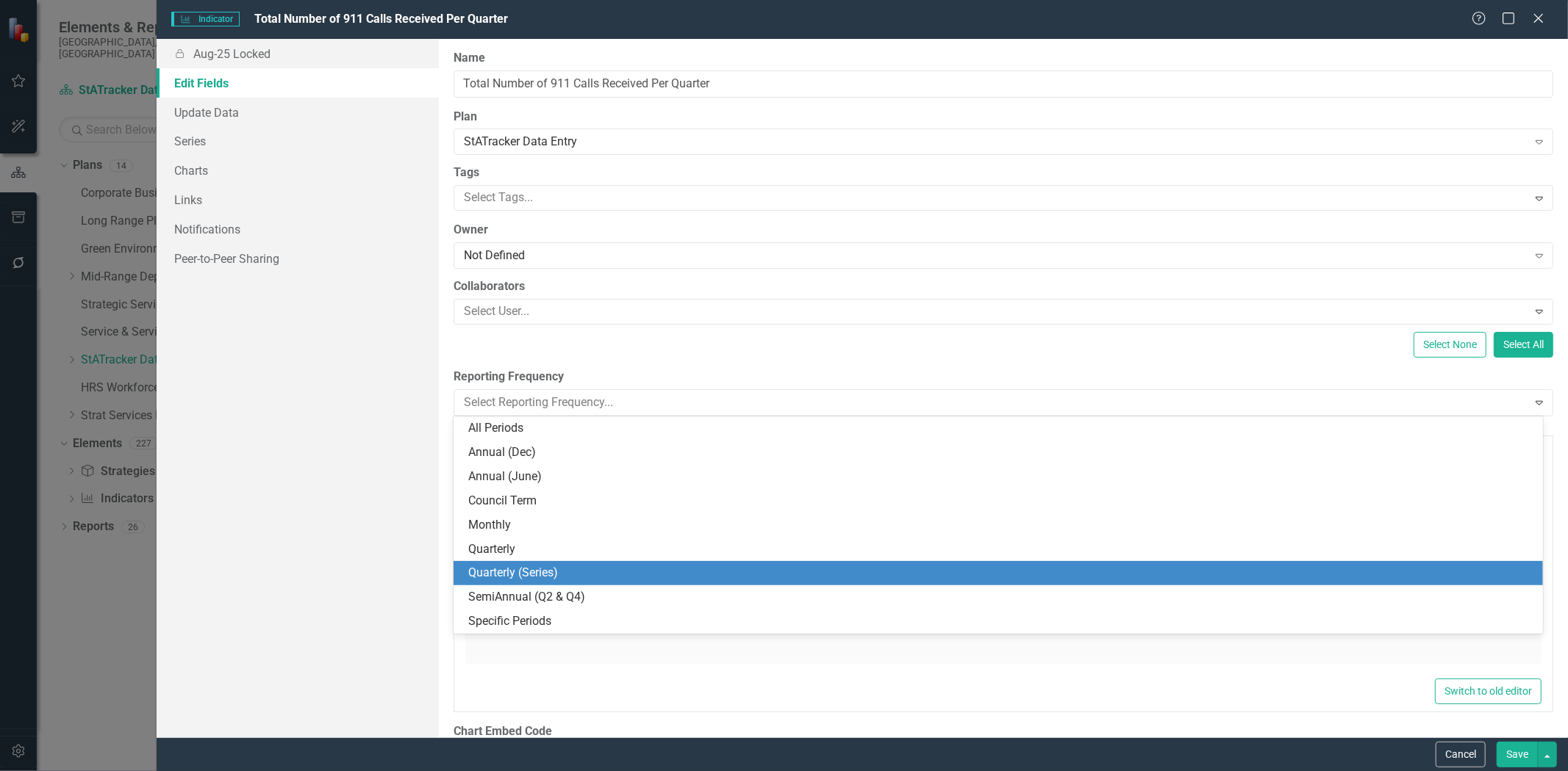
click at [564, 577] on div "Quarterly (Series)" at bounding box center [1001, 573] width 1066 height 17
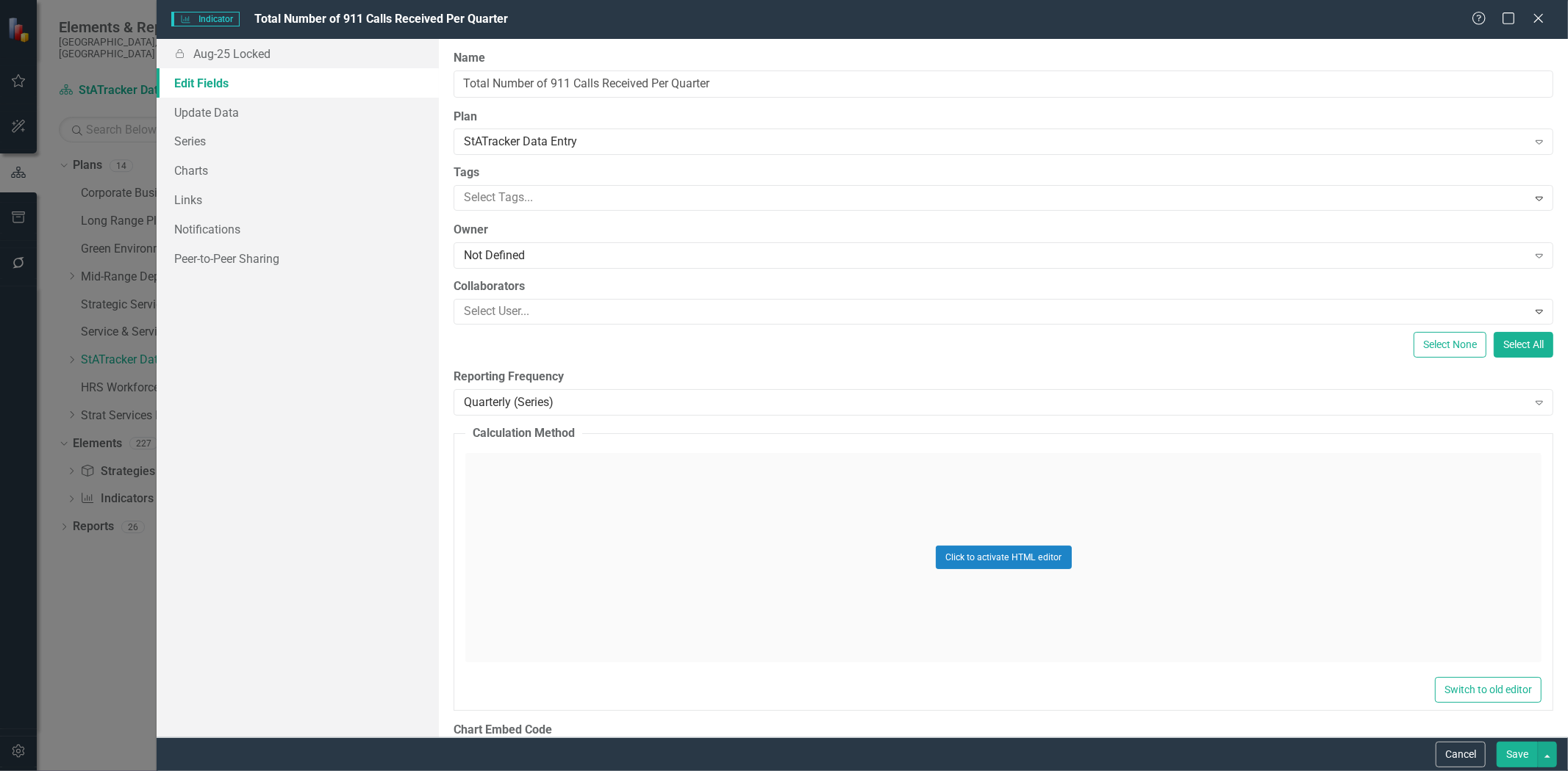
click at [1508, 750] on button "Save" at bounding box center [1517, 755] width 41 height 26
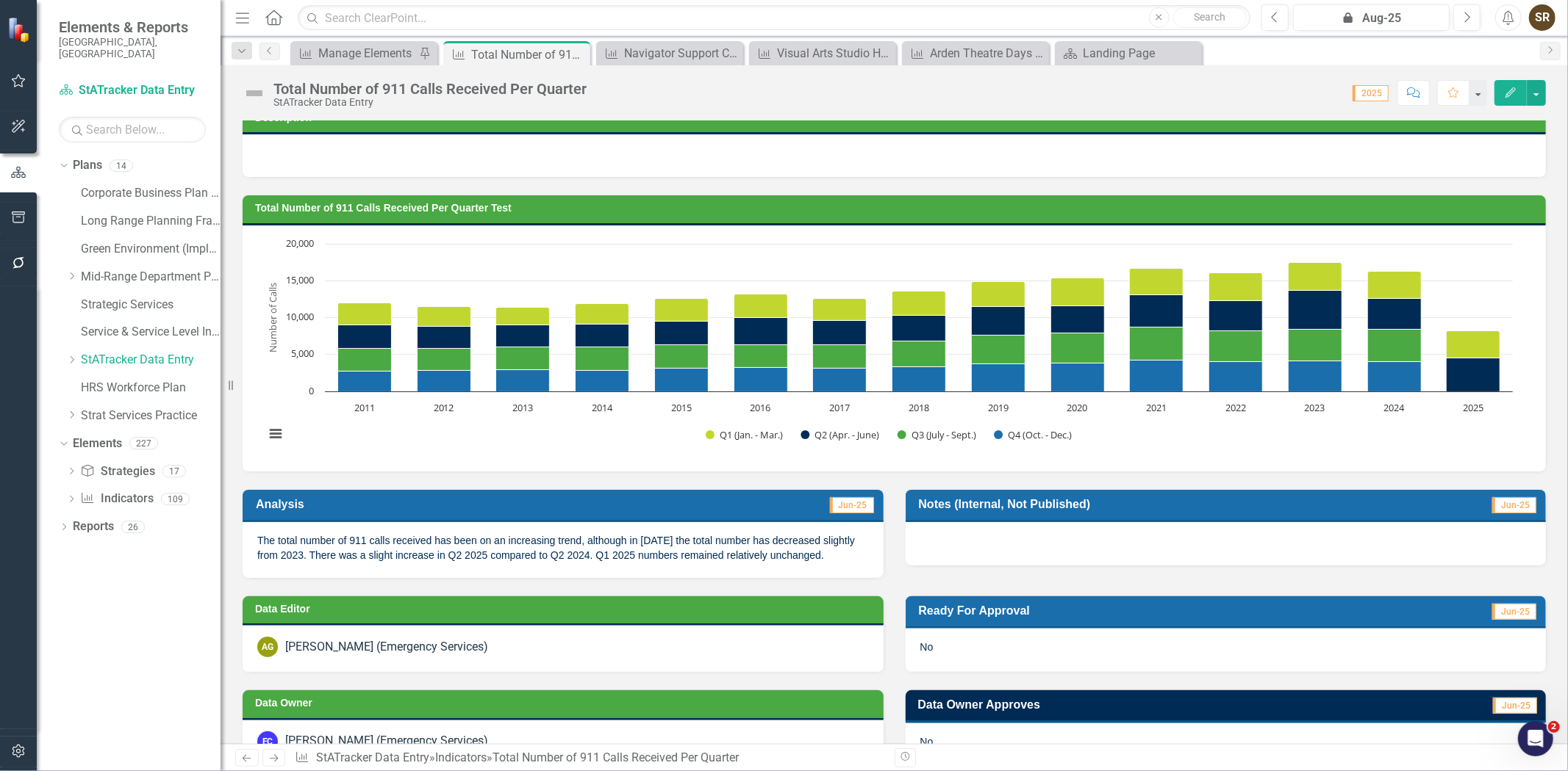
scroll to position [0, 0]
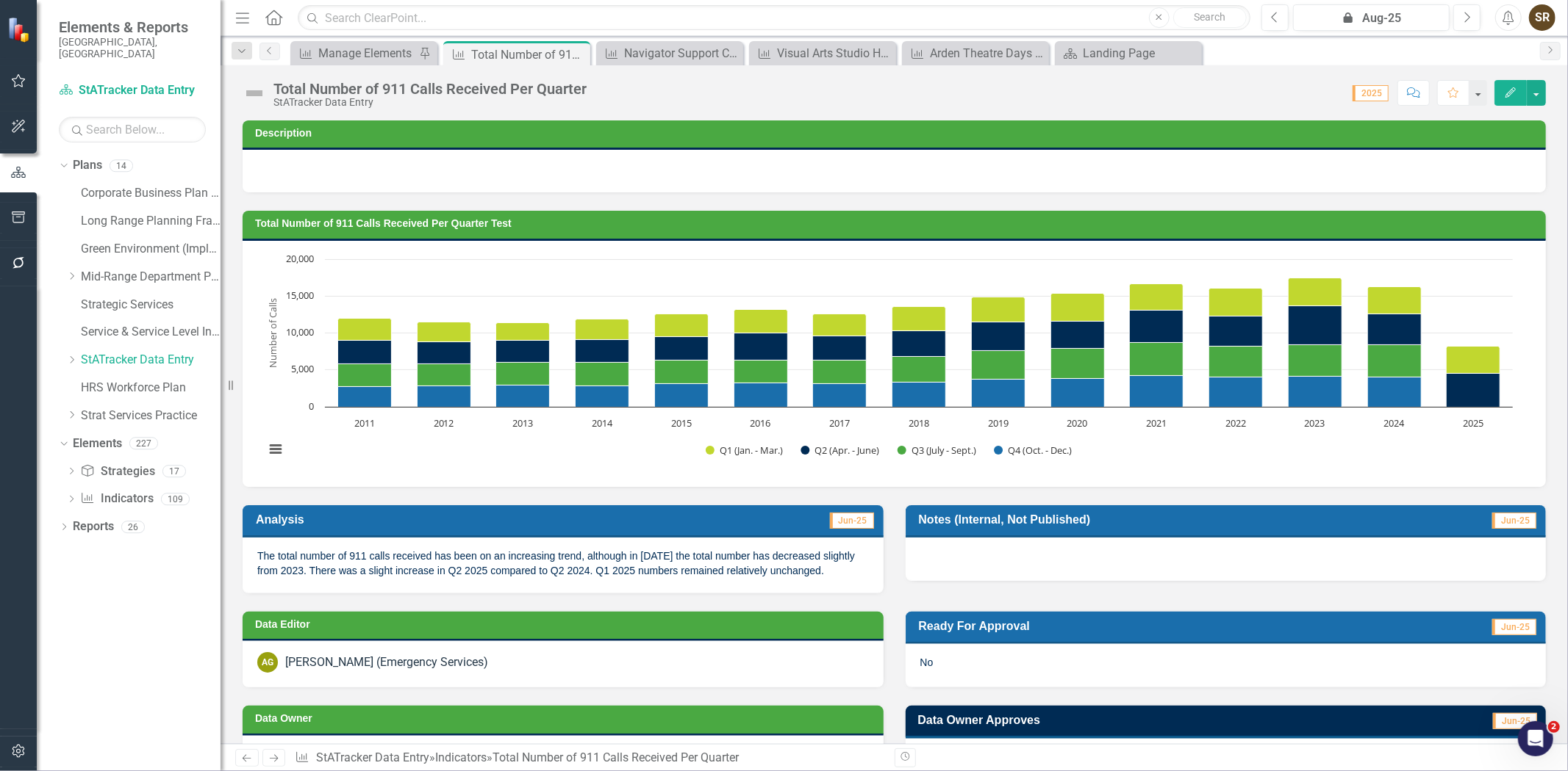
click at [1511, 95] on icon "Edit" at bounding box center [1510, 93] width 13 height 10
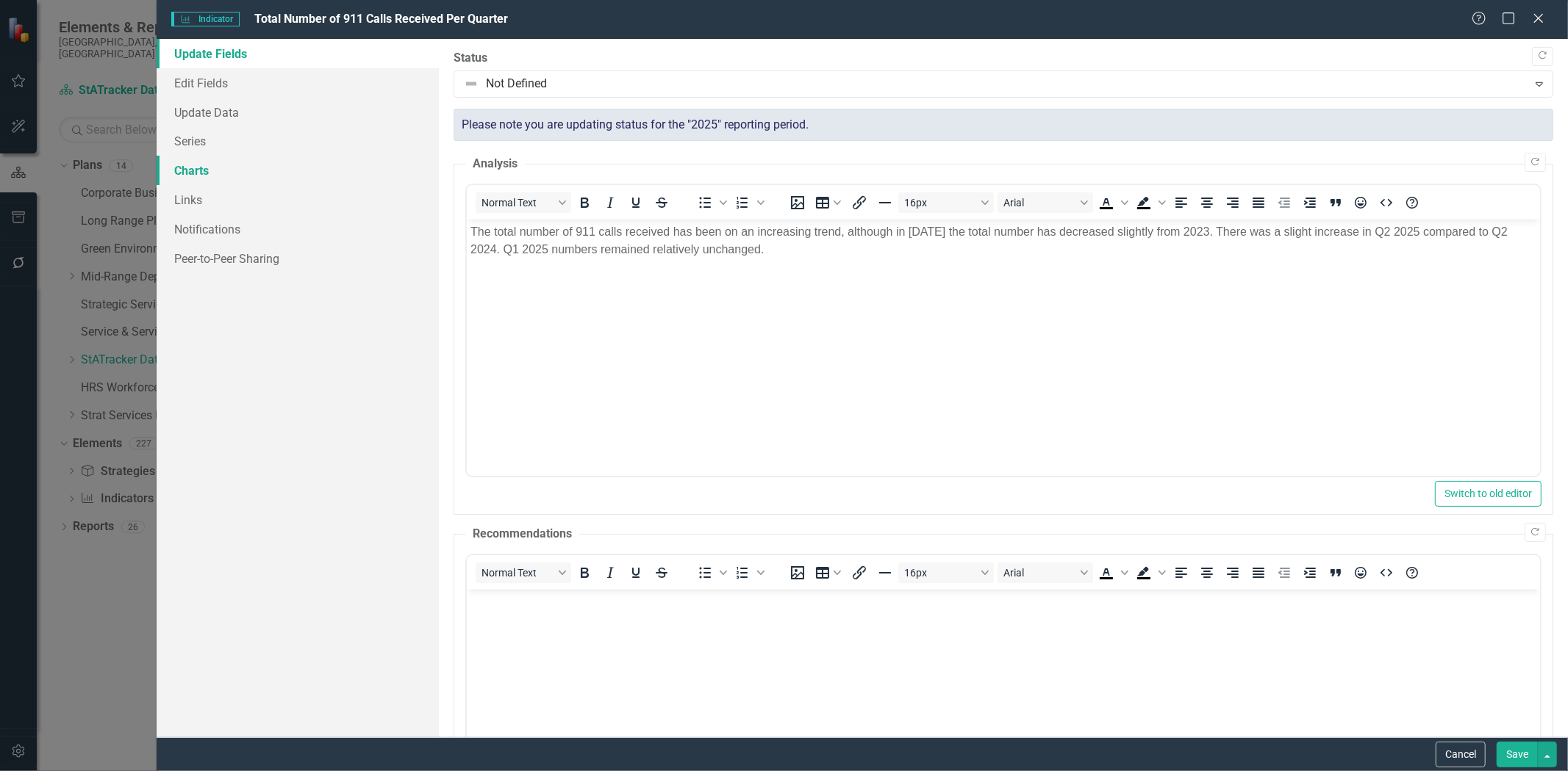
click at [194, 172] on link "Charts" at bounding box center [298, 171] width 283 height 29
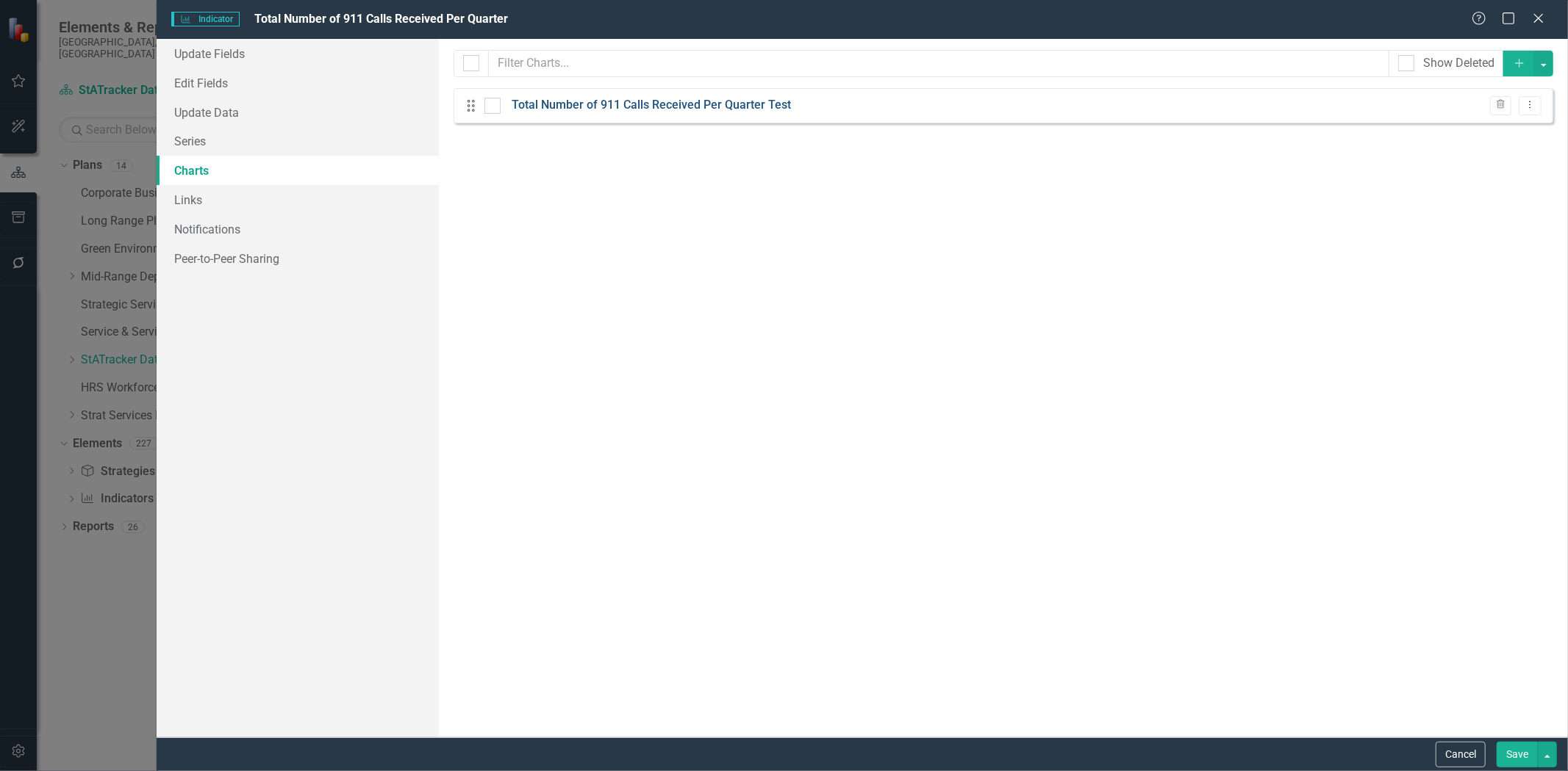
click at [581, 107] on link "Total Number of 911 Calls Received Per Quarter Test" at bounding box center [651, 106] width 279 height 17
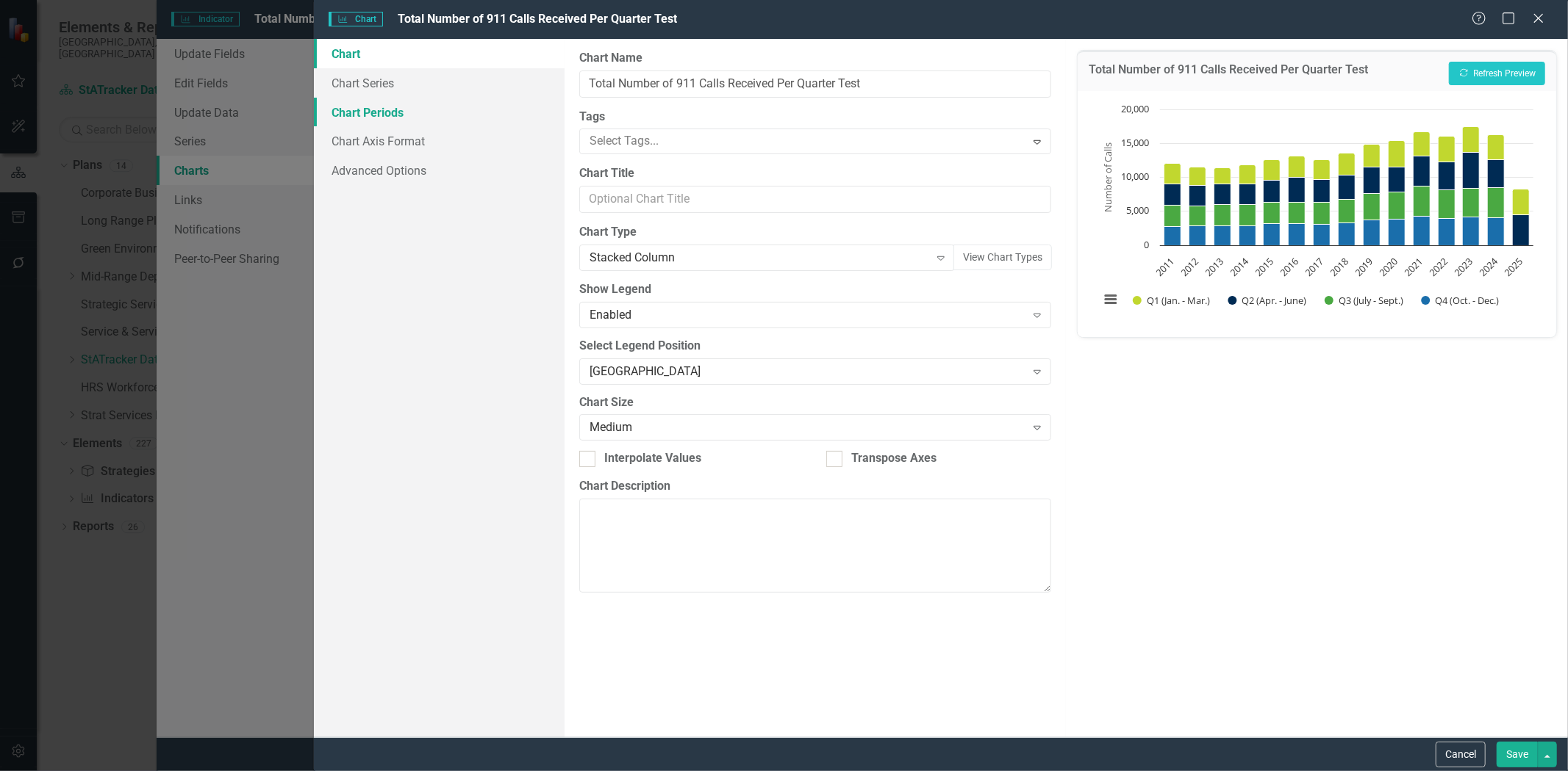
click at [379, 109] on link "Chart Periods" at bounding box center [439, 113] width 250 height 29
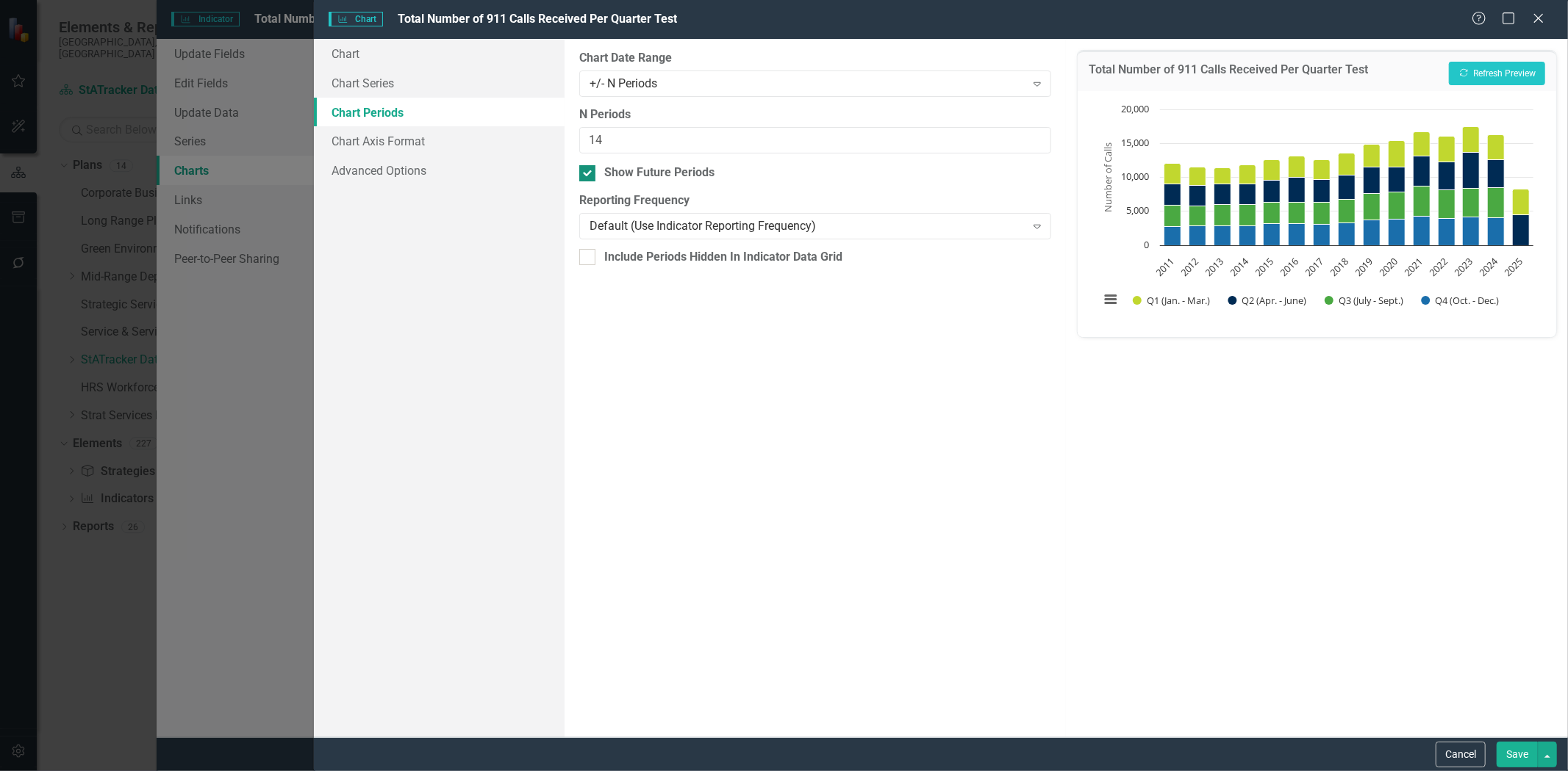
click at [583, 174] on input "Show Future Periods" at bounding box center [583, 170] width 10 height 10
checkbox input "false"
click at [756, 85] on div "+/- N Periods" at bounding box center [807, 84] width 436 height 17
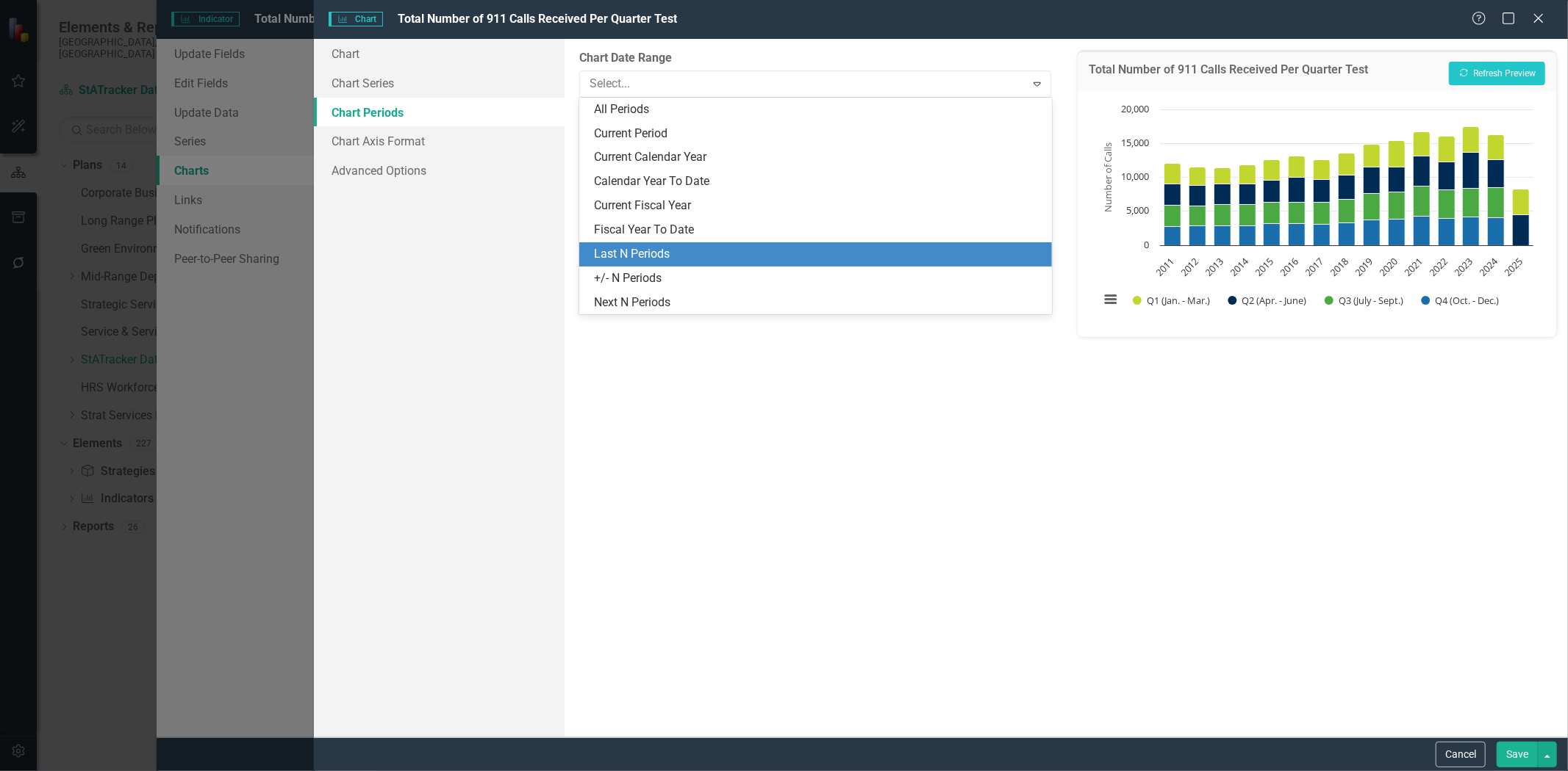
click at [709, 247] on div "Last N Periods" at bounding box center [818, 255] width 449 height 17
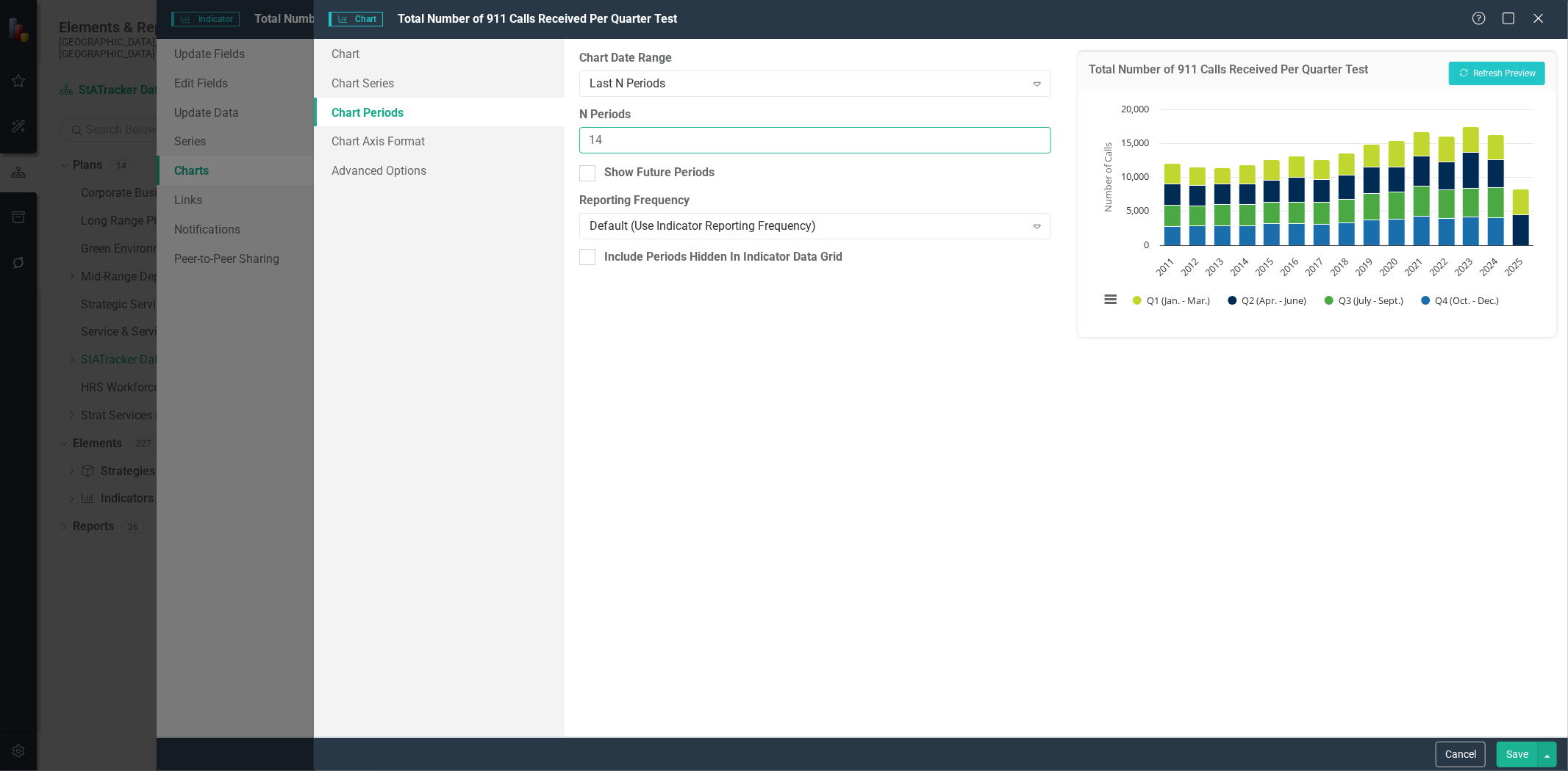
click at [615, 143] on input "14" at bounding box center [815, 140] width 472 height 27
type input "16"
click at [1519, 759] on button "Save" at bounding box center [1517, 755] width 41 height 26
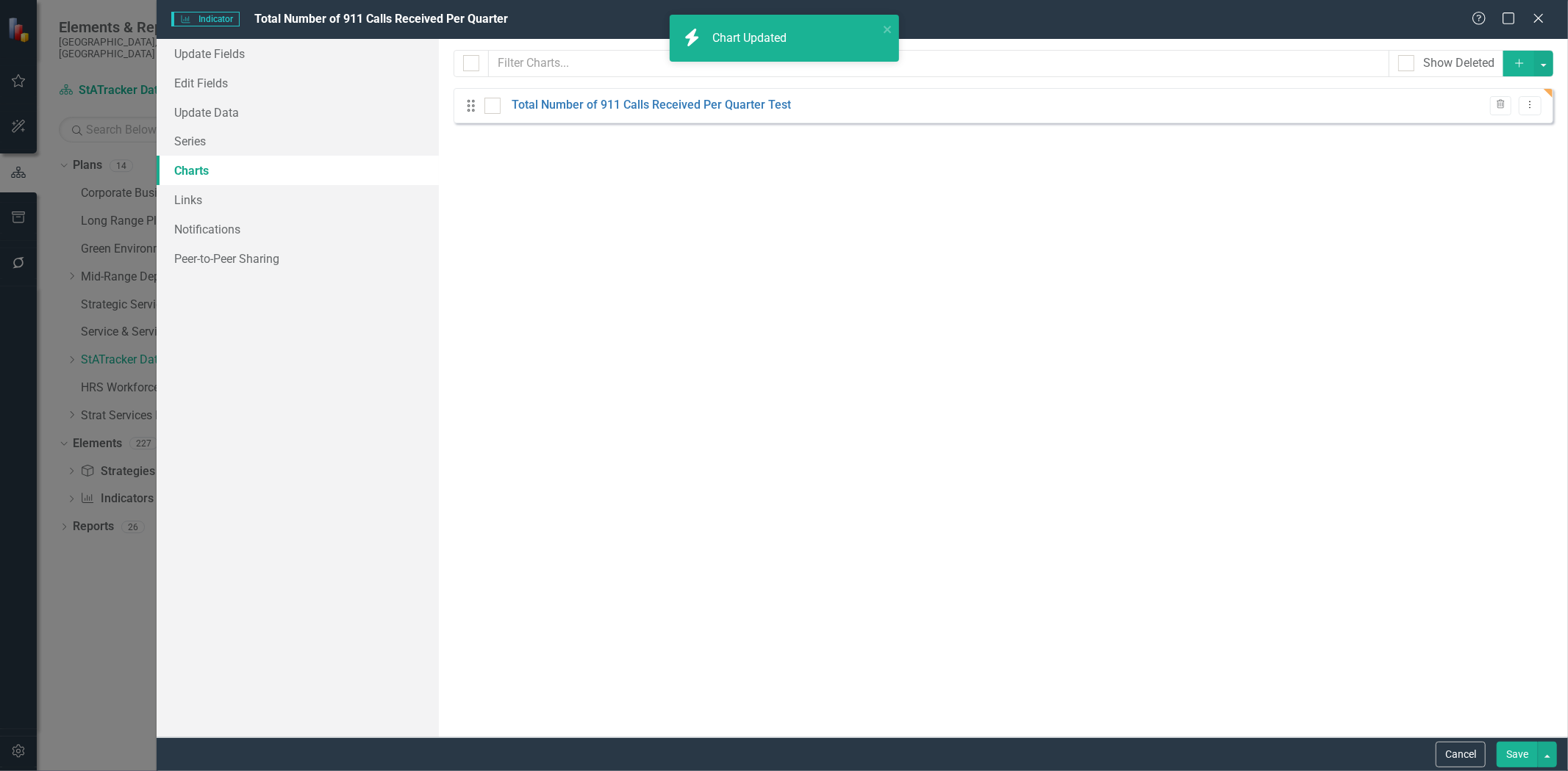
click at [1519, 759] on button "Save" at bounding box center [1517, 755] width 41 height 26
